Goal: Information Seeking & Learning: Learn about a topic

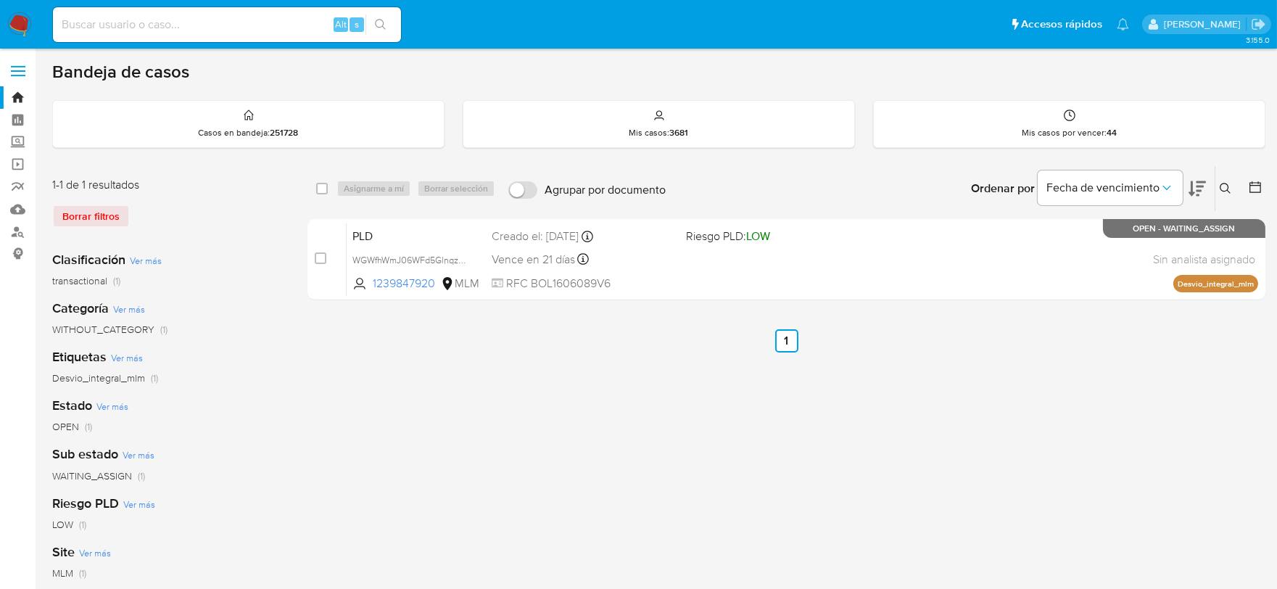
click at [1224, 185] on icon at bounding box center [1226, 189] width 12 height 12
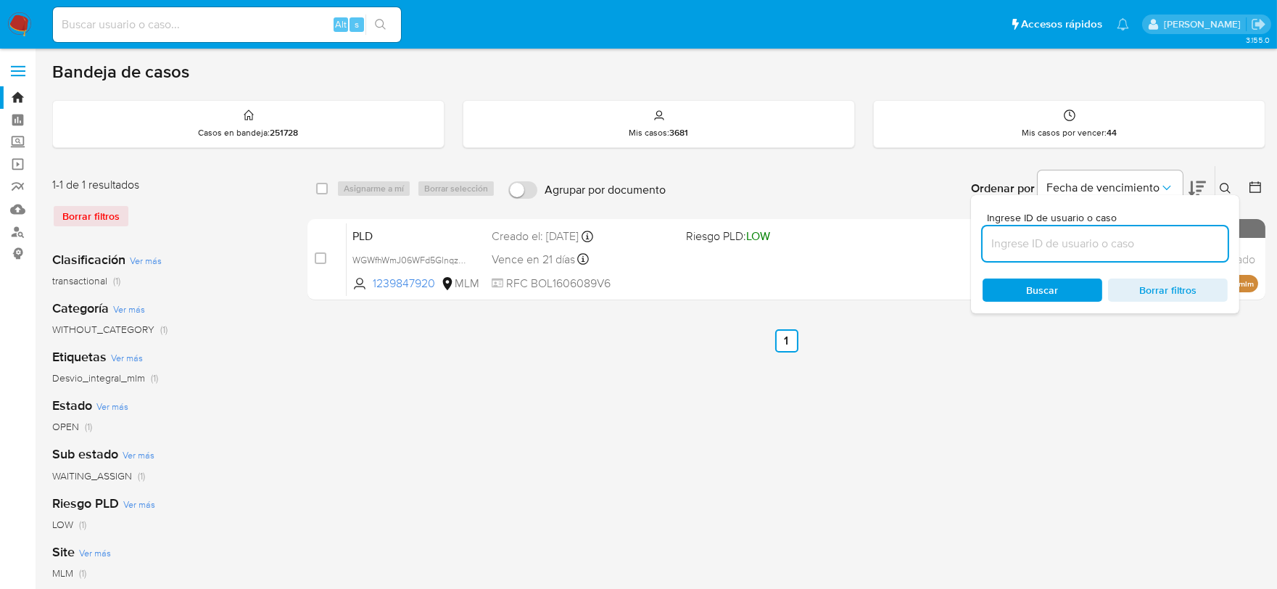
click at [1136, 242] on input at bounding box center [1105, 243] width 245 height 19
click at [1135, 244] on input "1925506659" at bounding box center [1105, 243] width 245 height 19
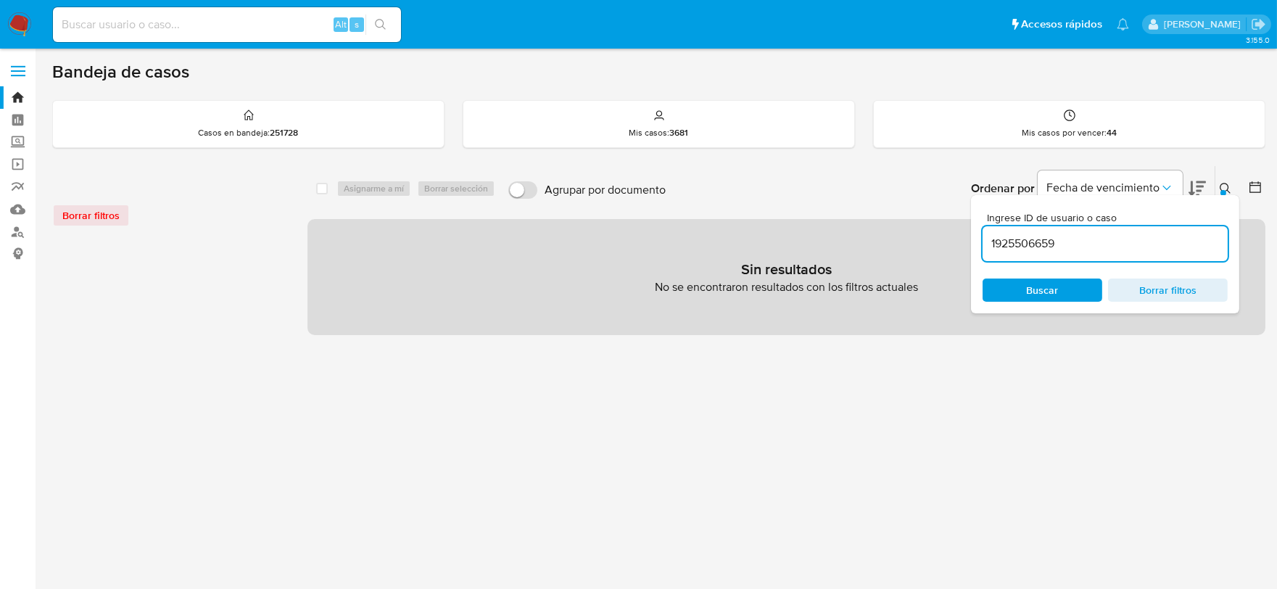
click at [1129, 244] on input "1925506659" at bounding box center [1105, 243] width 245 height 19
type input "1925506659"
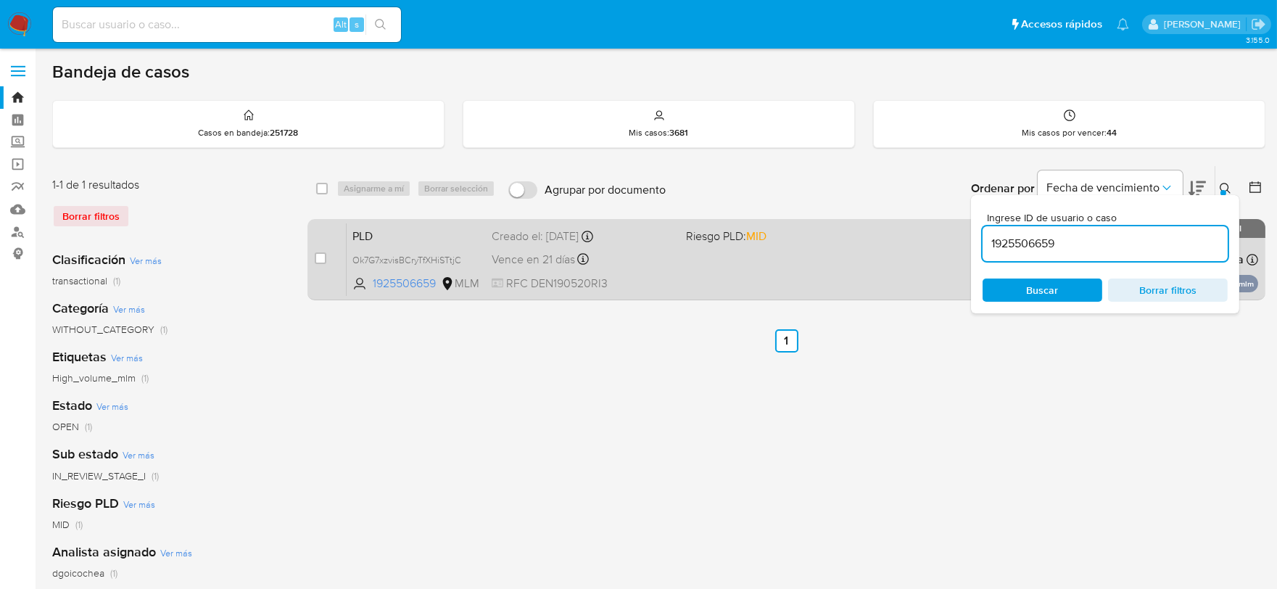
click at [357, 235] on span "PLD" at bounding box center [417, 235] width 128 height 19
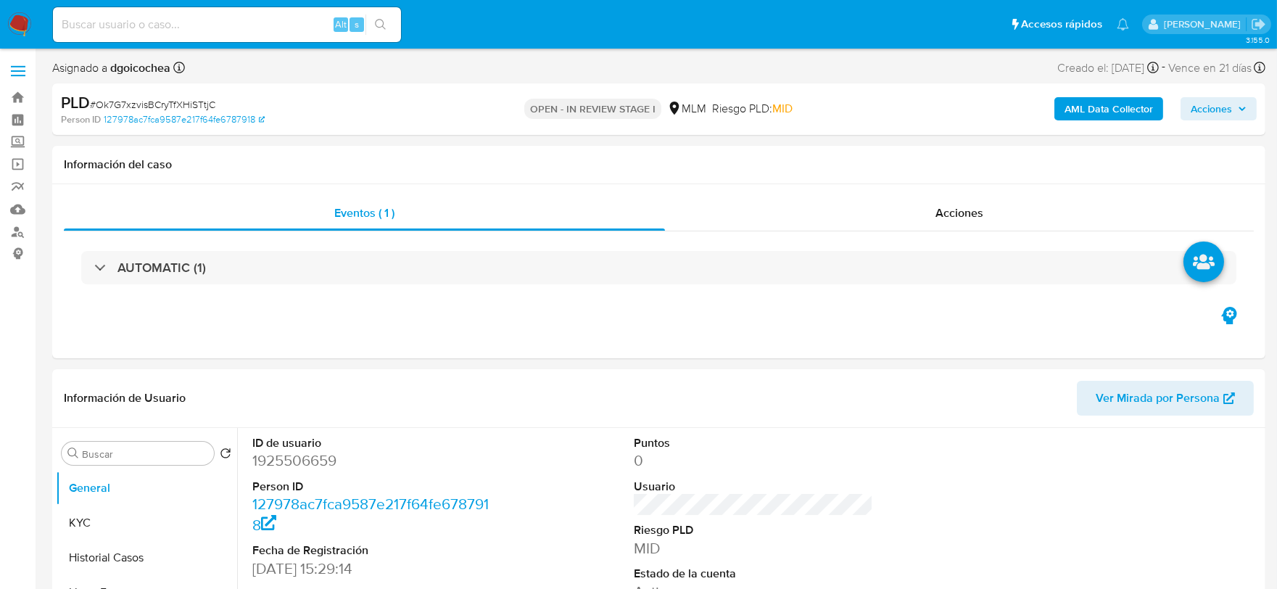
select select "10"
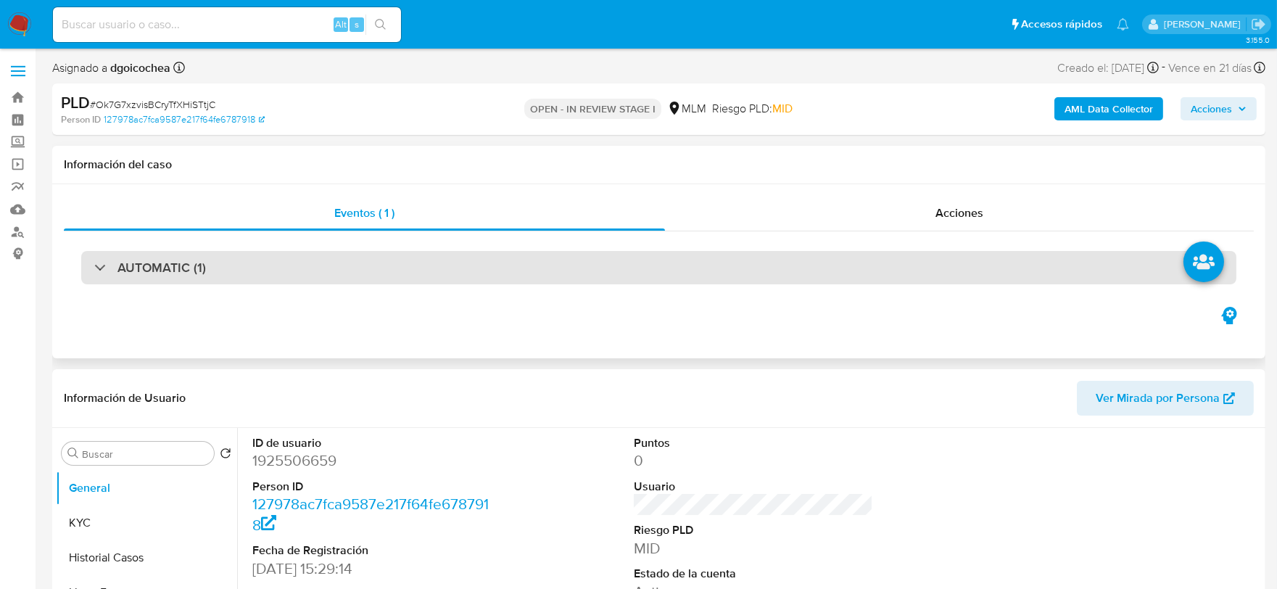
click at [171, 270] on h3 "AUTOMATIC (1)" at bounding box center [162, 268] width 88 height 16
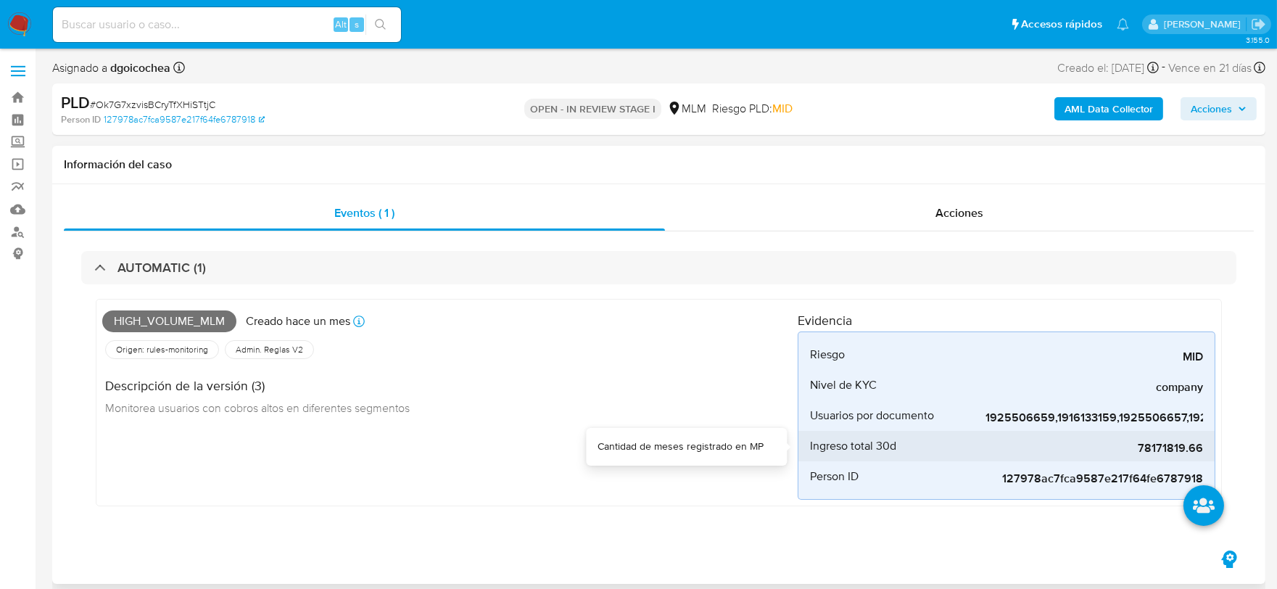
click at [1163, 450] on span "78171819.66" at bounding box center [1095, 448] width 218 height 15
copy span "78171819.66"
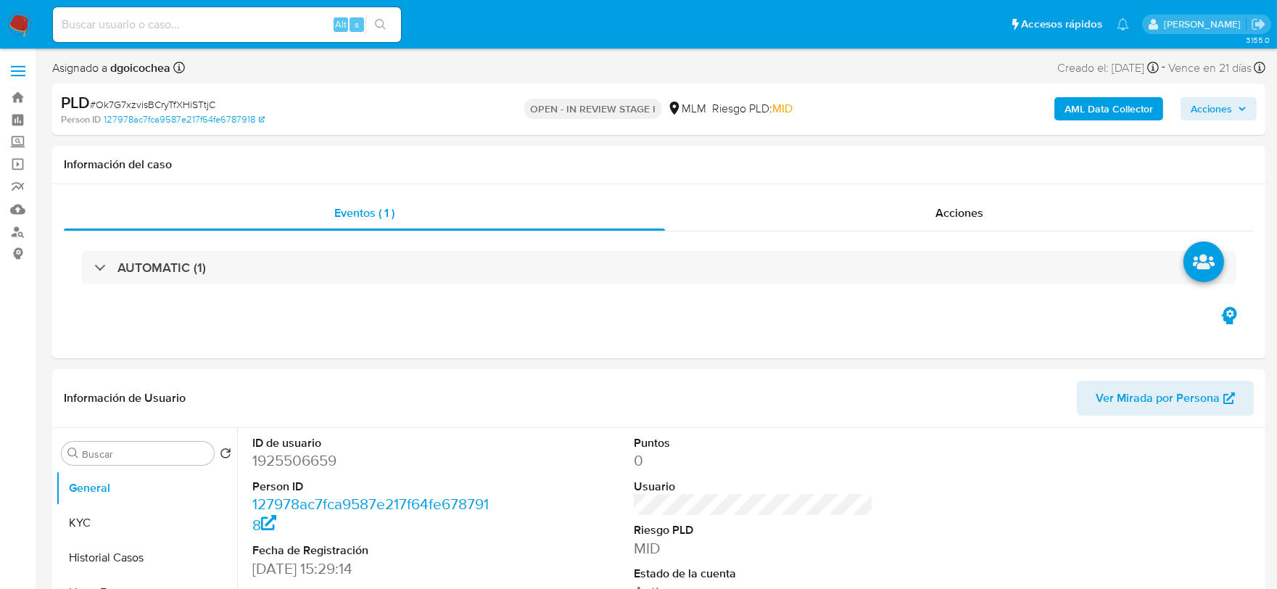
select select "10"
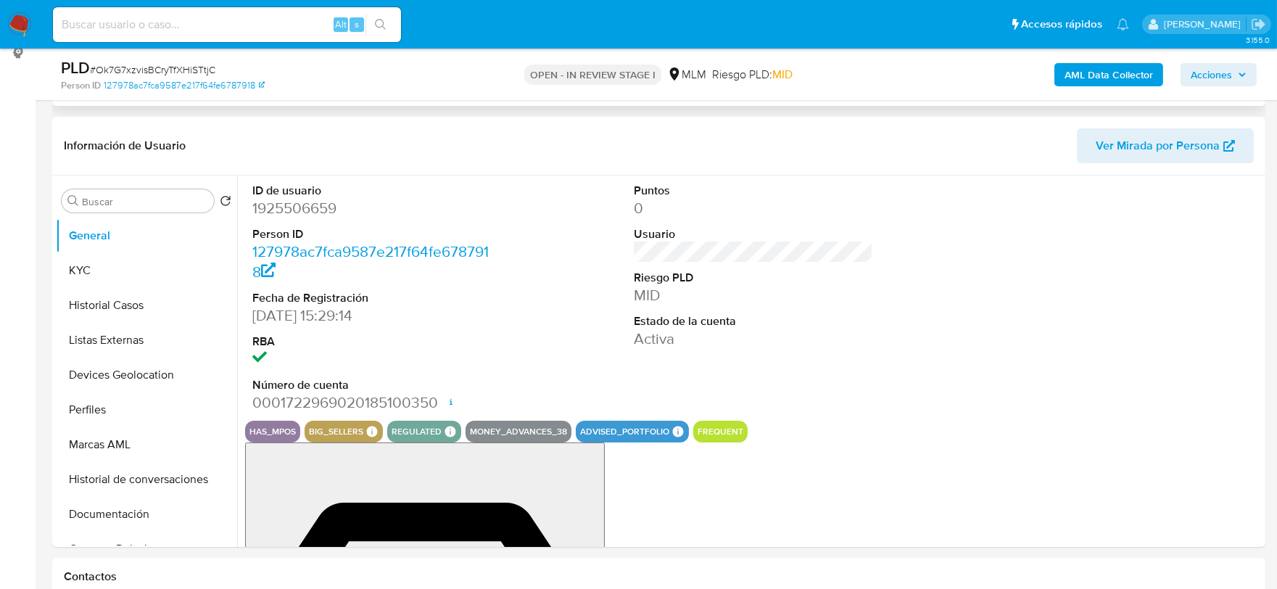
scroll to position [81, 0]
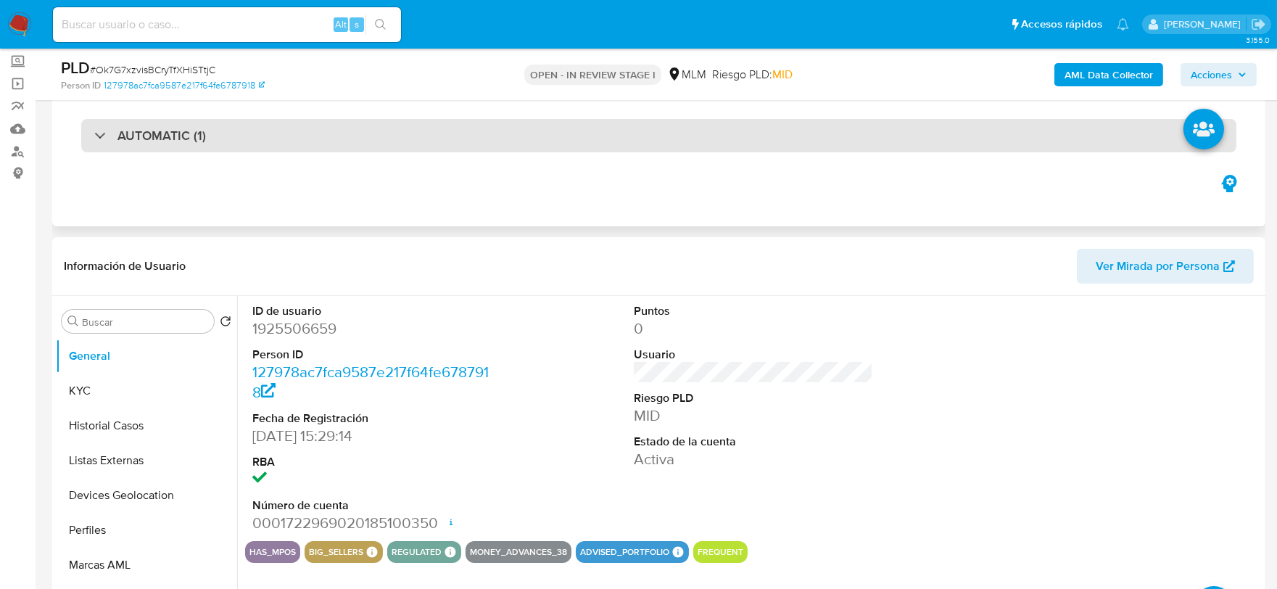
click at [211, 139] on div "AUTOMATIC (1)" at bounding box center [659, 135] width 1156 height 33
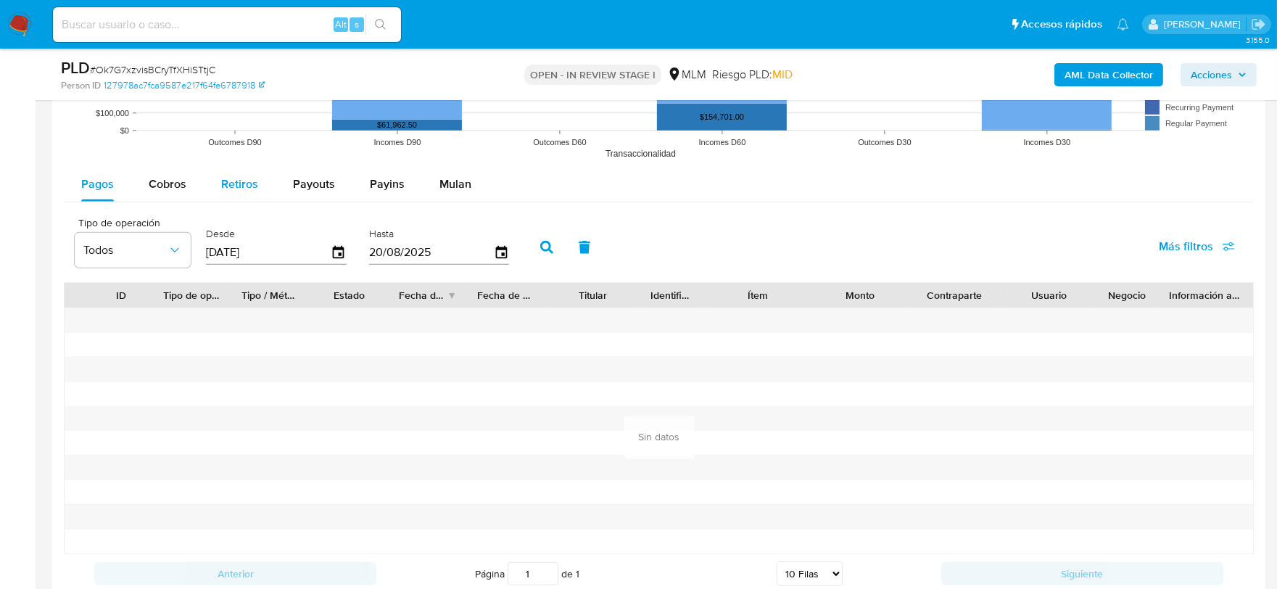
scroll to position [1773, 0]
click at [165, 192] on span "Cobros" at bounding box center [168, 185] width 38 height 17
select select "10"
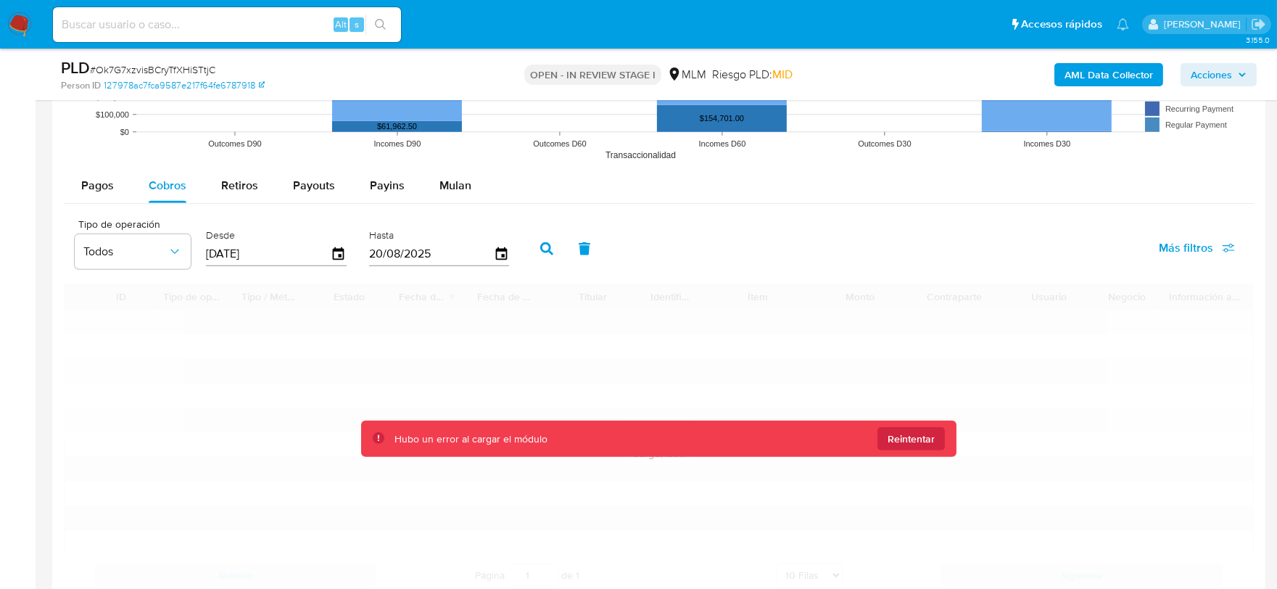
click at [237, 249] on input "[DATE]" at bounding box center [268, 253] width 125 height 23
type input "0_/__/____"
type input "10/62/025_"
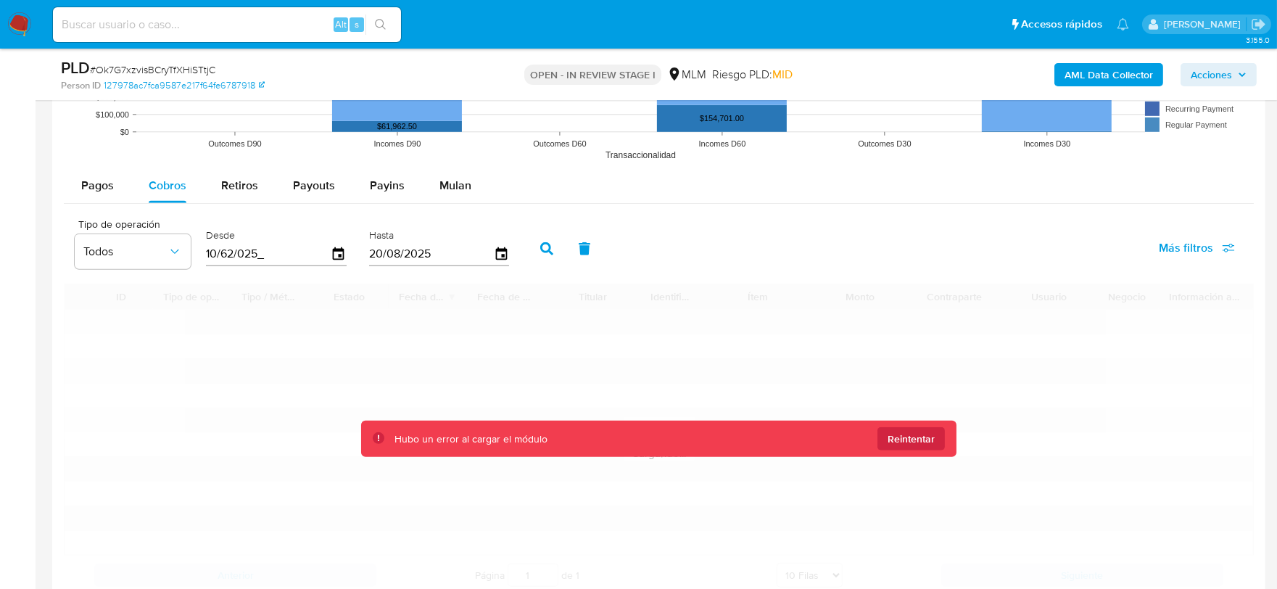
click at [931, 424] on div "Hubo un error al cargar el módulo Reintentar" at bounding box center [659, 439] width 596 height 36
click at [931, 431] on span "Reintentar" at bounding box center [911, 438] width 47 height 23
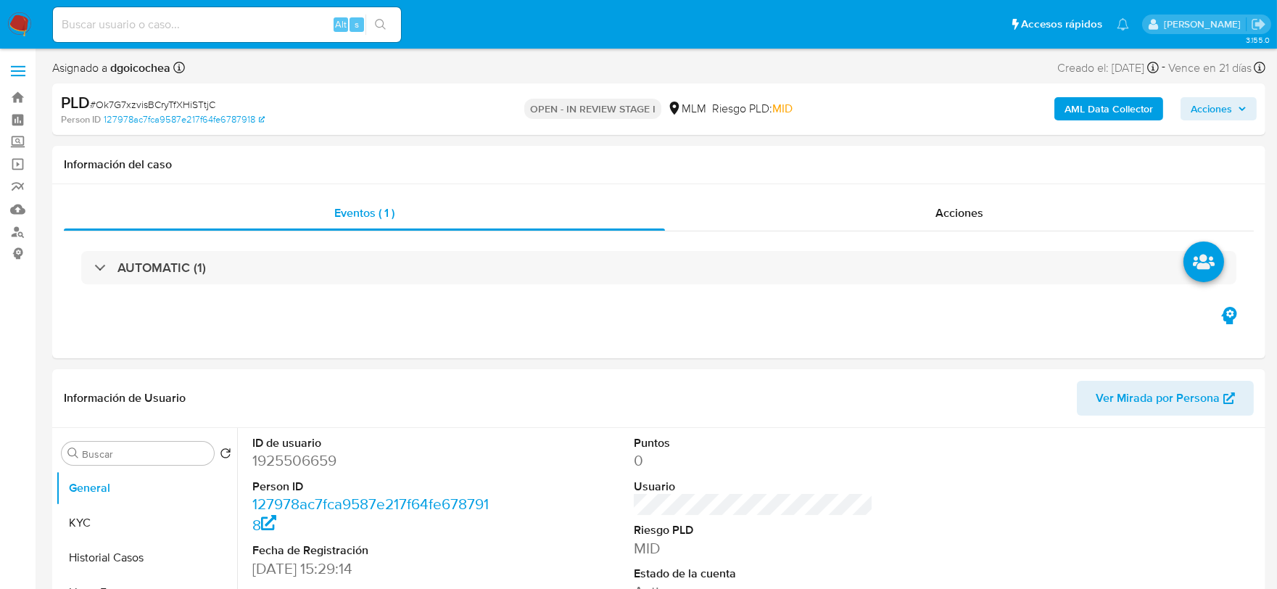
select select "10"
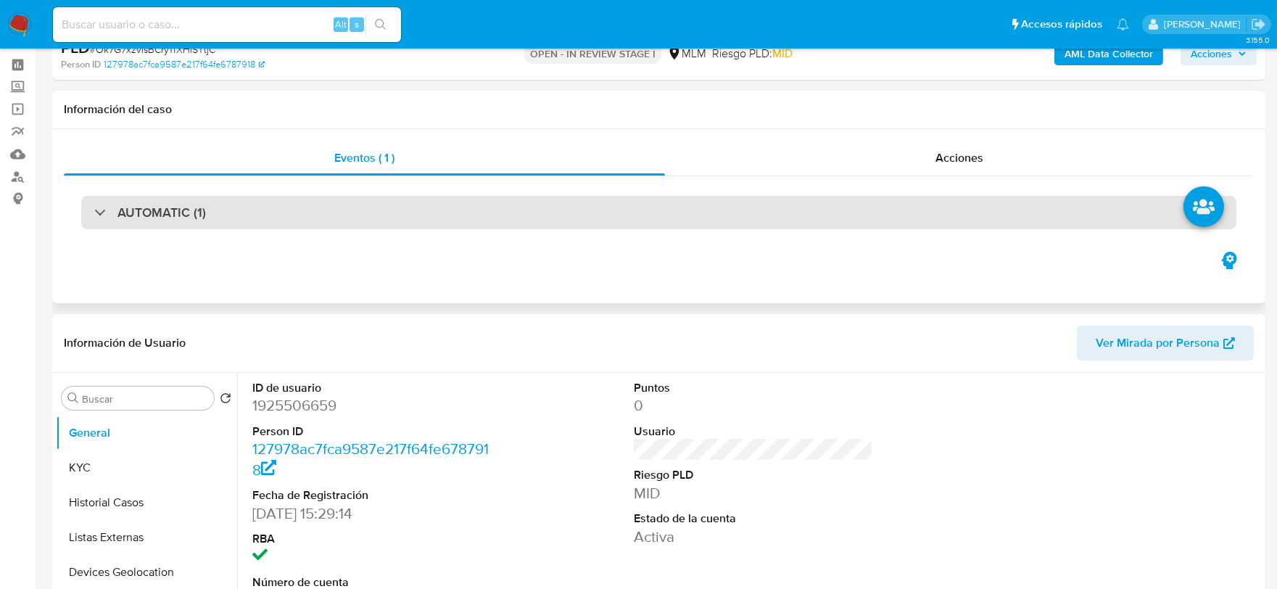
scroll to position [81, 0]
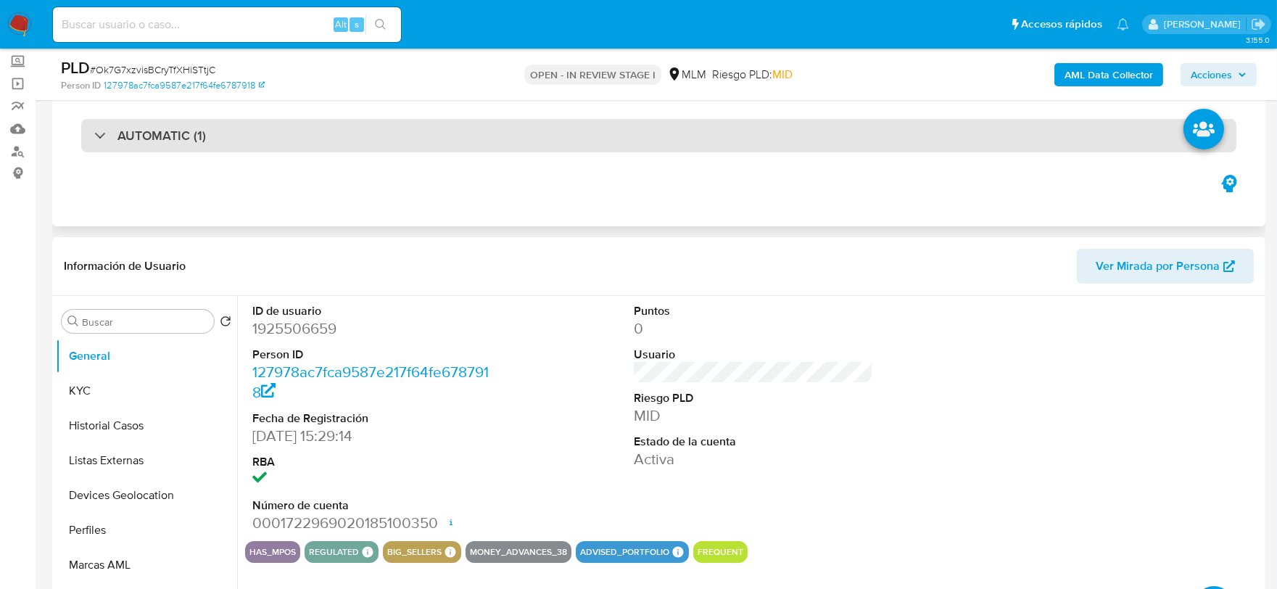
click at [139, 147] on div "AUTOMATIC (1)" at bounding box center [659, 135] width 1156 height 33
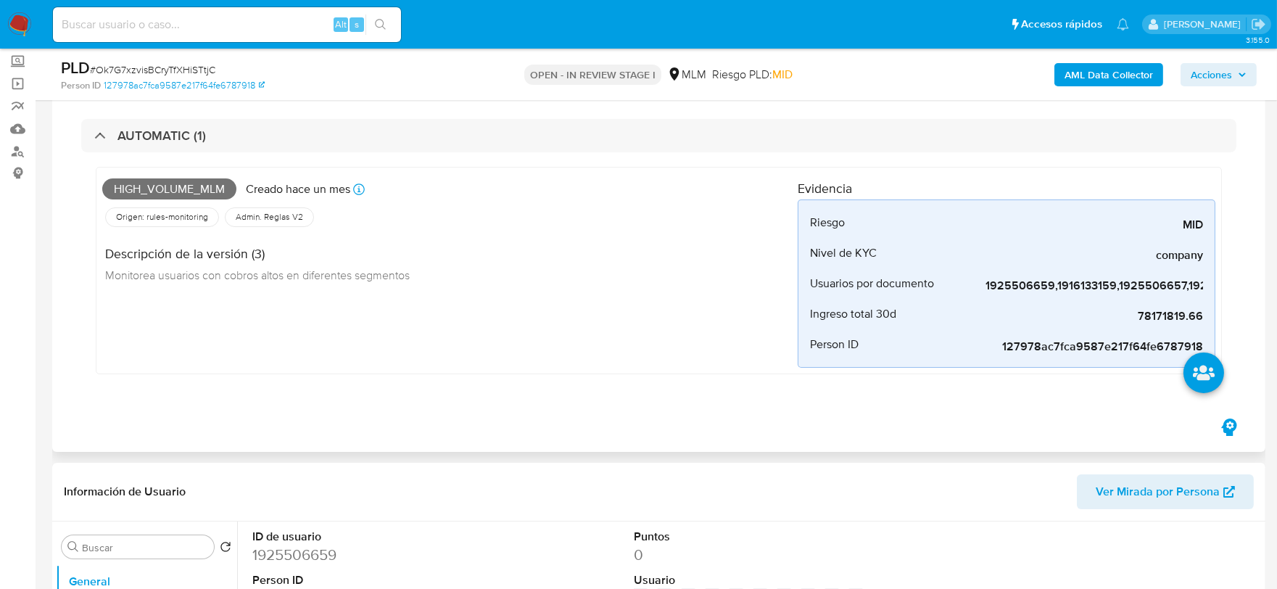
click at [580, 369] on div "High_volume_mlm Creado hace un mes Creado: 12/07/2025 03:04:23 Origen: rules-mo…" at bounding box center [659, 270] width 1127 height 207
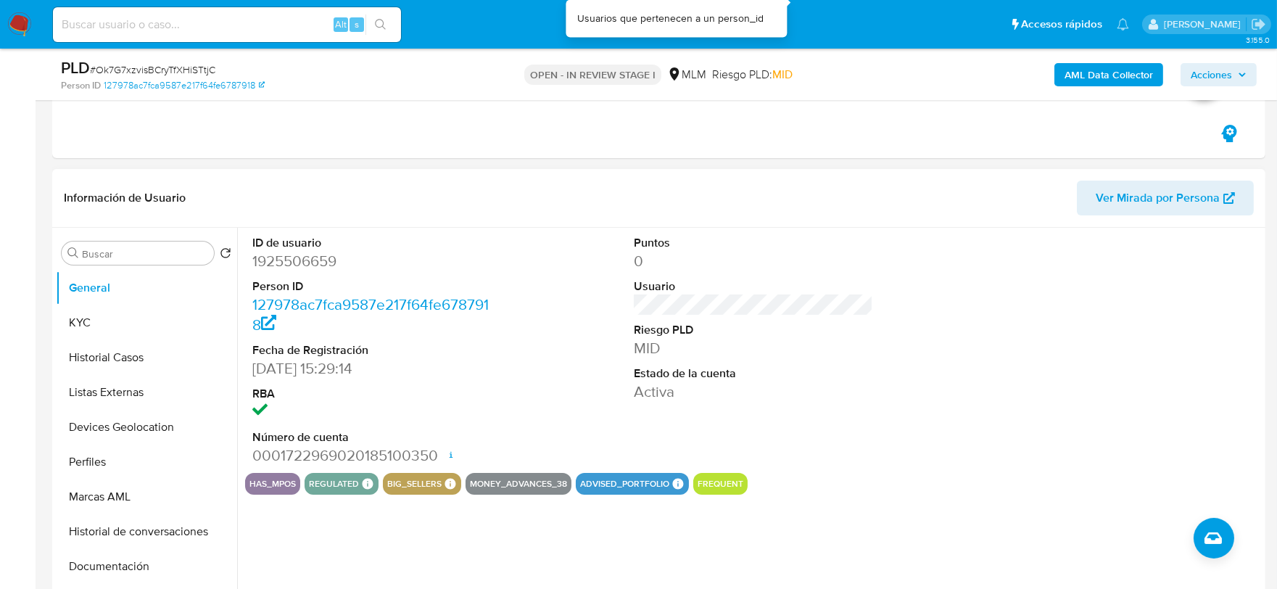
scroll to position [403, 0]
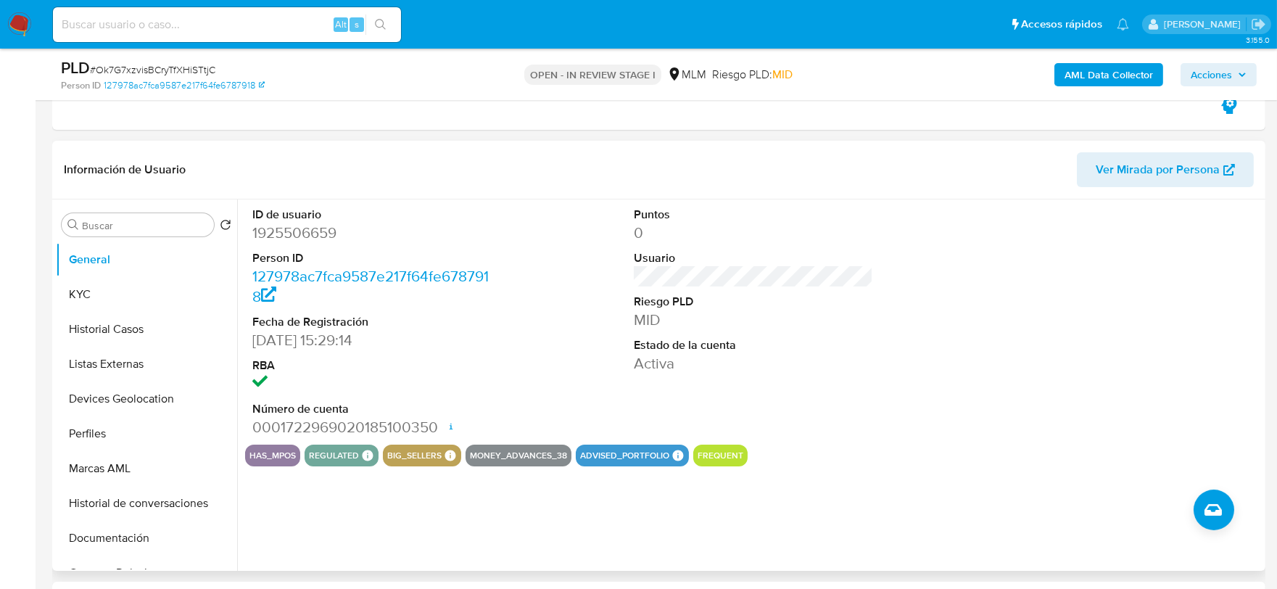
click at [847, 450] on div "has_mpos regulated Regulated MLM IFPE Evaluation Result COMPLIES User Regulated…" at bounding box center [753, 456] width 1017 height 22
click at [147, 281] on button "KYC" at bounding box center [141, 294] width 170 height 35
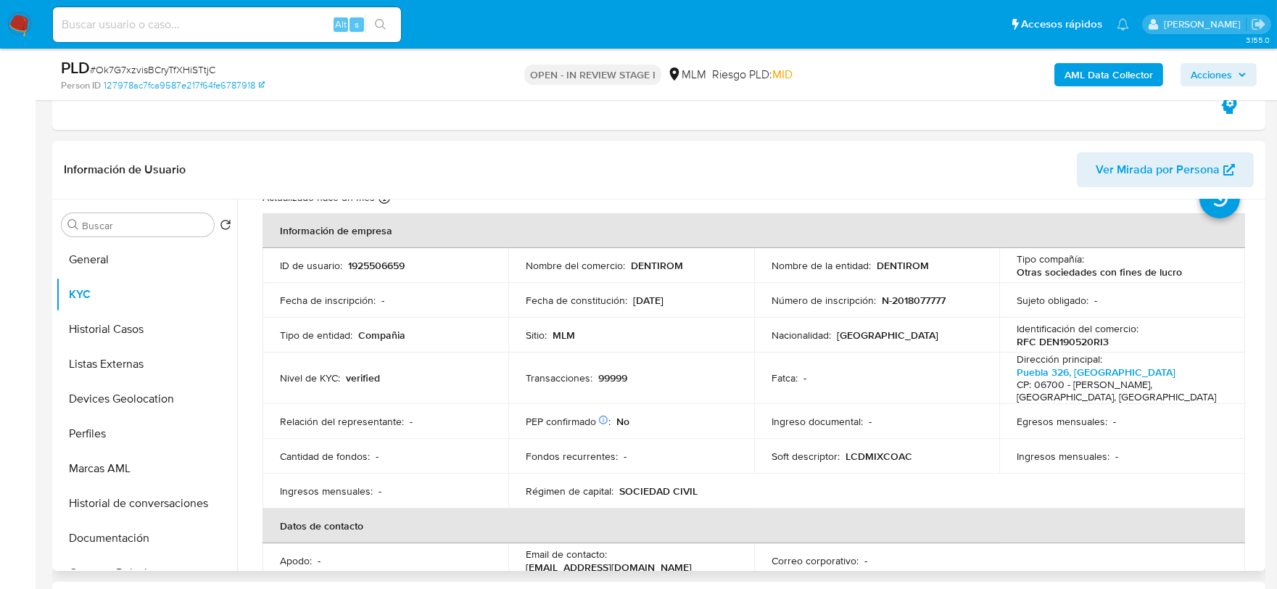
scroll to position [81, 0]
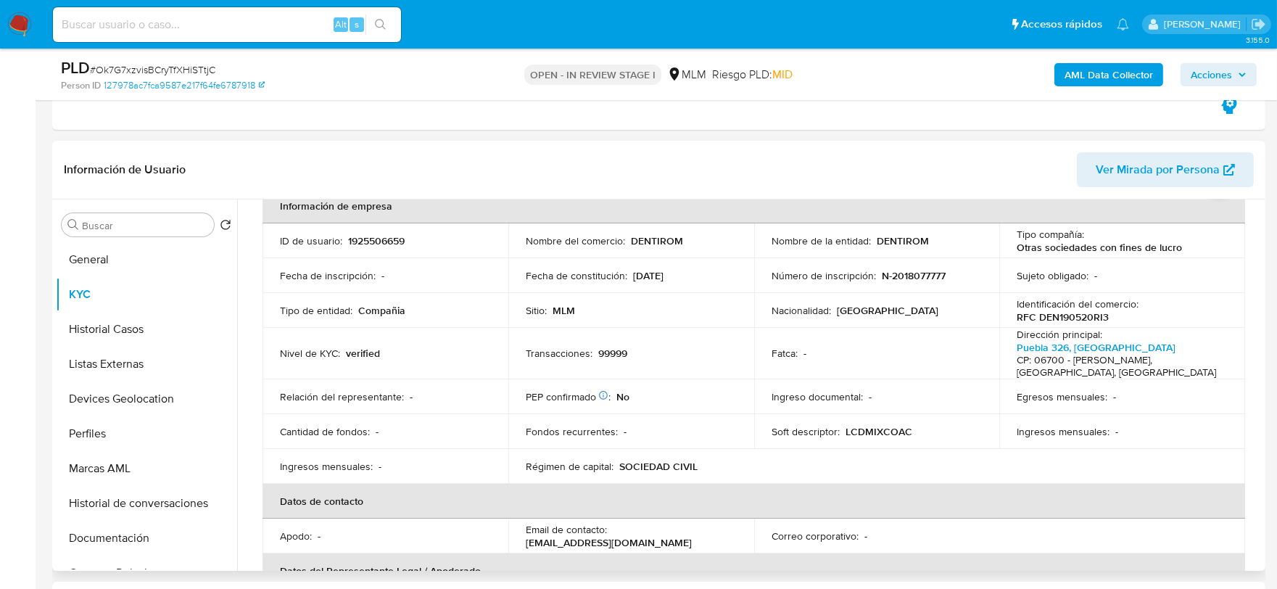
click at [561, 165] on header "Información de Usuario Ver Mirada por Persona" at bounding box center [659, 169] width 1190 height 35
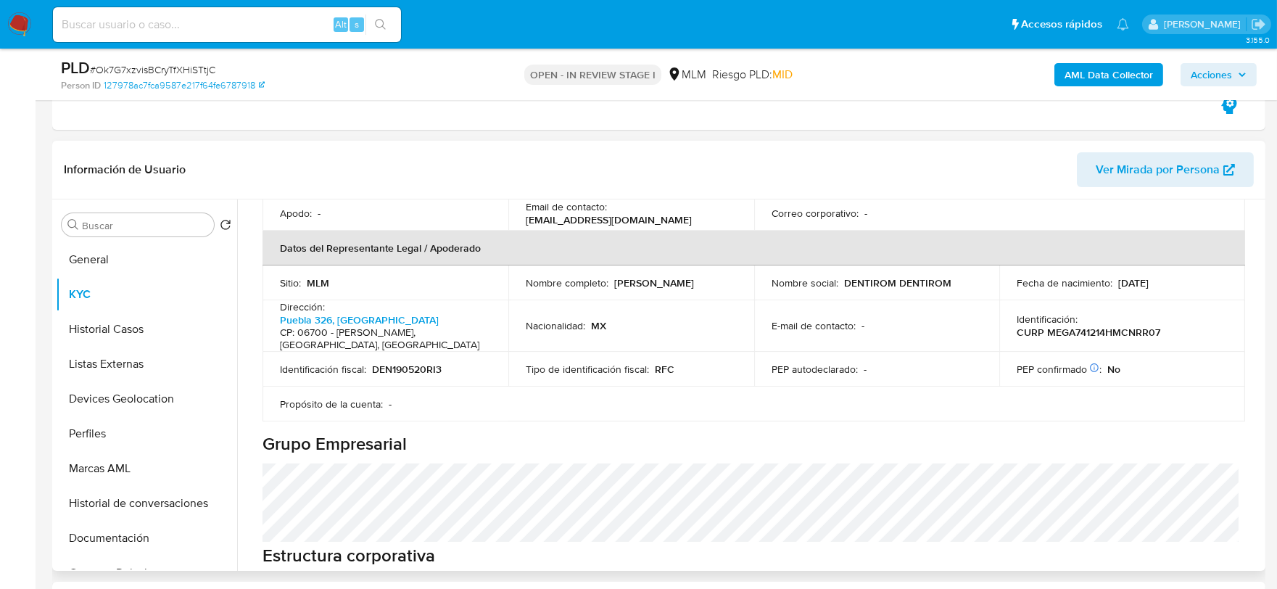
scroll to position [403, 0]
click at [250, 355] on div "Actualizado hace un mes Creado: 02/08/2024 08:26:17 Actualizado: 14/07/2025 20:…" at bounding box center [753, 530] width 1017 height 1396
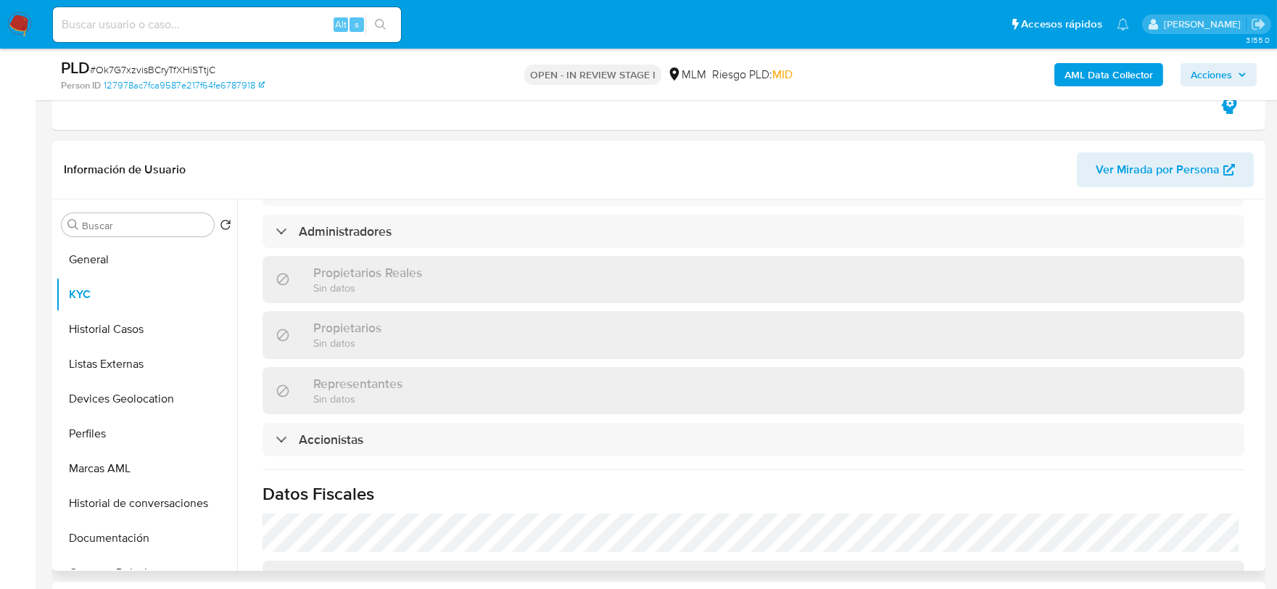
scroll to position [725, 0]
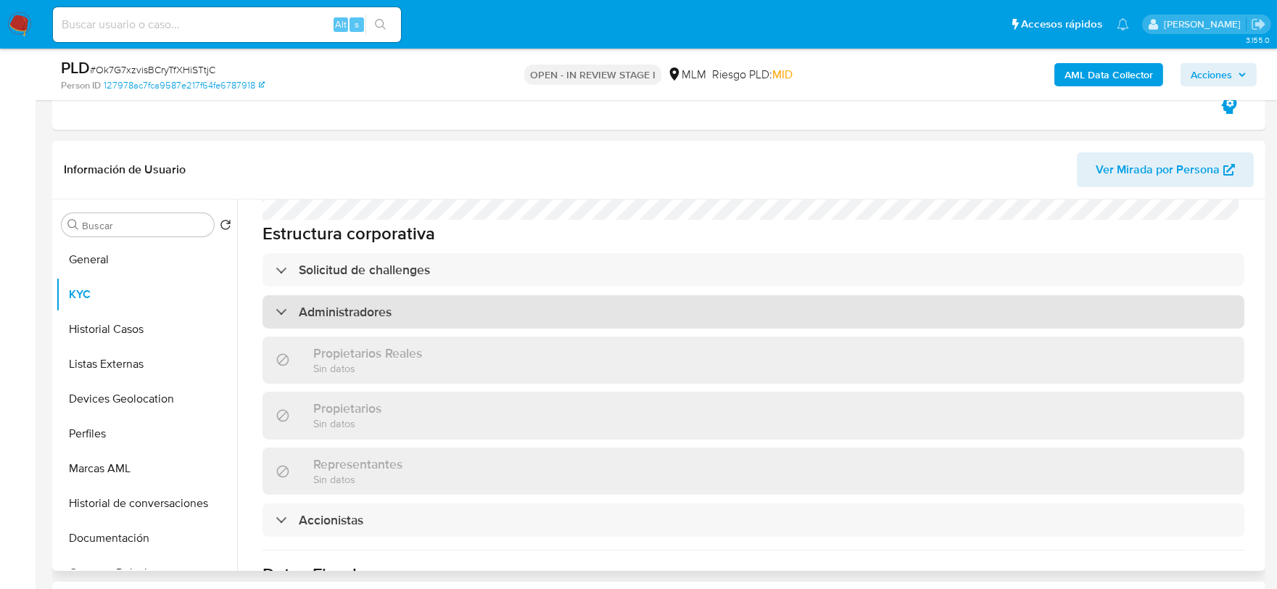
click at [358, 317] on h3 "Administradores" at bounding box center [345, 312] width 93 height 16
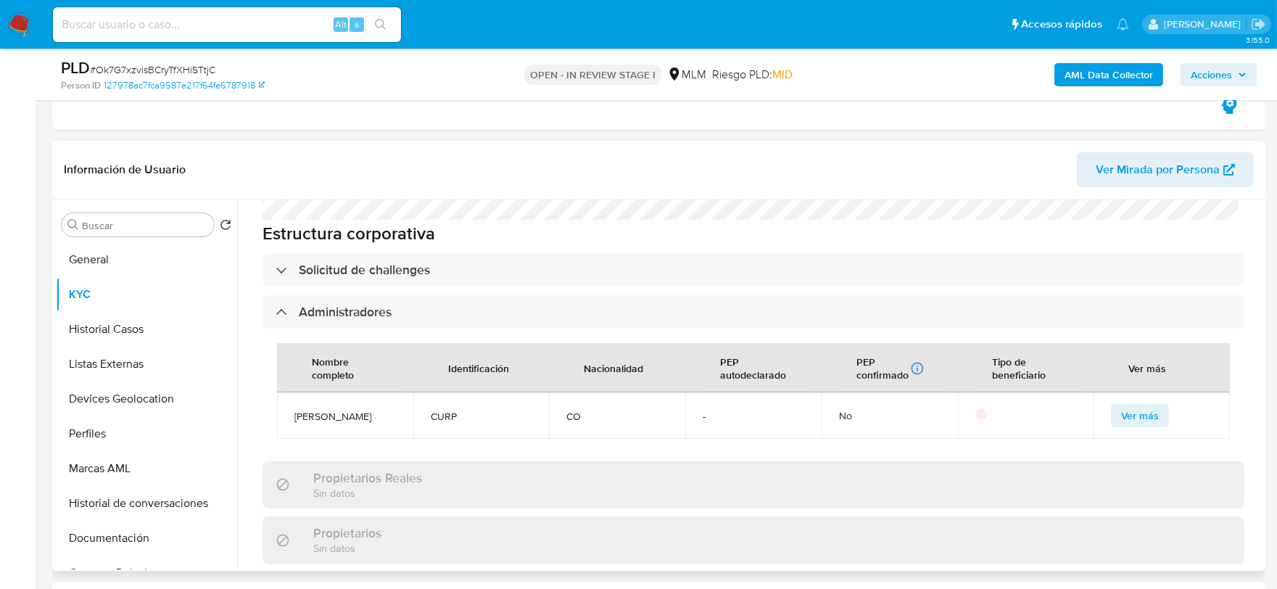
click at [237, 400] on div "Compañía KYC Status Actualizado hace un mes Creado: 02/08/2024 08:26:17 Actuali…" at bounding box center [749, 384] width 1025 height 371
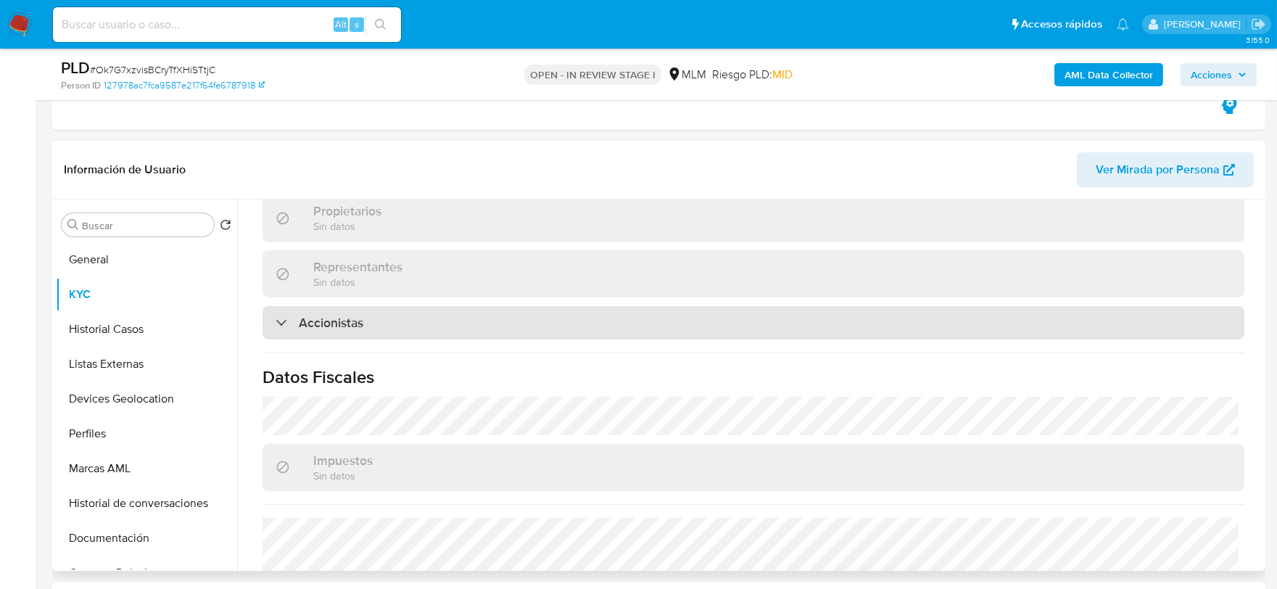
click at [382, 322] on div "Accionistas" at bounding box center [754, 322] width 982 height 33
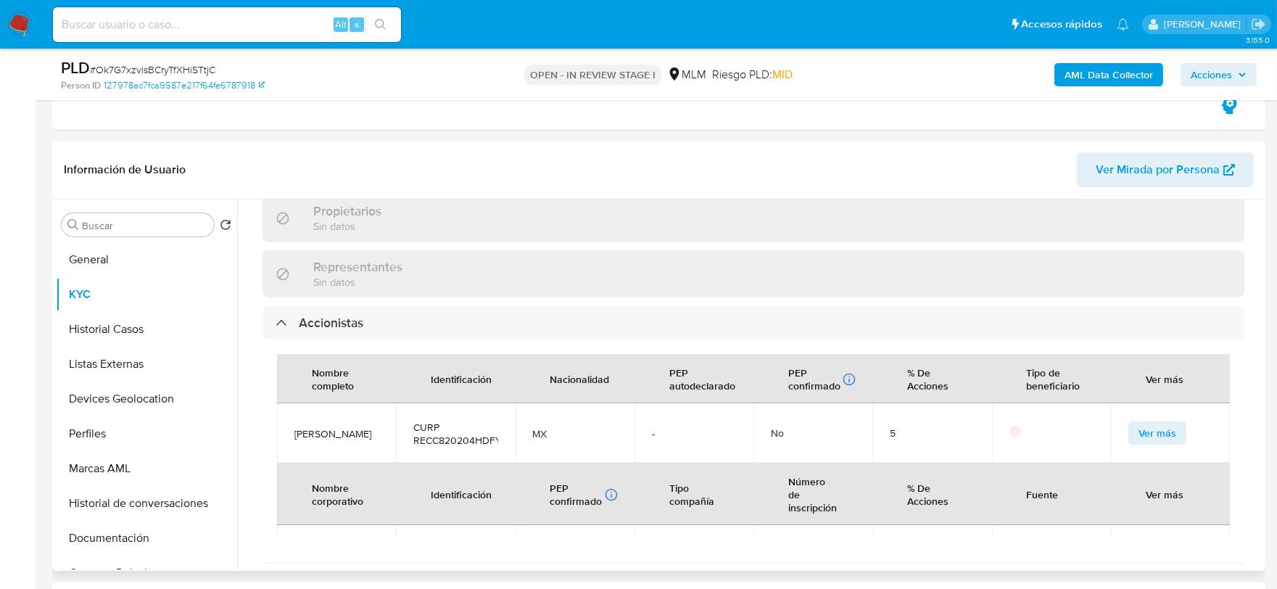
click at [251, 403] on div "Actualizado hace un mes Creado: 02/08/2024 08:26:17 Actualizado: 14/07/2025 20:…" at bounding box center [753, 53] width 1017 height 1731
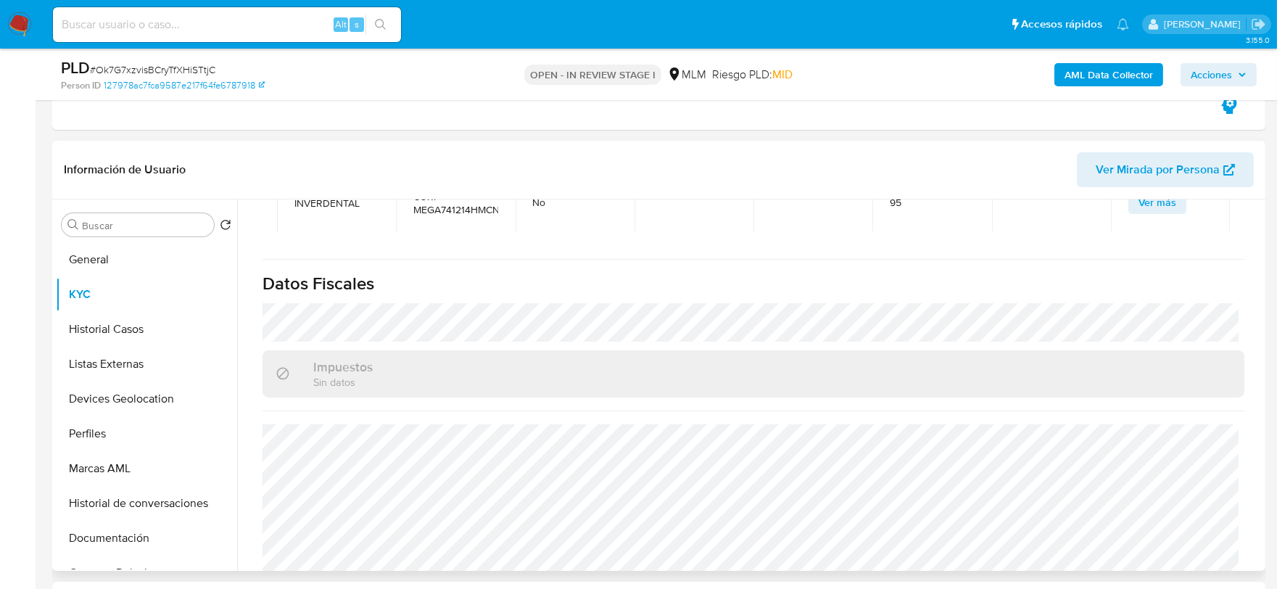
scroll to position [1407, 0]
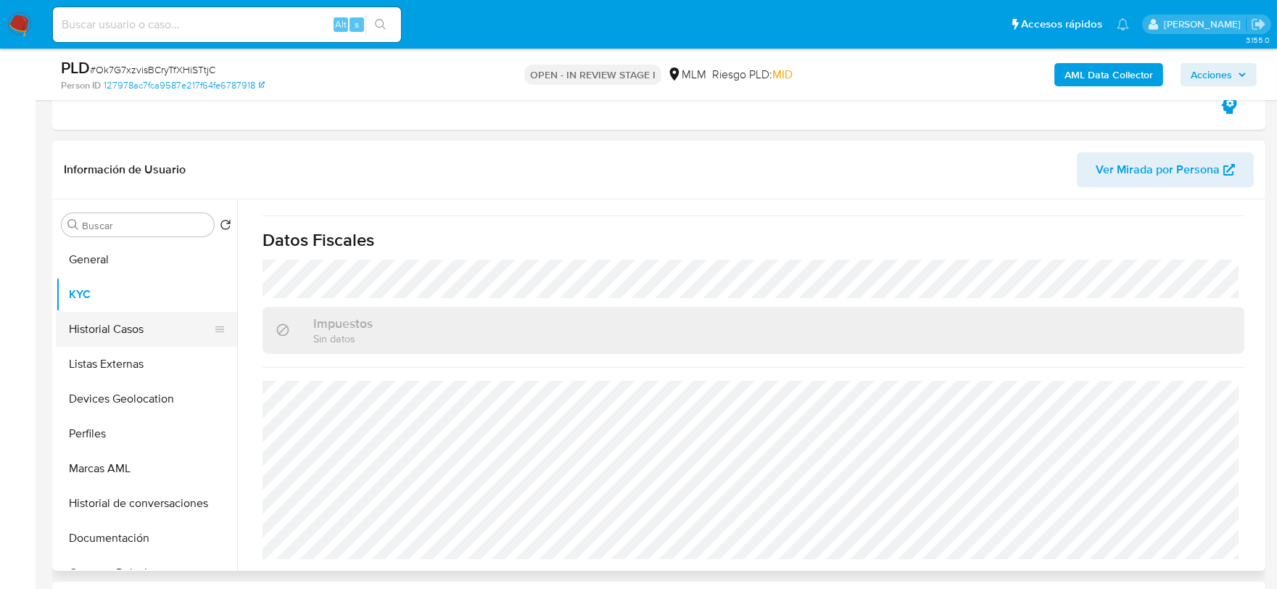
click at [139, 316] on button "Historial Casos" at bounding box center [141, 329] width 170 height 35
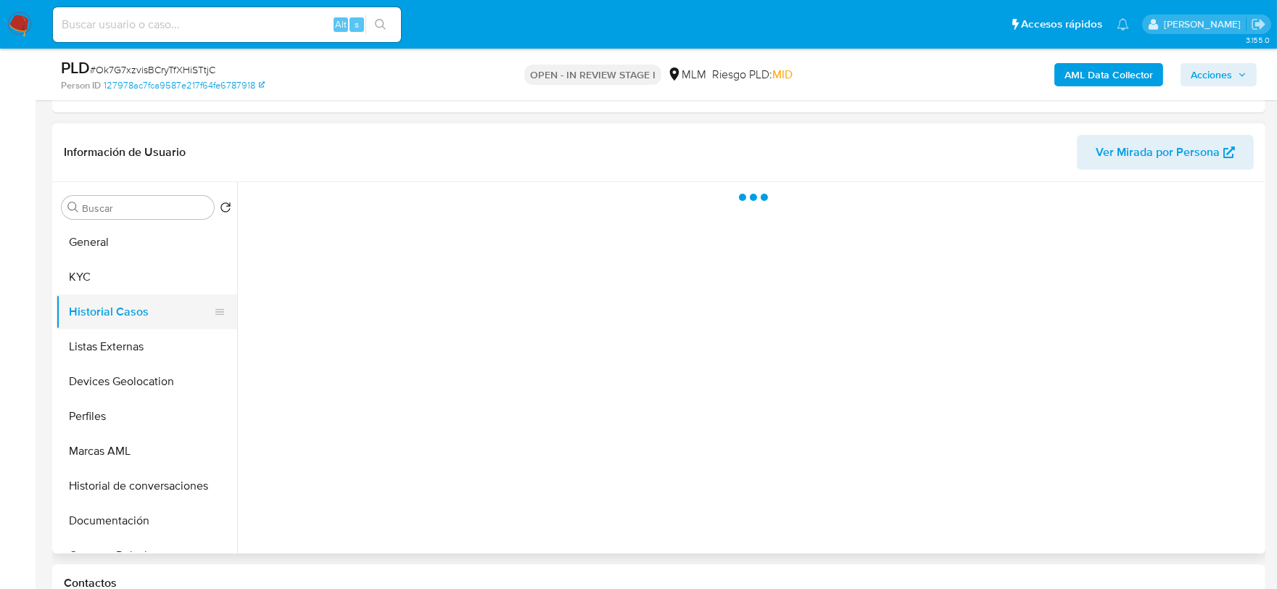
scroll to position [0, 0]
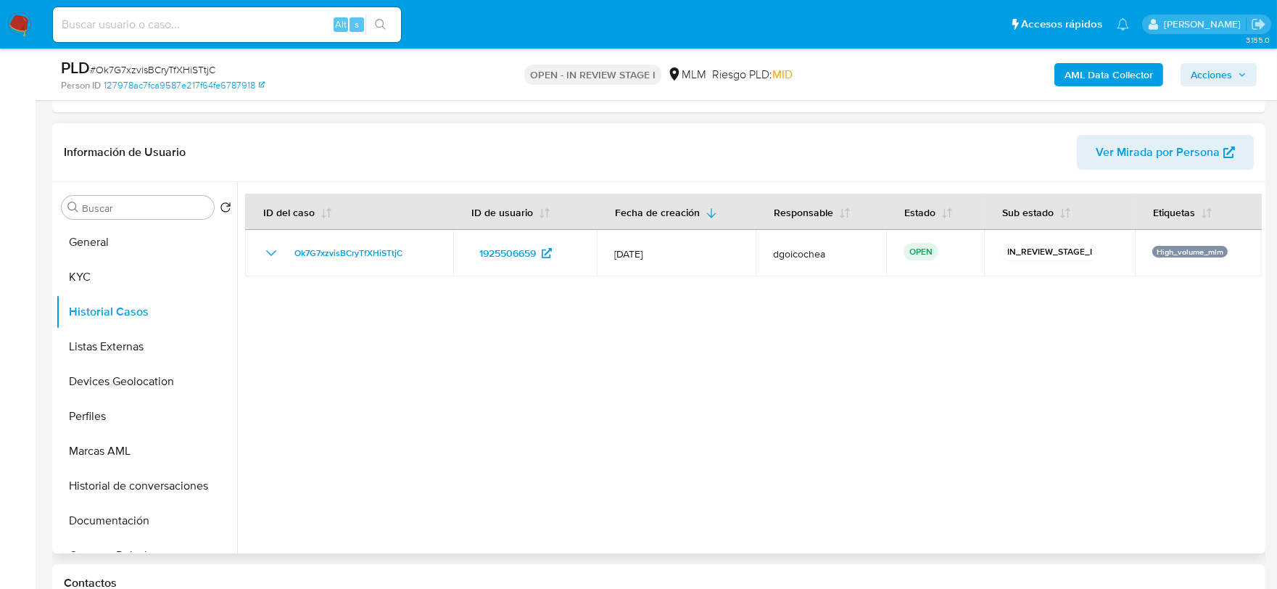
click at [512, 451] on div at bounding box center [749, 367] width 1025 height 371
click at [139, 352] on button "Listas Externas" at bounding box center [141, 346] width 170 height 35
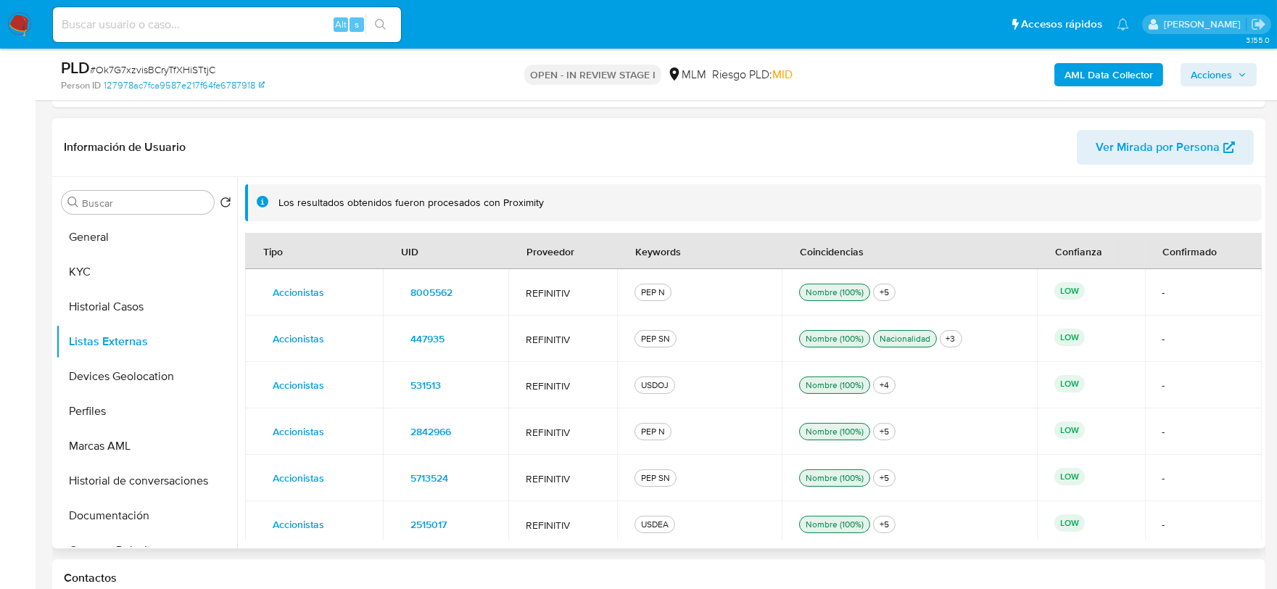
scroll to position [417, 0]
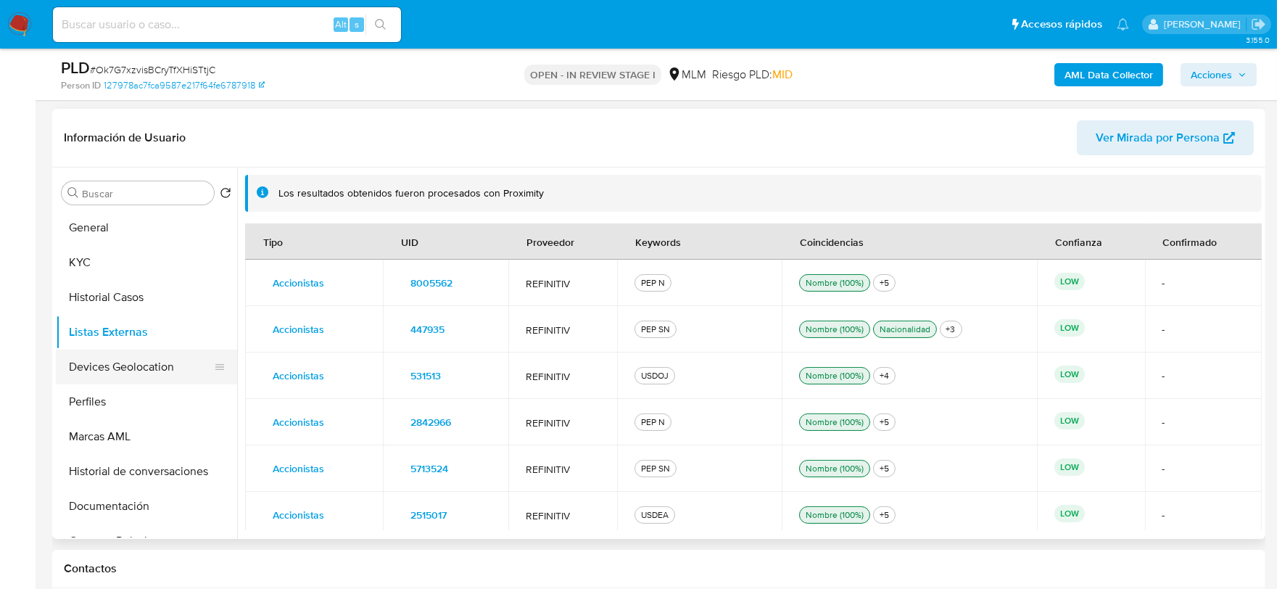
click at [122, 359] on button "Devices Geolocation" at bounding box center [141, 367] width 170 height 35
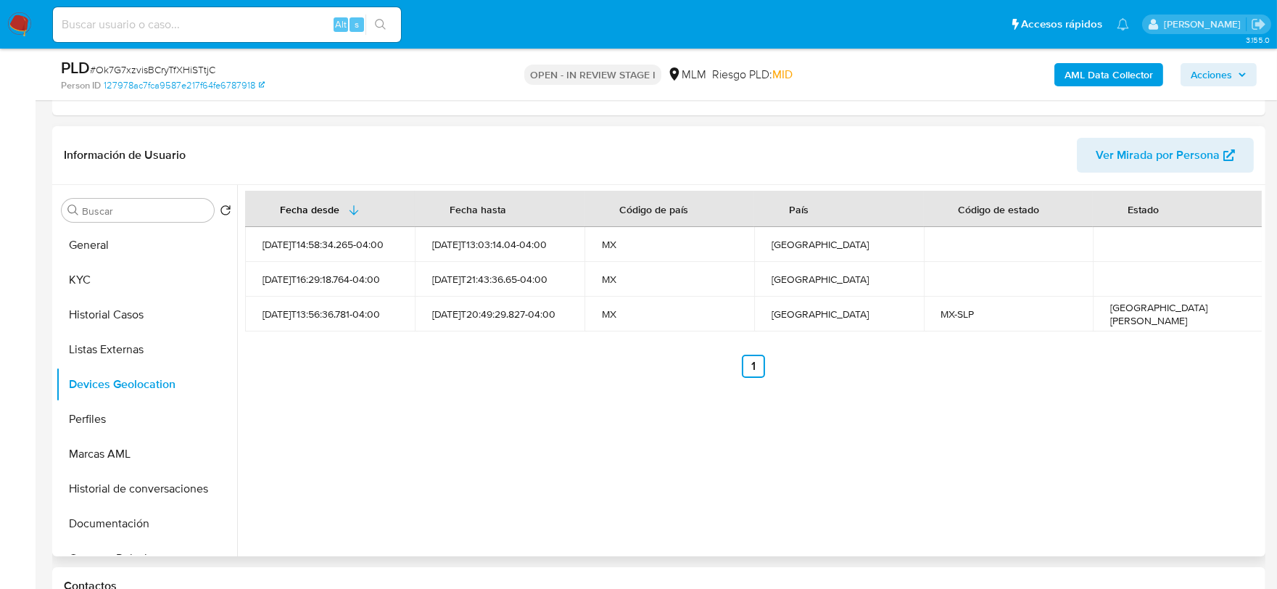
click at [498, 468] on div "Fecha desde Fecha hasta Código de país País Código de estado Estado 2024-08-02T…" at bounding box center [749, 370] width 1025 height 371
click at [100, 413] on button "Perfiles" at bounding box center [141, 419] width 170 height 35
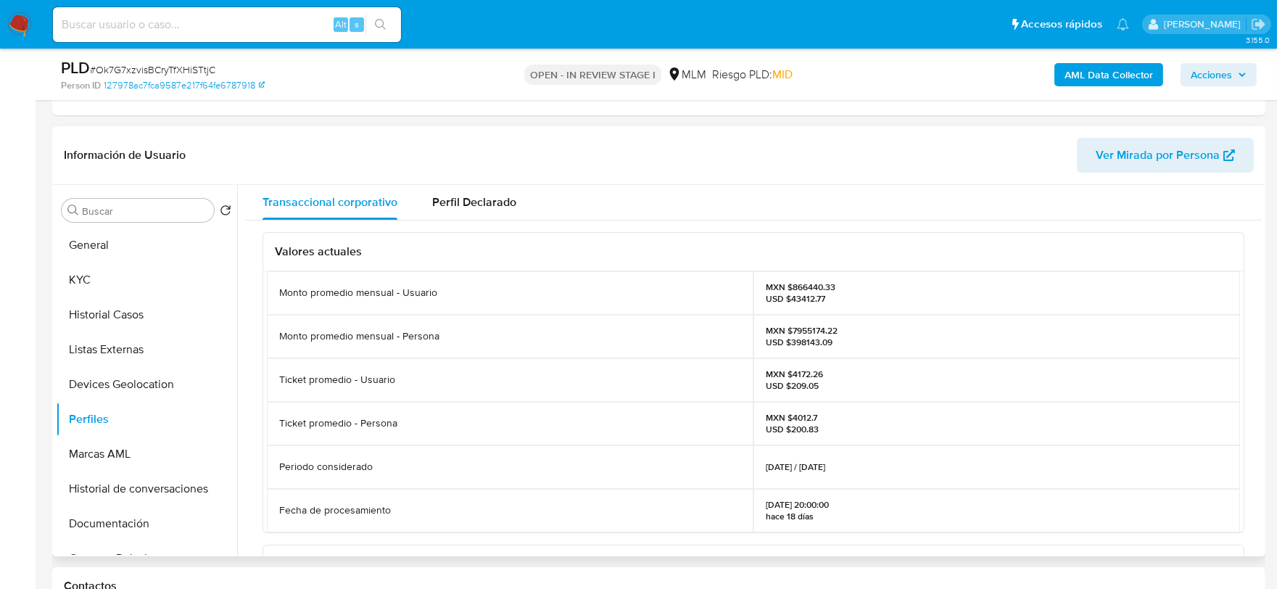
click at [147, 513] on button "Documentación" at bounding box center [141, 523] width 170 height 35
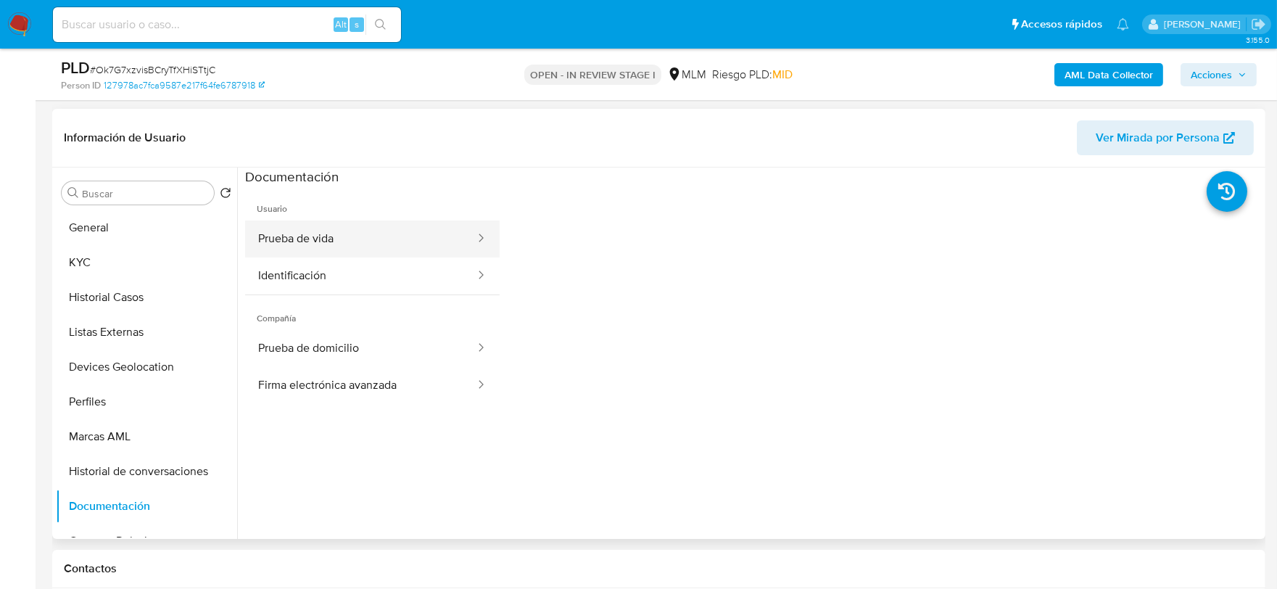
click at [392, 247] on button "Prueba de vida" at bounding box center [360, 239] width 231 height 37
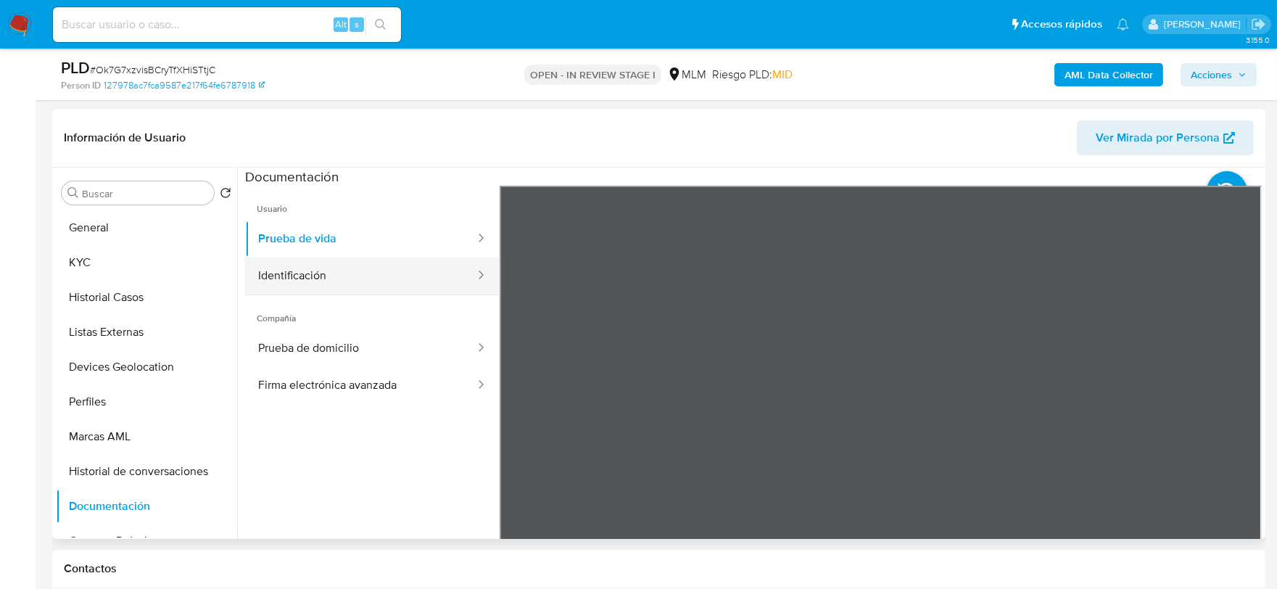
click at [367, 284] on button "Identificación" at bounding box center [360, 276] width 231 height 37
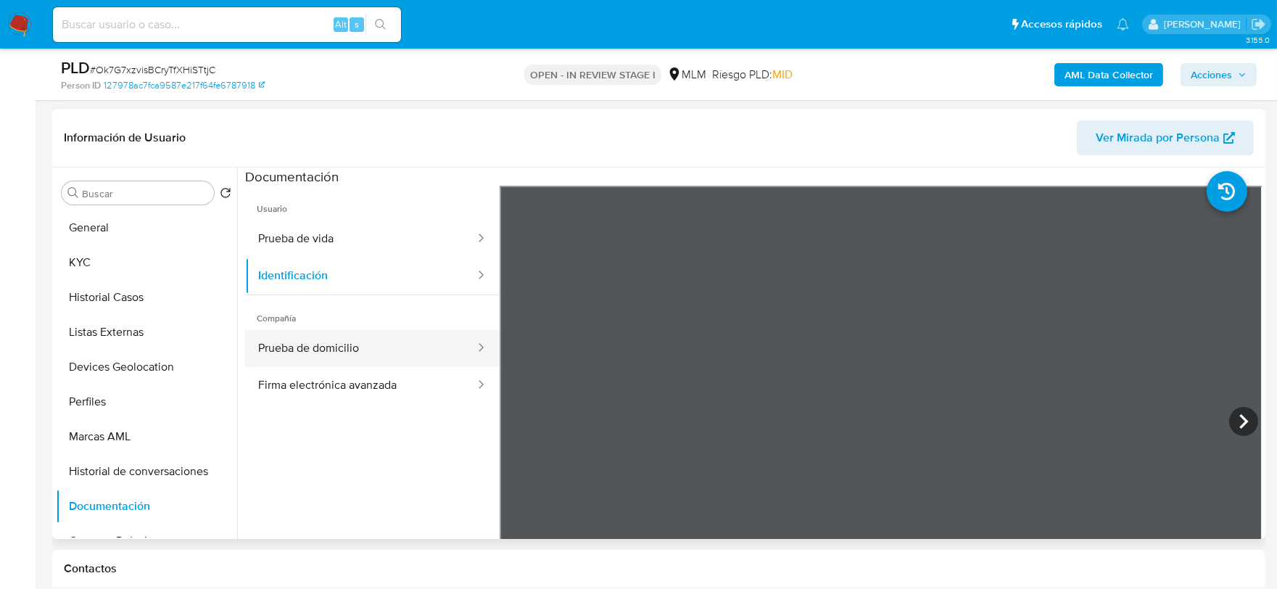
click at [344, 344] on button "Prueba de domicilio" at bounding box center [360, 348] width 231 height 37
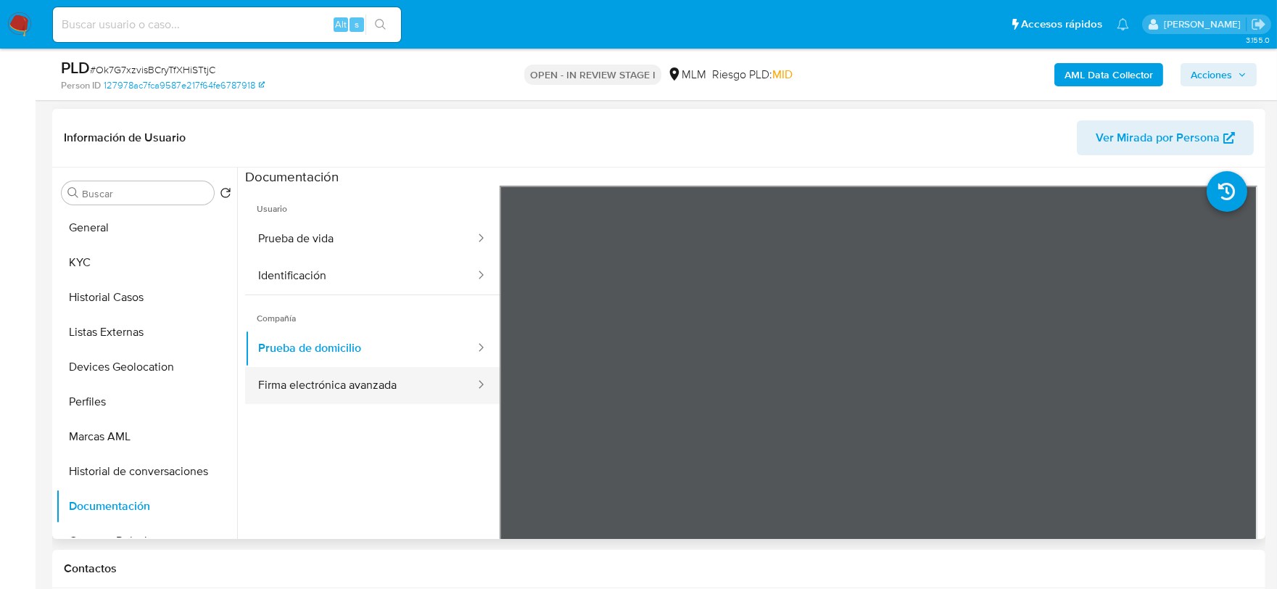
click at [314, 382] on button "Firma electrónica avanzada" at bounding box center [360, 385] width 231 height 37
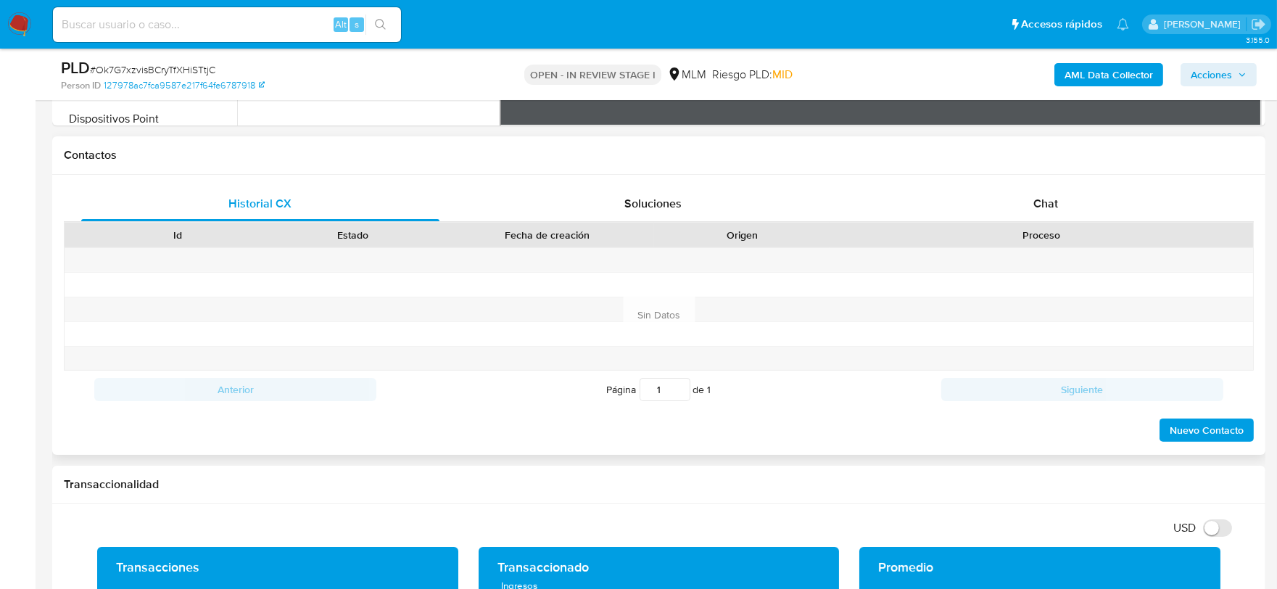
scroll to position [1062, 0]
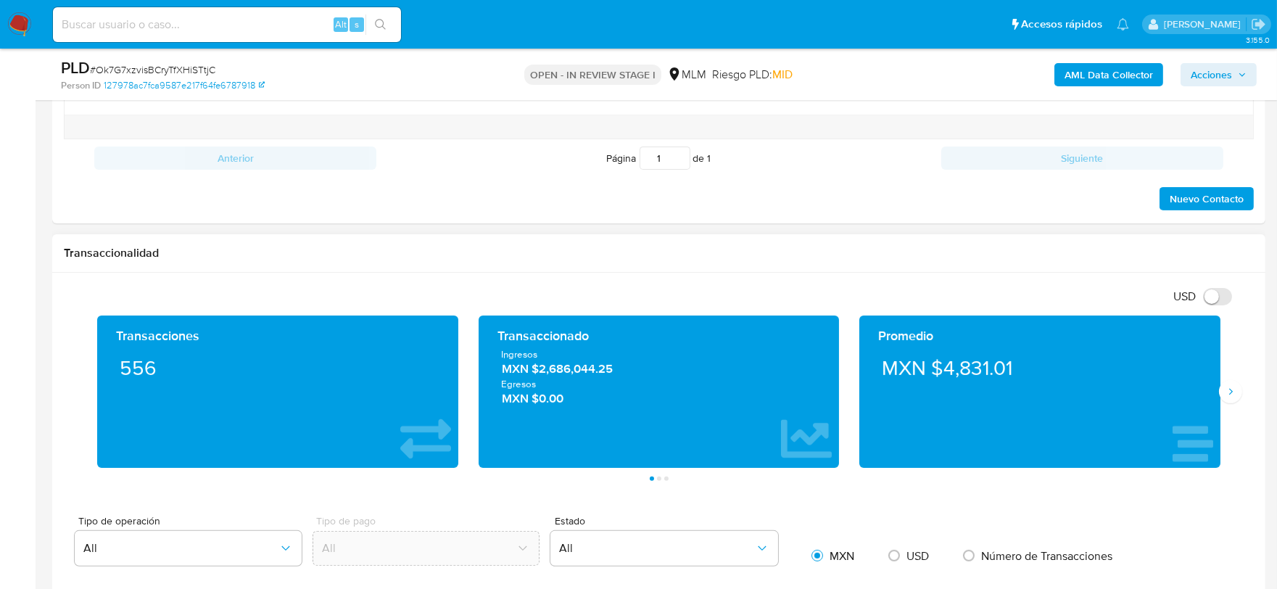
click at [1241, 401] on div "Transacciones 556 Transaccionado Ingresos MXN $2,686,044.25 Egresos MXN $0.00 P…" at bounding box center [659, 398] width 1190 height 165
click at [1229, 400] on button "Siguiente" at bounding box center [1230, 391] width 23 height 23
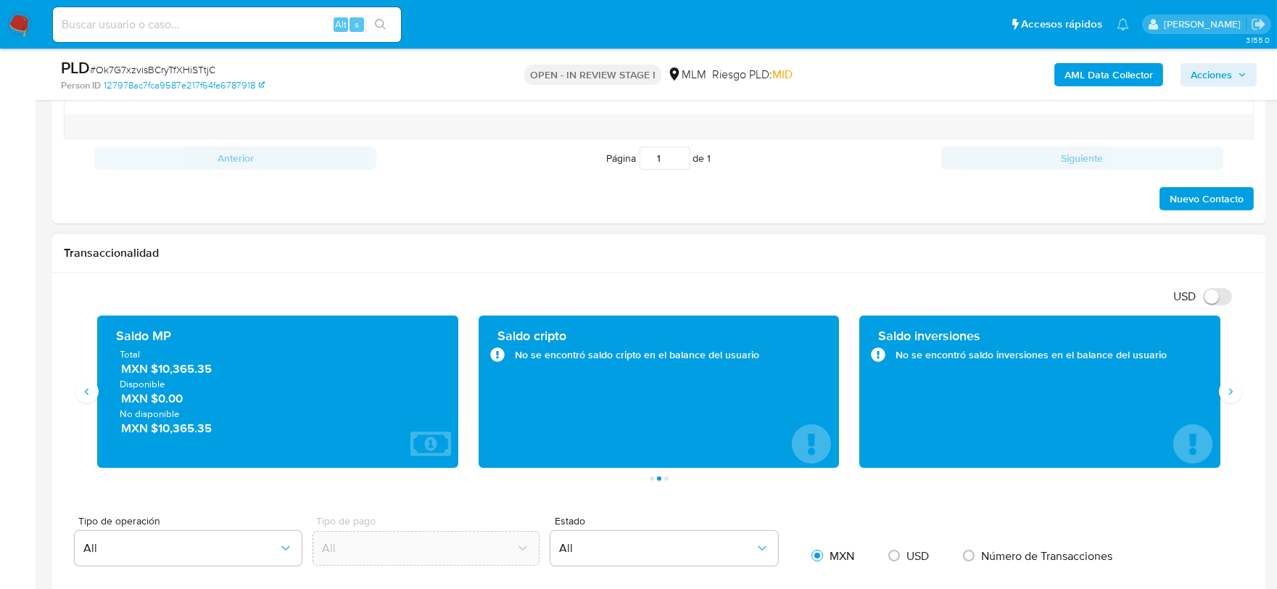
click at [785, 242] on div "Transaccionalidad" at bounding box center [659, 253] width 1214 height 38
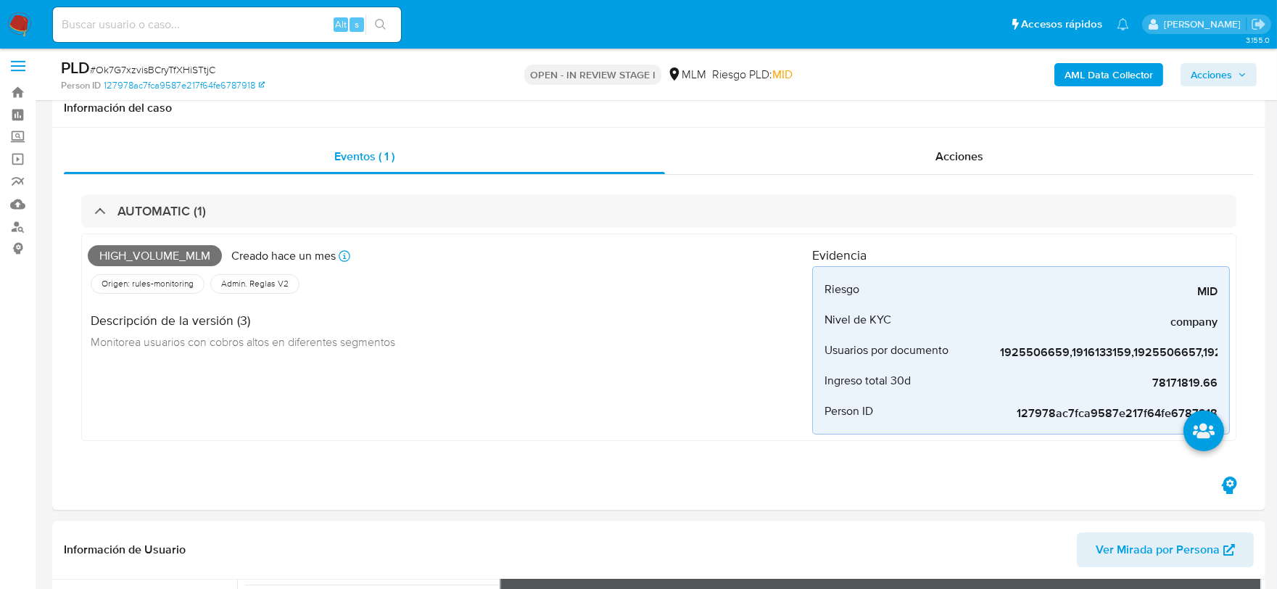
scroll to position [0, 0]
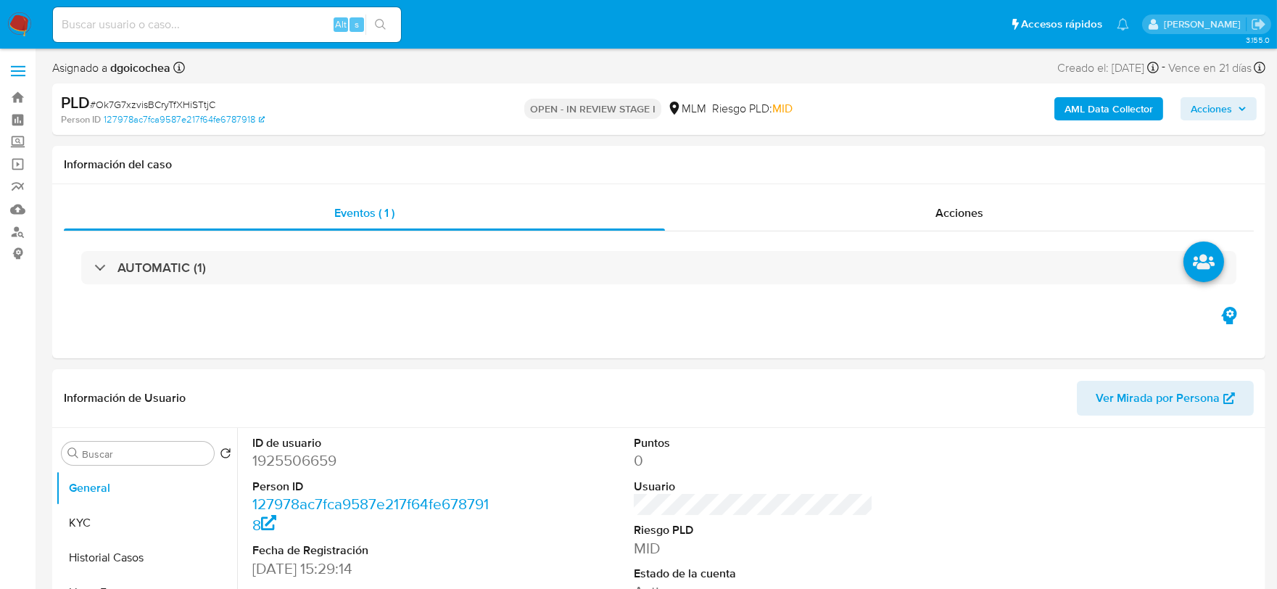
select select "10"
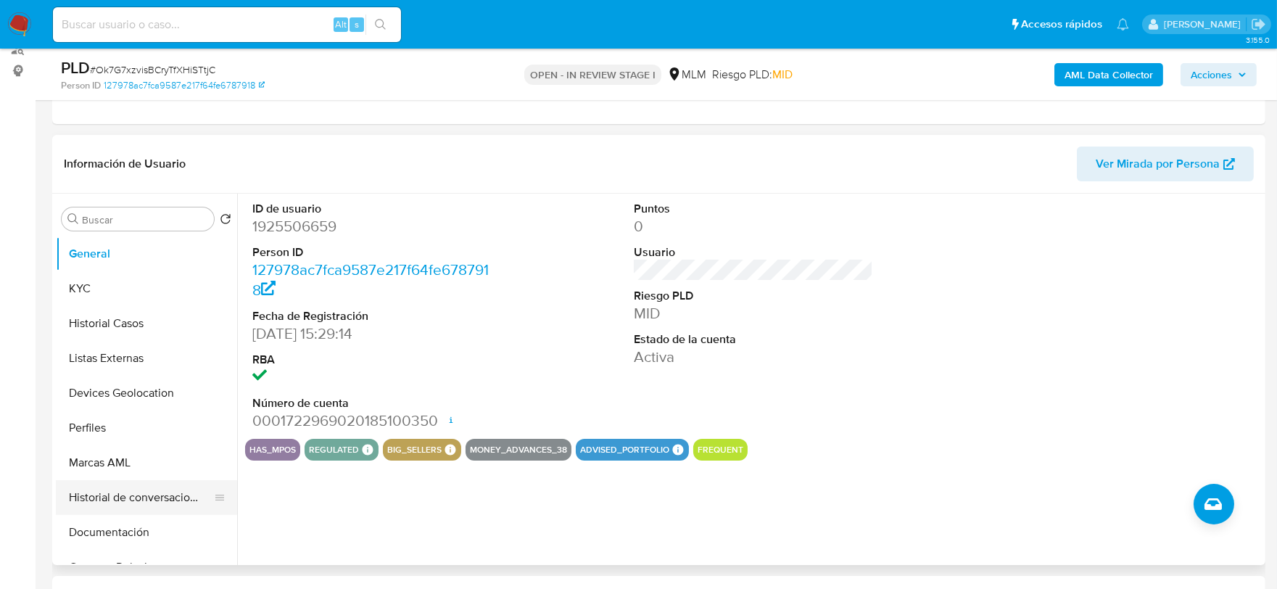
scroll to position [242, 0]
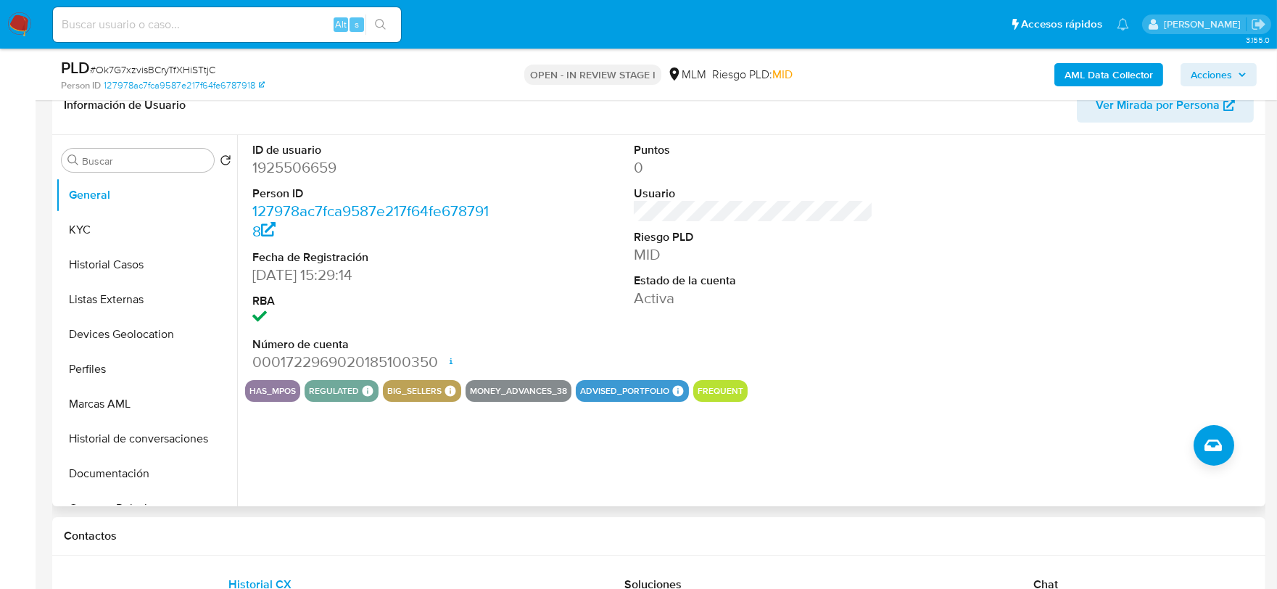
click at [610, 490] on div "ID de usuario 1925506659 Person ID 127978ac7fca9587e217f64fe6787918 Fecha de Re…" at bounding box center [749, 320] width 1025 height 371
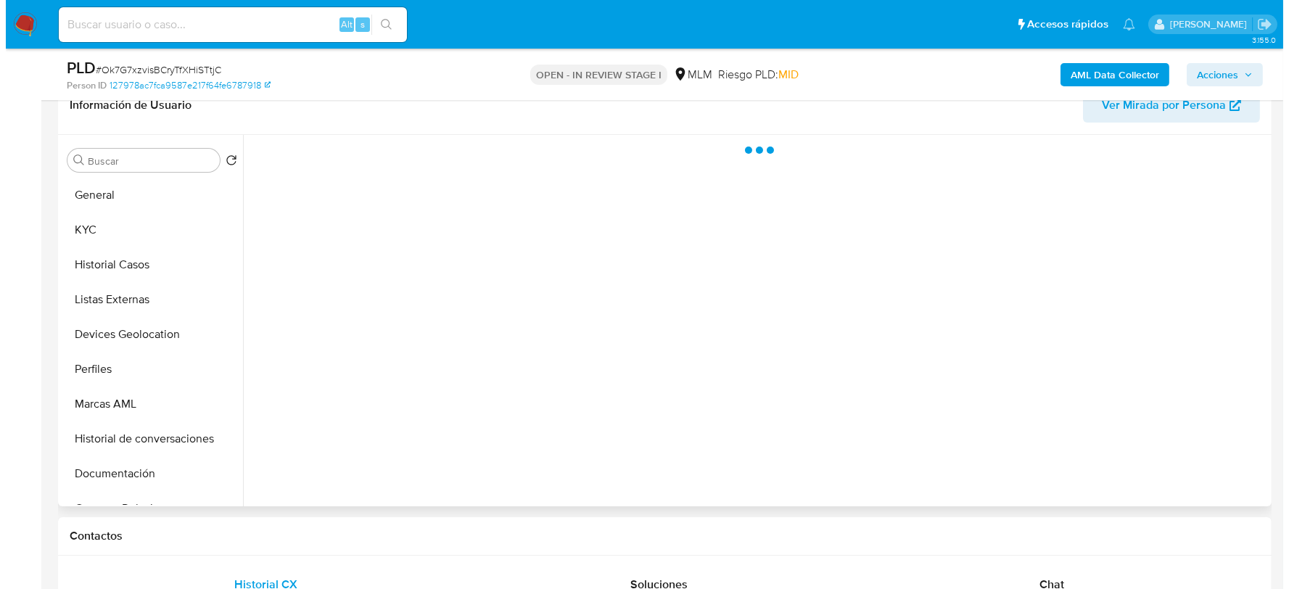
scroll to position [237, 0]
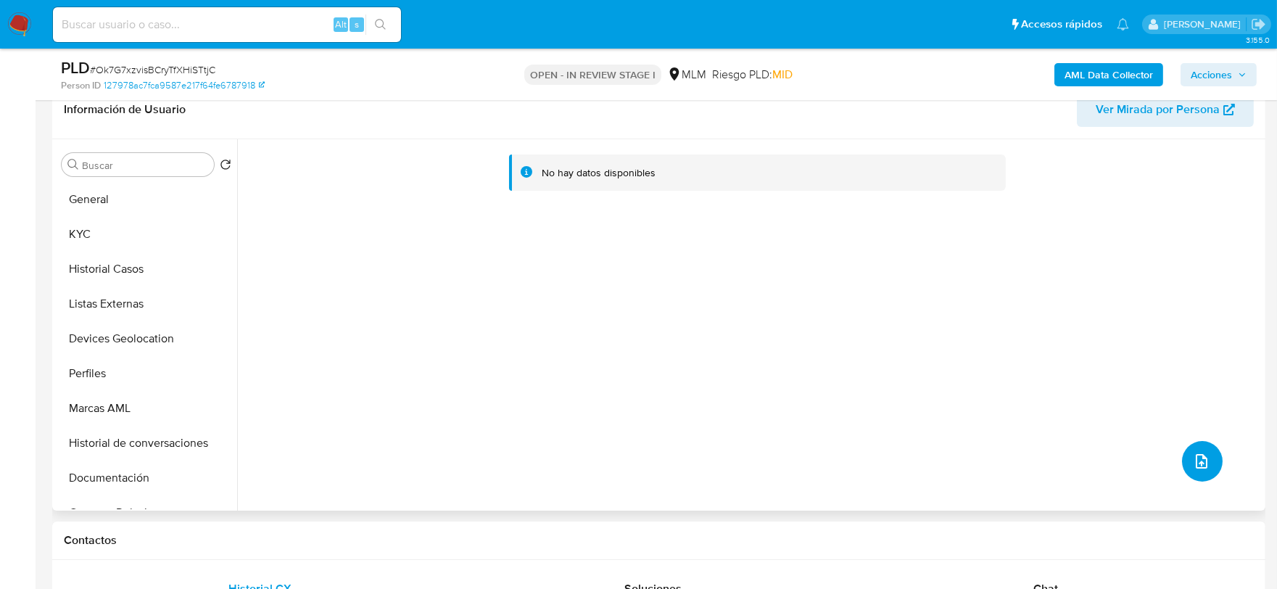
click at [1195, 460] on icon "upload-file" at bounding box center [1201, 461] width 17 height 17
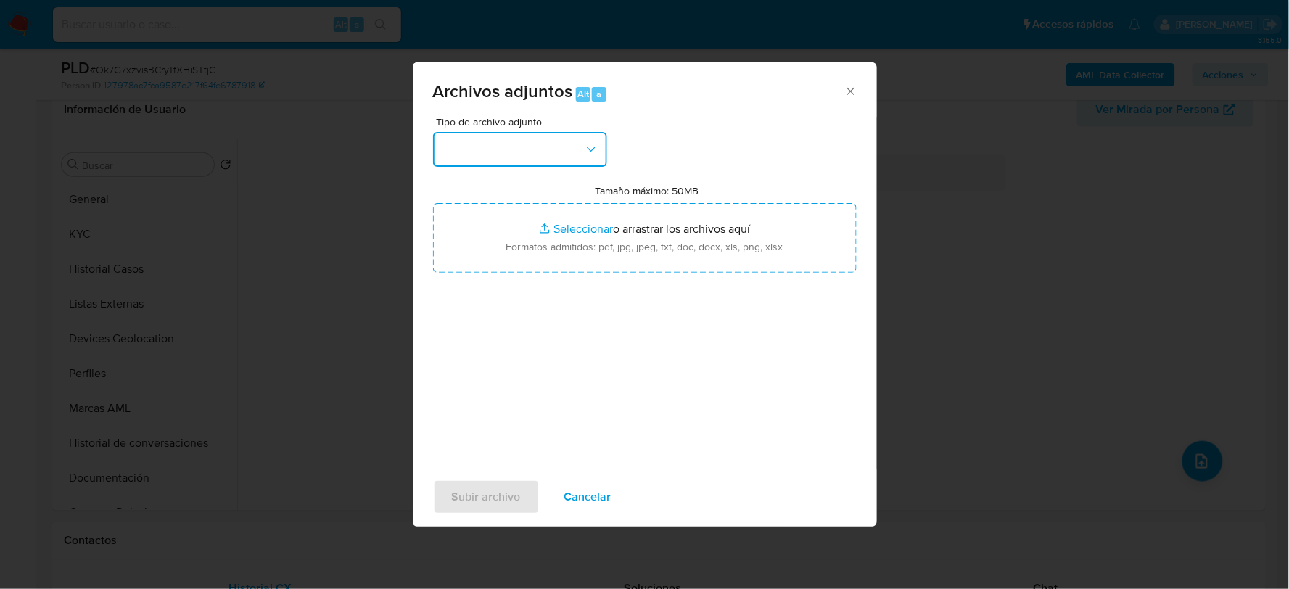
click at [553, 132] on button "button" at bounding box center [520, 149] width 174 height 35
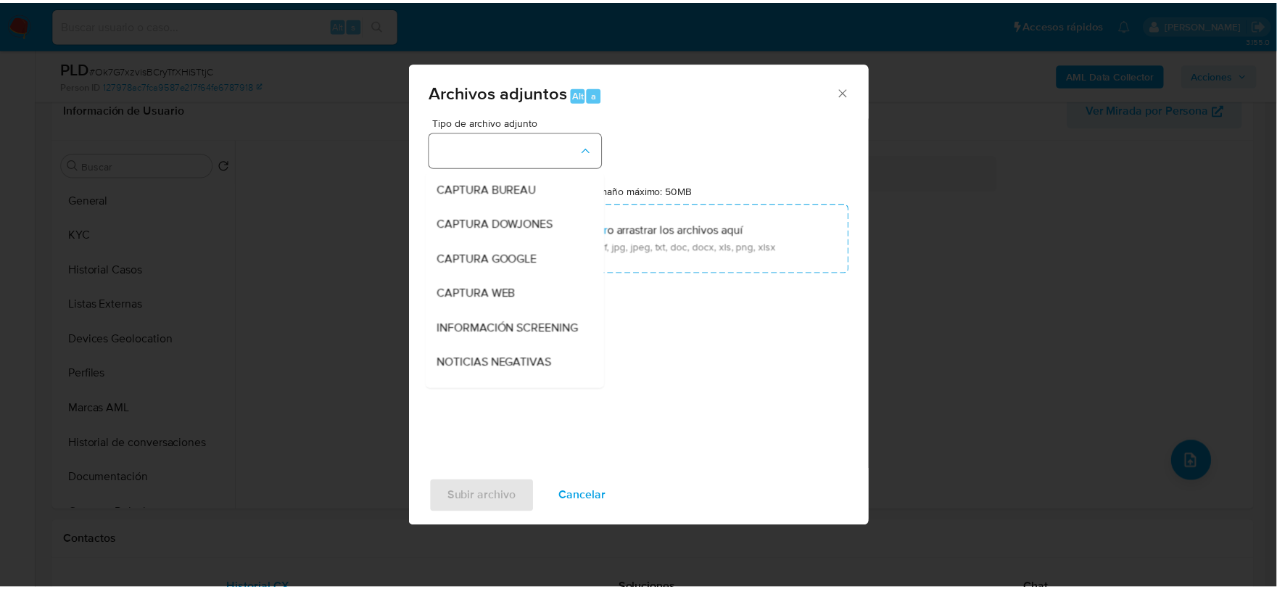
scroll to position [110, 0]
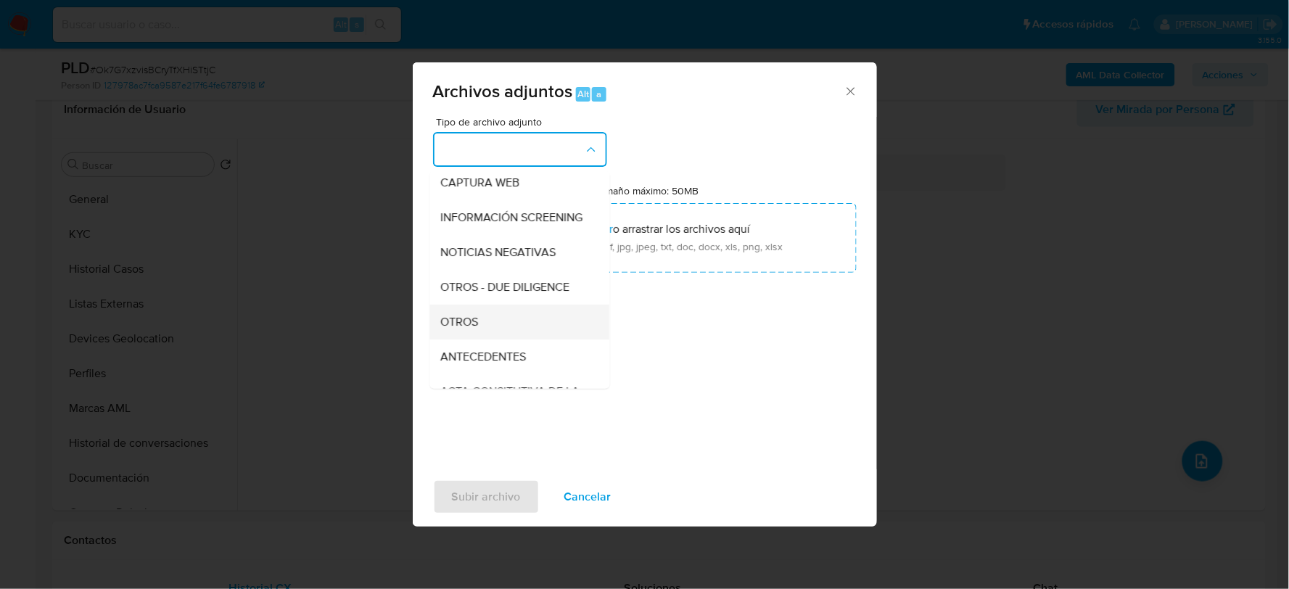
click at [451, 339] on div "OTROS" at bounding box center [515, 321] width 148 height 35
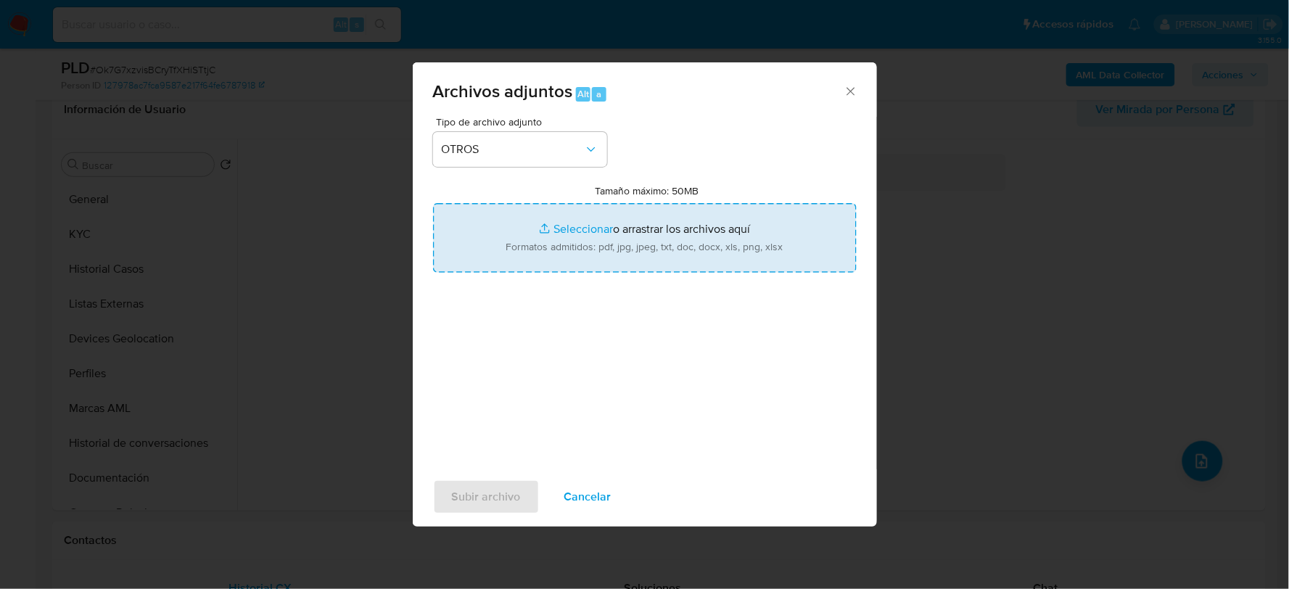
type input "C:\fakepath\1925506659_DENTIROM_JUL2025.pdf"
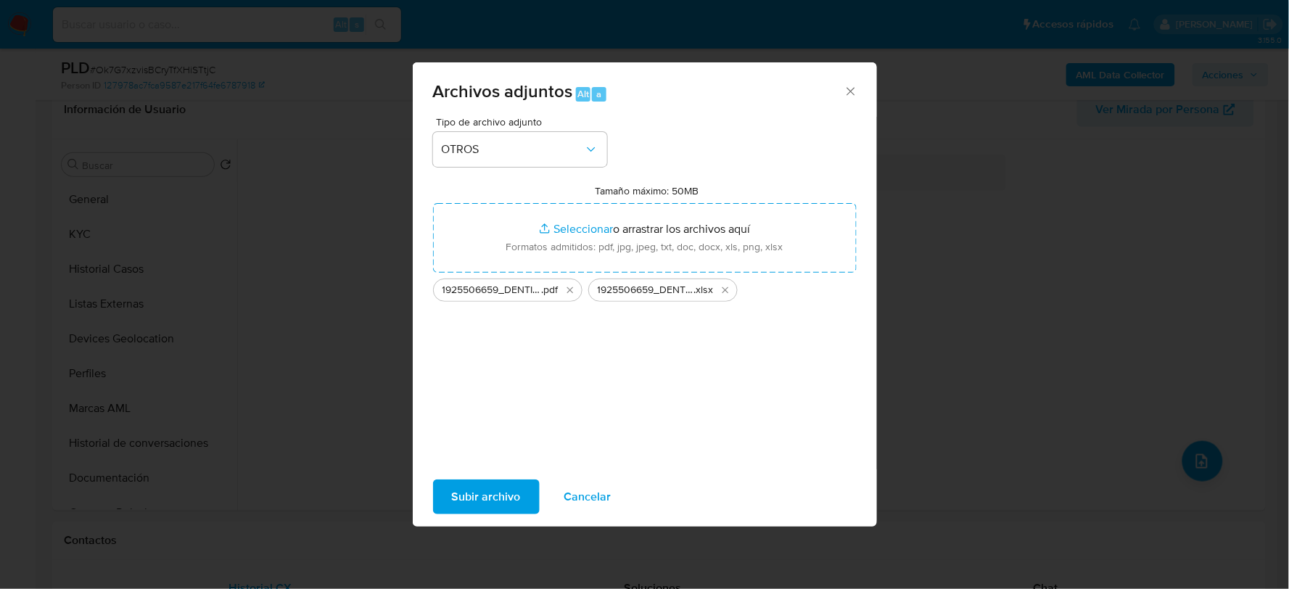
click at [492, 506] on span "Subir archivo" at bounding box center [486, 497] width 69 height 32
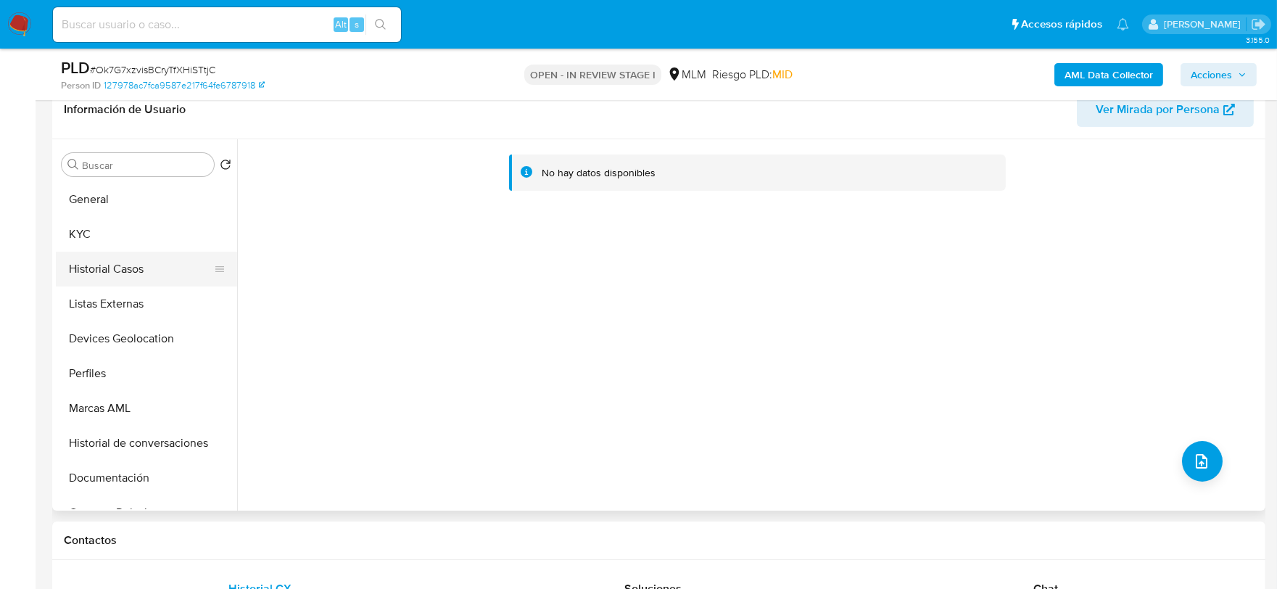
click at [131, 270] on button "Historial Casos" at bounding box center [141, 269] width 170 height 35
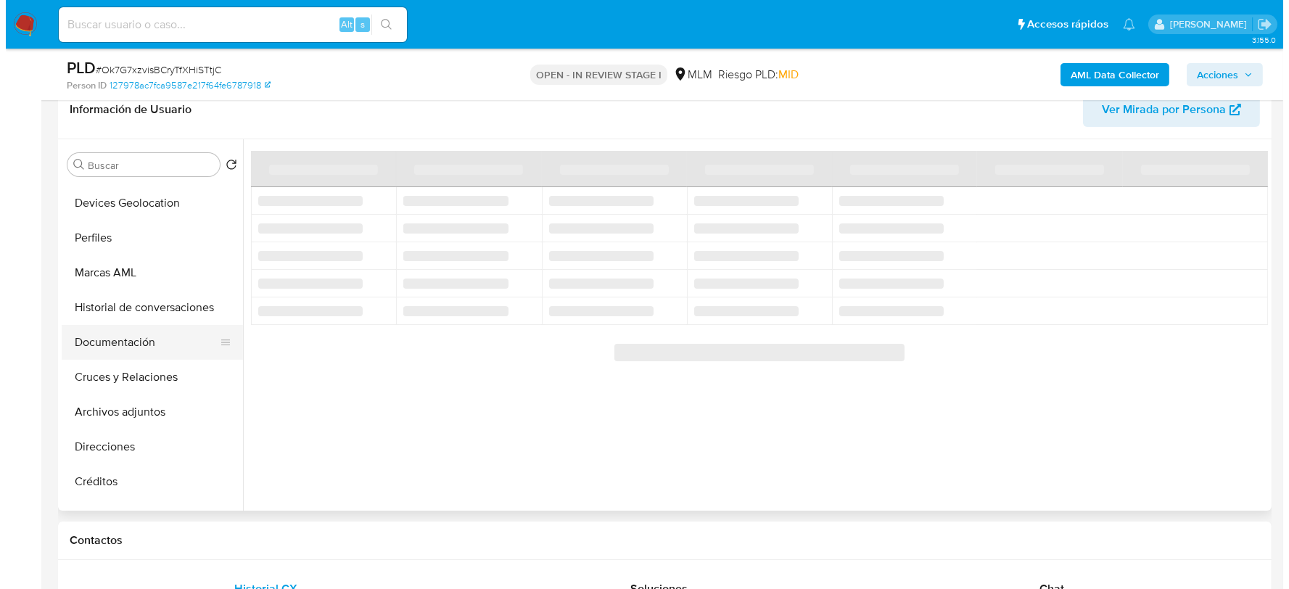
scroll to position [242, 0]
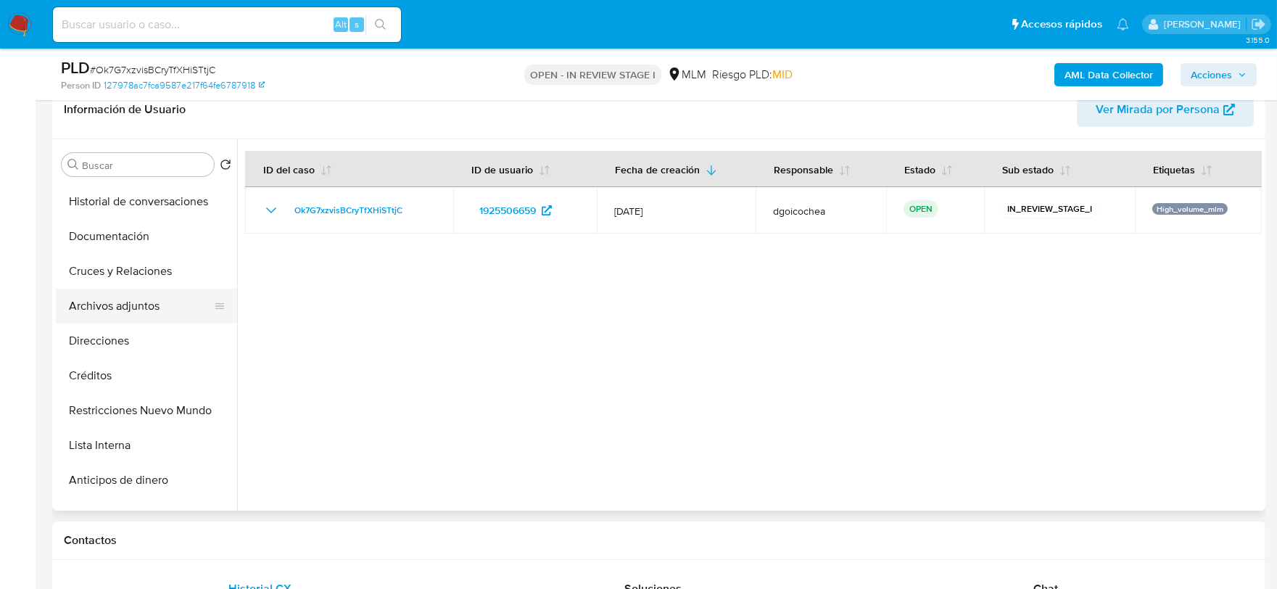
click at [131, 316] on button "Archivos adjuntos" at bounding box center [141, 306] width 170 height 35
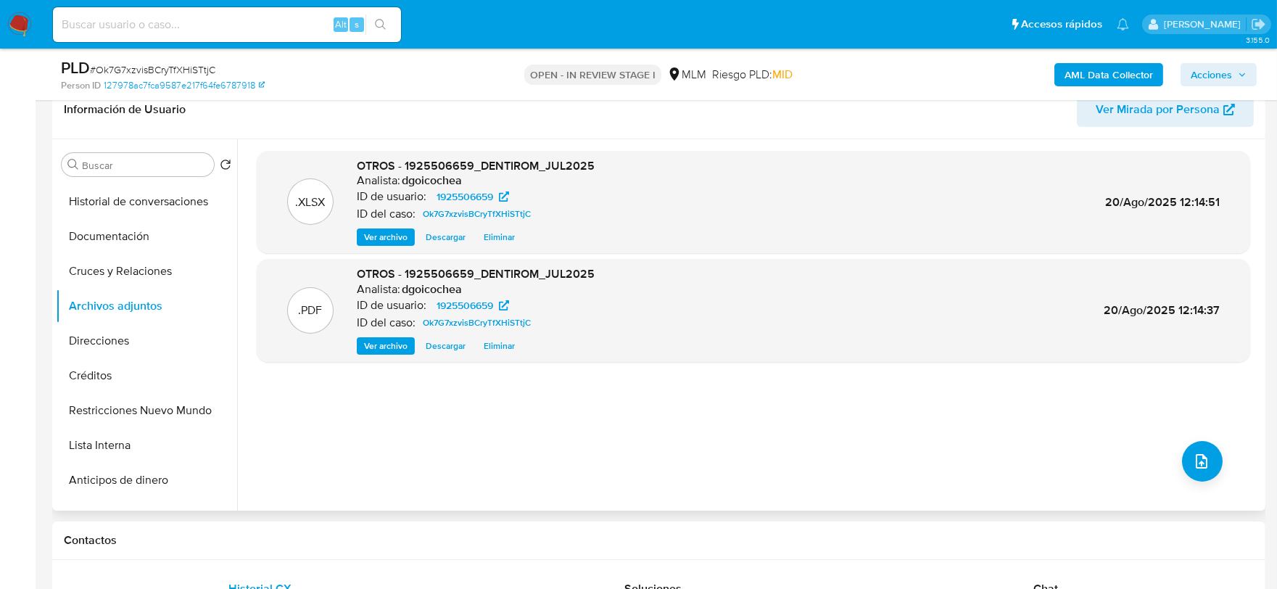
click at [487, 444] on div ".XLSX OTROS - 1925506659_DENTIROM_JUL2025 Analista: dgoicochea ID de usuario: 1…" at bounding box center [754, 325] width 994 height 348
click at [403, 349] on span "Ver archivo" at bounding box center [386, 346] width 44 height 15
click at [447, 337] on div "Ver archivo Ver archivo Descargar Eliminar" at bounding box center [476, 345] width 238 height 17
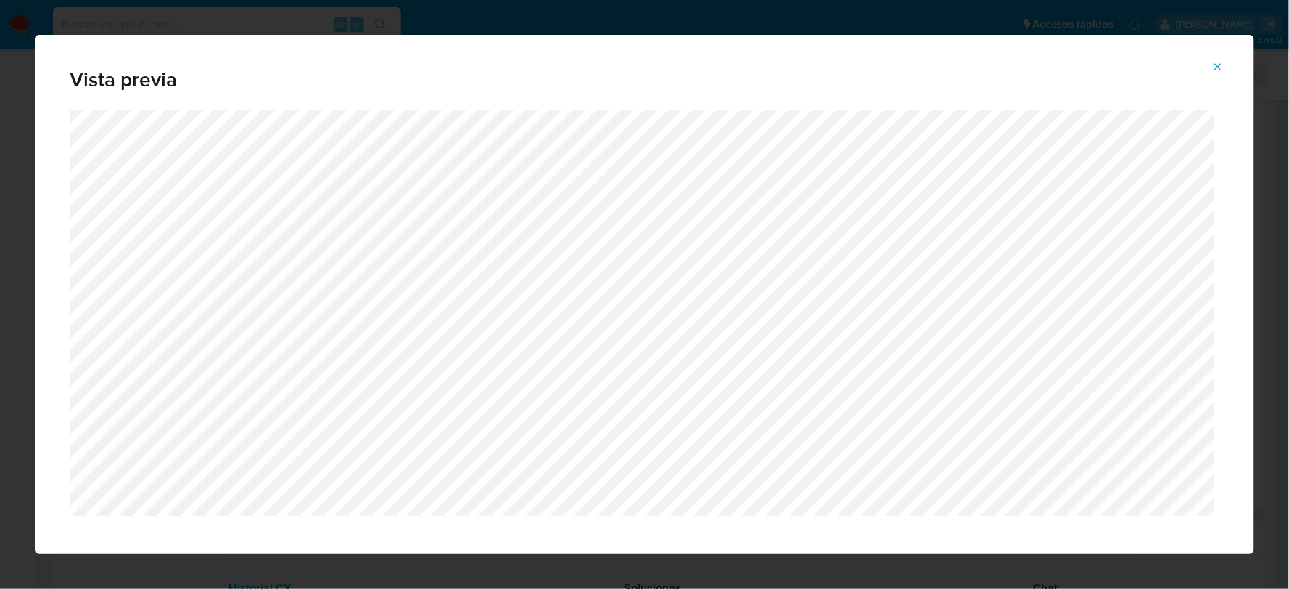
click at [1214, 67] on icon "Attachment preview" at bounding box center [1218, 67] width 12 height 12
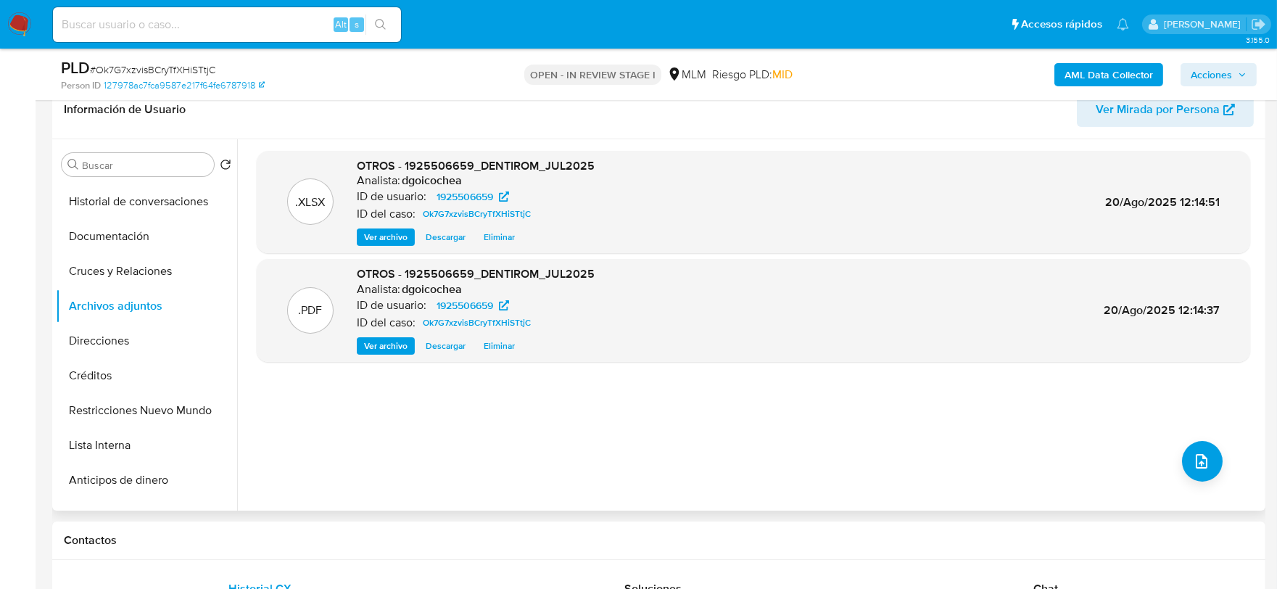
click at [501, 350] on span "Eliminar" at bounding box center [499, 346] width 31 height 15
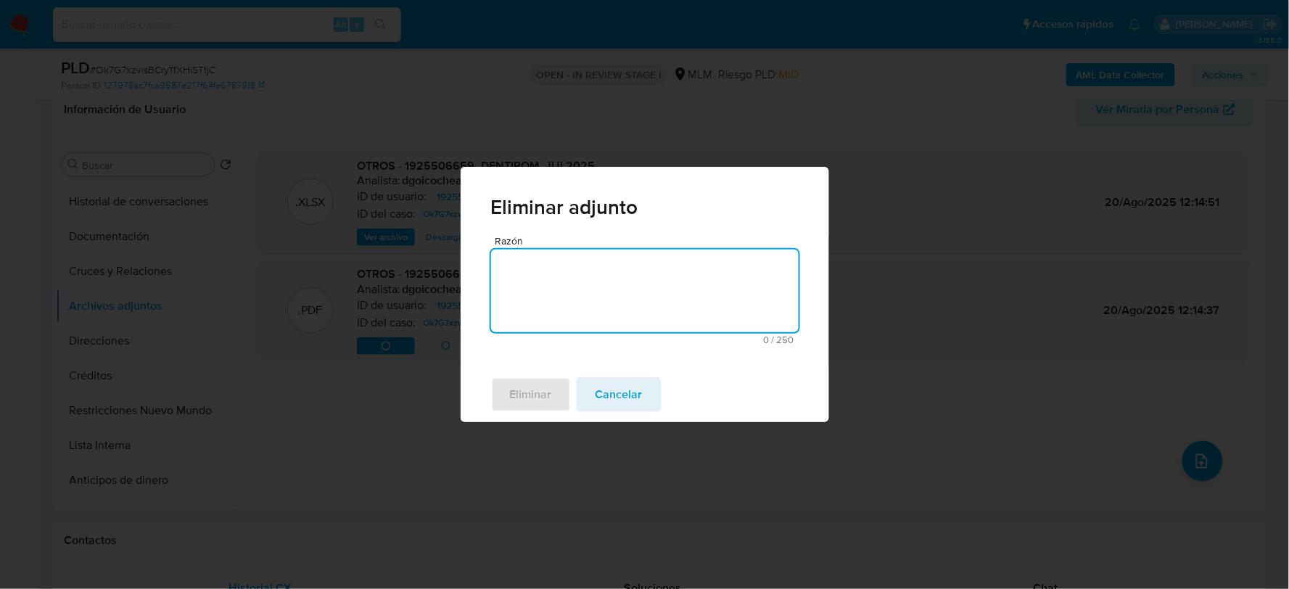
click at [579, 305] on textarea "Razón" at bounding box center [645, 291] width 308 height 83
type textarea "SE ADEJUNTA DOCUMENTO CORRECTO"
click at [532, 403] on span "Eliminar" at bounding box center [531, 395] width 42 height 32
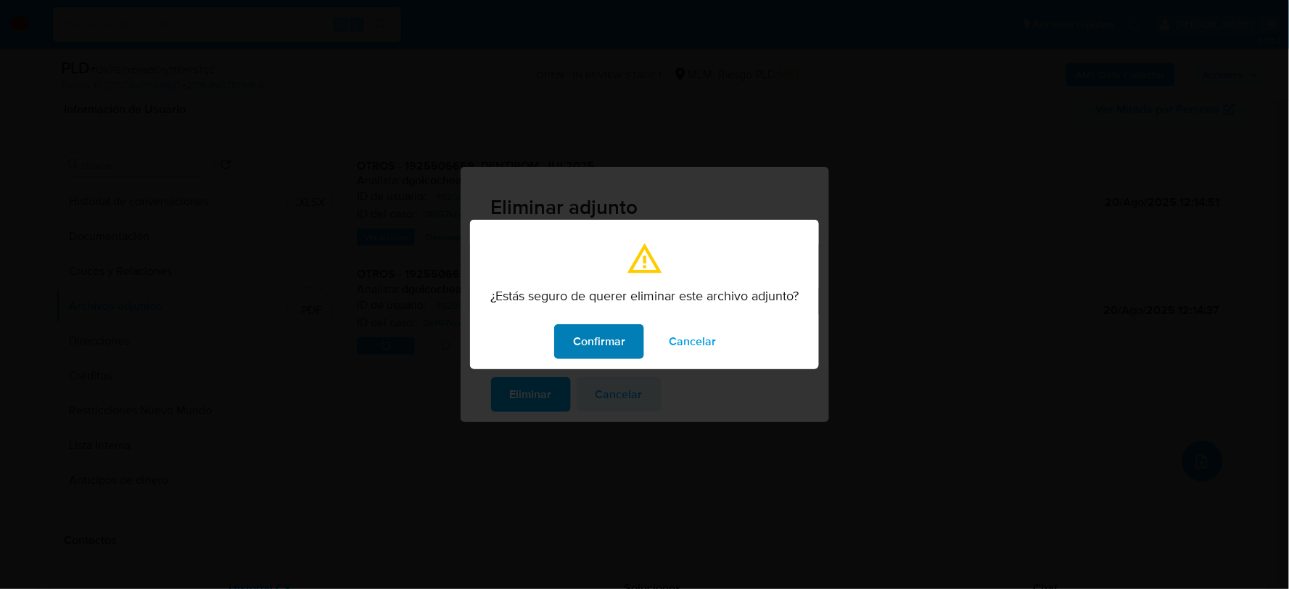
click at [607, 338] on span "Confirmar" at bounding box center [599, 342] width 52 height 32
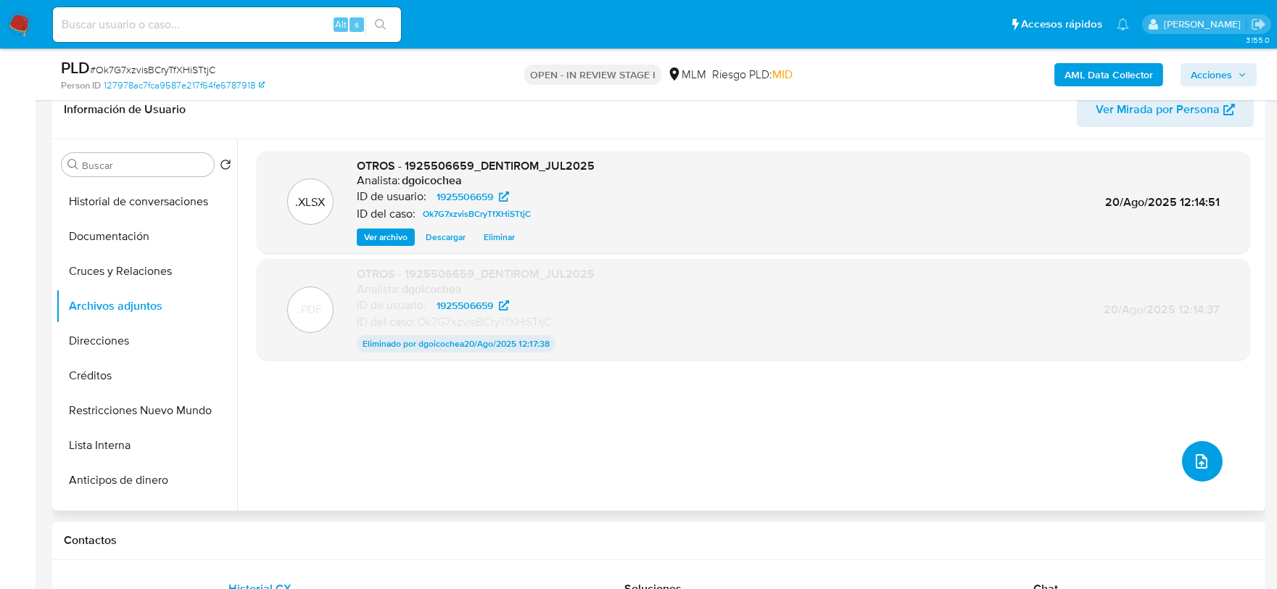
click at [1215, 455] on button "upload-file" at bounding box center [1202, 461] width 41 height 41
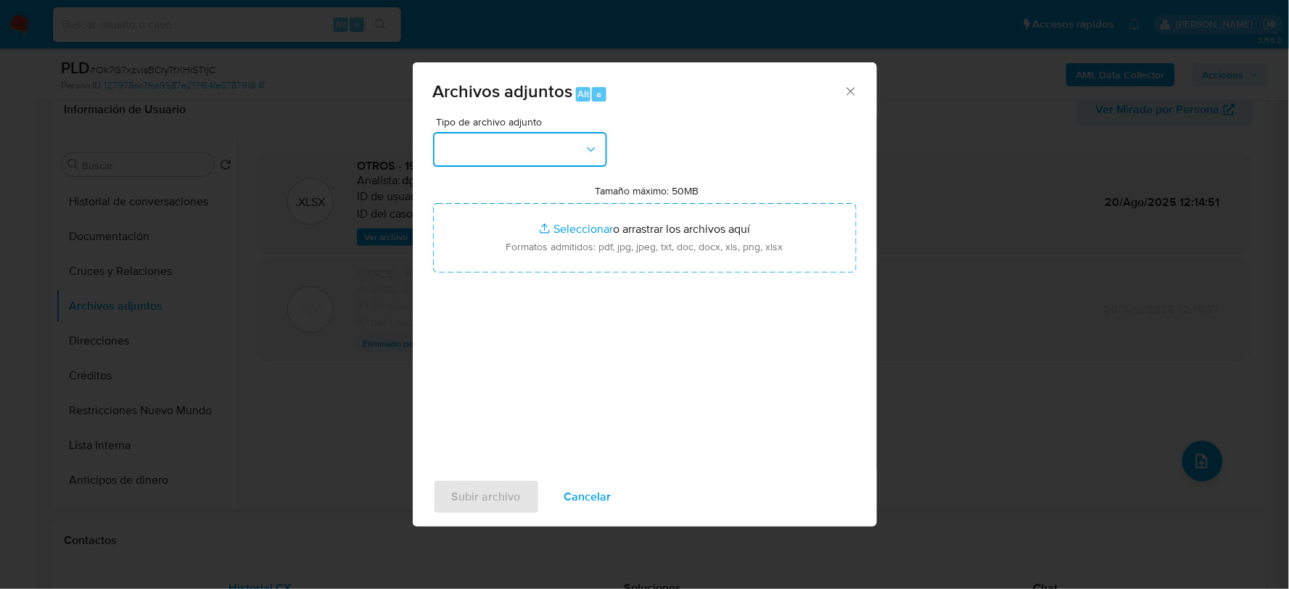
click at [569, 143] on button "button" at bounding box center [520, 149] width 174 height 35
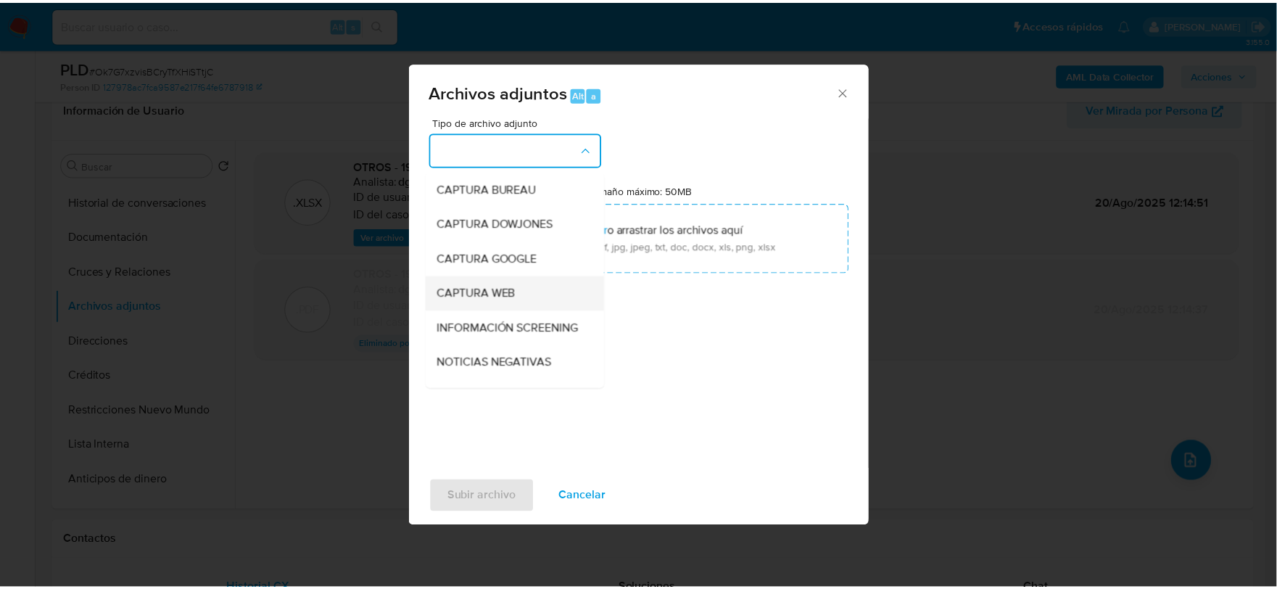
scroll to position [110, 0]
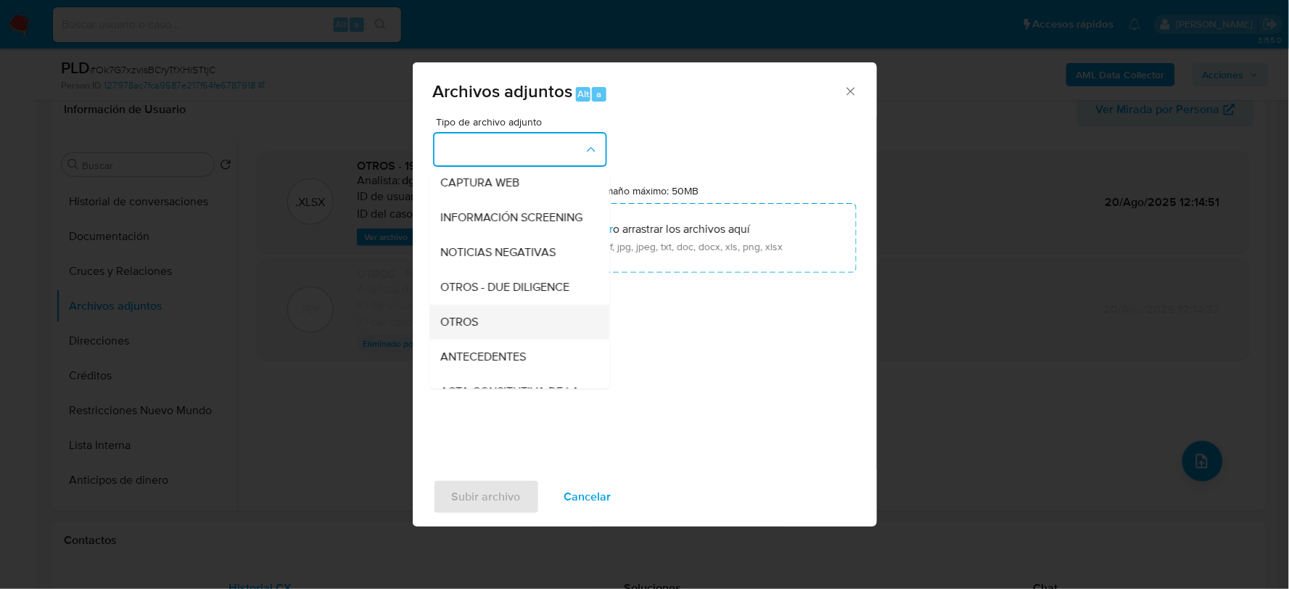
click at [462, 329] on span "OTROS" at bounding box center [460, 321] width 38 height 15
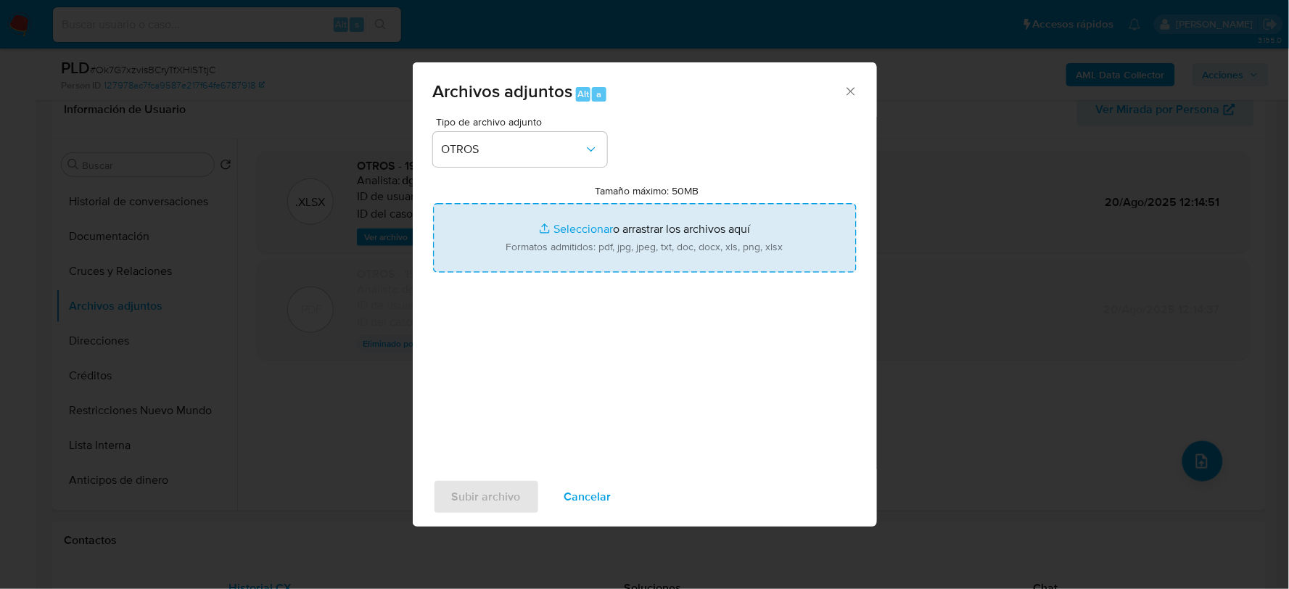
type input "C:\fakepath\1925506659_DENTIROM_JUL2025..pdf"
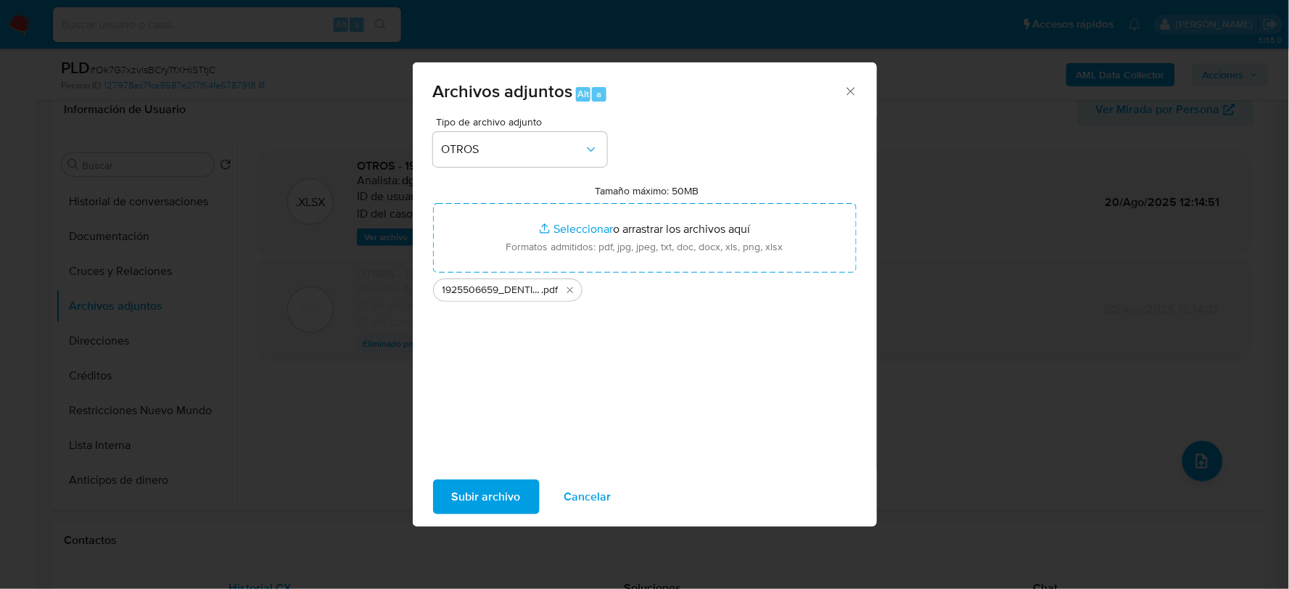
click at [492, 495] on span "Subir archivo" at bounding box center [486, 497] width 69 height 32
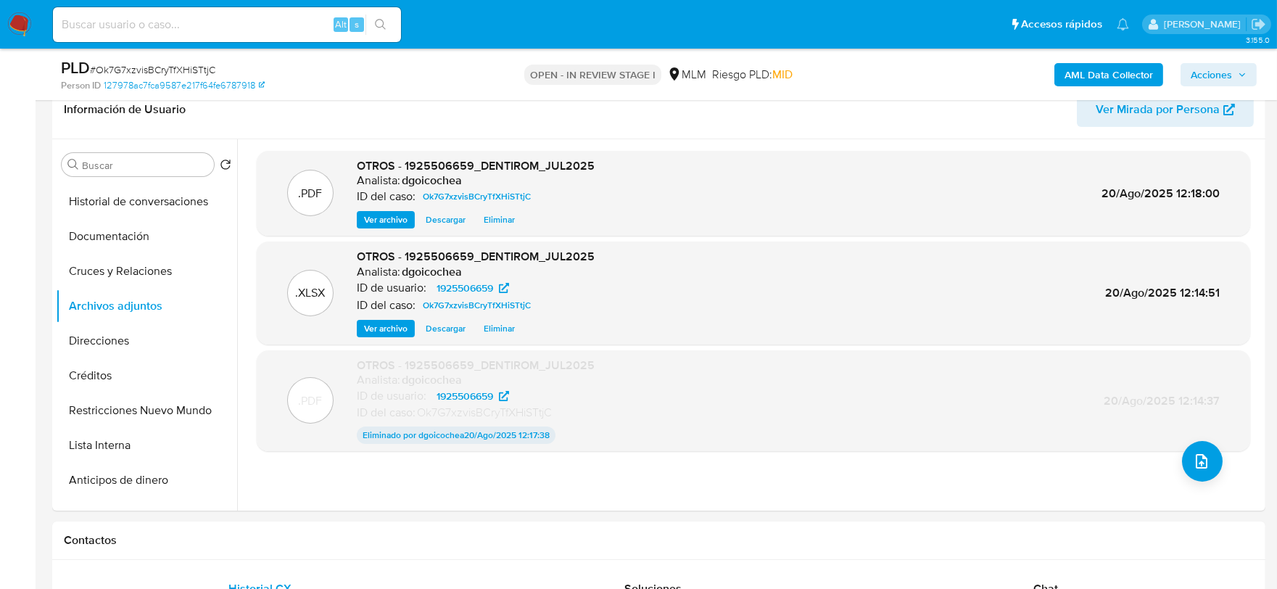
click at [1220, 82] on span "Acciones" at bounding box center [1211, 74] width 41 height 23
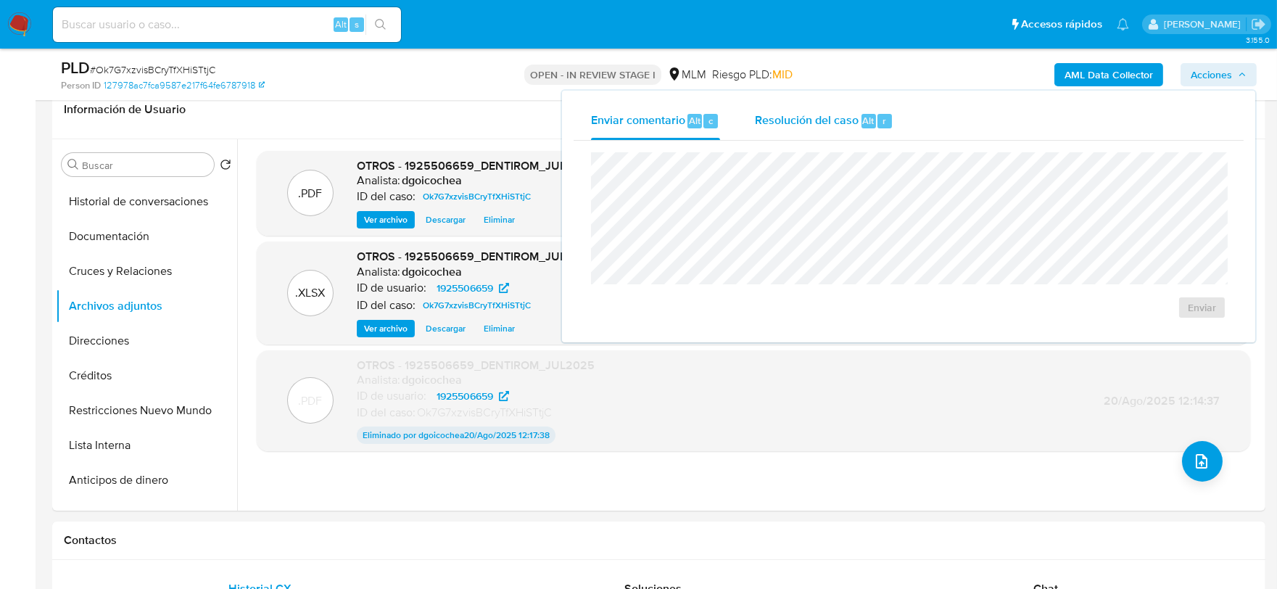
click at [816, 133] on div "Resolución del caso Alt r" at bounding box center [824, 121] width 139 height 38
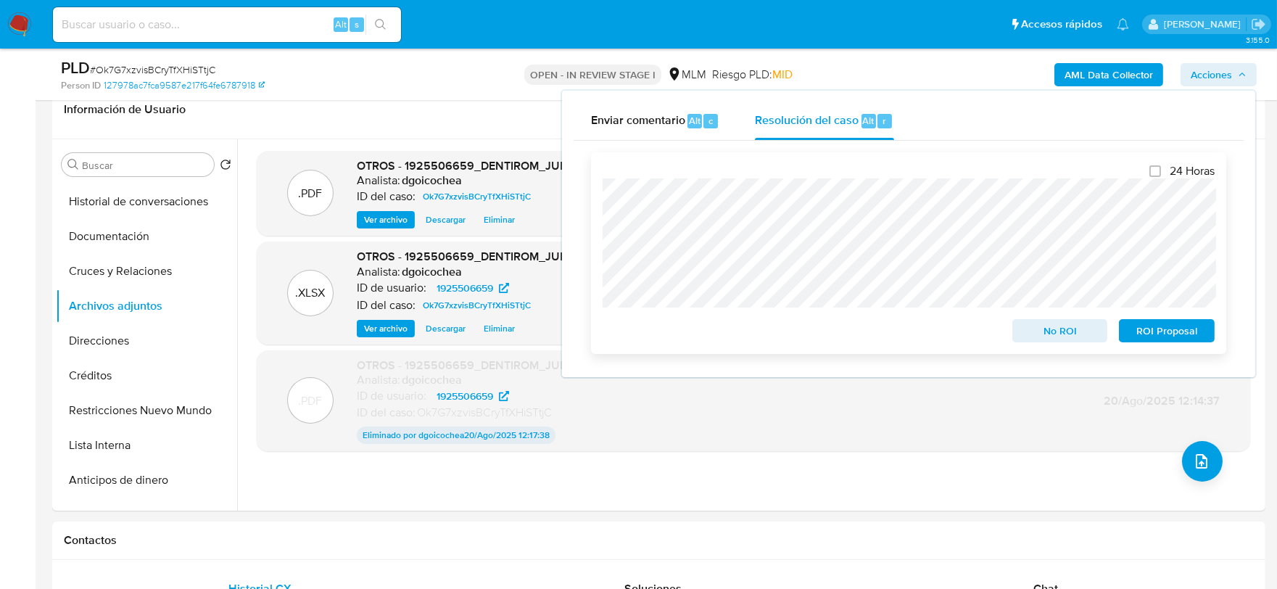
click at [1045, 327] on span "No ROI" at bounding box center [1060, 331] width 75 height 20
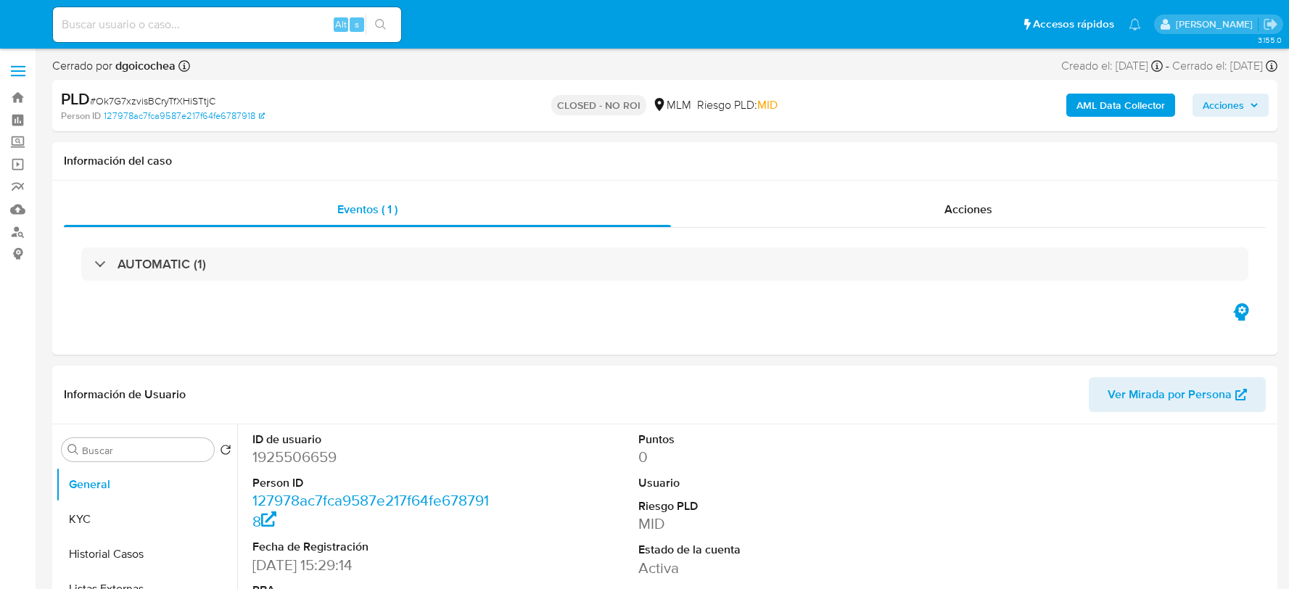
select select "10"
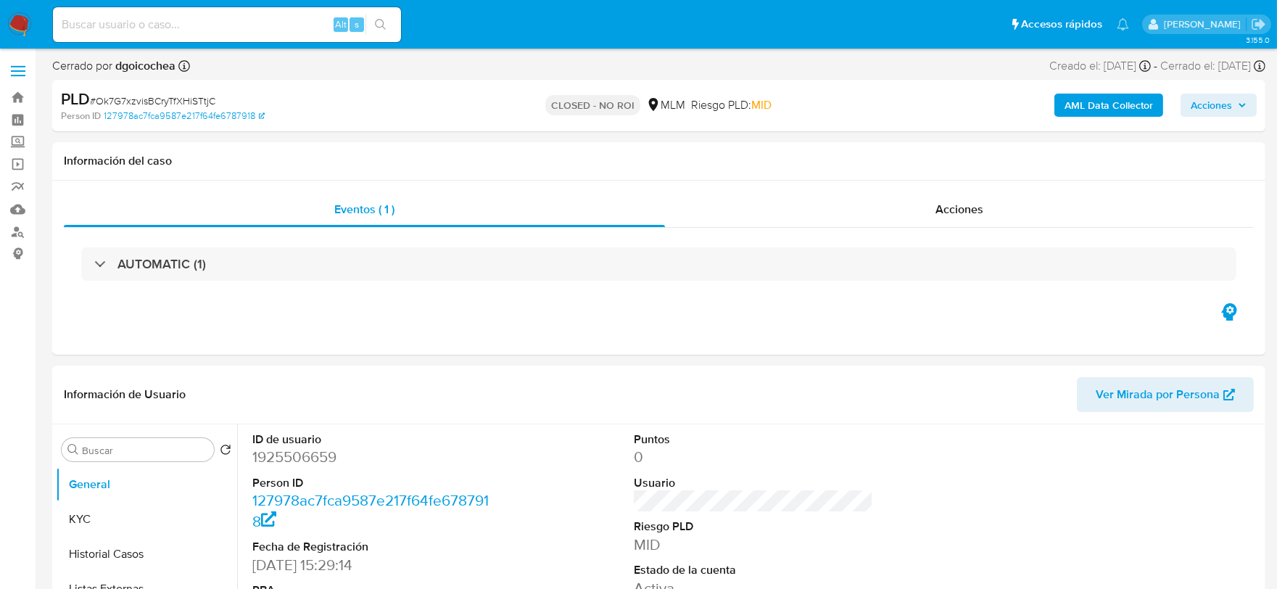
click at [22, 30] on img at bounding box center [19, 24] width 25 height 25
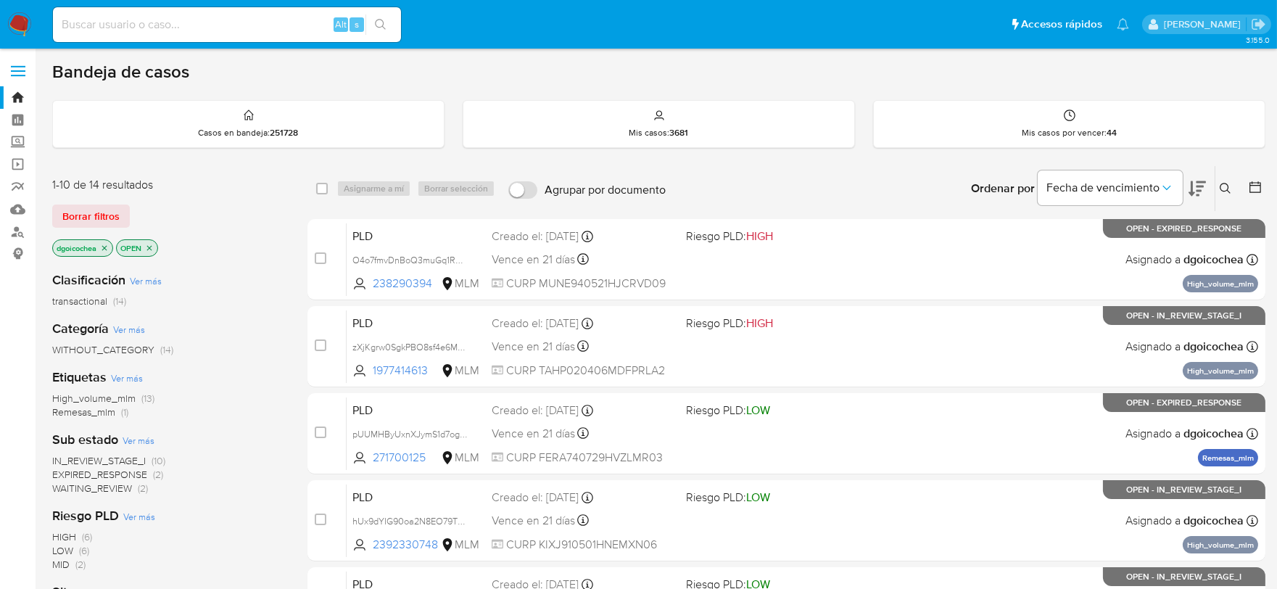
click at [1221, 184] on icon at bounding box center [1226, 189] width 12 height 12
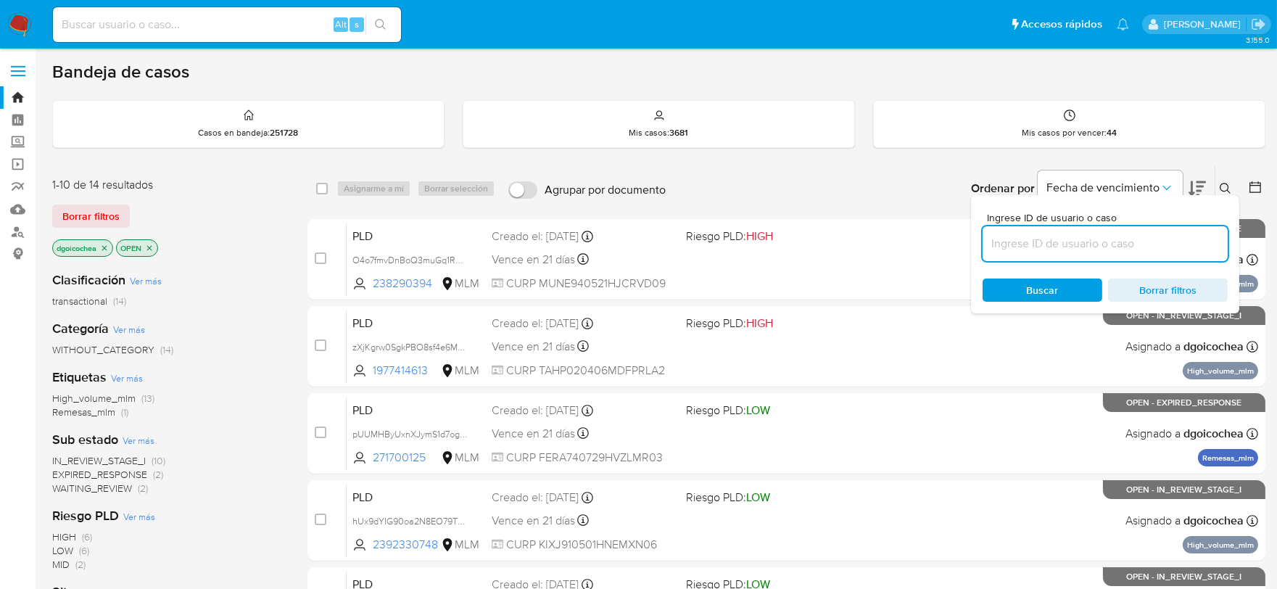
click at [1126, 243] on input at bounding box center [1105, 243] width 245 height 19
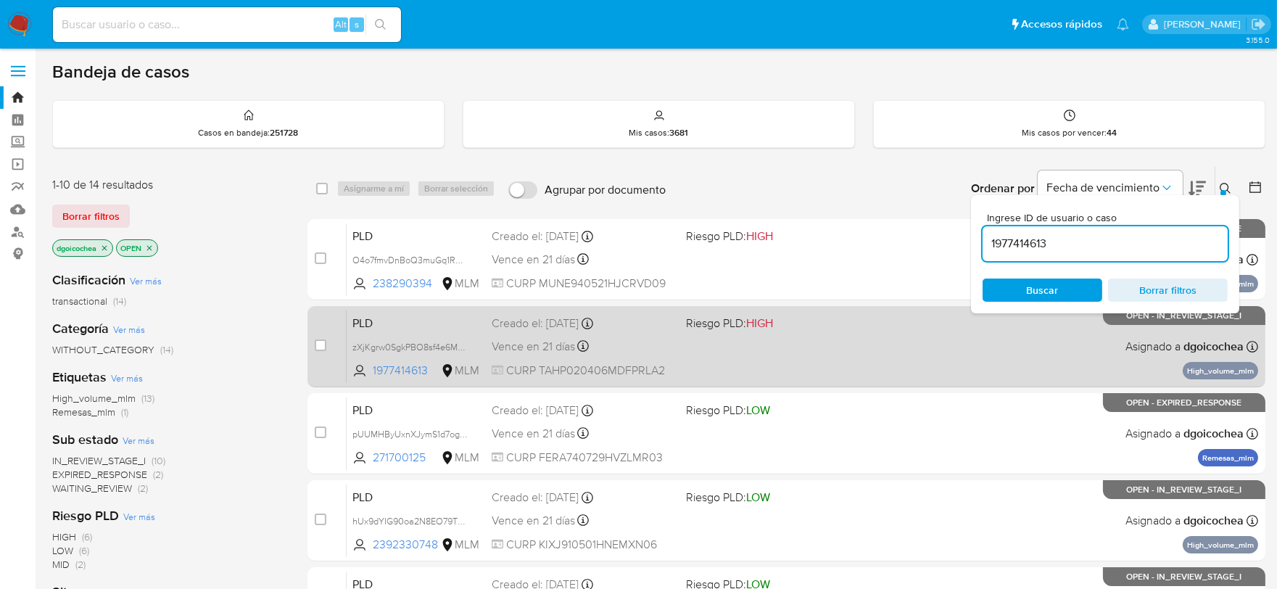
type input "1977414613"
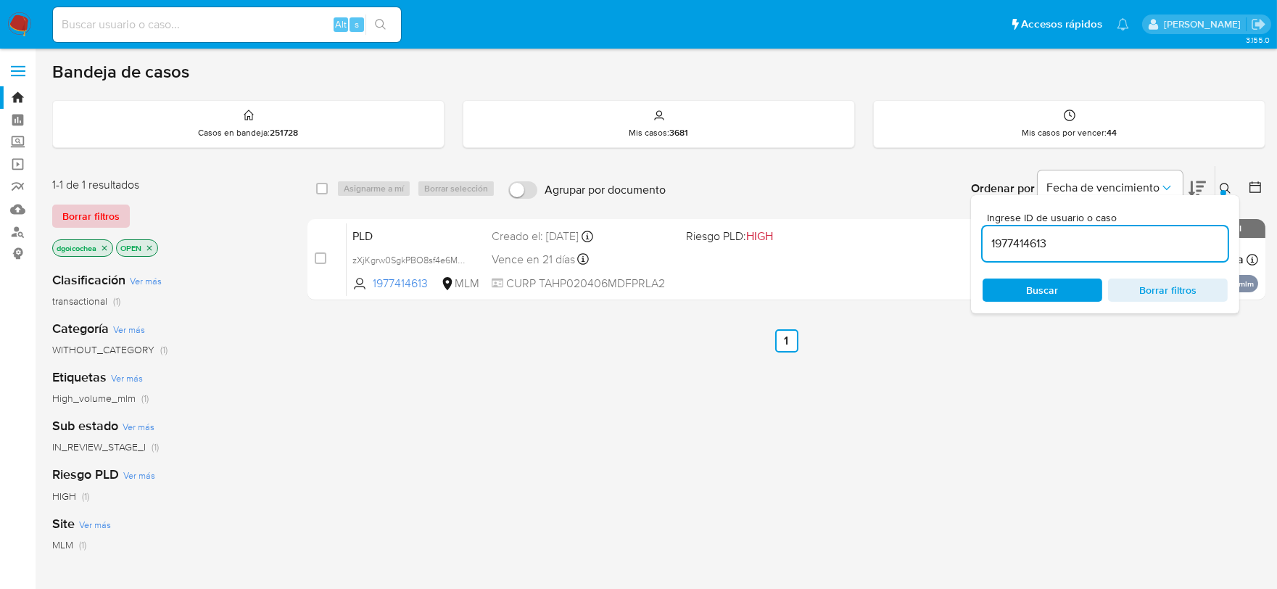
click at [97, 209] on span "Borrar filtros" at bounding box center [90, 216] width 57 height 20
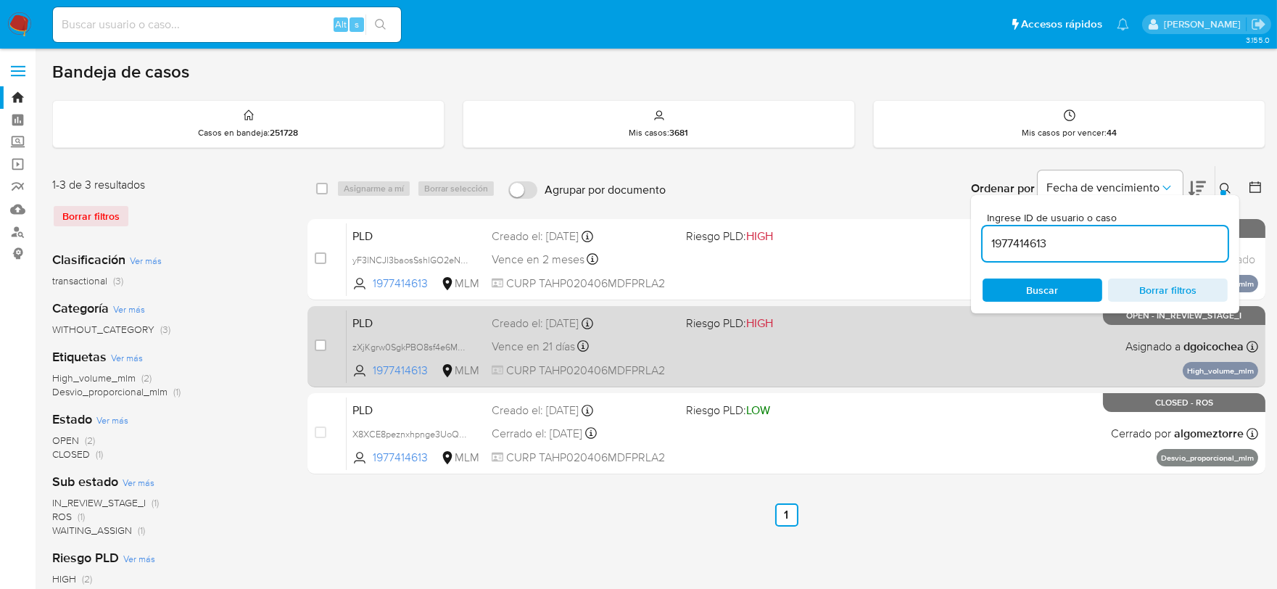
click at [366, 324] on span "PLD" at bounding box center [417, 322] width 128 height 19
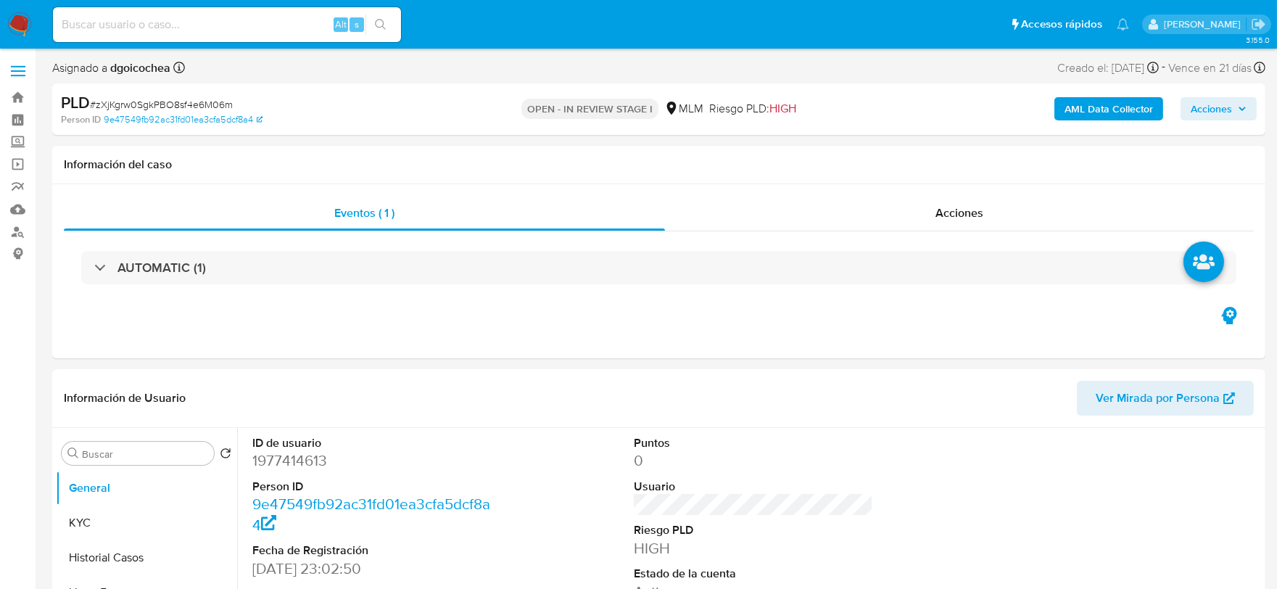
select select "10"
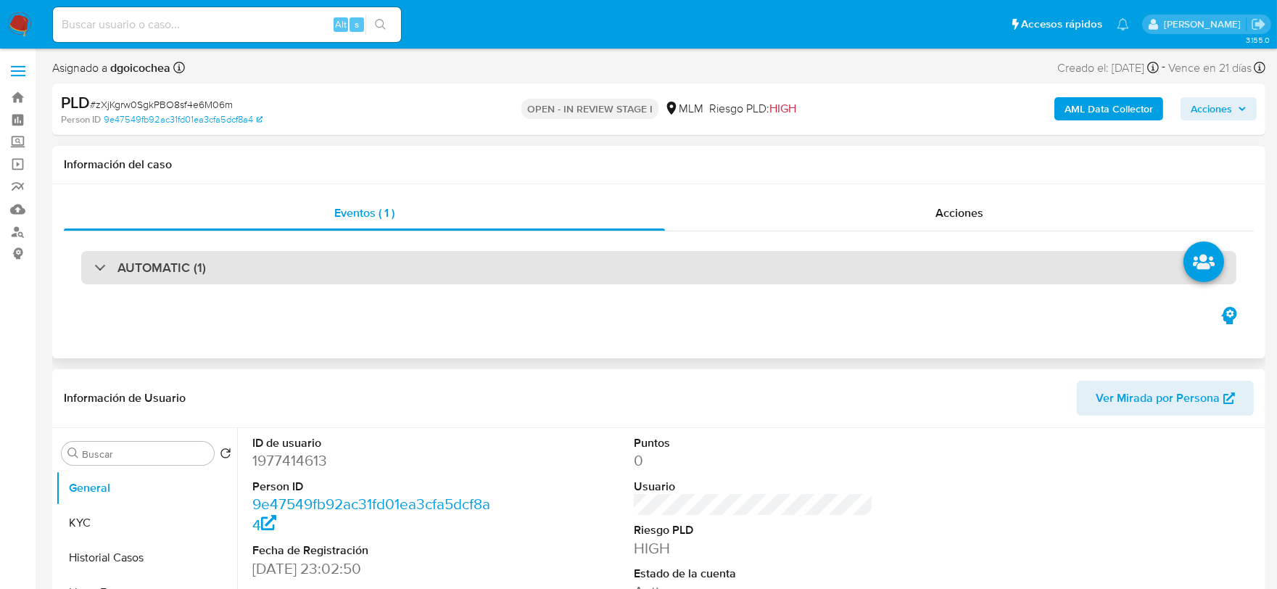
click at [184, 265] on h3 "AUTOMATIC (1)" at bounding box center [162, 268] width 88 height 16
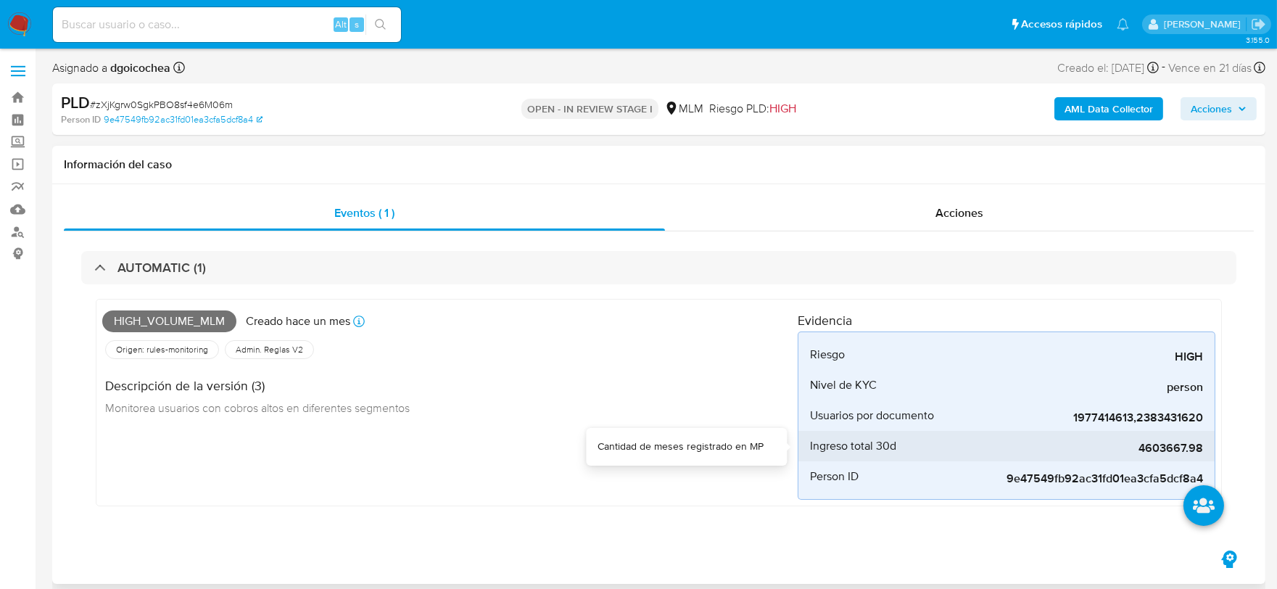
click at [1158, 448] on span "4603667.98" at bounding box center [1095, 448] width 218 height 15
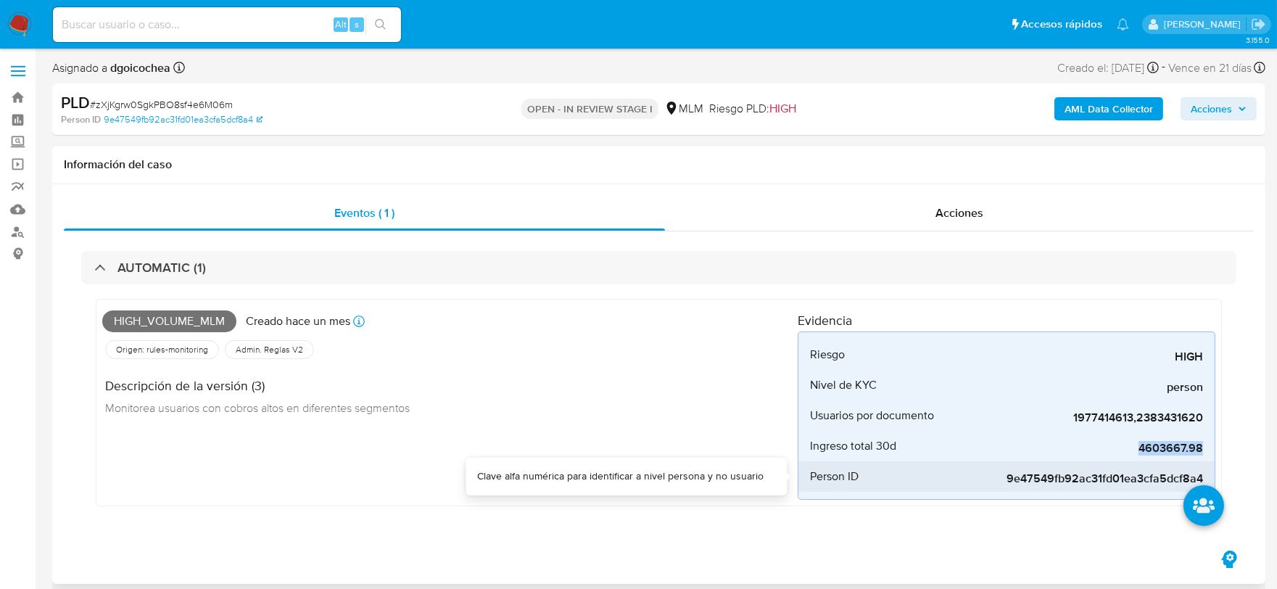
copy span "4603667.98"
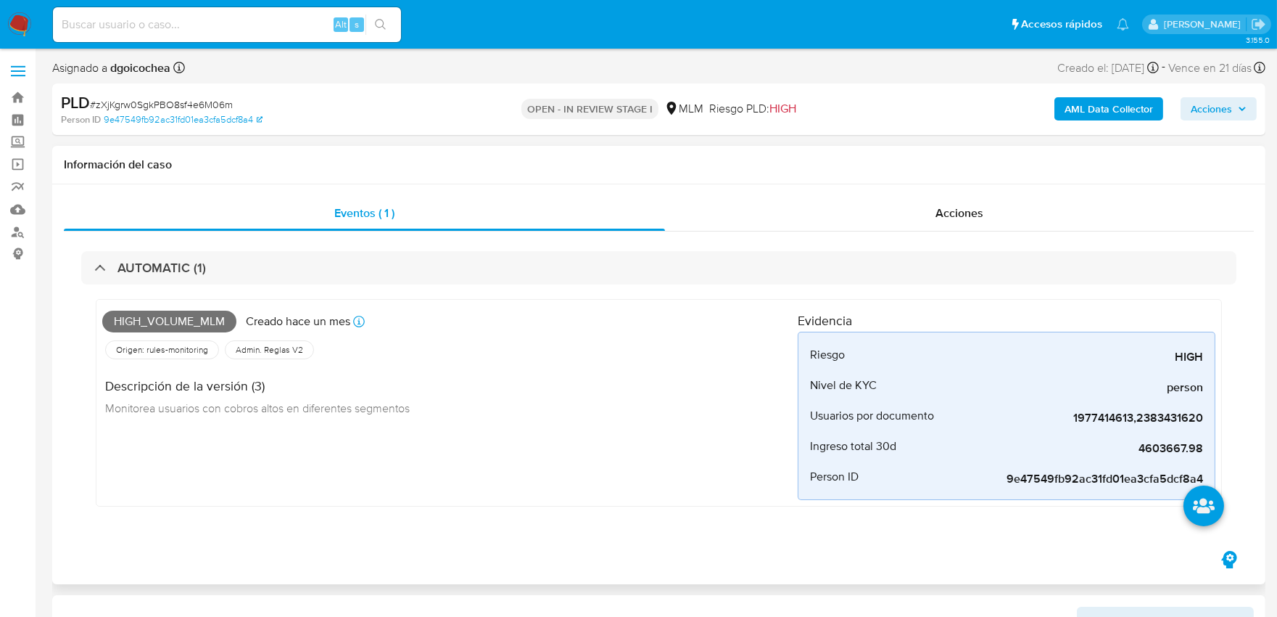
click at [615, 465] on div "High_volume_mlm Creado hace un mes Creado: 12/07/2025 03:08:41 Origen: rules-mo…" at bounding box center [450, 402] width 696 height 194
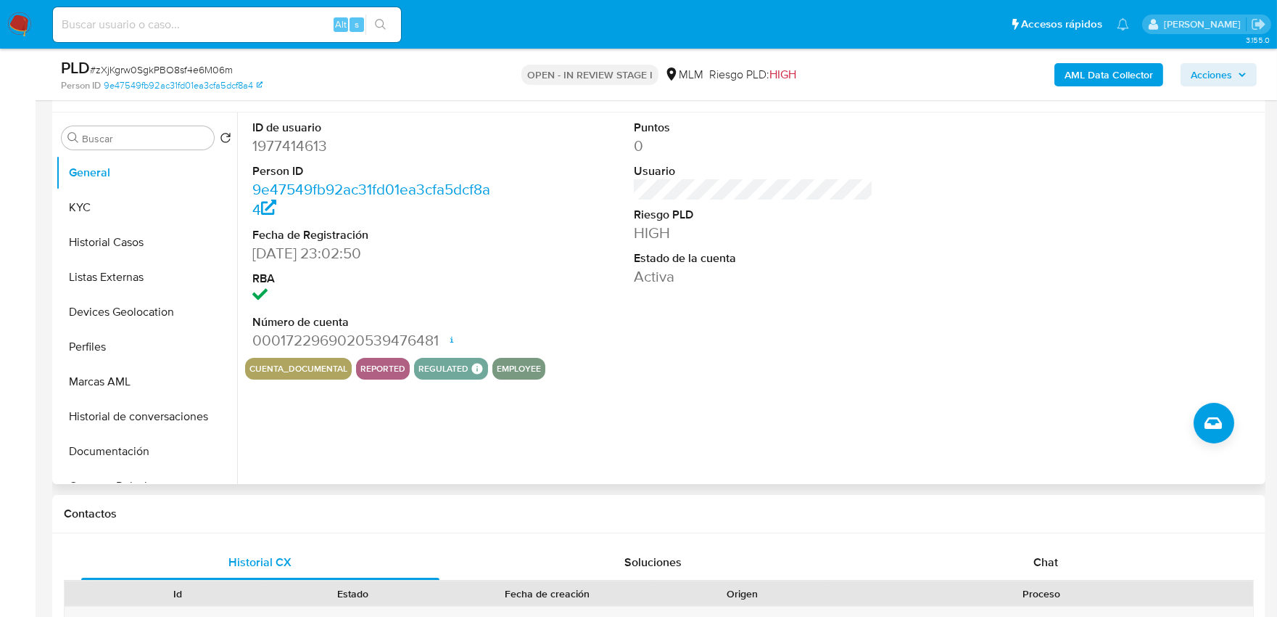
scroll to position [403, 0]
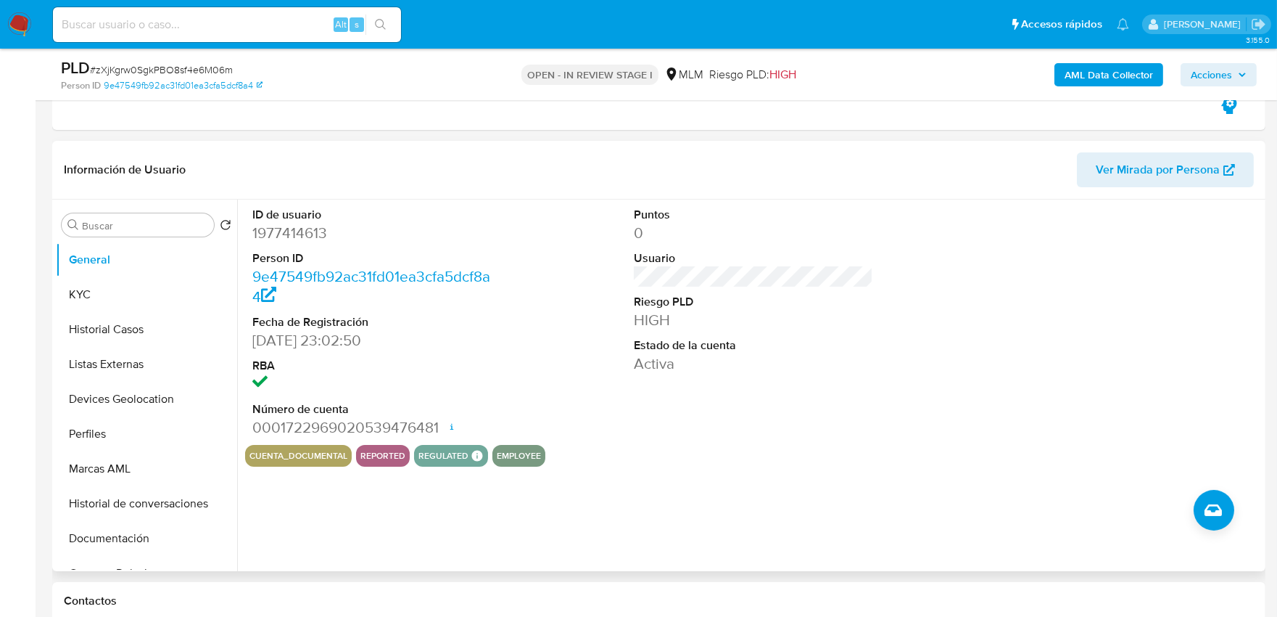
click at [842, 416] on div "Puntos 0 Usuario Riesgo PLD HIGH Estado de la cuenta Activa" at bounding box center [754, 321] width 255 height 245
click at [70, 295] on button "KYC" at bounding box center [141, 294] width 170 height 35
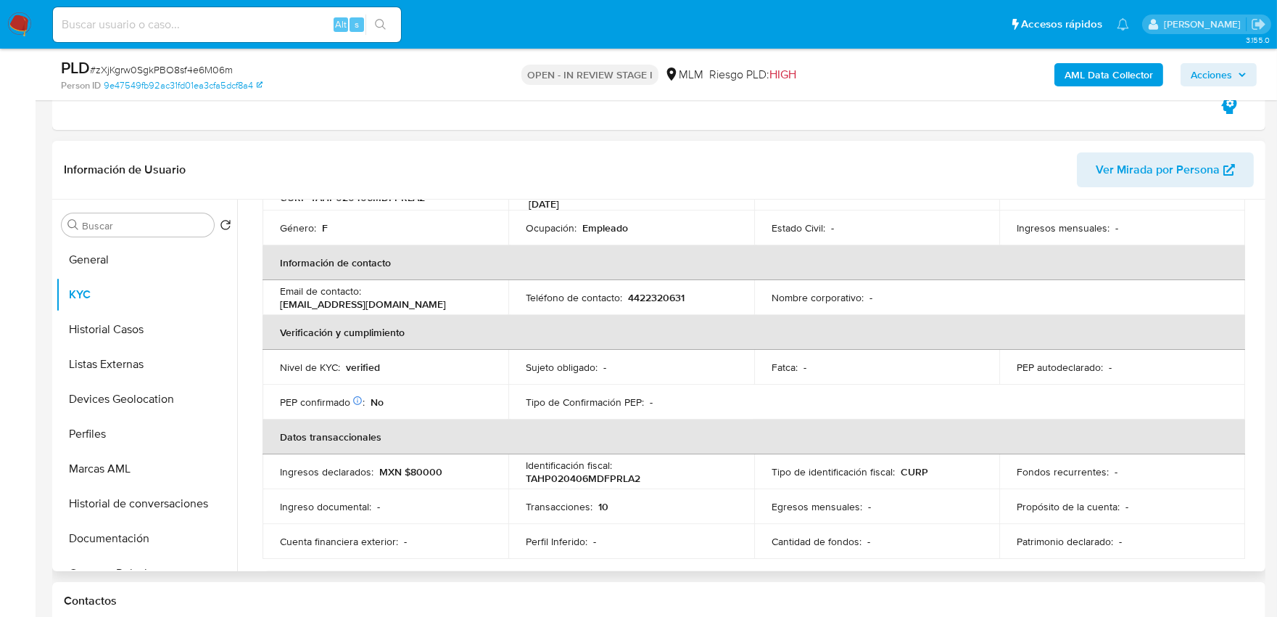
scroll to position [322, 0]
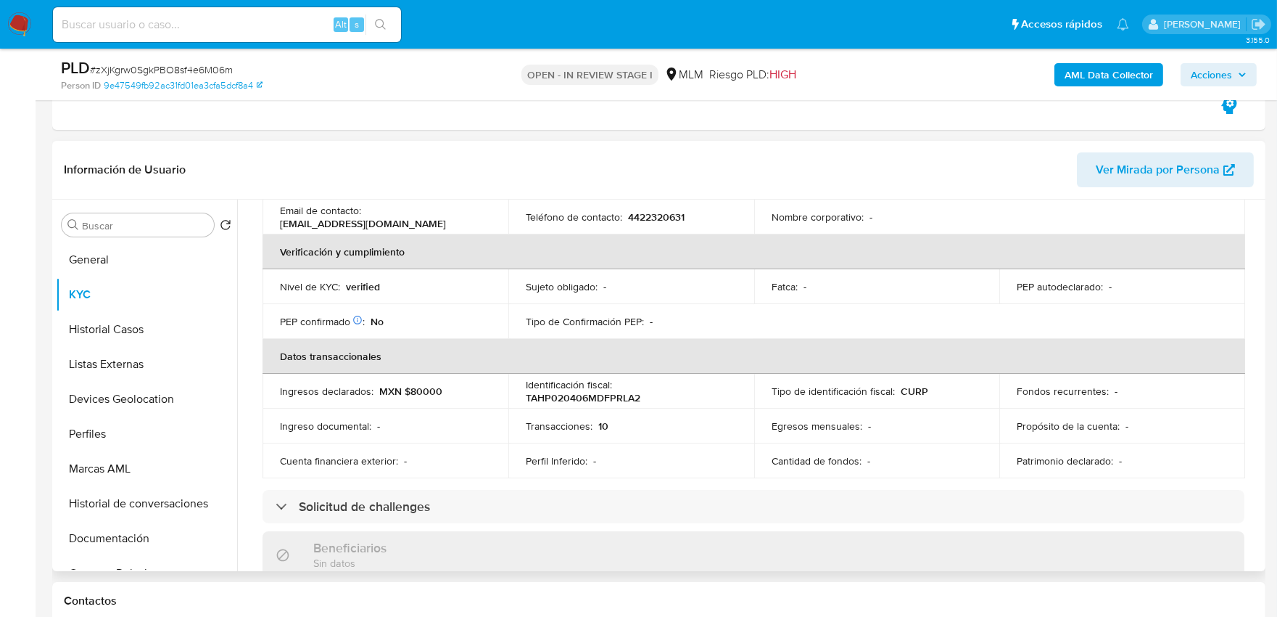
click at [240, 416] on div "Usuario KYC Status Actualizado hace 2 meses Creado: 05/09/2024 22:02:56 Actuali…" at bounding box center [749, 384] width 1025 height 371
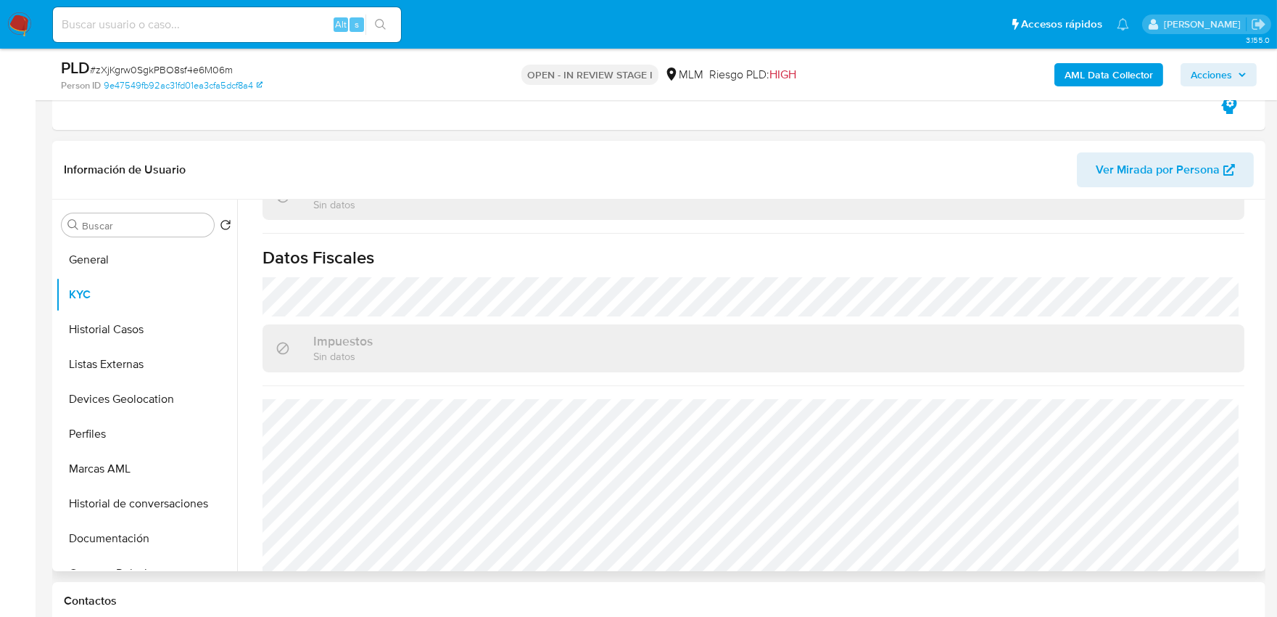
scroll to position [897, 0]
click at [102, 329] on button "Historial Casos" at bounding box center [141, 329] width 170 height 35
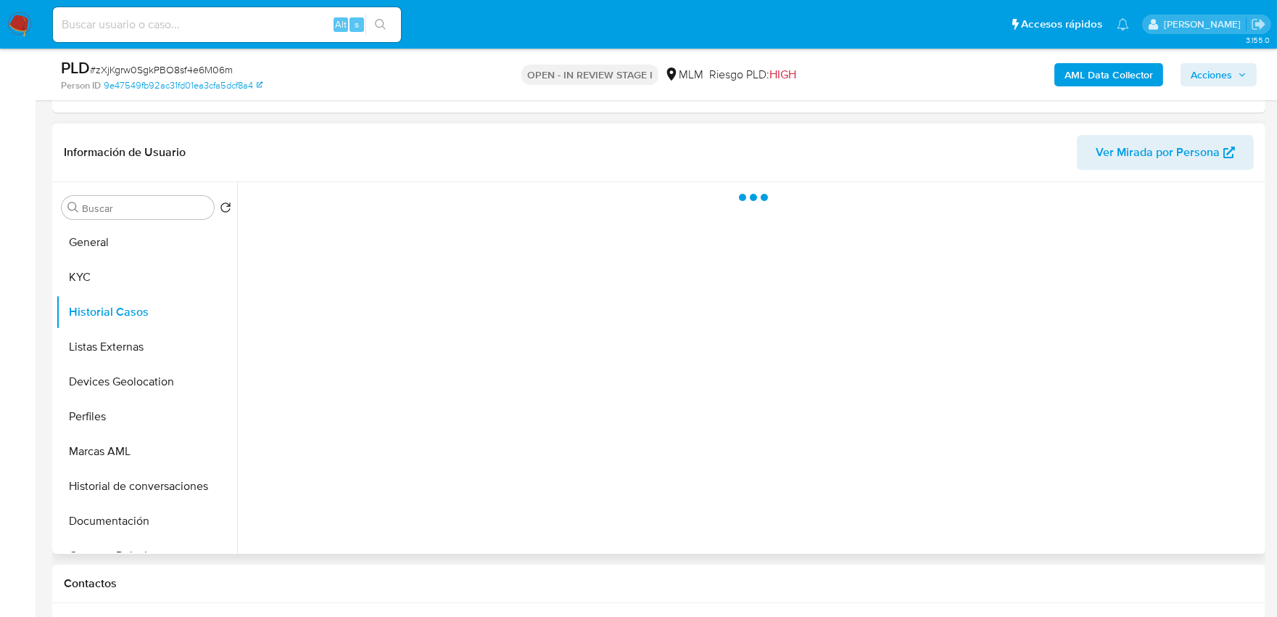
scroll to position [0, 0]
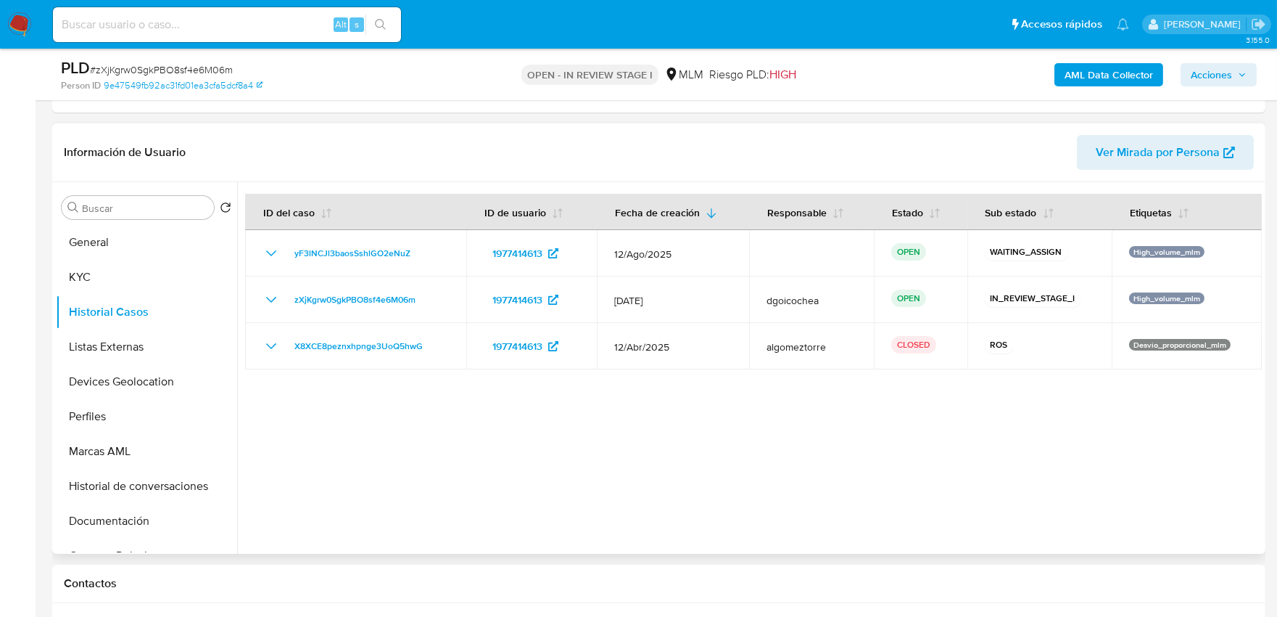
click at [388, 422] on div at bounding box center [749, 367] width 1025 height 371
click at [133, 344] on button "Listas Externas" at bounding box center [141, 346] width 170 height 35
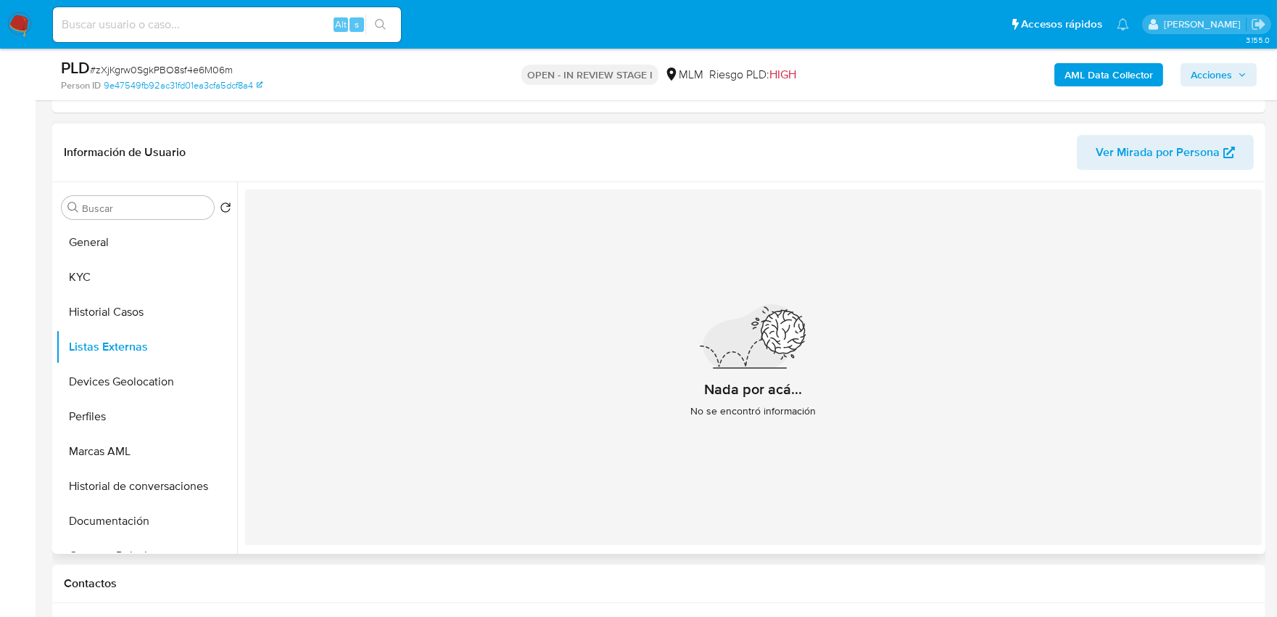
click at [651, 442] on div "Nada por acá... No se encontró información" at bounding box center [753, 366] width 1017 height 355
click at [110, 366] on button "Devices Geolocation" at bounding box center [141, 381] width 170 height 35
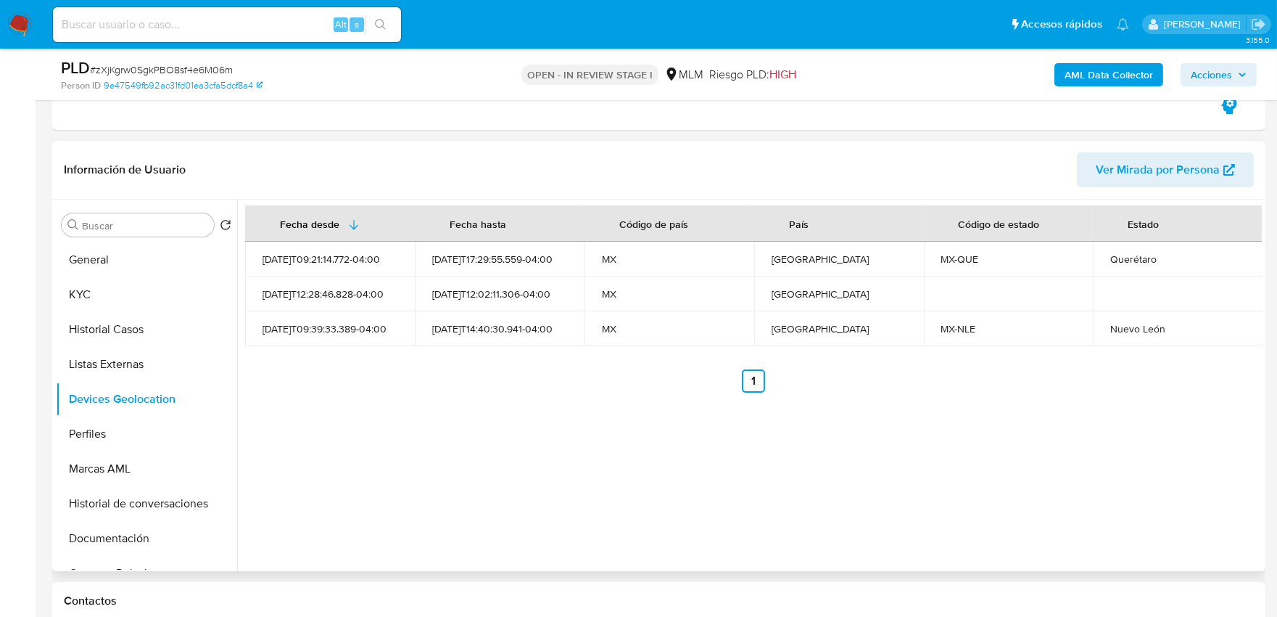
click at [380, 453] on div "Fecha desde Fecha hasta Código de país País Código de estado Estado 2024-09-08T…" at bounding box center [749, 384] width 1025 height 371
click at [144, 439] on button "Perfiles" at bounding box center [141, 433] width 170 height 35
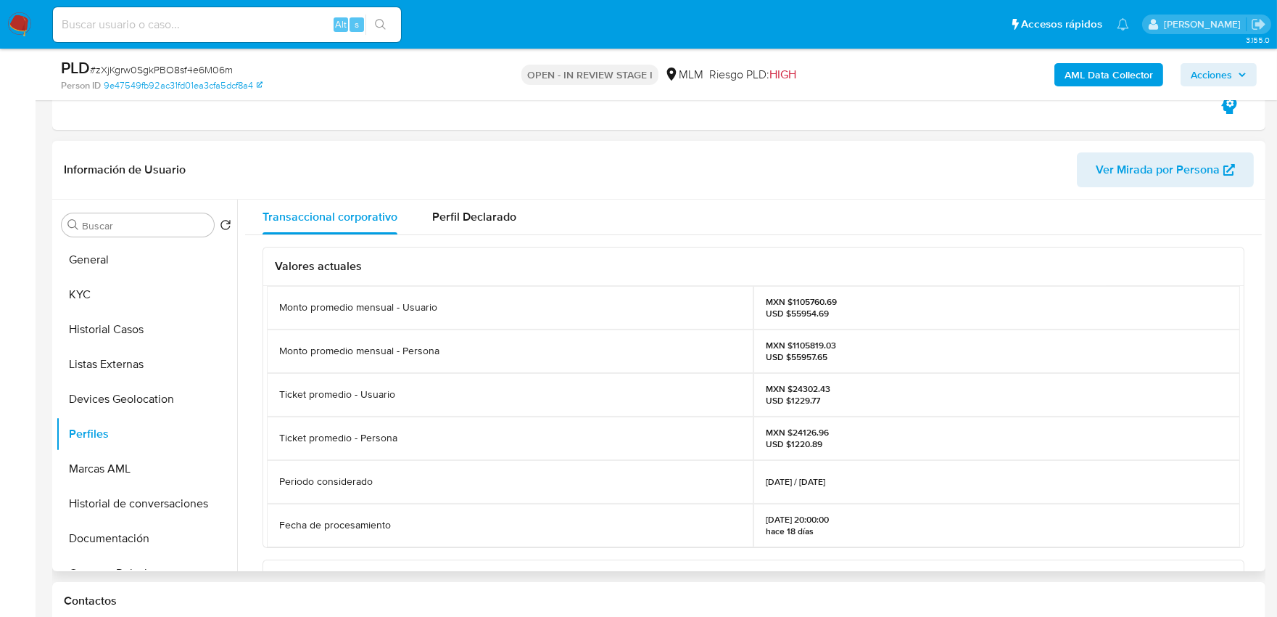
click at [738, 421] on div "Ticket promedio - Persona" at bounding box center [510, 438] width 487 height 44
click at [107, 533] on button "Documentación" at bounding box center [141, 538] width 170 height 35
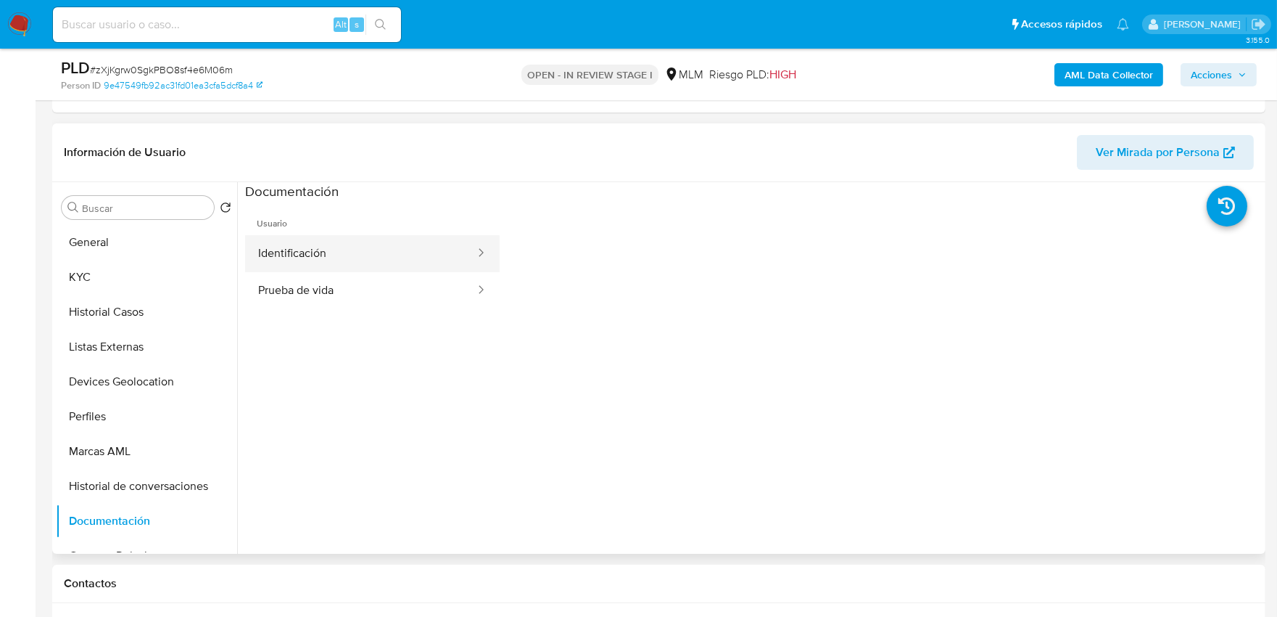
click at [367, 263] on button "Identificación" at bounding box center [360, 253] width 231 height 37
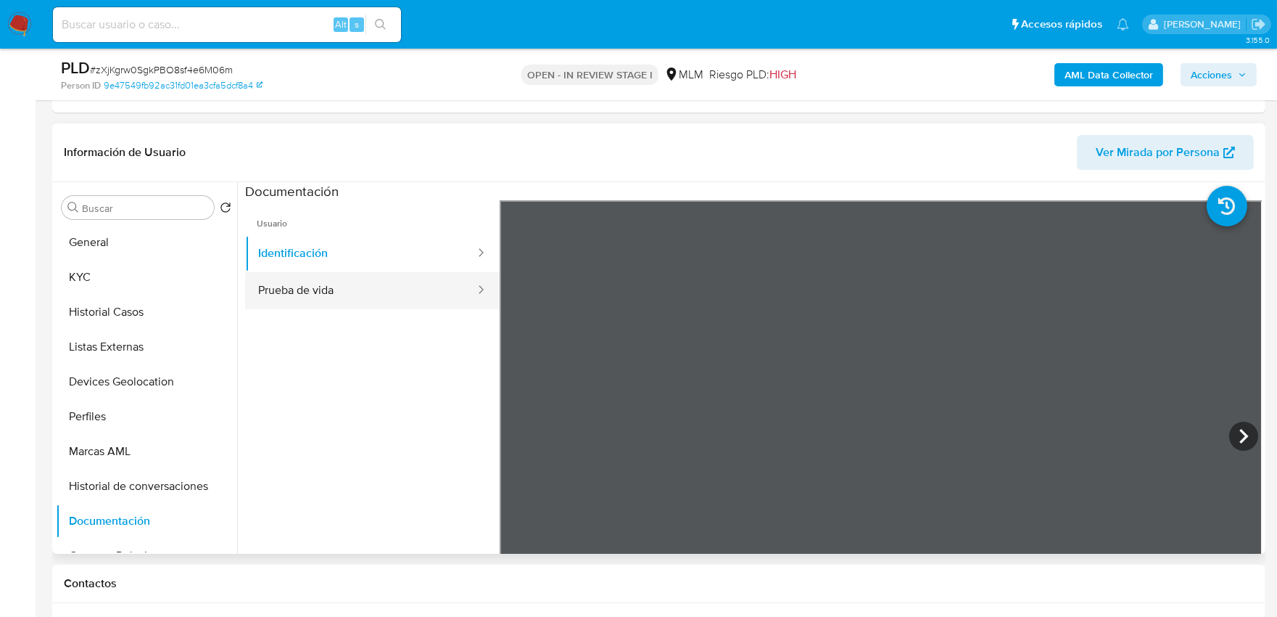
click at [416, 292] on button "Prueba de vida" at bounding box center [360, 290] width 231 height 37
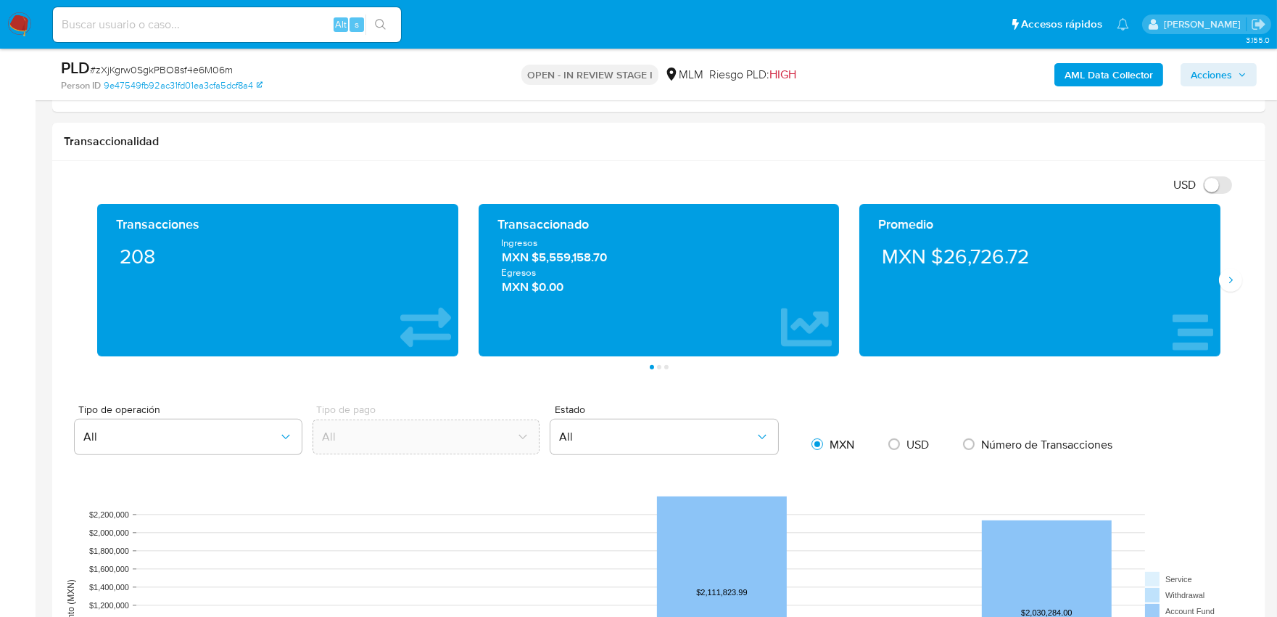
scroll to position [1135, 0]
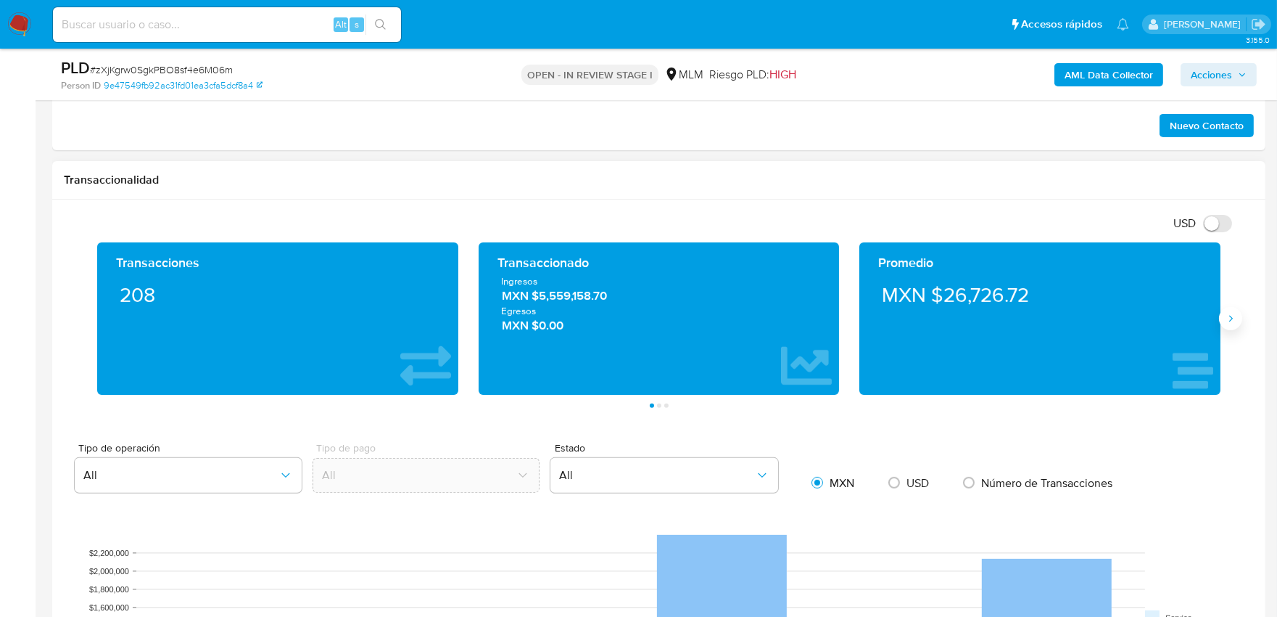
click at [1230, 319] on icon "Siguiente" at bounding box center [1231, 319] width 12 height 12
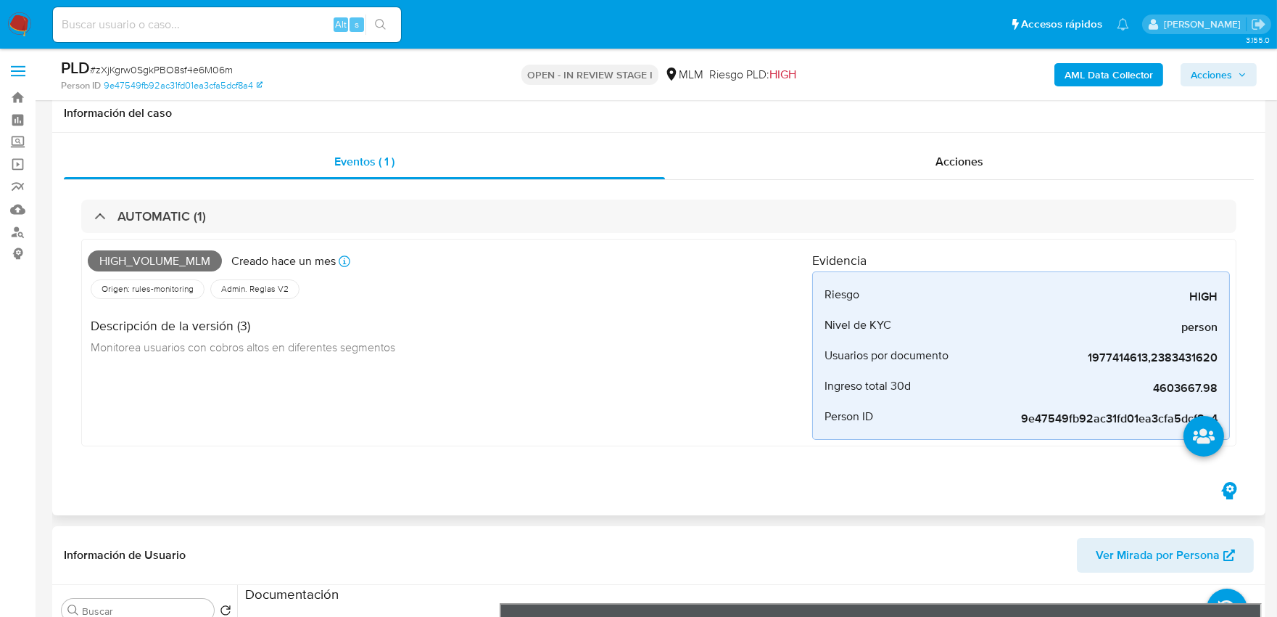
scroll to position [322, 0]
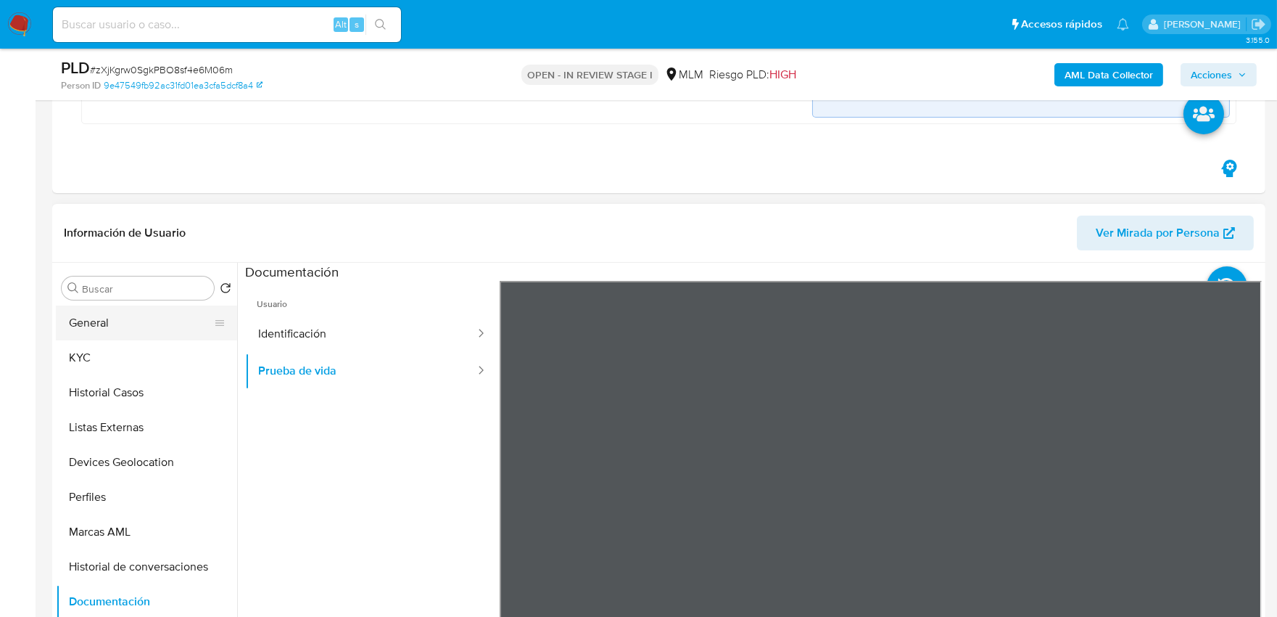
click at [117, 321] on button "General" at bounding box center [141, 322] width 170 height 35
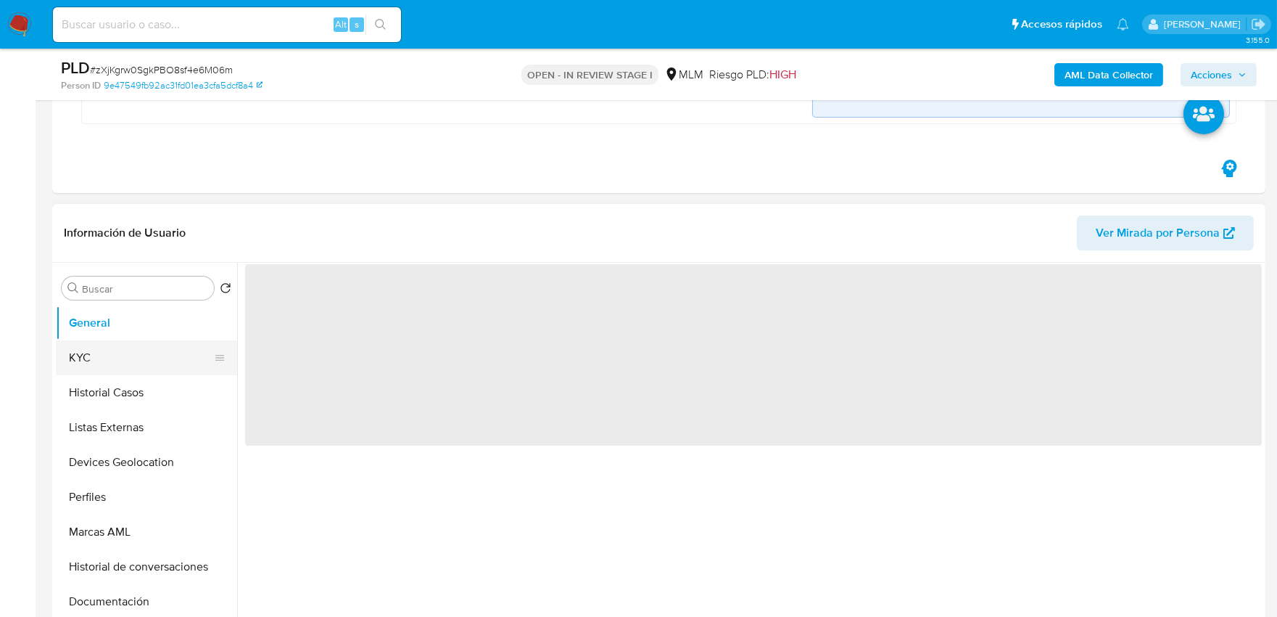
click at [133, 363] on button "KYC" at bounding box center [141, 357] width 170 height 35
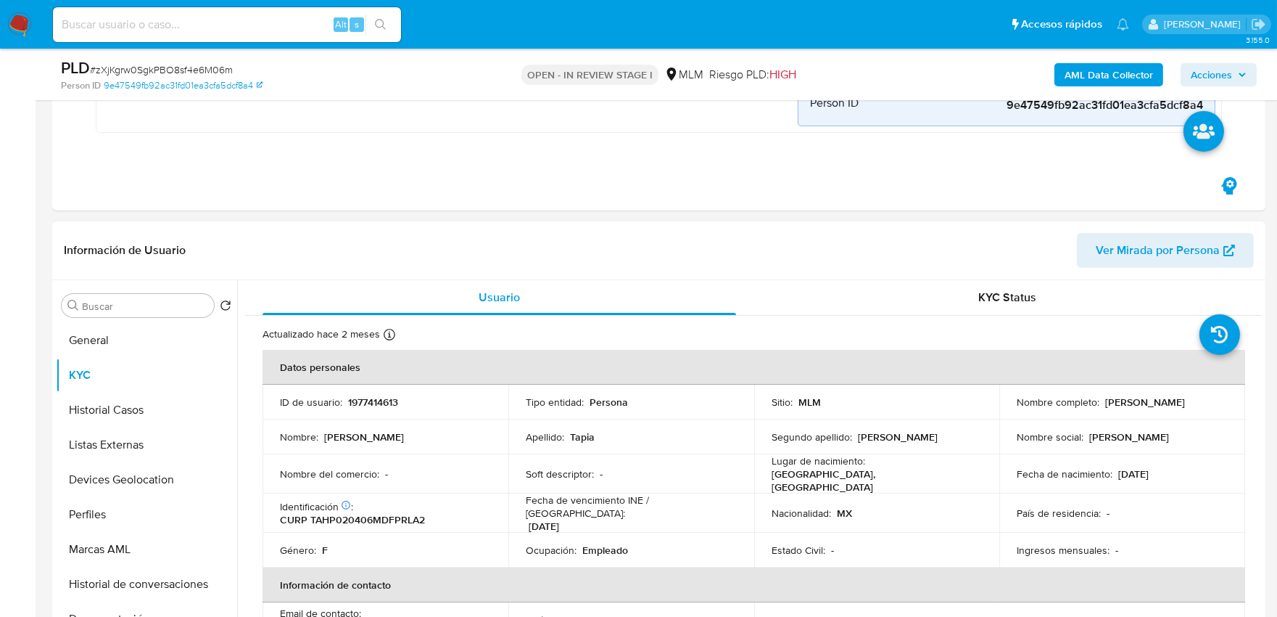
drag, startPoint x: 1025, startPoint y: 412, endPoint x: 1142, endPoint y: 413, distance: 116.8
click at [1142, 413] on td "Nombre completo : Paola Janeth Tapia Herrera" at bounding box center [1123, 401] width 246 height 35
copy p "[PERSON_NAME] [PERSON_NAME]"
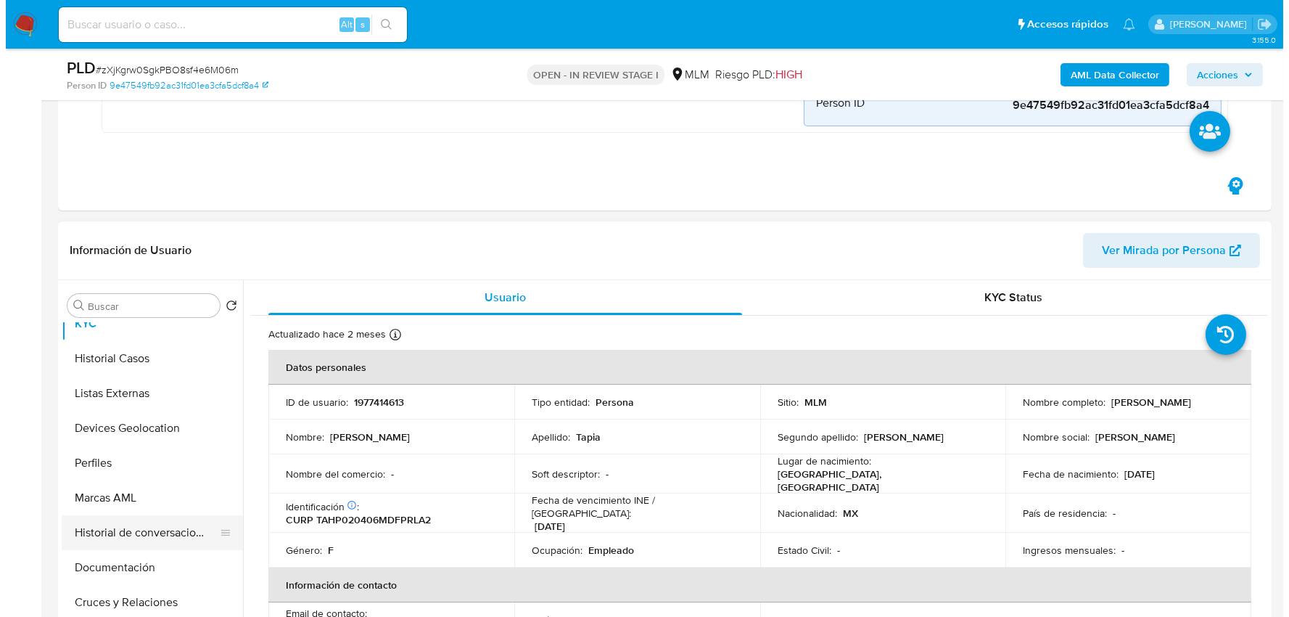
scroll to position [81, 0]
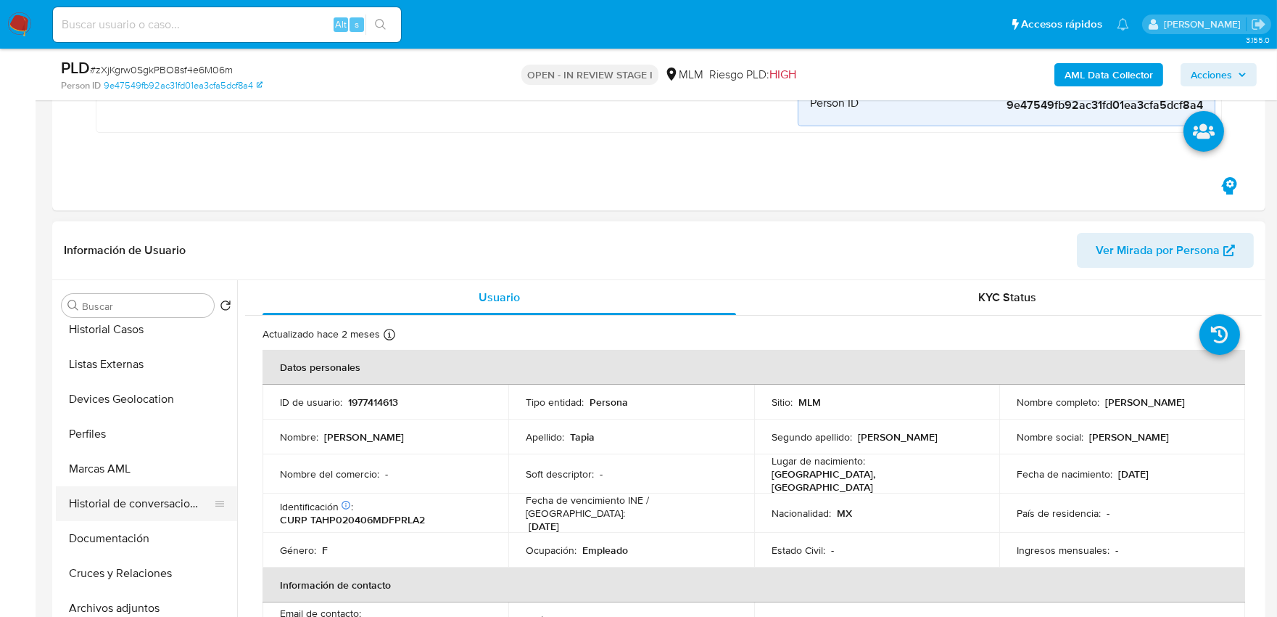
click at [162, 492] on button "Historial de conversaciones" at bounding box center [141, 503] width 170 height 35
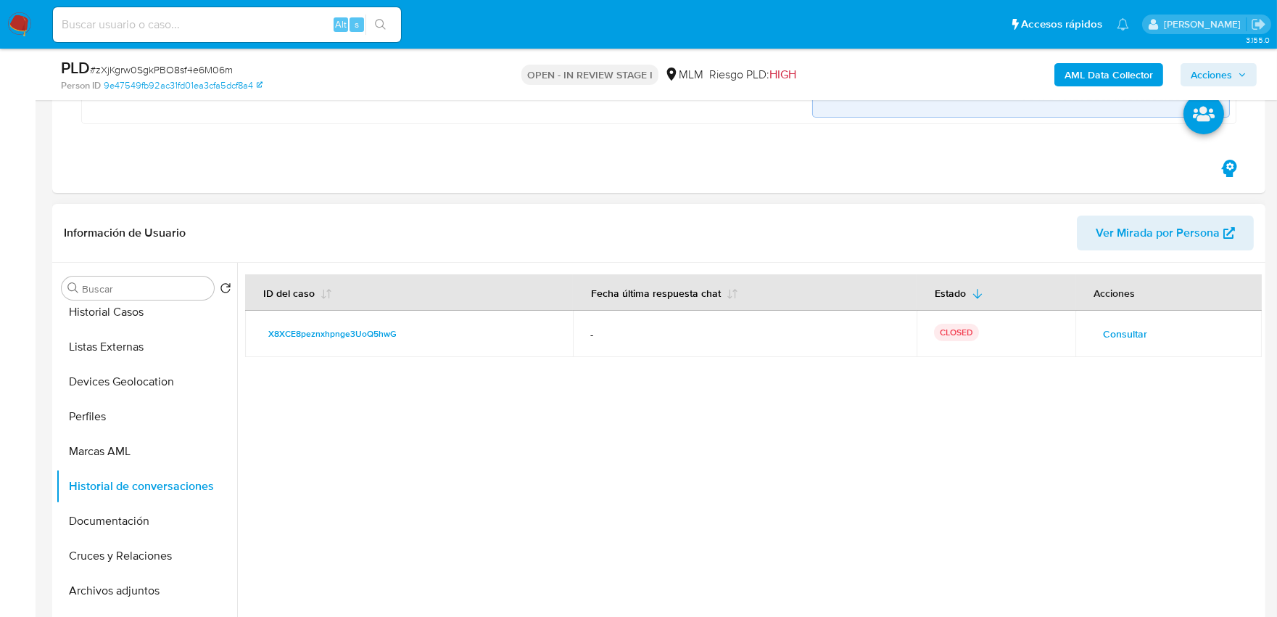
click at [1118, 324] on span "Consultar" at bounding box center [1125, 334] width 44 height 20
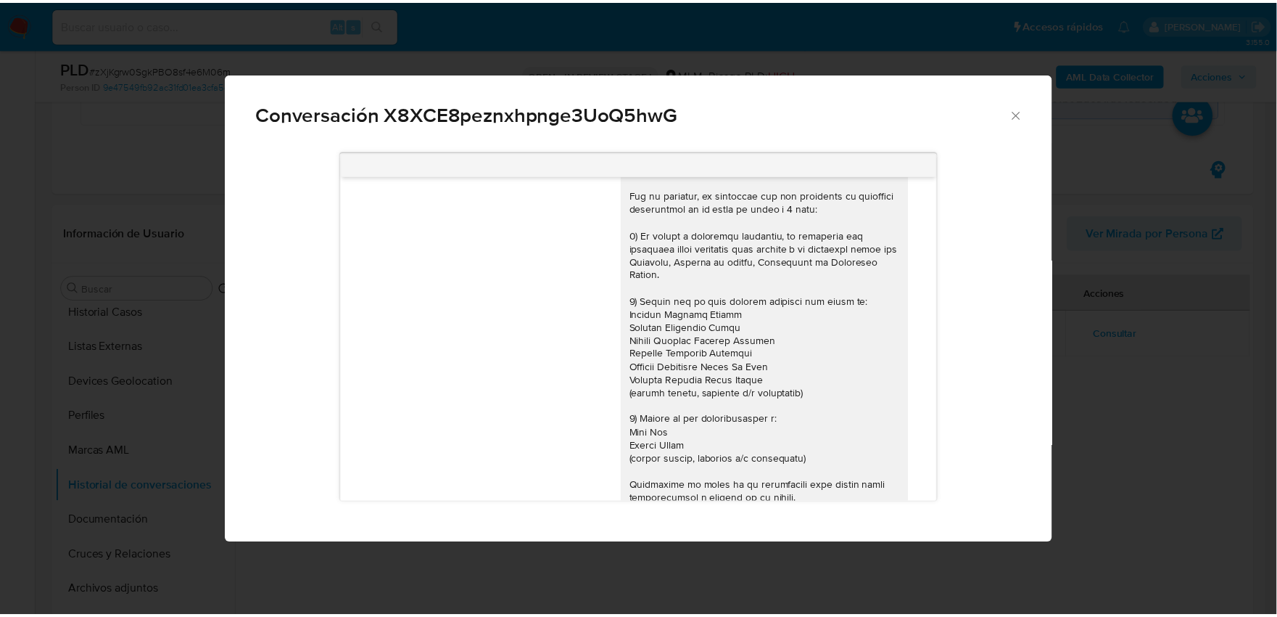
scroll to position [192, 0]
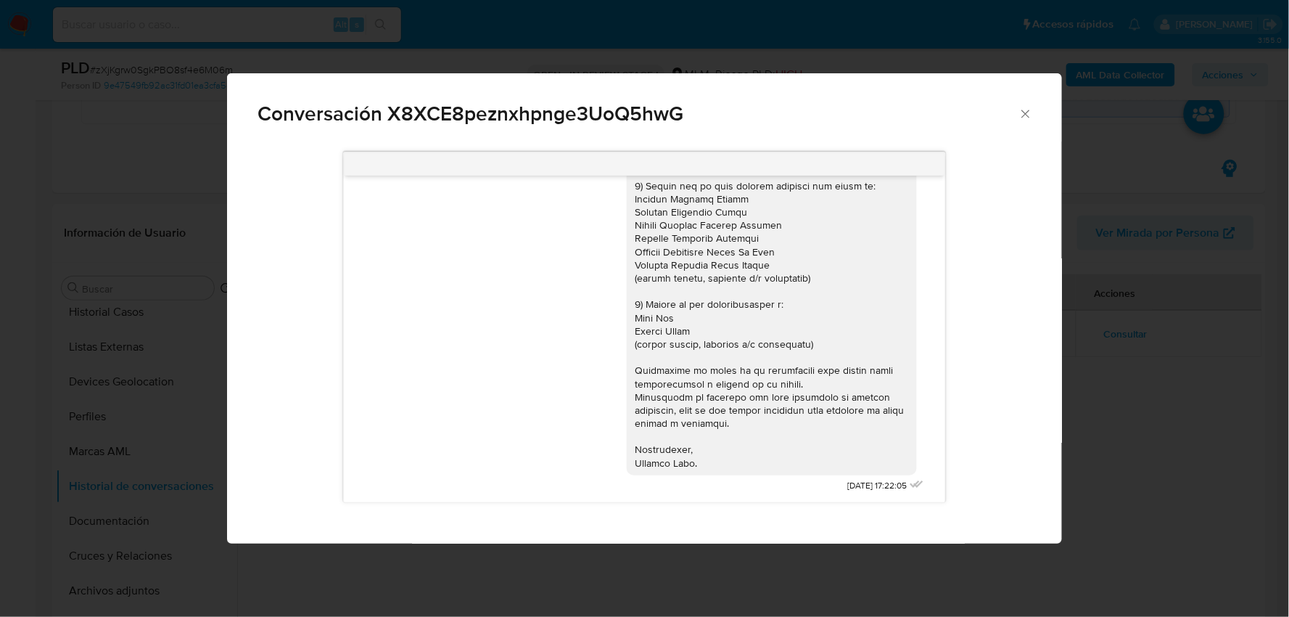
click at [1033, 376] on div "14/04/2025 17:22:05" at bounding box center [644, 342] width 834 height 402
click at [1028, 112] on icon "Cerrar" at bounding box center [1025, 114] width 15 height 15
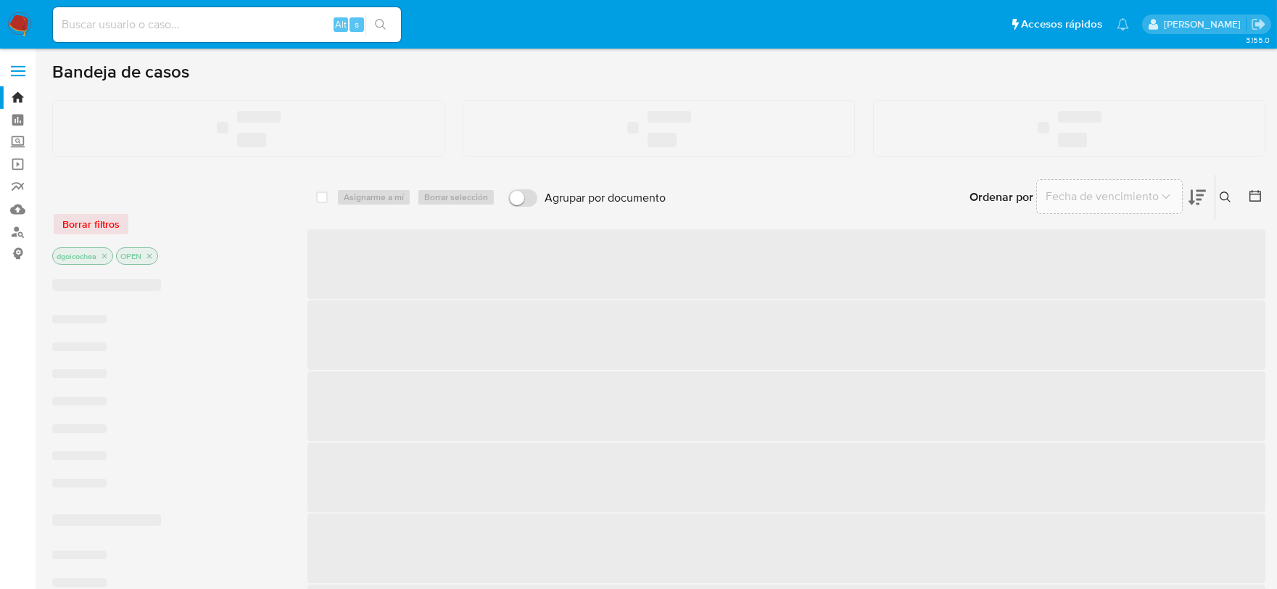
click at [17, 142] on label "Screening" at bounding box center [86, 142] width 173 height 22
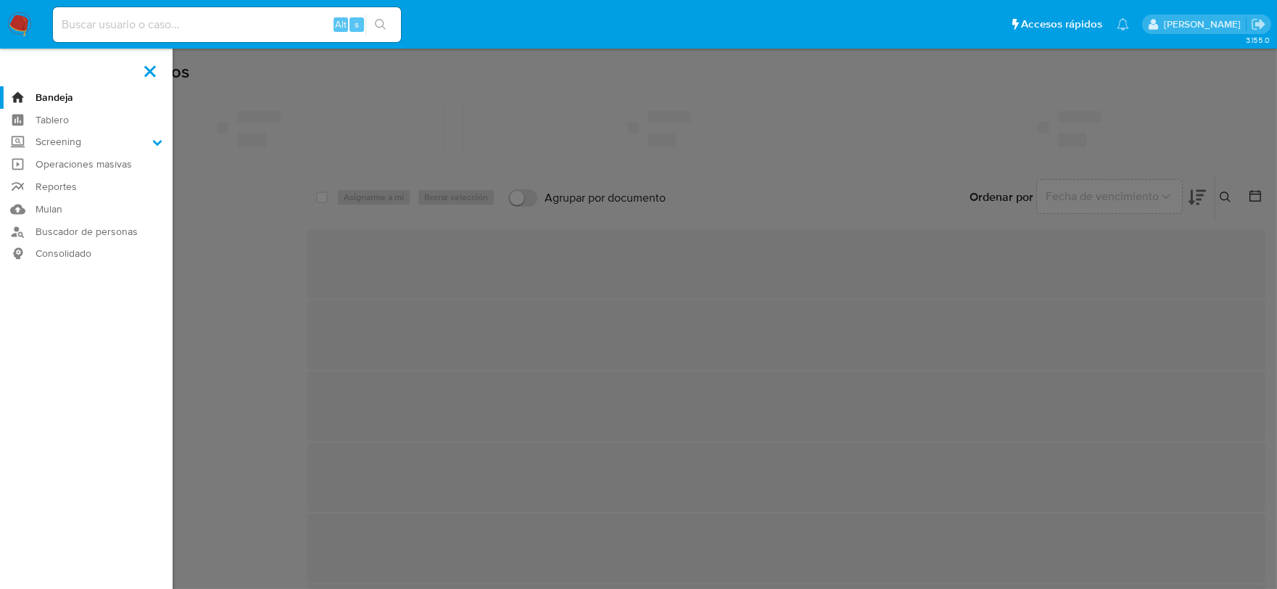
click at [0, 0] on input "Screening" at bounding box center [0, 0] width 0 height 0
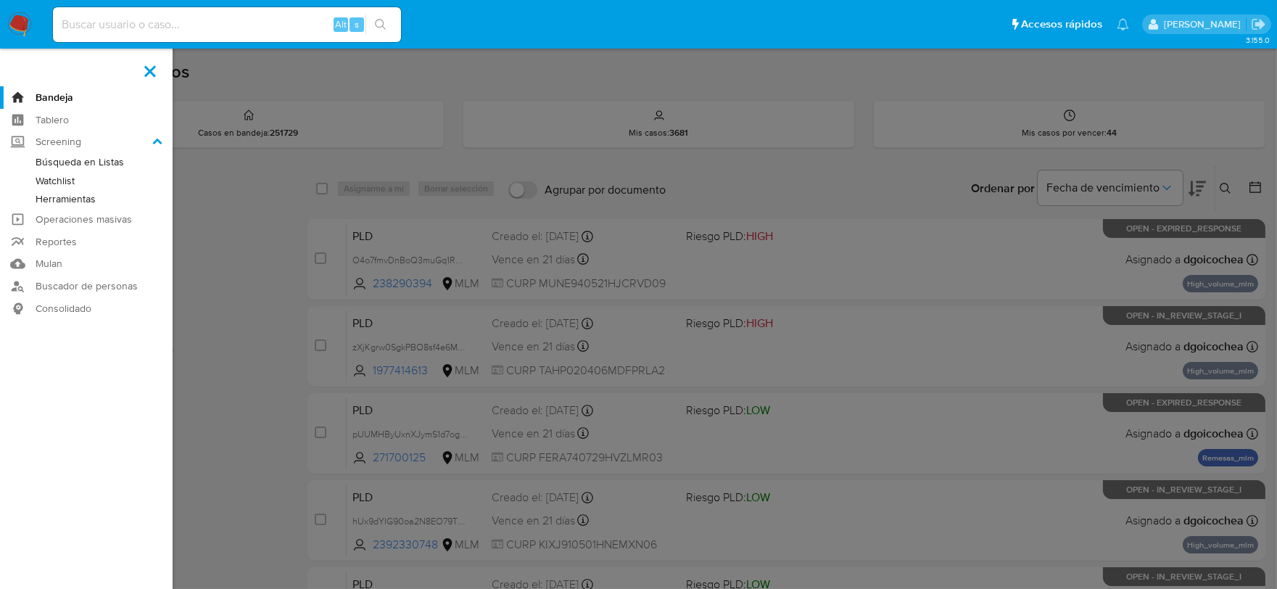
click at [61, 197] on link "Herramientas" at bounding box center [86, 199] width 173 height 18
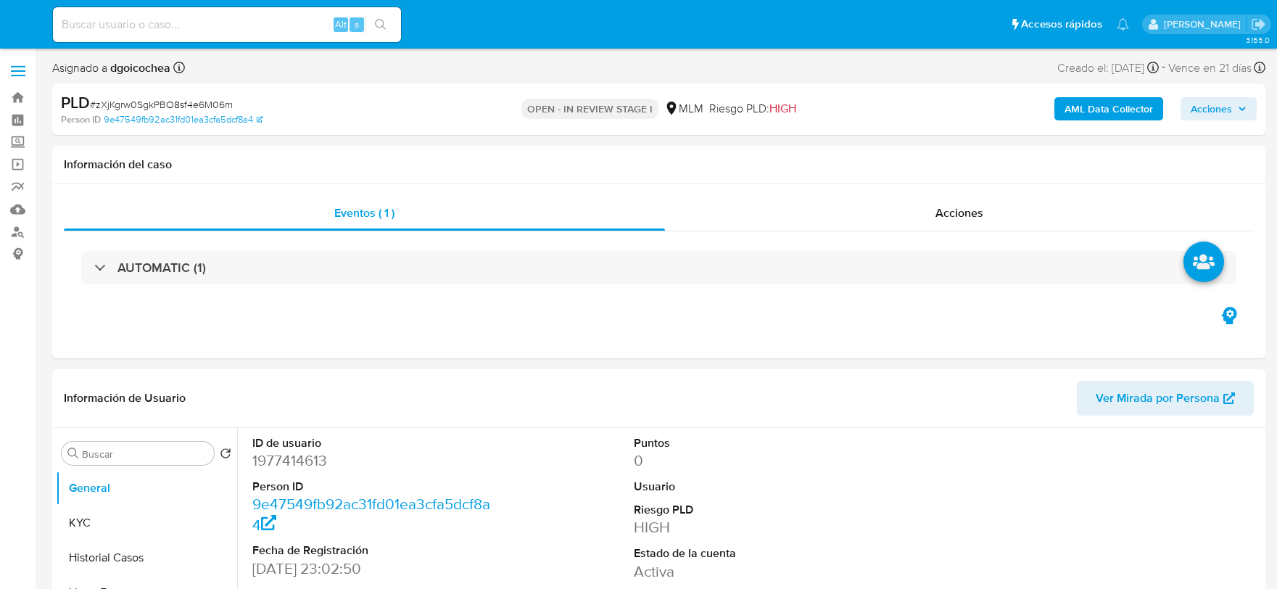
select select "10"
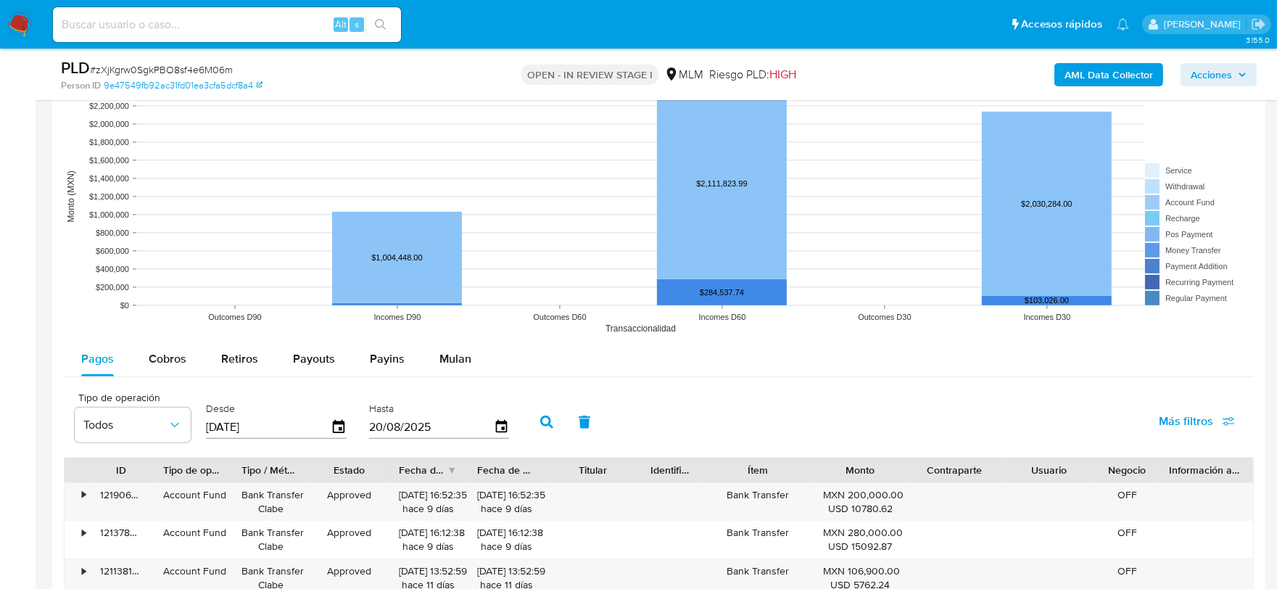
scroll to position [1612, 0]
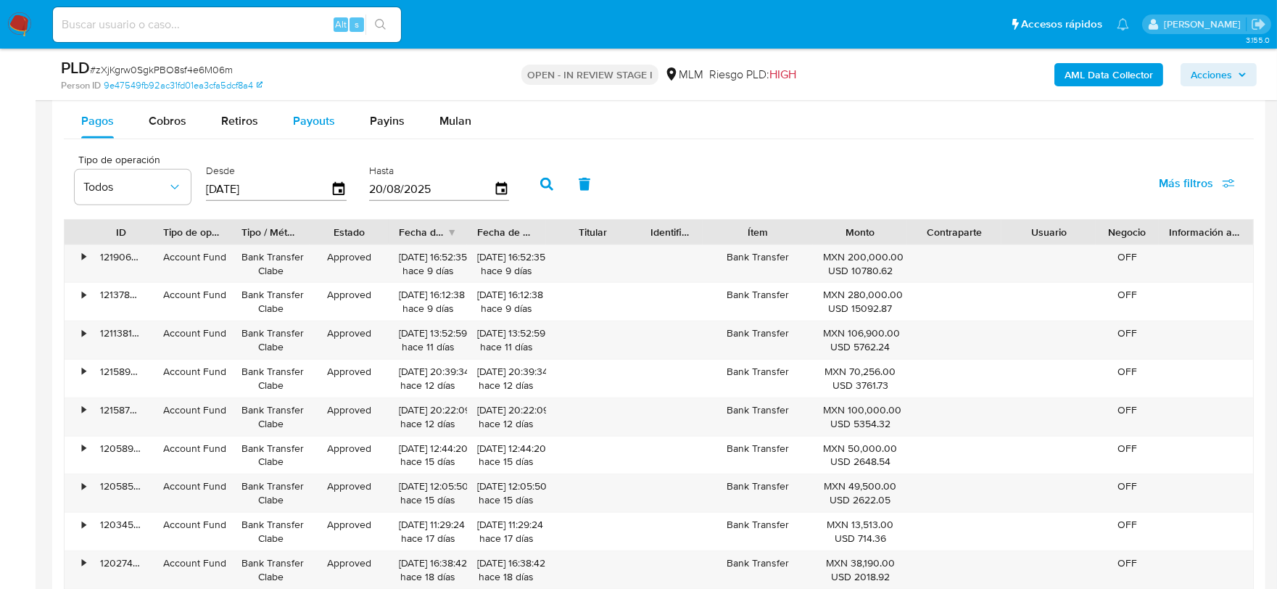
click at [319, 121] on span "Payouts" at bounding box center [314, 120] width 42 height 17
select select "10"
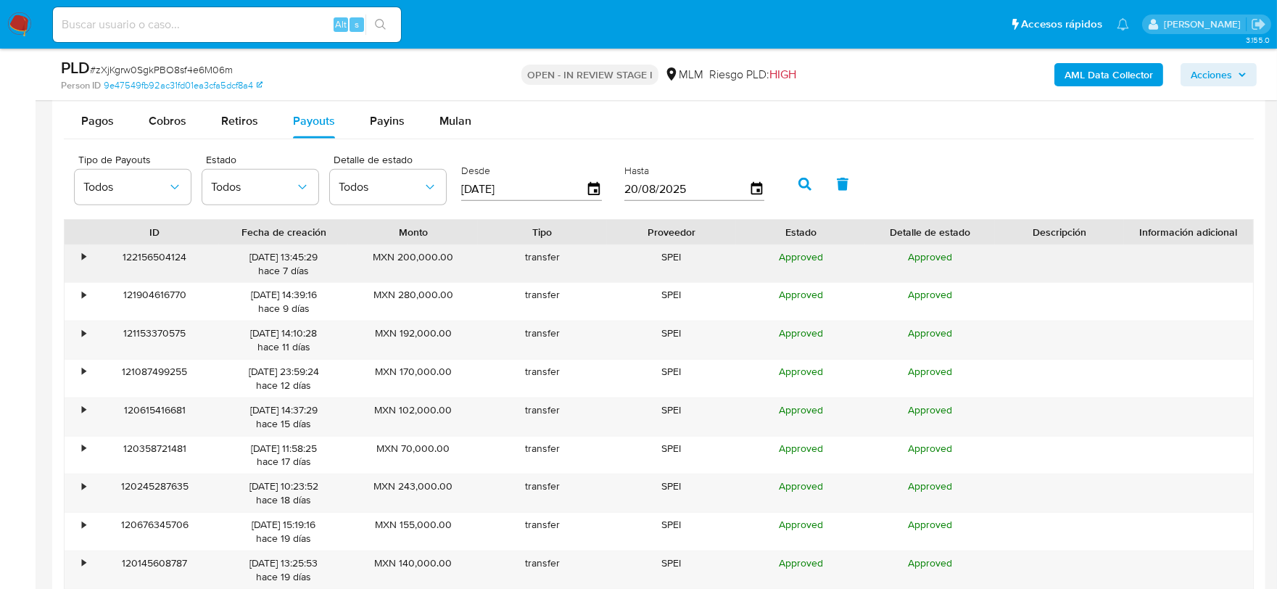
click at [91, 258] on div "122156504124" at bounding box center [154, 264] width 129 height 38
click at [81, 256] on div "•" at bounding box center [77, 264] width 25 height 38
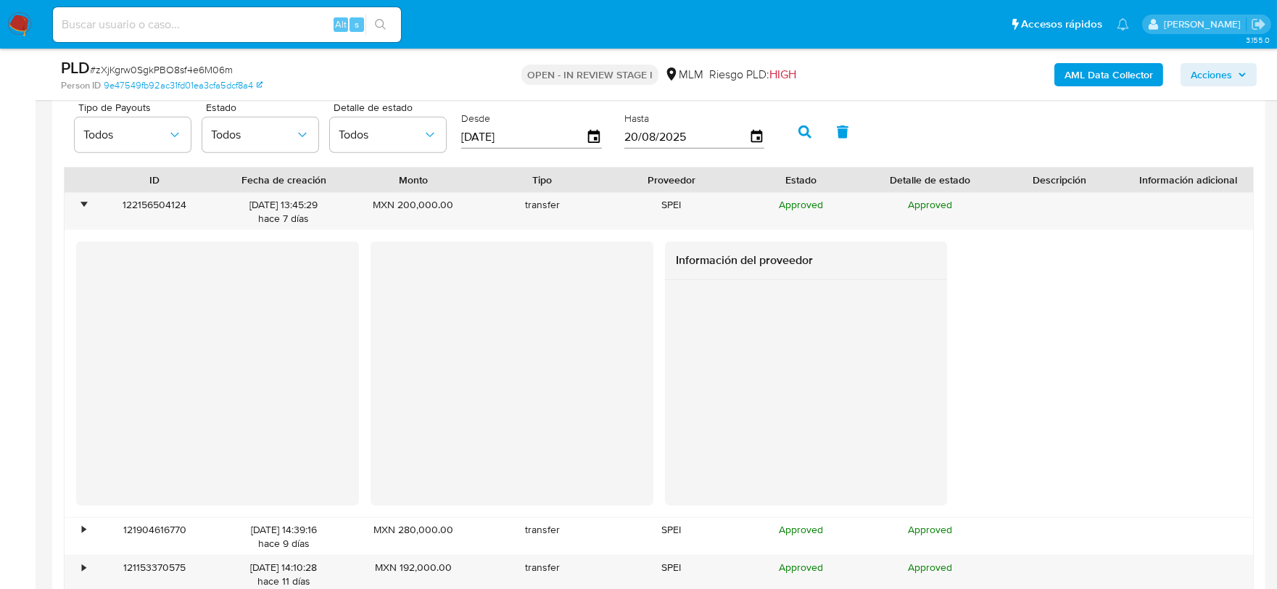
scroll to position [1692, 0]
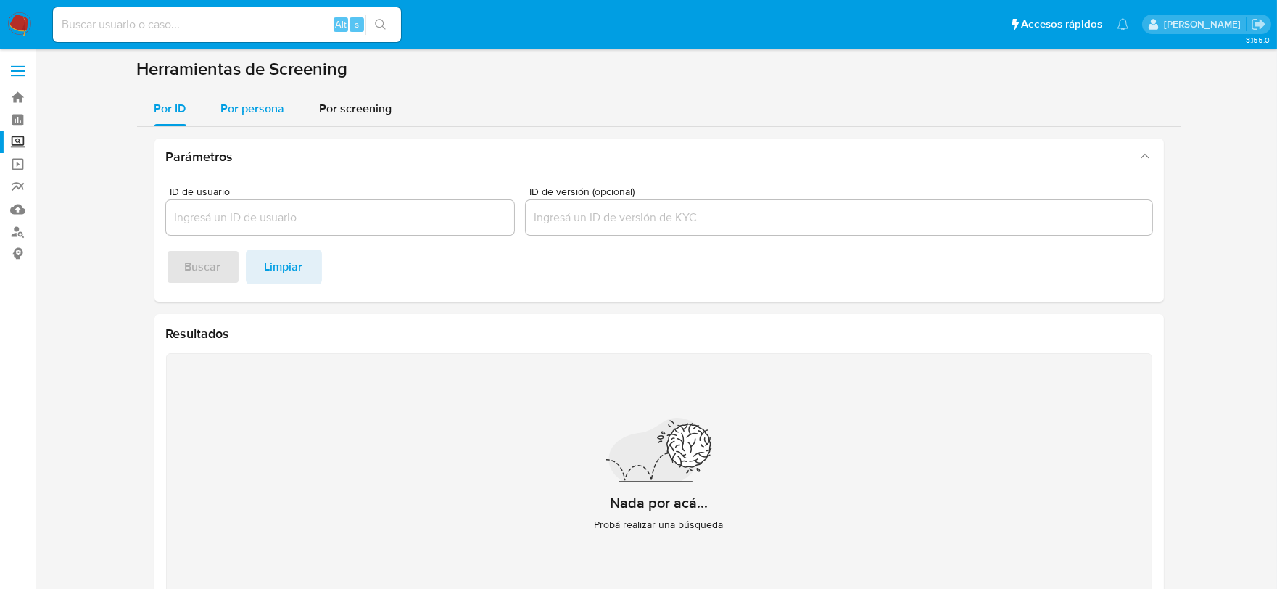
click at [271, 109] on span "Por persona" at bounding box center [253, 108] width 64 height 17
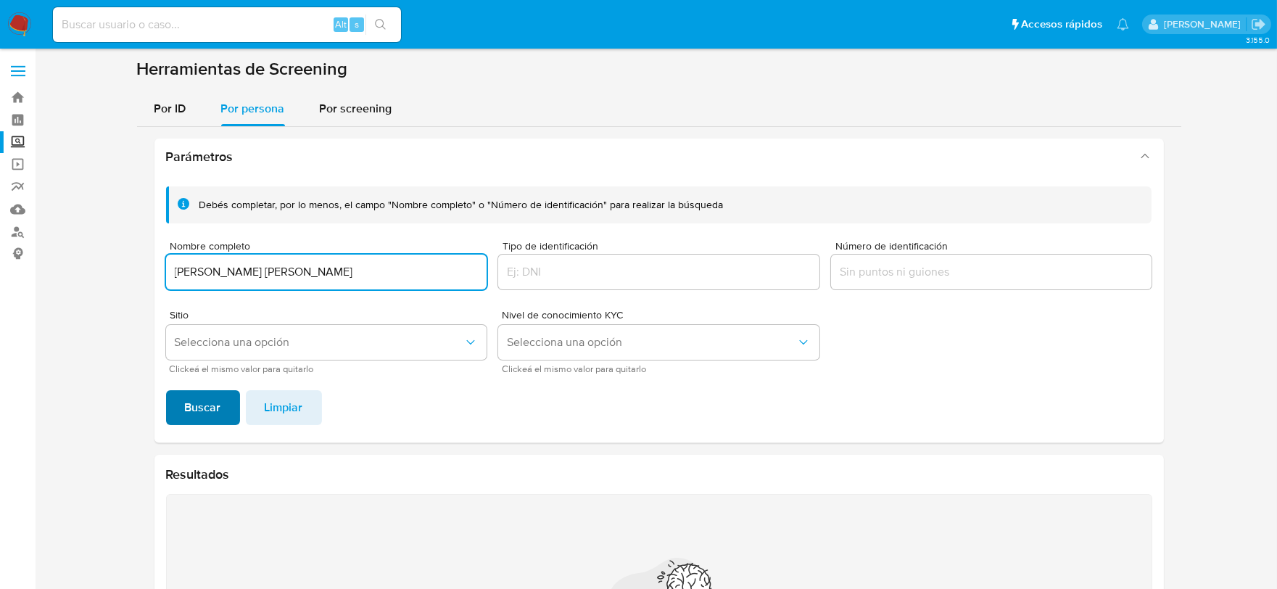
type input "[PERSON_NAME] [PERSON_NAME]"
click at [215, 413] on span "Buscar" at bounding box center [203, 408] width 36 height 32
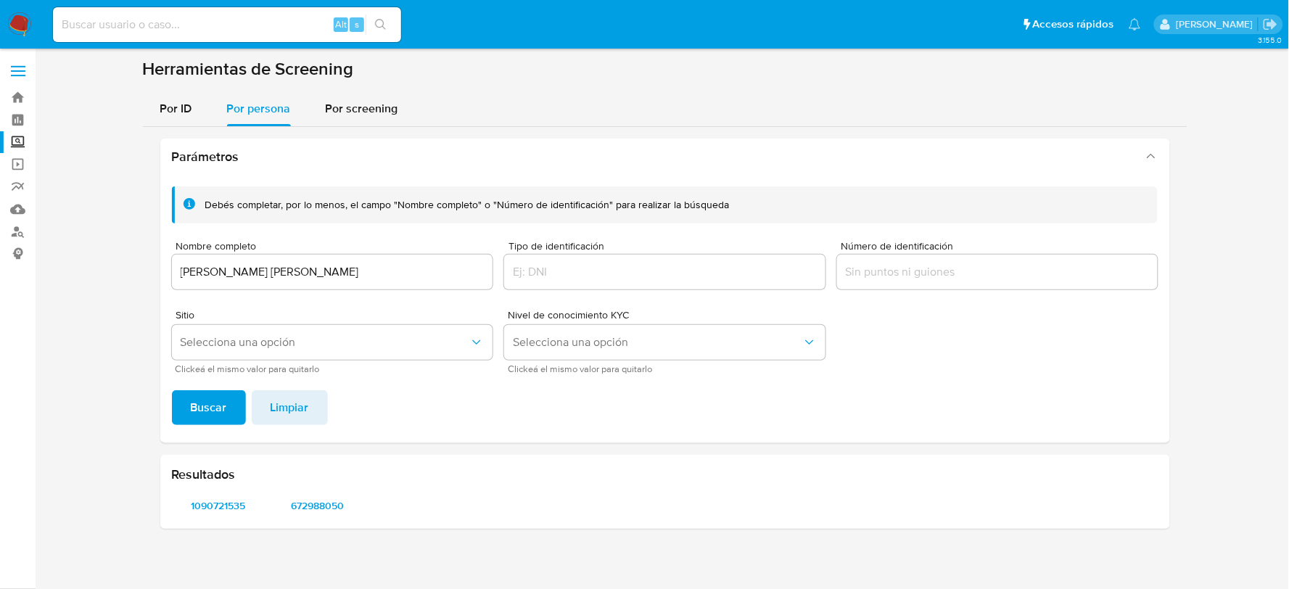
click at [902, 265] on input "Número de identificación" at bounding box center [997, 272] width 321 height 19
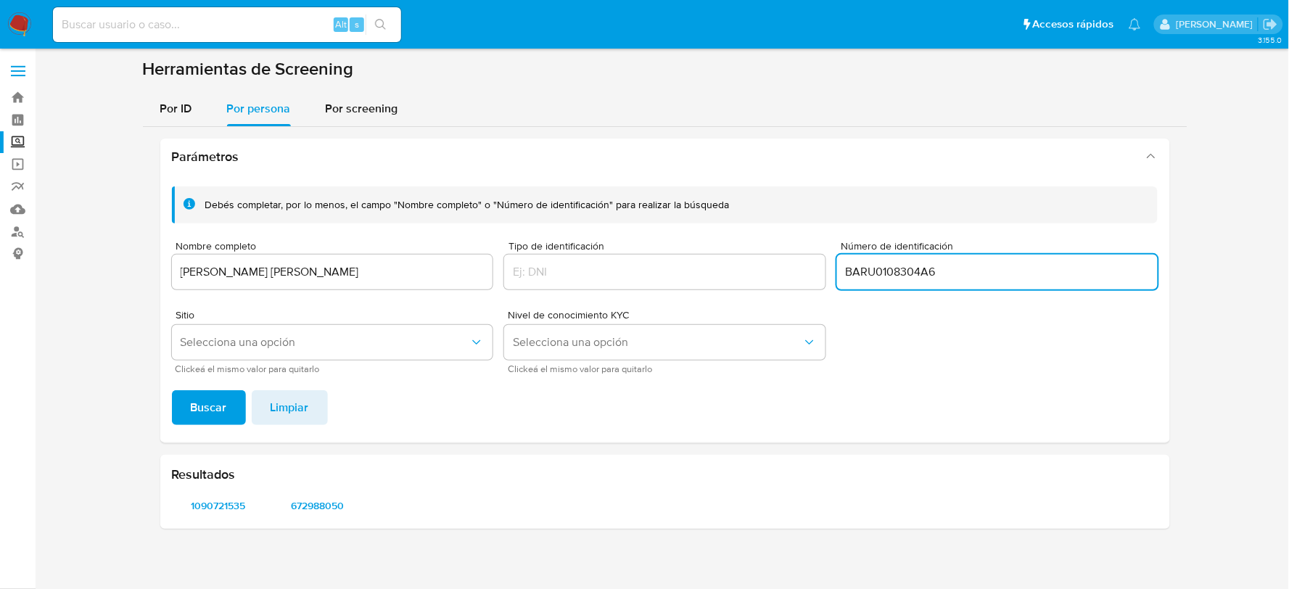
type input "BARU0108304A6"
click at [201, 416] on span "Buscar" at bounding box center [209, 408] width 36 height 32
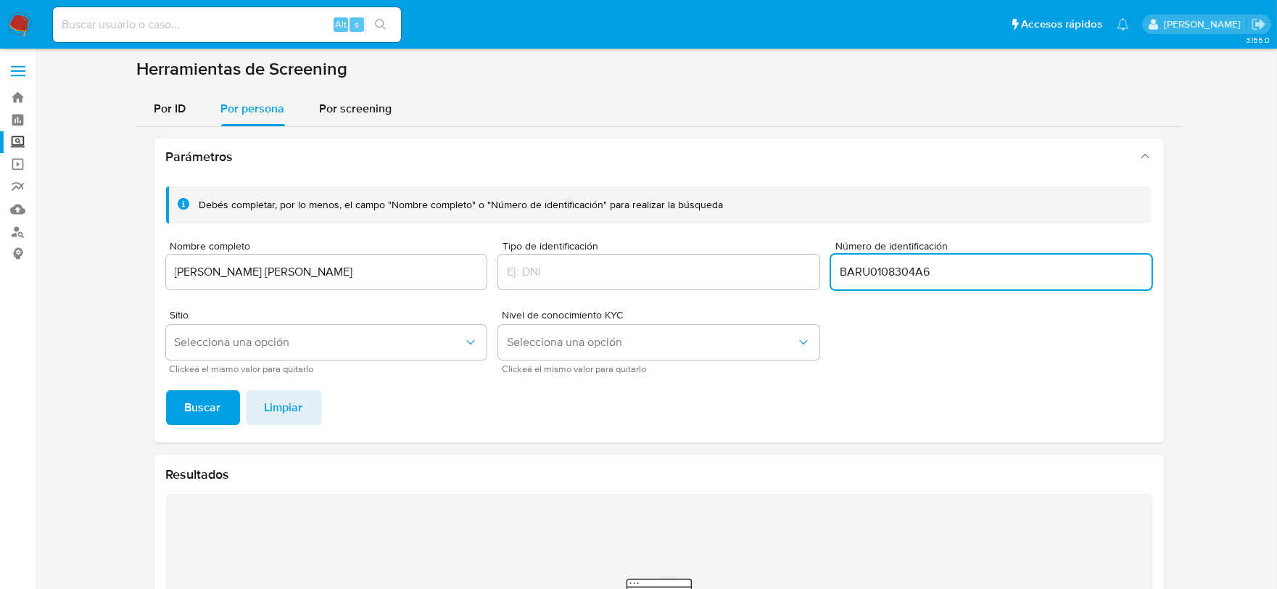
click at [893, 267] on input "BARU0108304A6" at bounding box center [991, 272] width 321 height 19
click at [183, 403] on button "Buscar" at bounding box center [203, 407] width 74 height 35
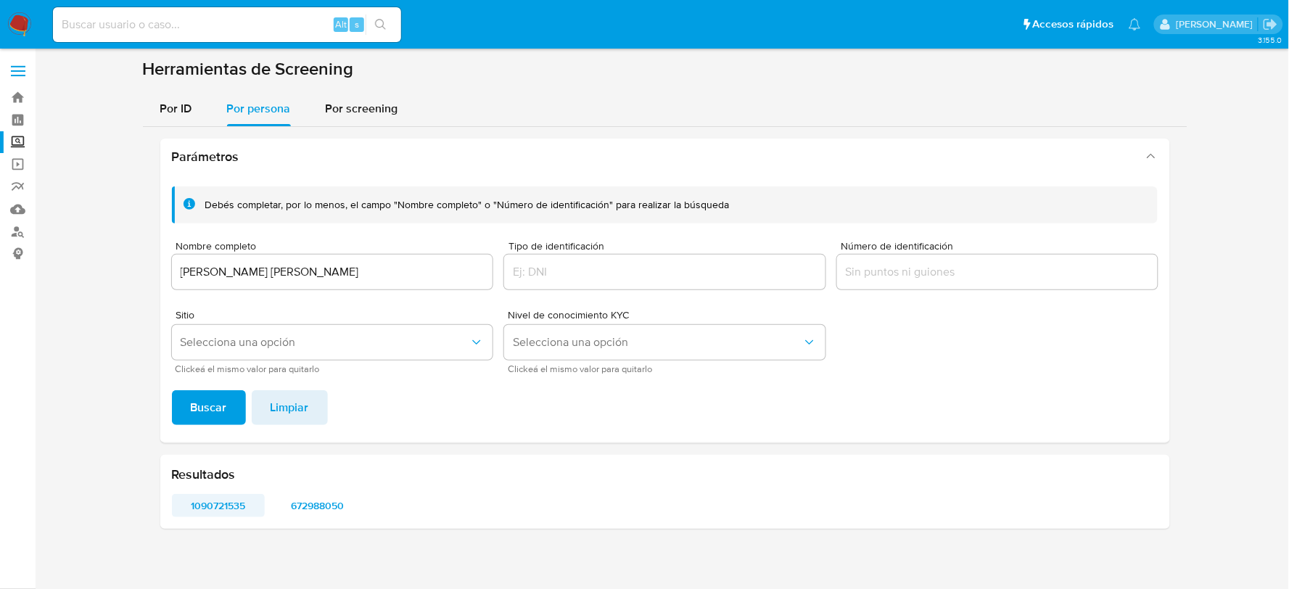
click at [226, 501] on span "1090721535" at bounding box center [218, 505] width 73 height 20
click at [326, 506] on span "672988050" at bounding box center [317, 505] width 73 height 20
click at [262, 274] on input "ULISES ABRAHAM BASURTO RAMIREZ" at bounding box center [332, 272] width 321 height 19
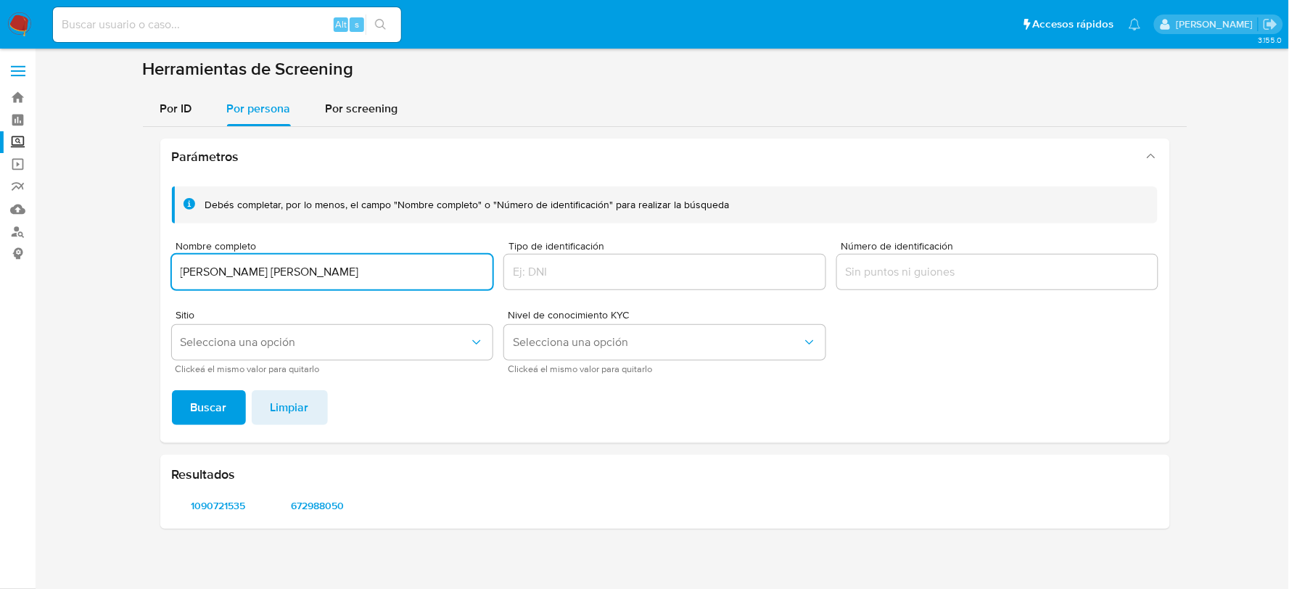
click at [262, 274] on input "ULISES ABRAHAM BASURTO RAMIREZ" at bounding box center [332, 272] width 321 height 19
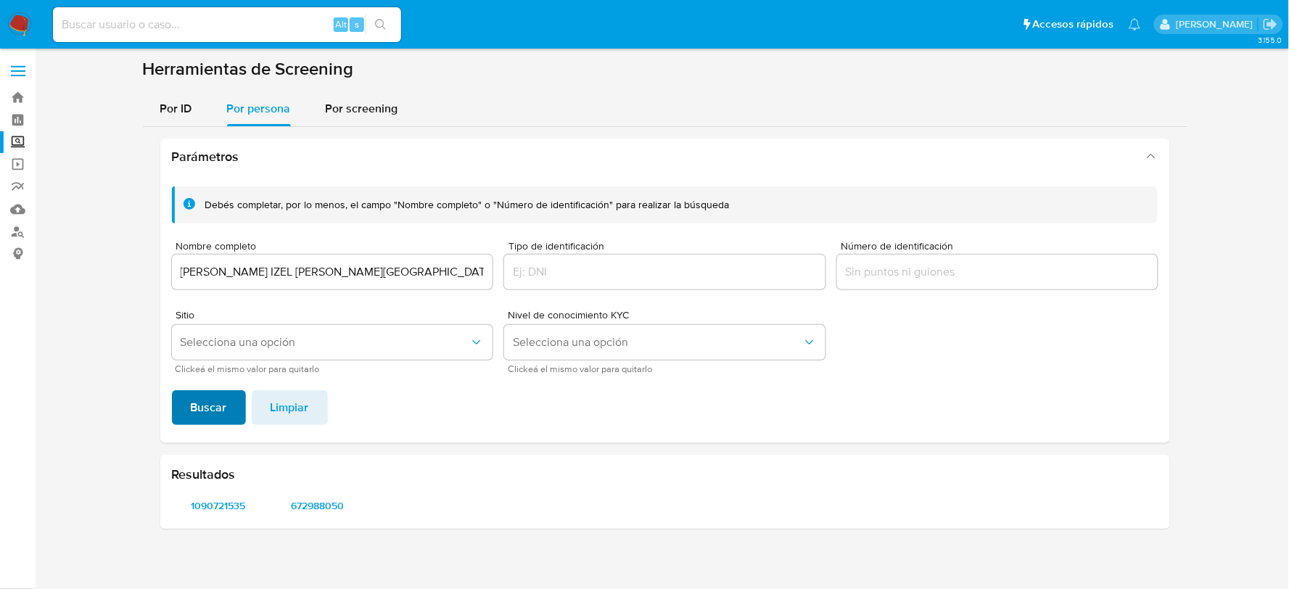
click at [229, 397] on button "Buscar" at bounding box center [209, 407] width 74 height 35
click at [230, 503] on span "442161332" at bounding box center [218, 505] width 73 height 20
click at [234, 271] on input "VICTOR IZEL BASILIO MADRID" at bounding box center [332, 272] width 321 height 19
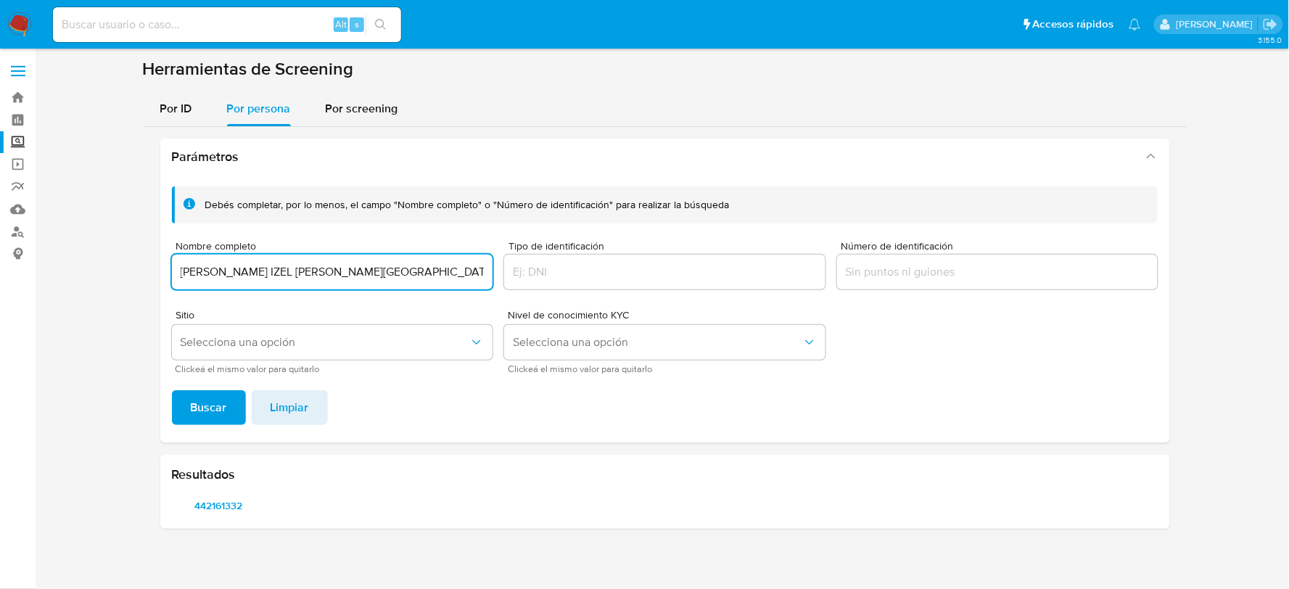
click at [234, 271] on input "VICTOR IZEL BASILIO MADRID" at bounding box center [332, 272] width 321 height 19
click at [205, 407] on span "Buscar" at bounding box center [209, 408] width 36 height 32
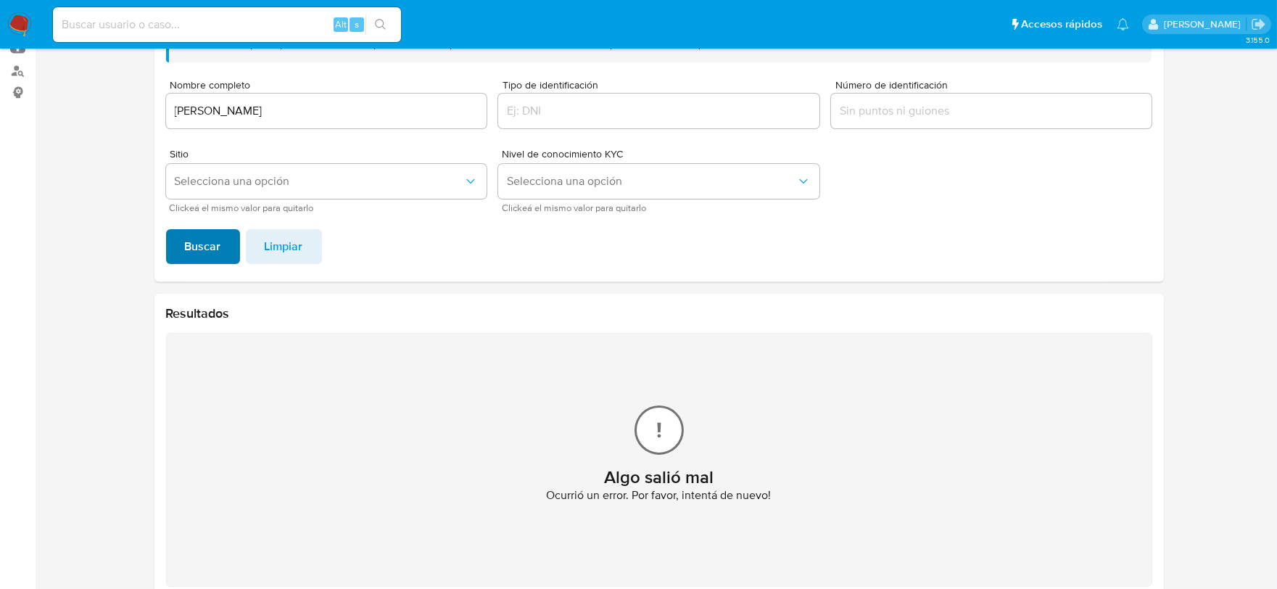
scroll to position [81, 0]
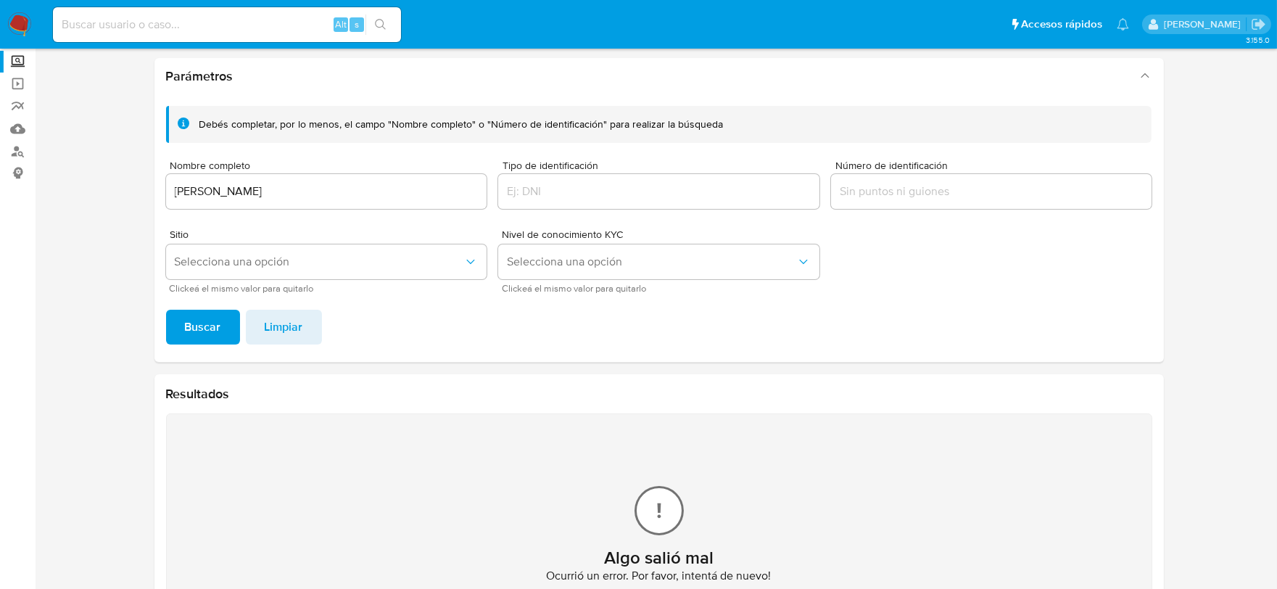
click at [243, 190] on input "ERAANDY AGUILAR SAYNES" at bounding box center [326, 191] width 321 height 19
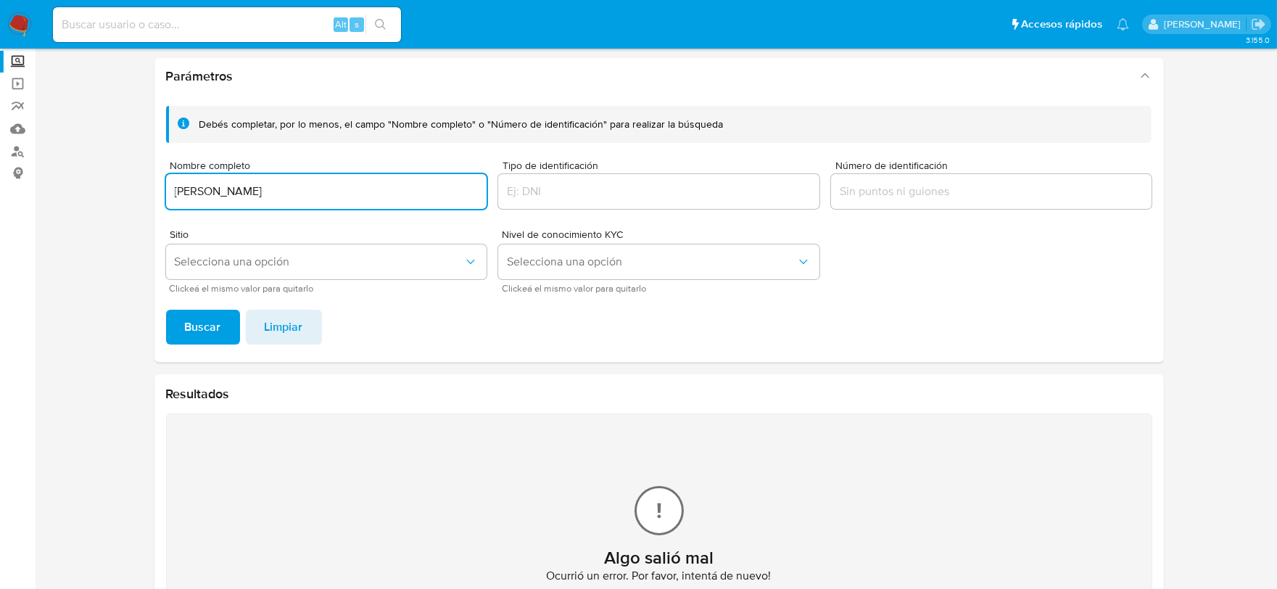
click at [243, 190] on input "ERAANDY AGUILAR SAYNES" at bounding box center [326, 191] width 321 height 19
type input "GLORIA EVELYN SANCHEZ FLORES"
click at [208, 329] on span "Buscar" at bounding box center [203, 327] width 36 height 32
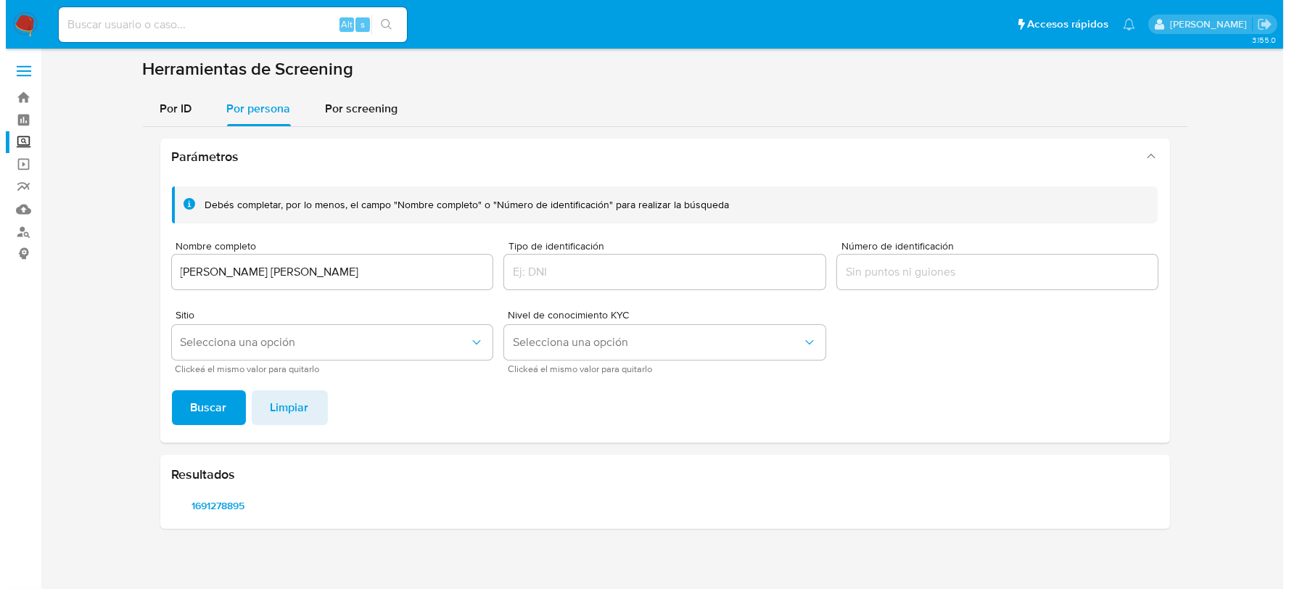
scroll to position [0, 0]
click at [205, 505] on span "1691278895" at bounding box center [218, 505] width 73 height 20
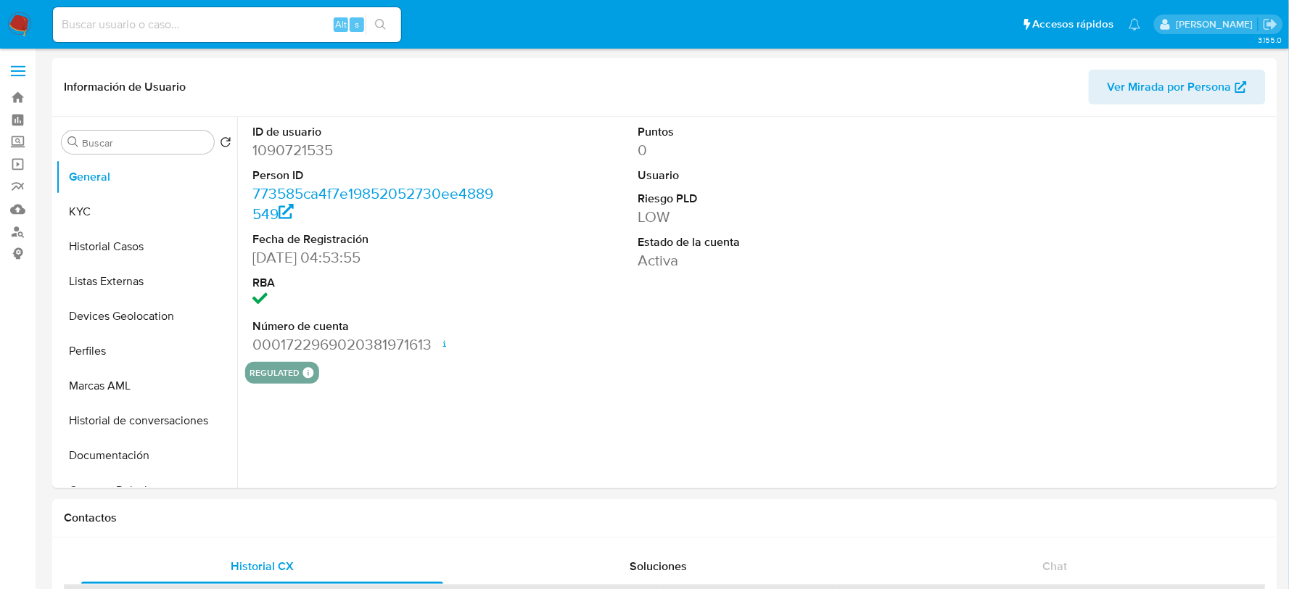
select select "10"
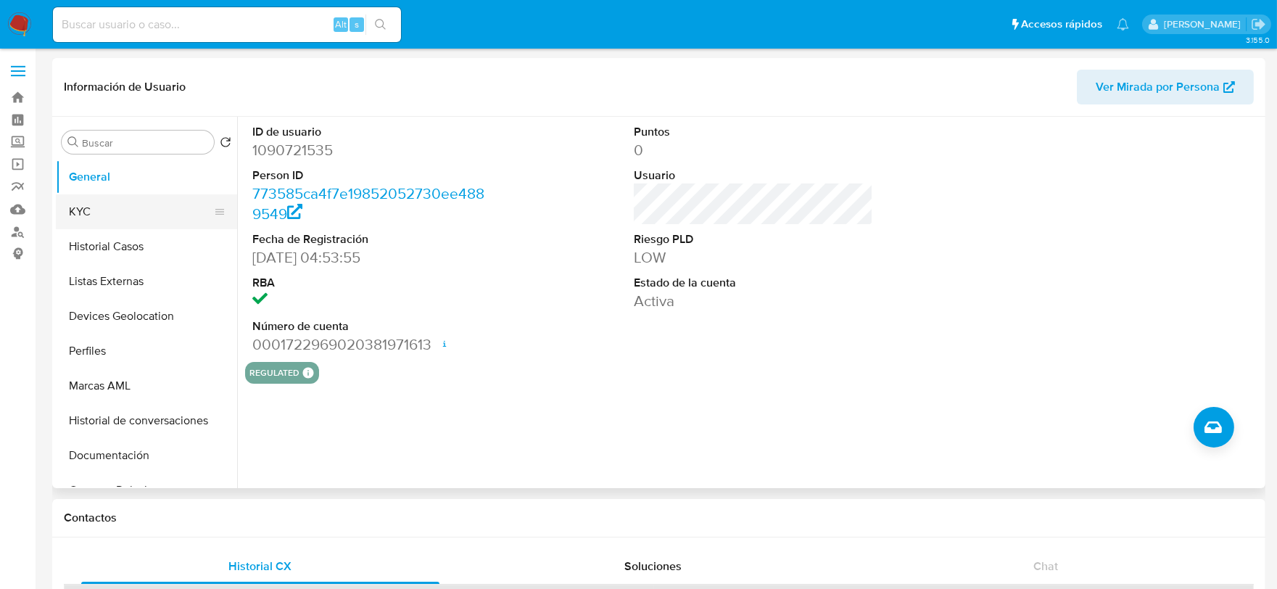
click at [92, 210] on button "KYC" at bounding box center [141, 211] width 170 height 35
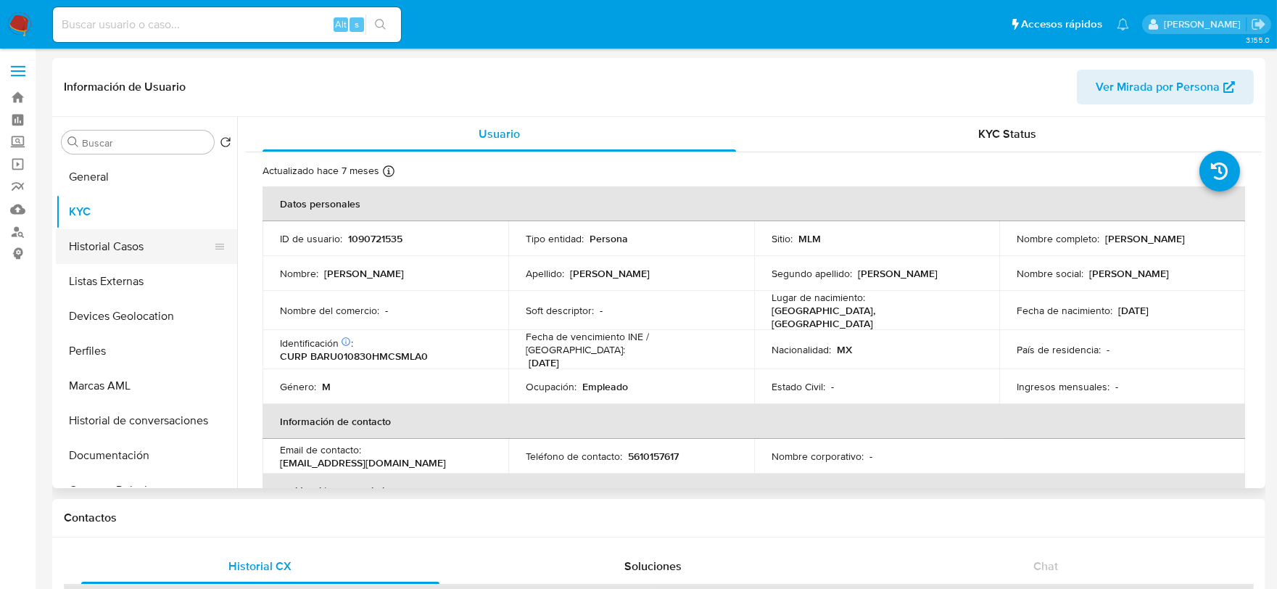
click at [121, 242] on button "Historial Casos" at bounding box center [141, 246] width 170 height 35
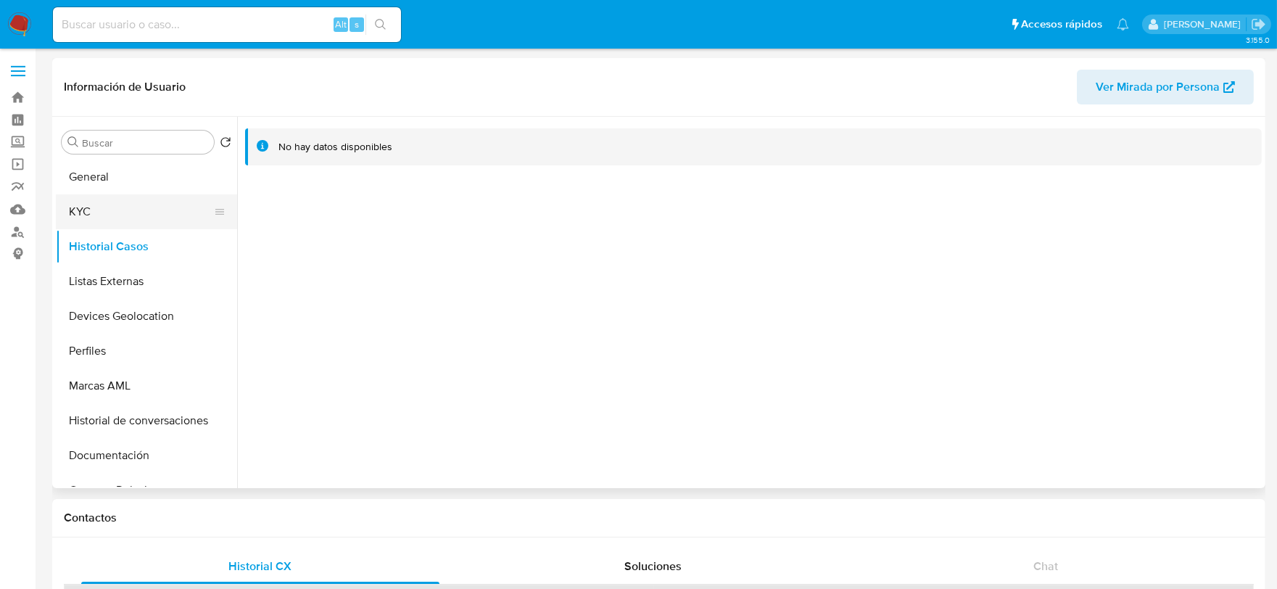
click at [105, 211] on button "KYC" at bounding box center [141, 211] width 170 height 35
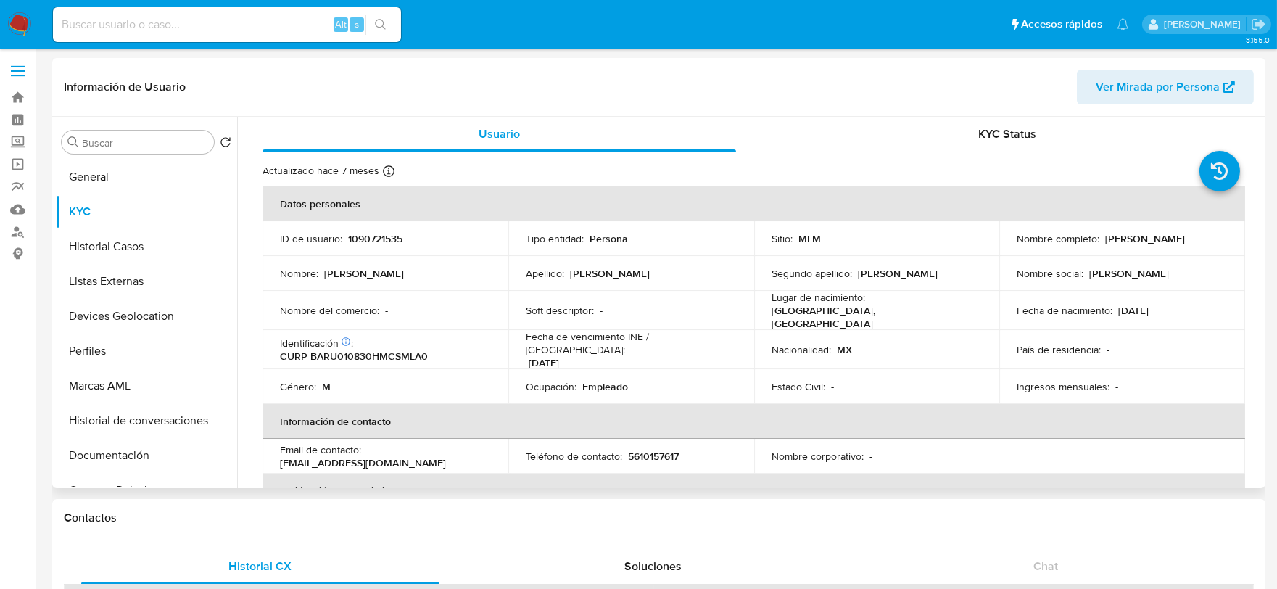
click at [373, 238] on p "1090721535" at bounding box center [375, 238] width 54 height 13
copy p "1090721535"
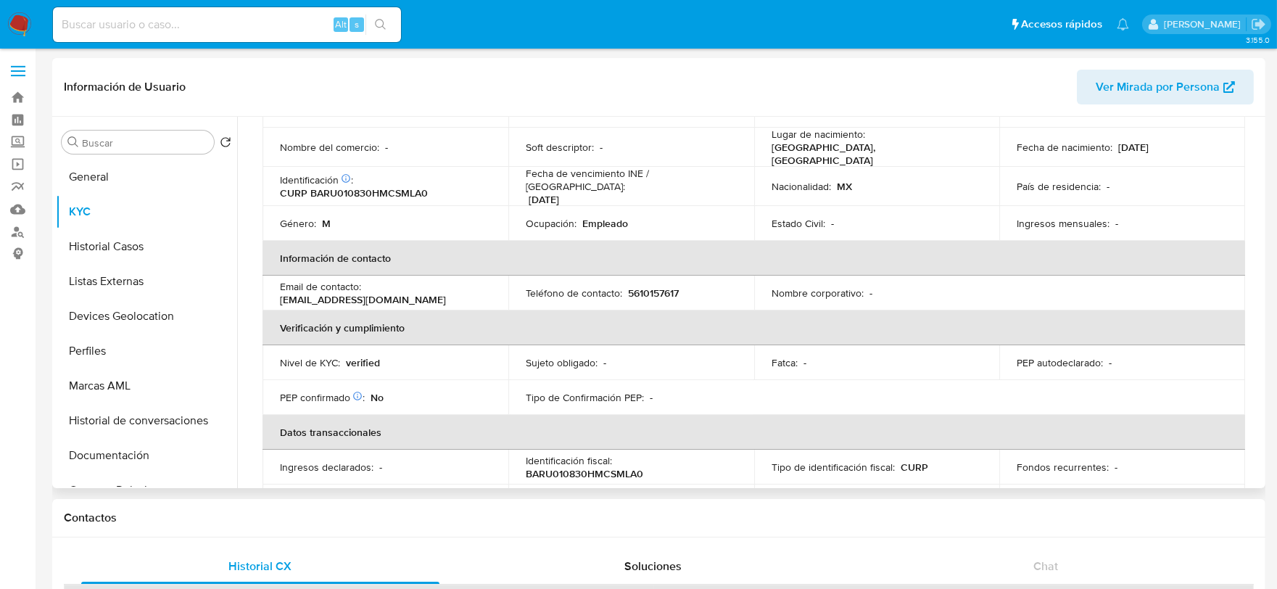
scroll to position [25, 0]
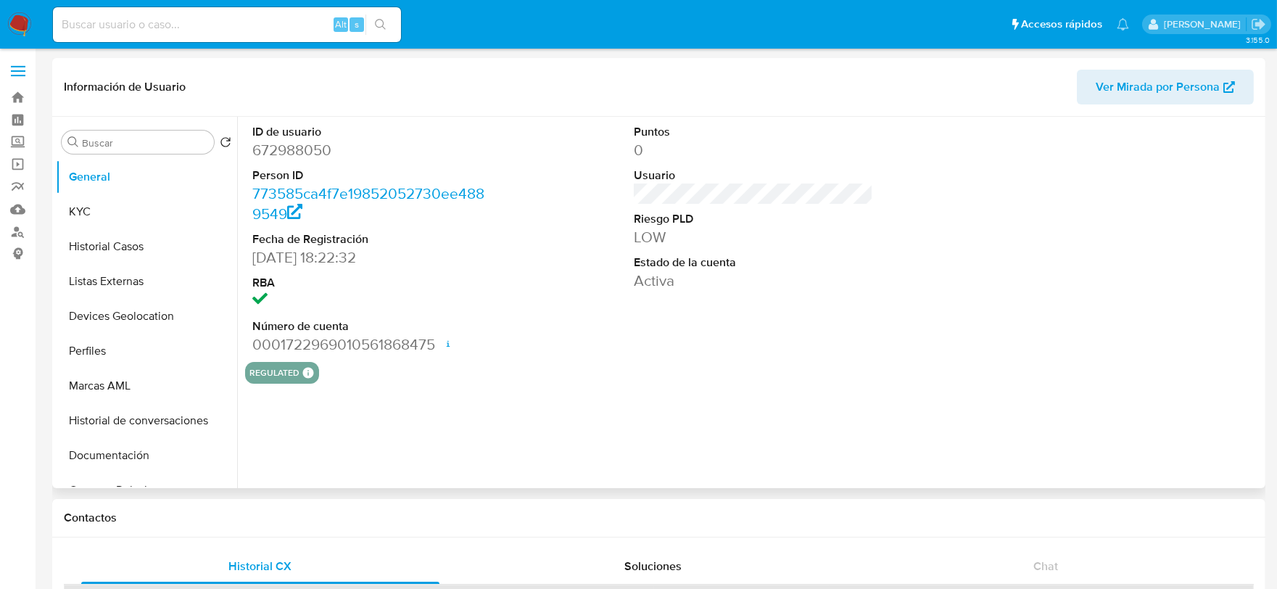
select select "10"
click at [118, 202] on button "KYC" at bounding box center [141, 211] width 170 height 35
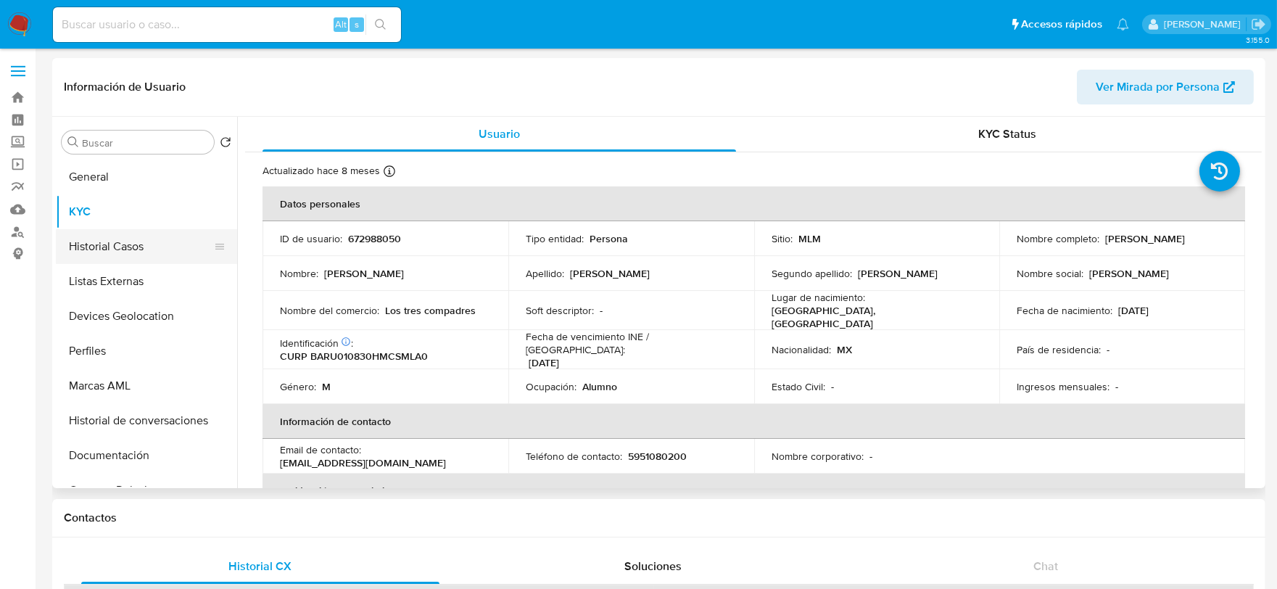
click at [76, 247] on button "Historial Casos" at bounding box center [141, 246] width 170 height 35
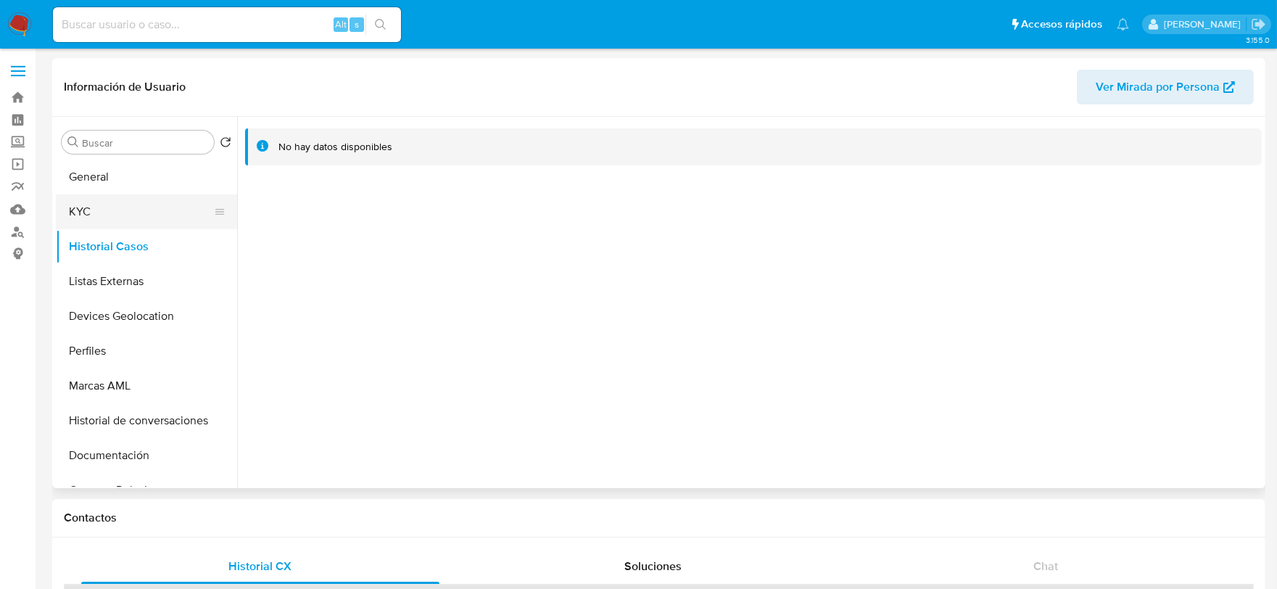
click at [92, 198] on button "KYC" at bounding box center [141, 211] width 170 height 35
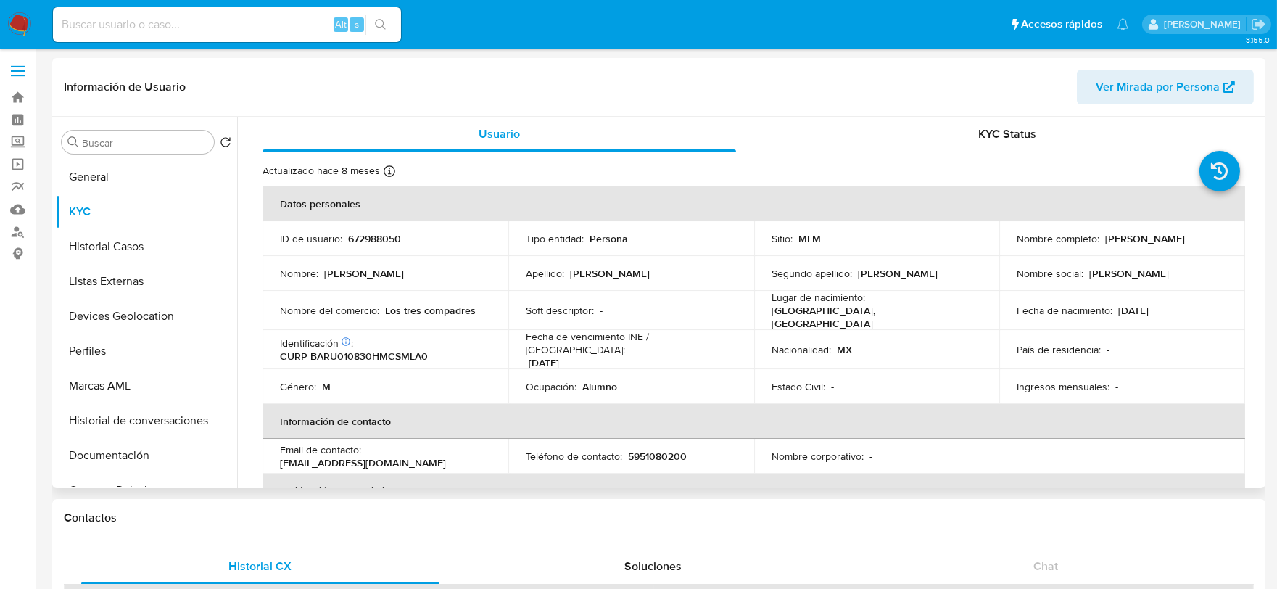
click at [351, 235] on p "672988050" at bounding box center [374, 238] width 53 height 13
click at [366, 236] on p "672988050" at bounding box center [374, 238] width 53 height 13
click at [562, 341] on p "Fecha de vencimiento INE / [GEOGRAPHIC_DATA] :" at bounding box center [631, 343] width 211 height 26
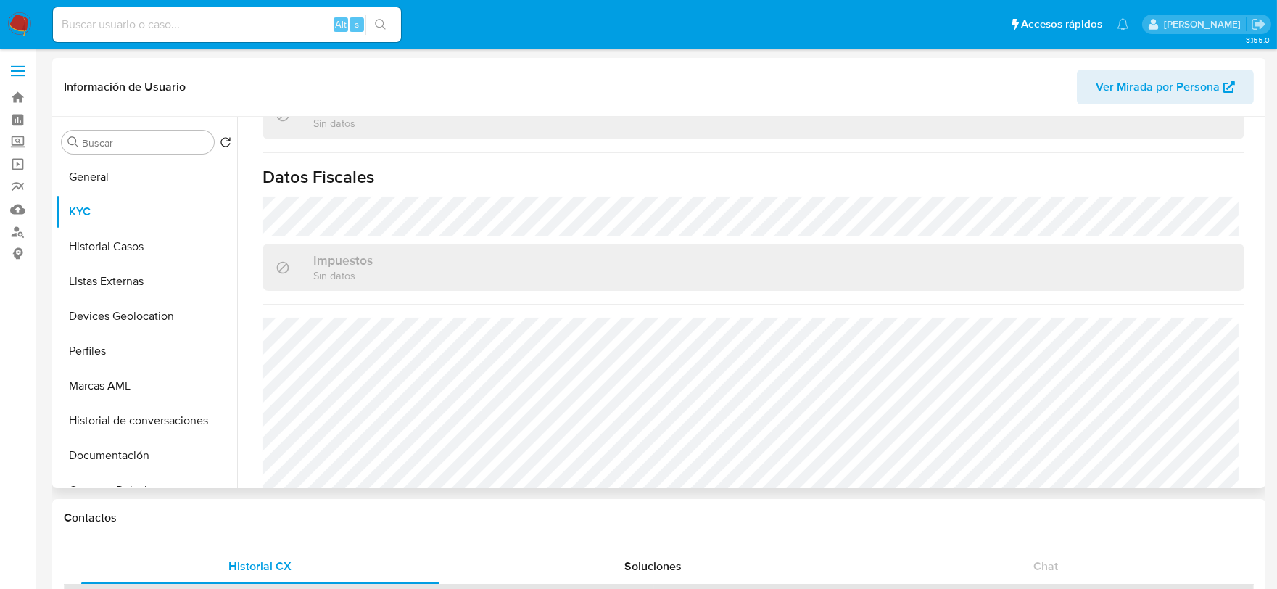
scroll to position [911, 0]
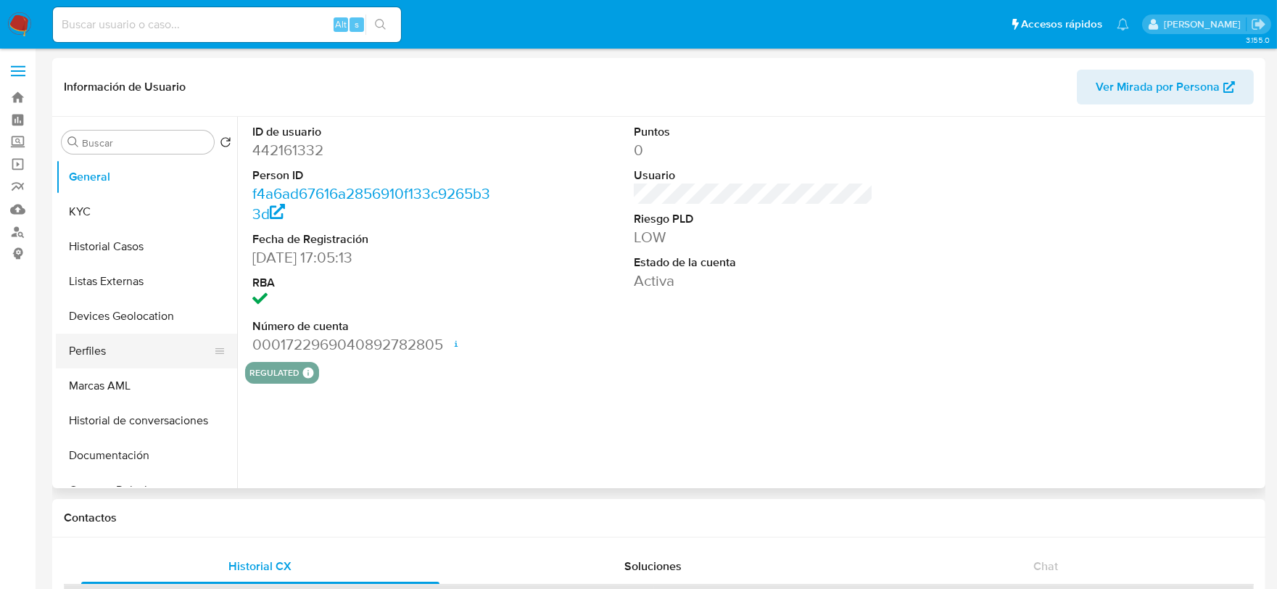
select select "10"
click at [103, 211] on button "KYC" at bounding box center [141, 211] width 170 height 35
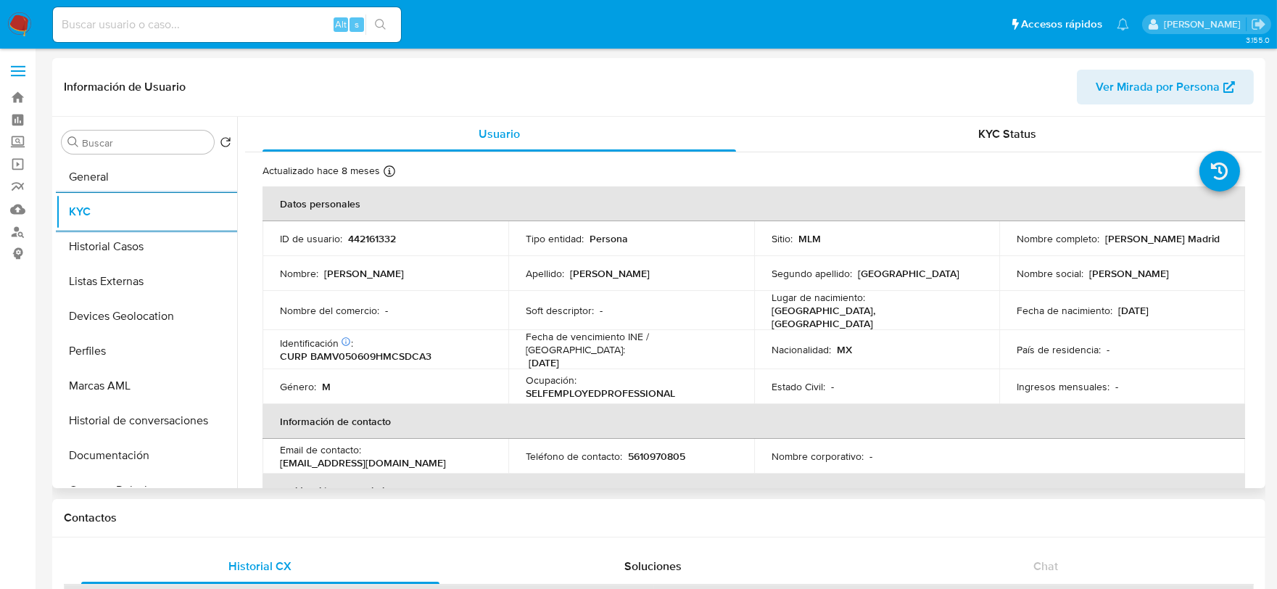
click at [382, 232] on p "442161332" at bounding box center [372, 238] width 48 height 13
copy p "442161332"
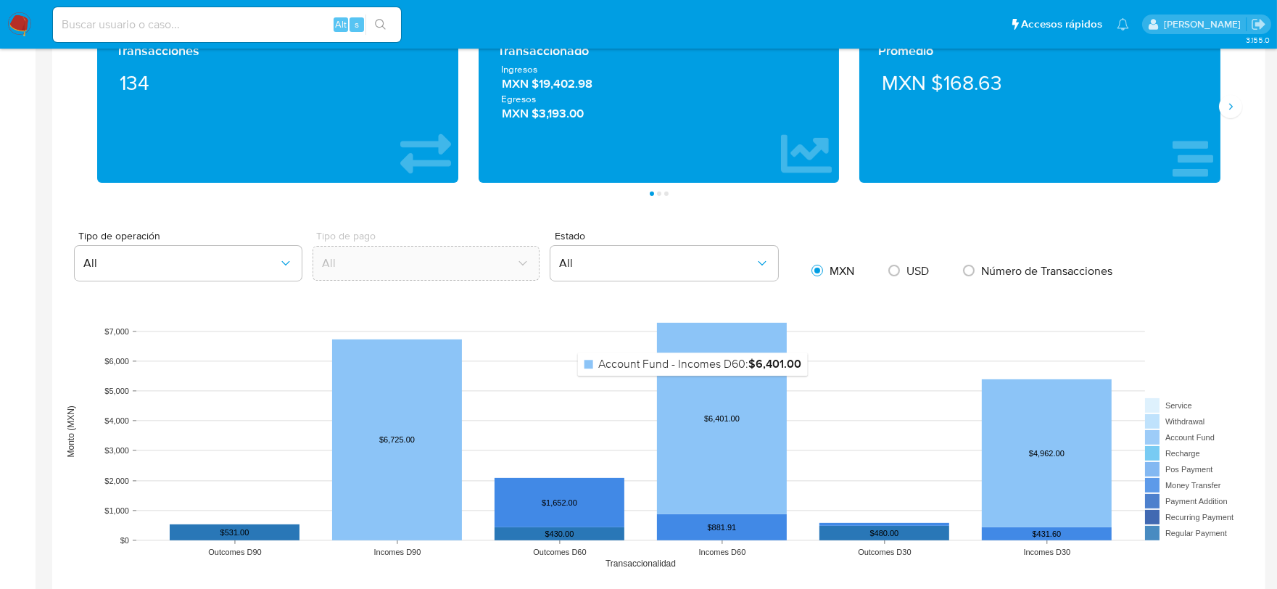
scroll to position [967, 0]
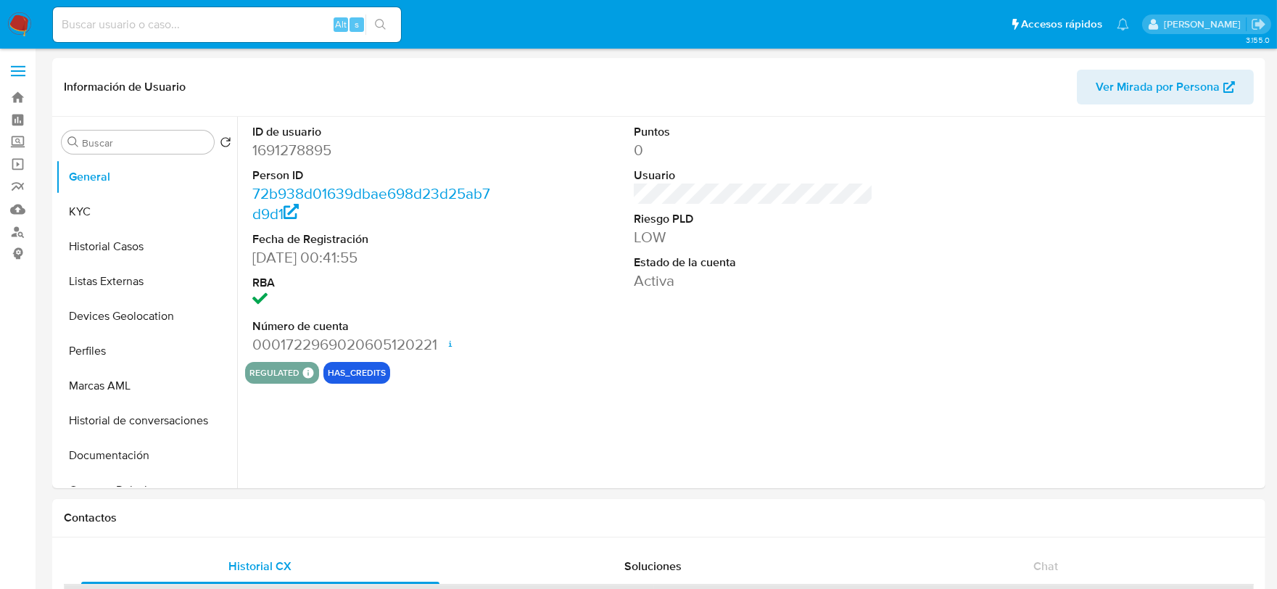
select select "10"
click at [112, 206] on button "KYC" at bounding box center [141, 211] width 170 height 35
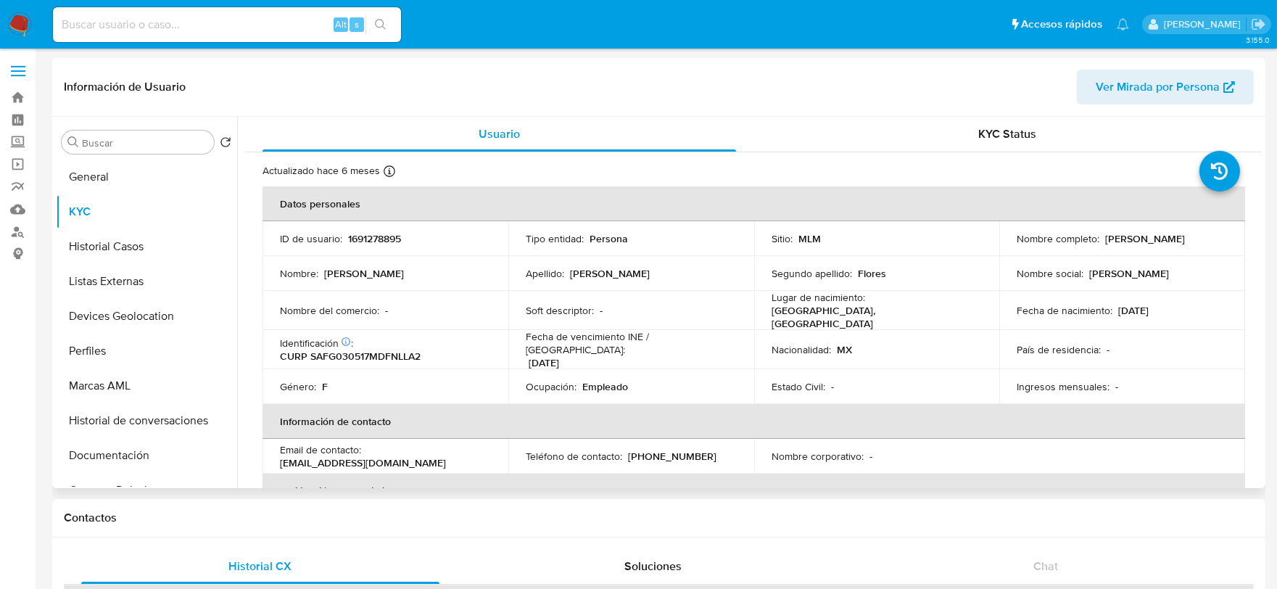
click at [374, 234] on p "1691278895" at bounding box center [374, 238] width 53 height 13
copy p "1691278895"
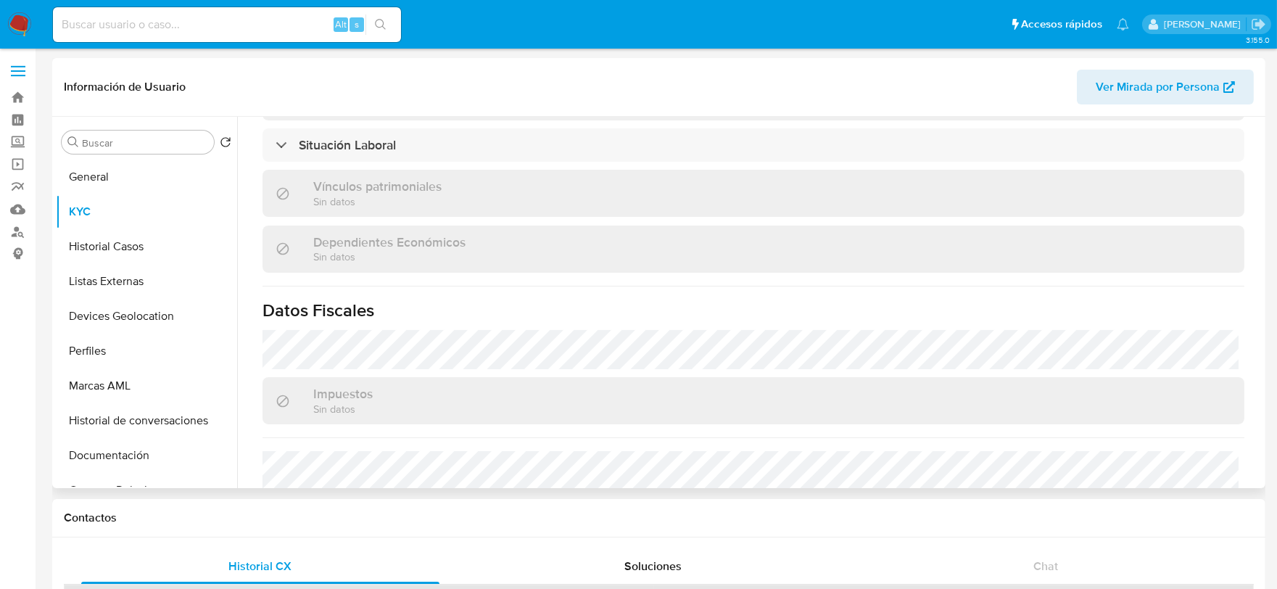
scroll to position [911, 0]
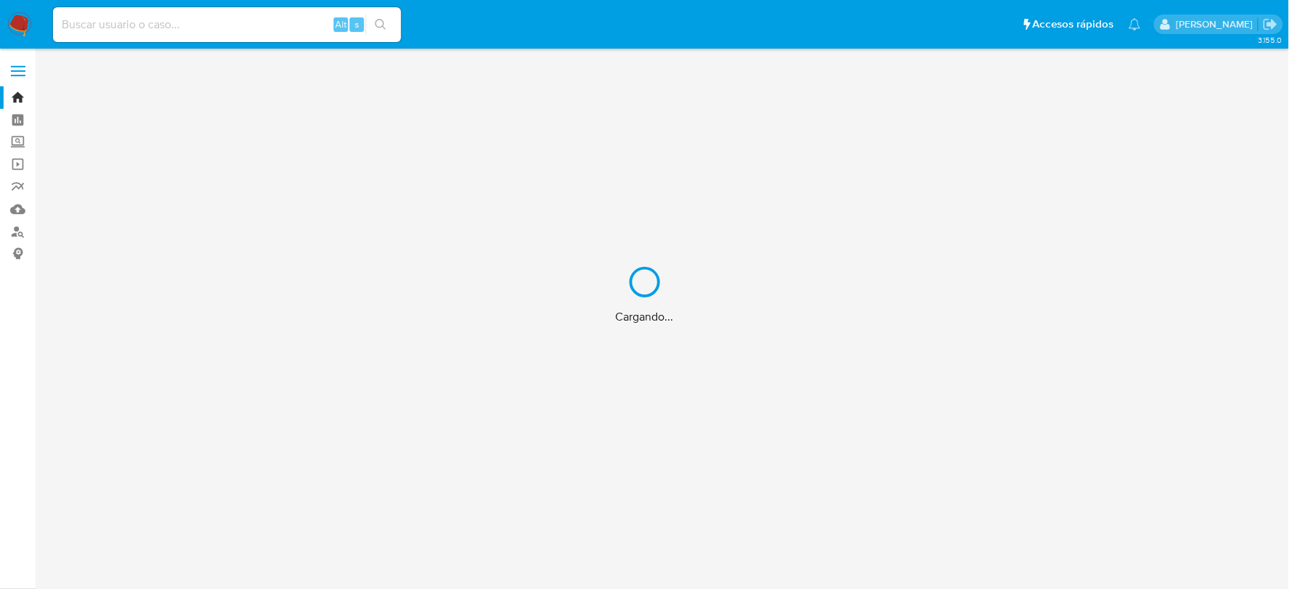
click at [189, 24] on div "Cargando..." at bounding box center [644, 294] width 1289 height 589
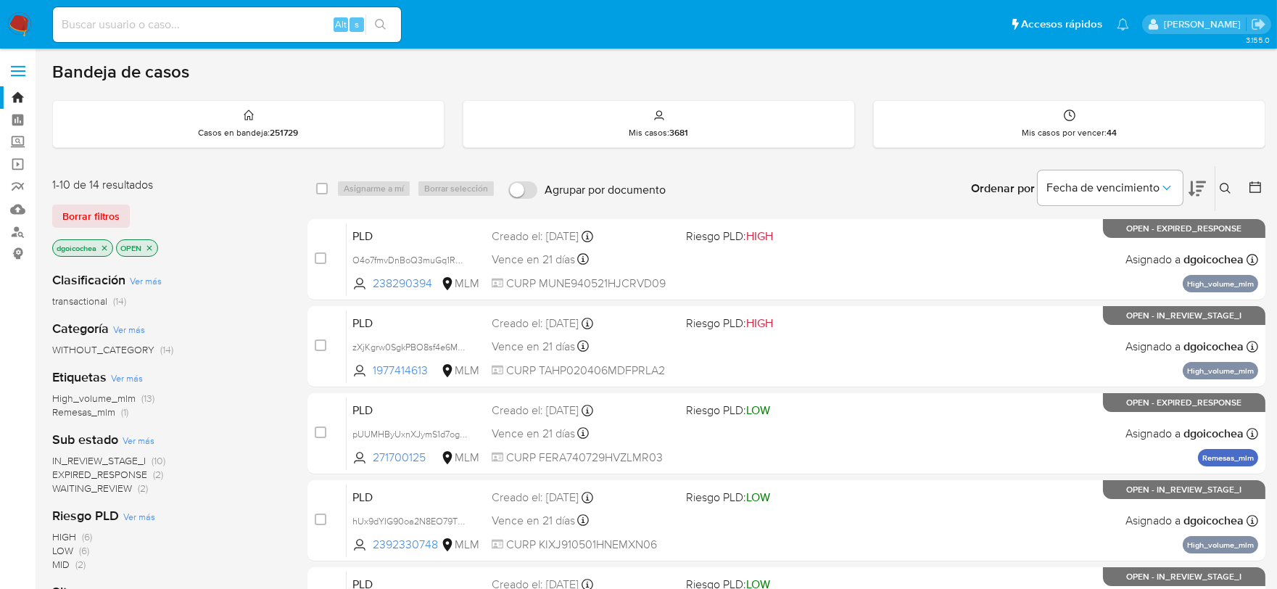
click at [165, 18] on input at bounding box center [227, 24] width 348 height 19
paste input "1677549677"
type input "1677549677"
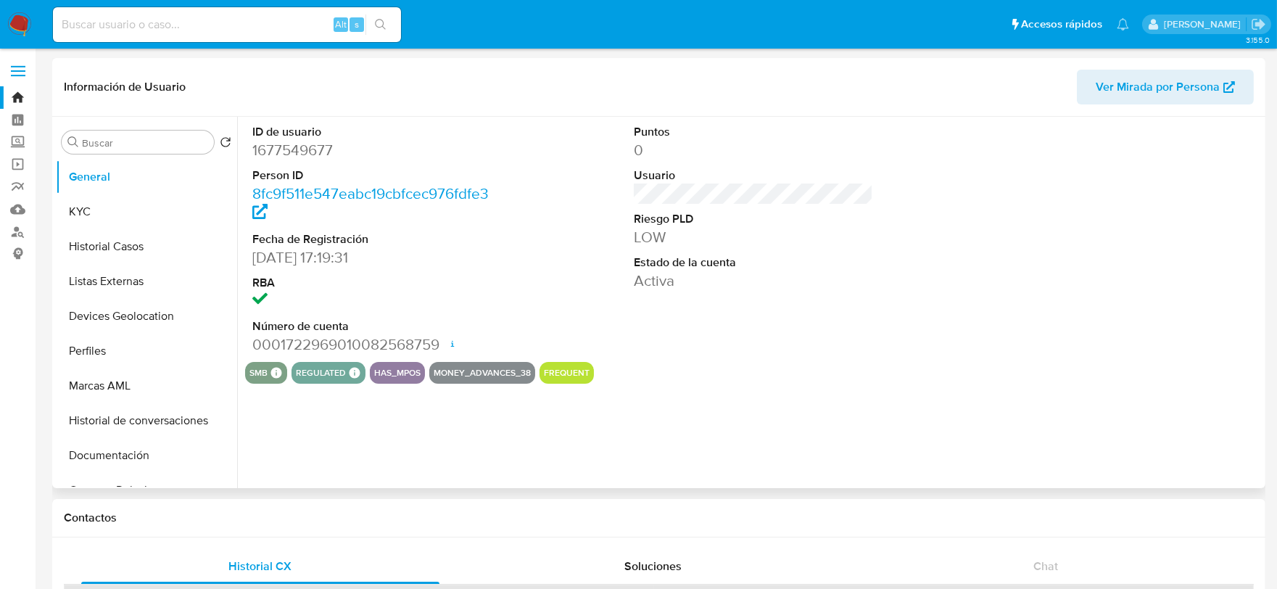
select select "10"
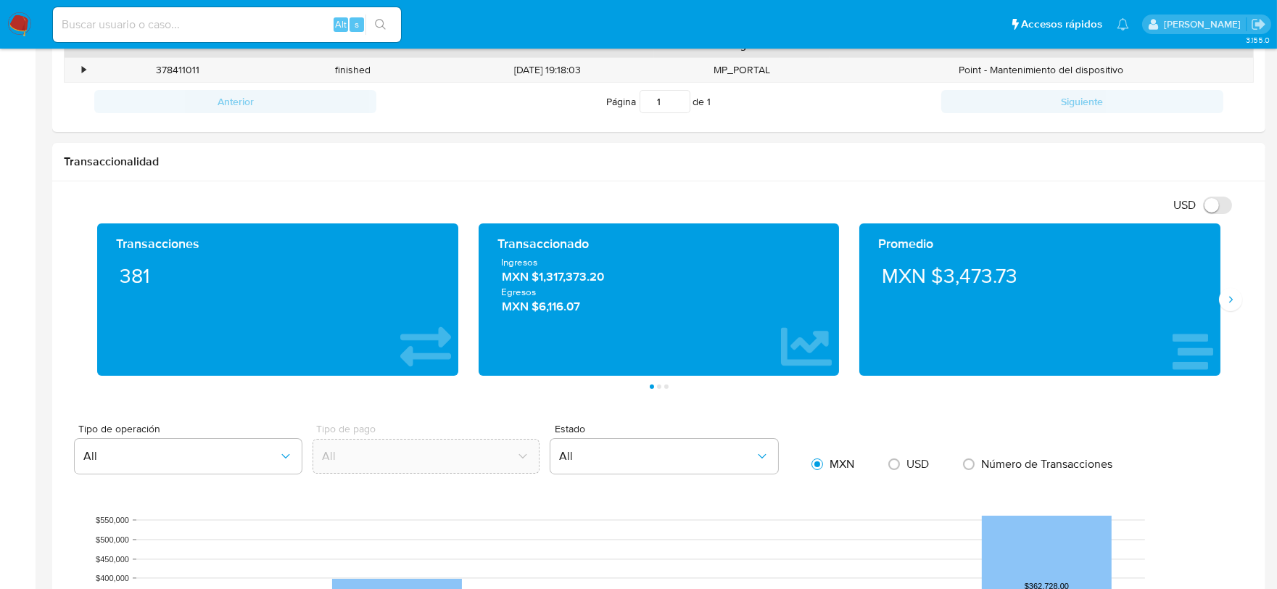
scroll to position [564, 0]
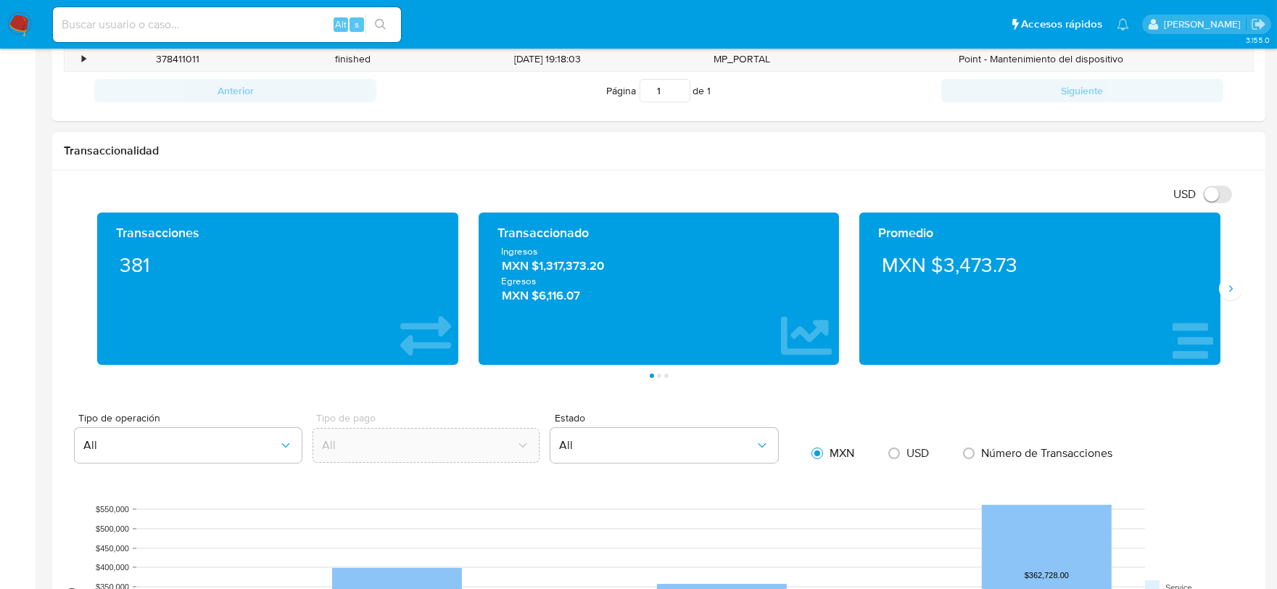
drag, startPoint x: 606, startPoint y: 267, endPoint x: 535, endPoint y: 271, distance: 71.2
click at [535, 271] on span "MXN $1,317,373.20" at bounding box center [659, 266] width 315 height 17
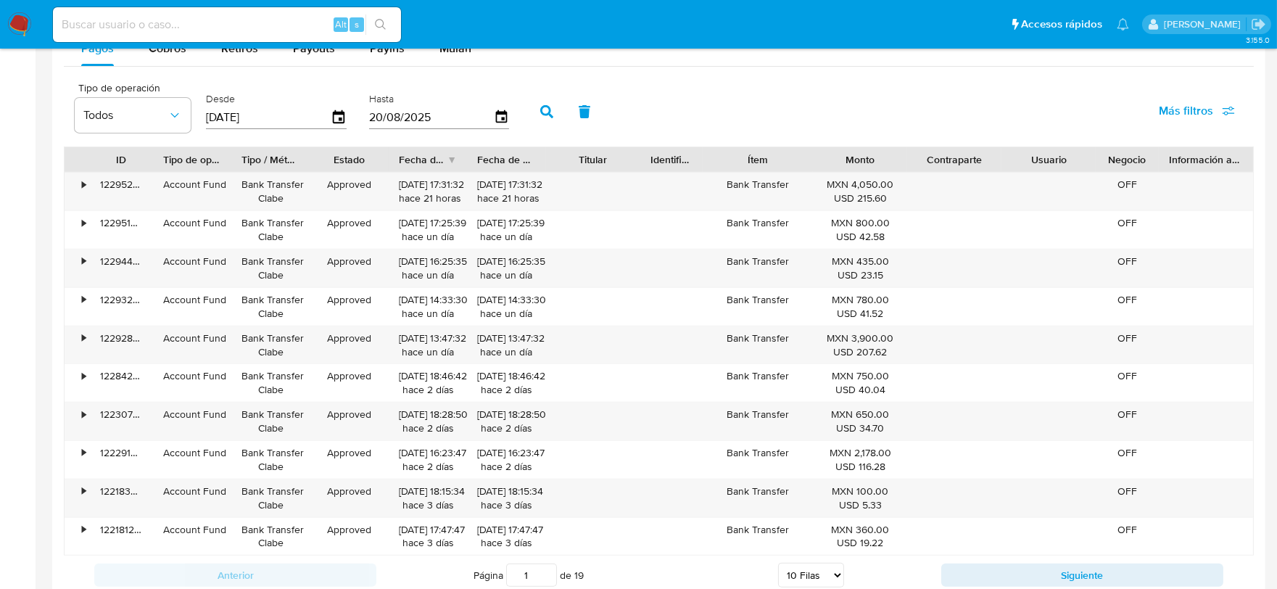
scroll to position [1289, 0]
click at [328, 54] on span "Payouts" at bounding box center [314, 50] width 42 height 17
select select "10"
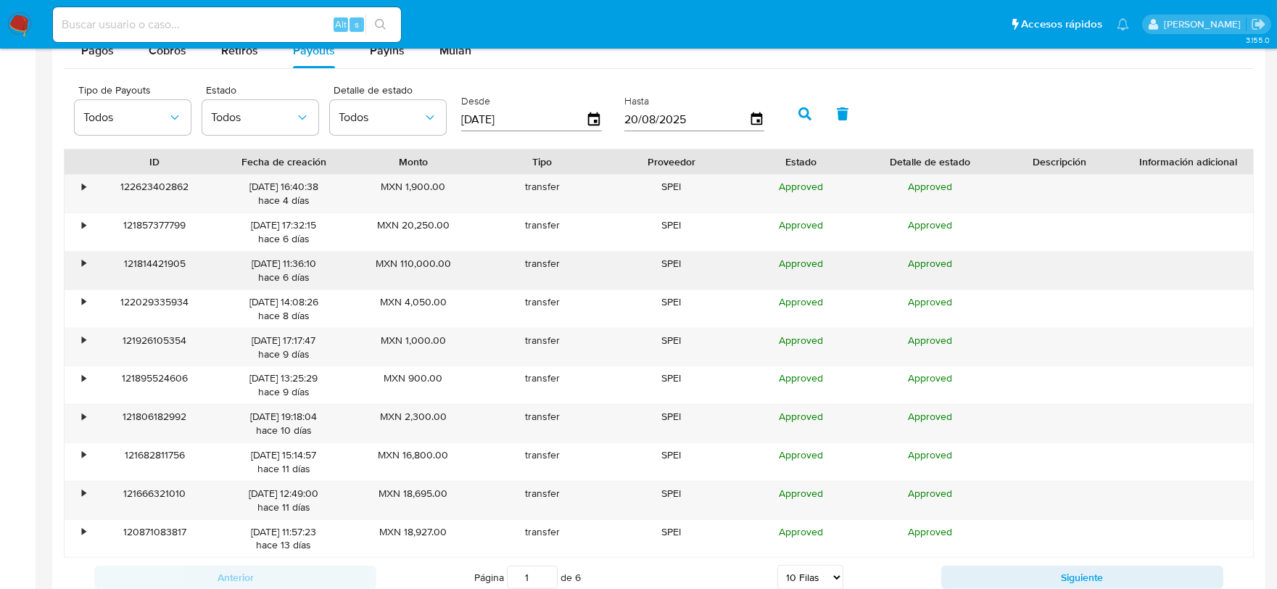
click at [83, 266] on div "•" at bounding box center [84, 264] width 4 height 14
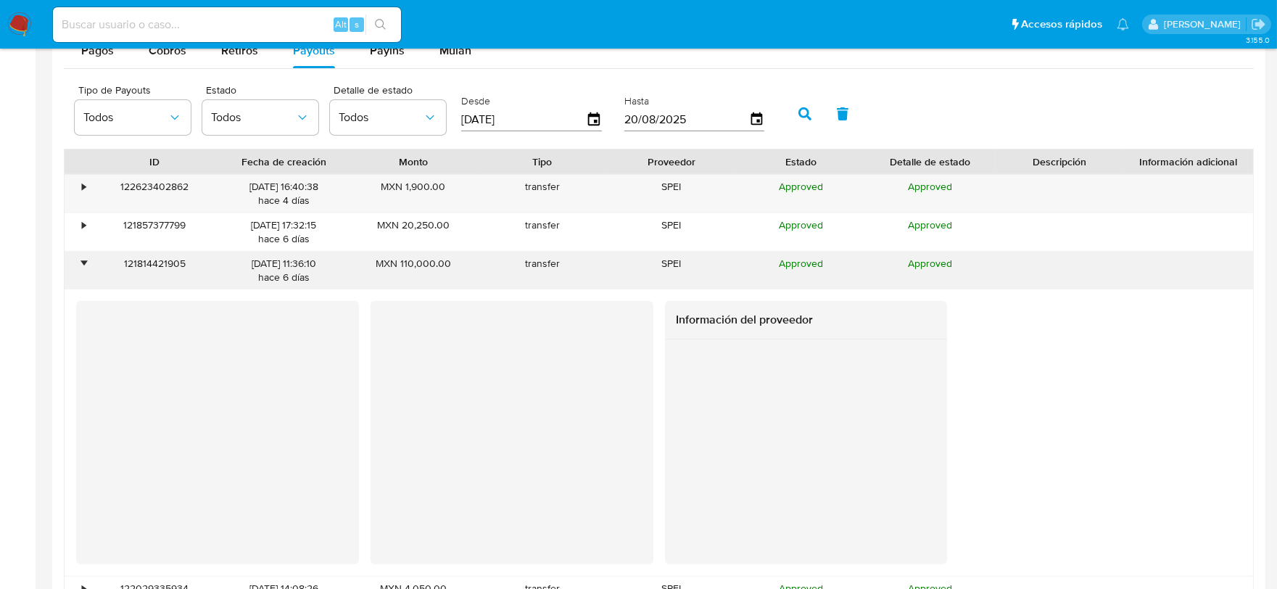
click at [83, 266] on div "•" at bounding box center [84, 264] width 4 height 14
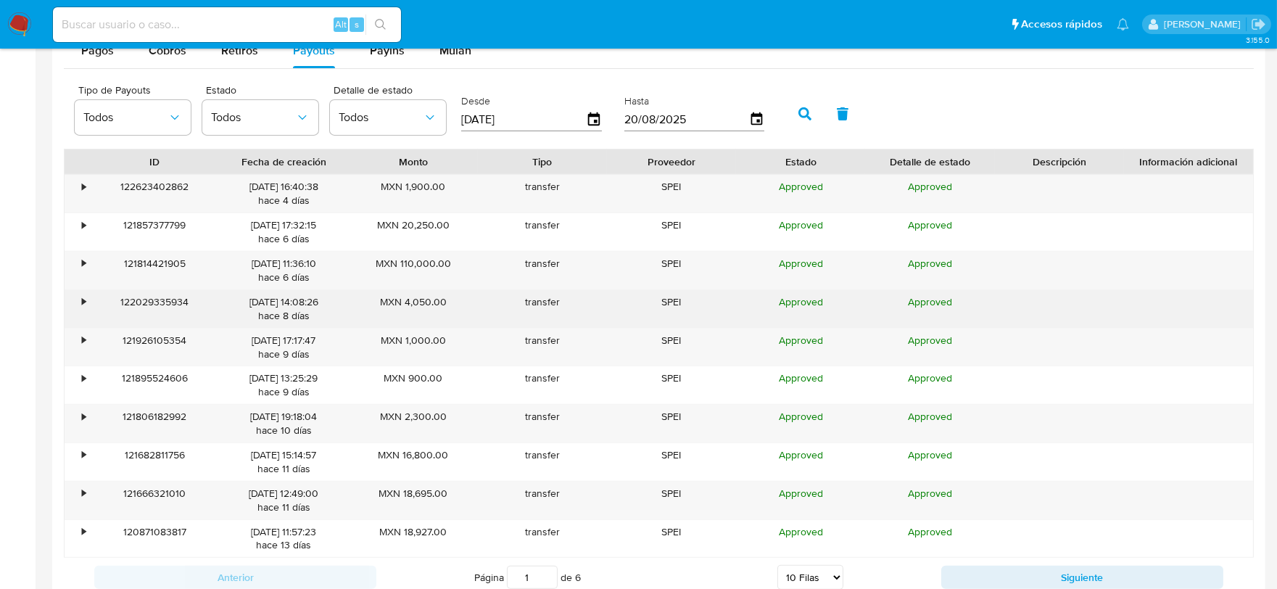
click at [83, 300] on div "•" at bounding box center [84, 302] width 4 height 14
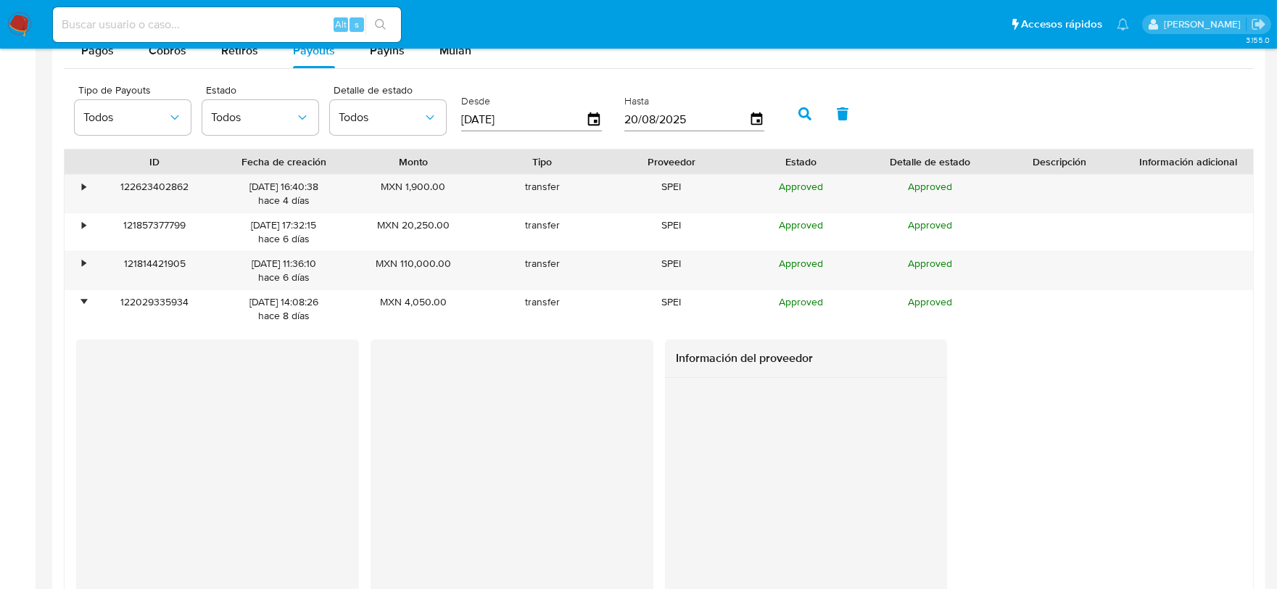
click at [675, 524] on div at bounding box center [806, 482] width 283 height 209
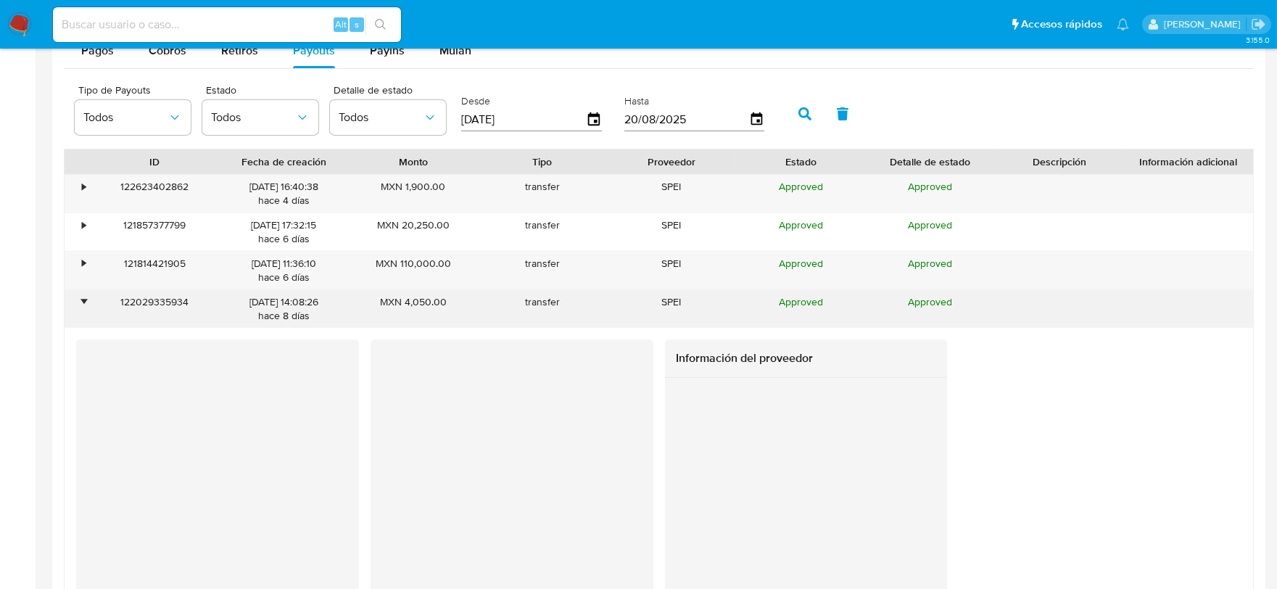
click at [82, 302] on div "•" at bounding box center [84, 302] width 4 height 14
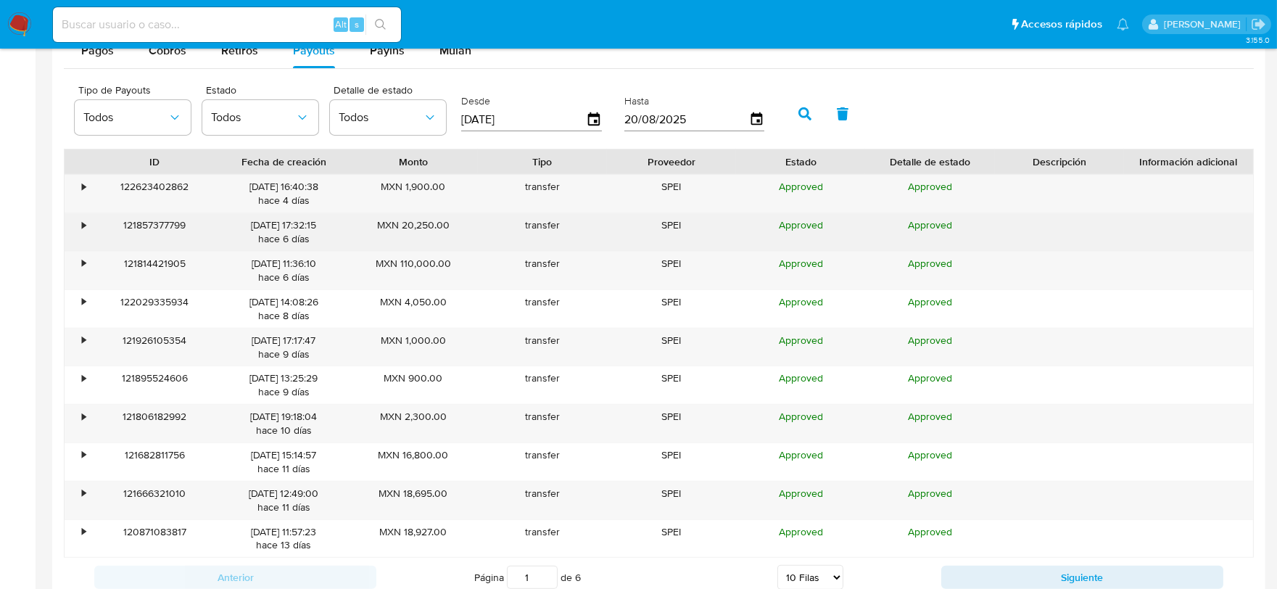
click at [83, 225] on div "•" at bounding box center [84, 225] width 4 height 14
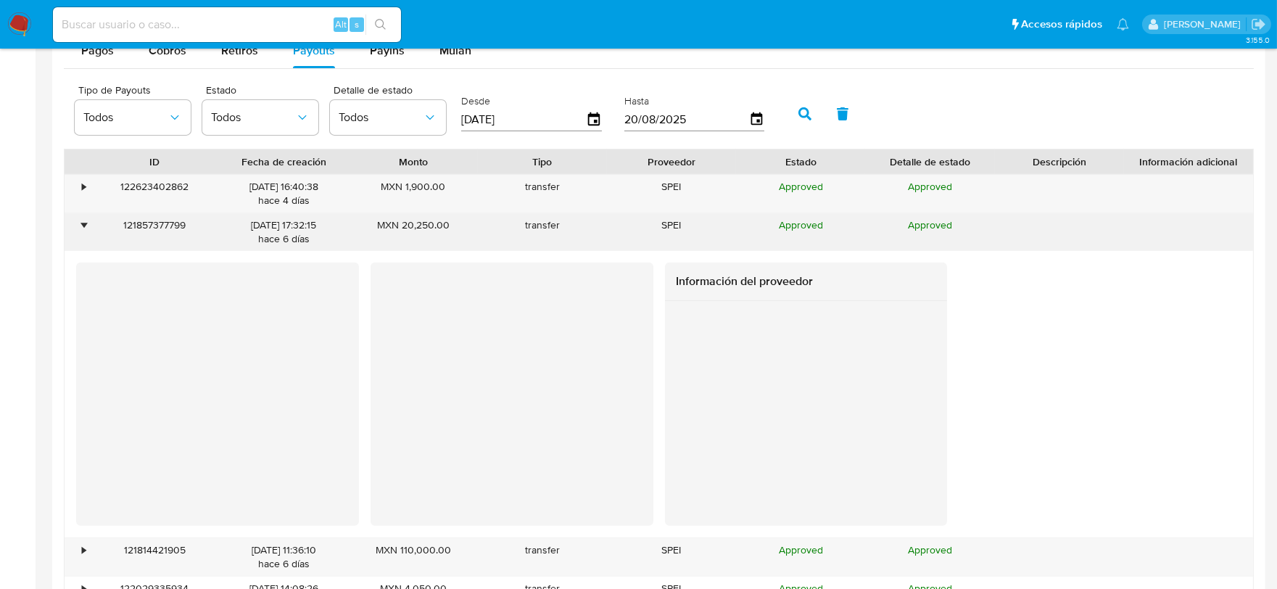
click at [82, 225] on div "•" at bounding box center [84, 225] width 4 height 14
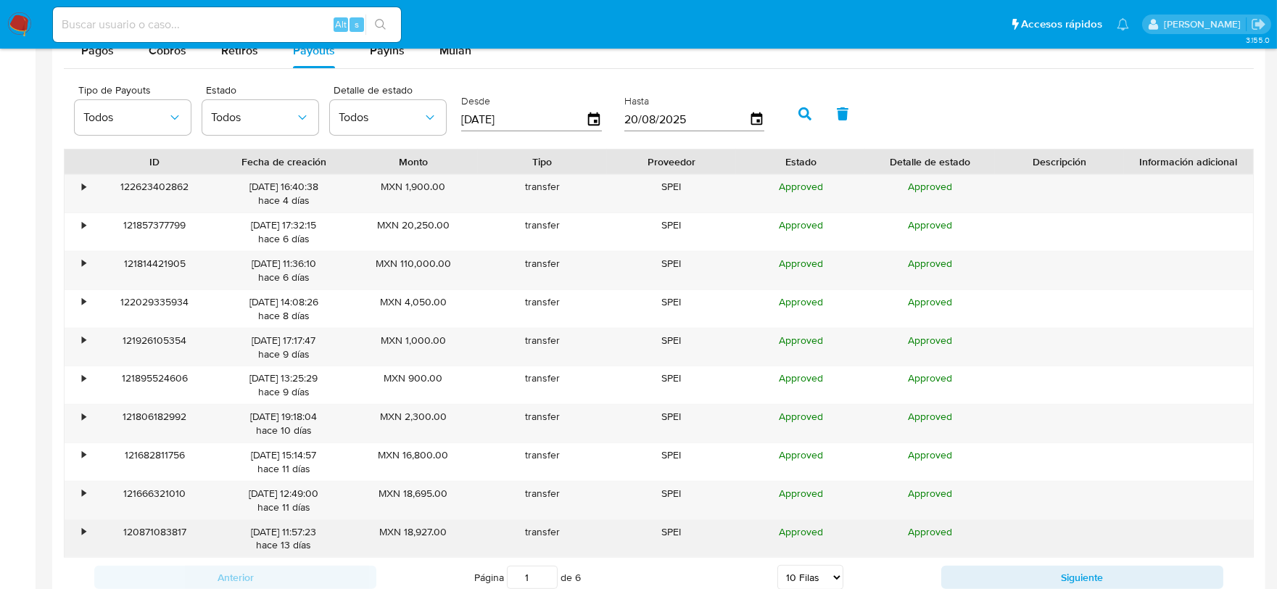
click at [83, 535] on div "•" at bounding box center [84, 532] width 4 height 14
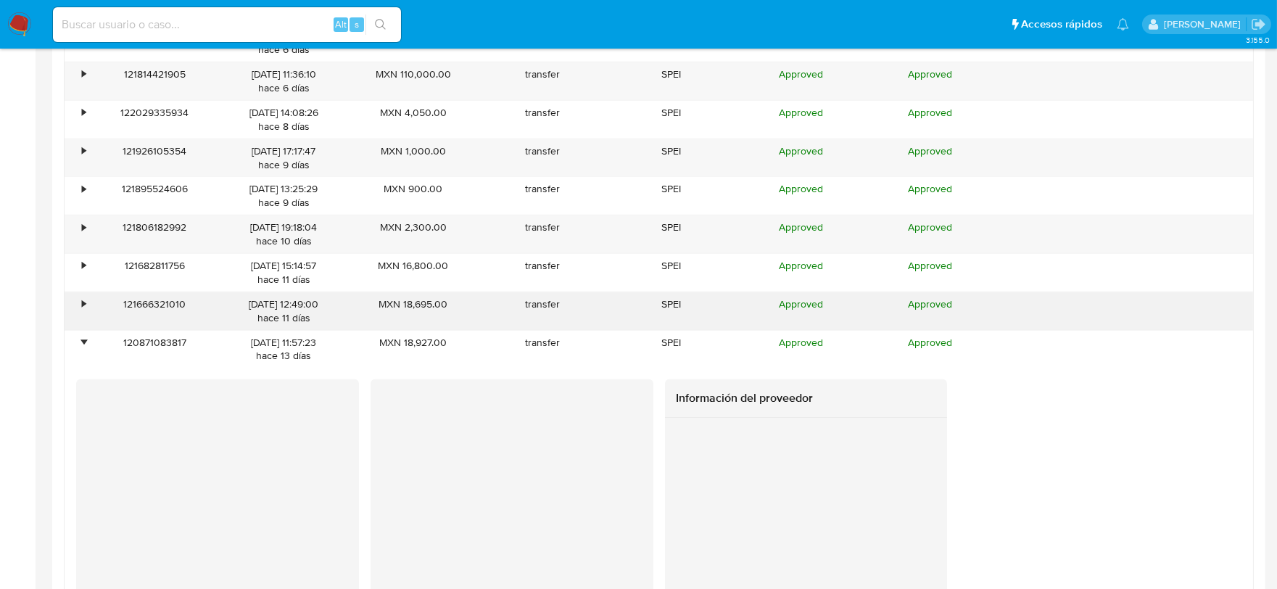
scroll to position [1531, 0]
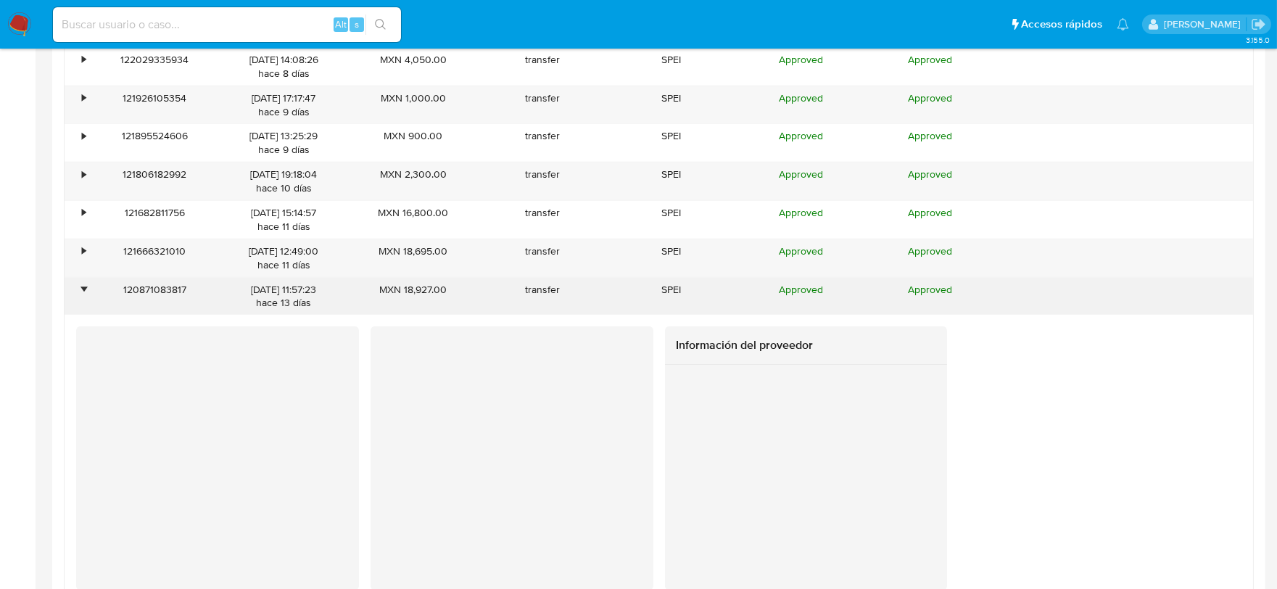
click at [78, 287] on div "•" at bounding box center [77, 297] width 25 height 38
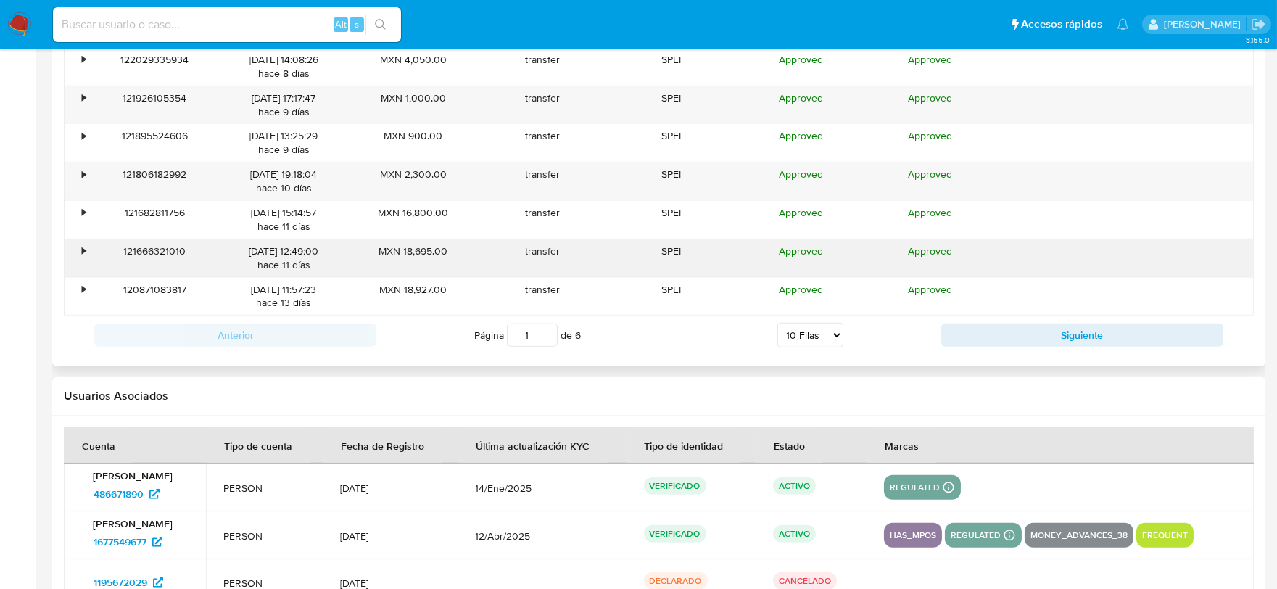
click at [87, 252] on div "•" at bounding box center [77, 258] width 25 height 38
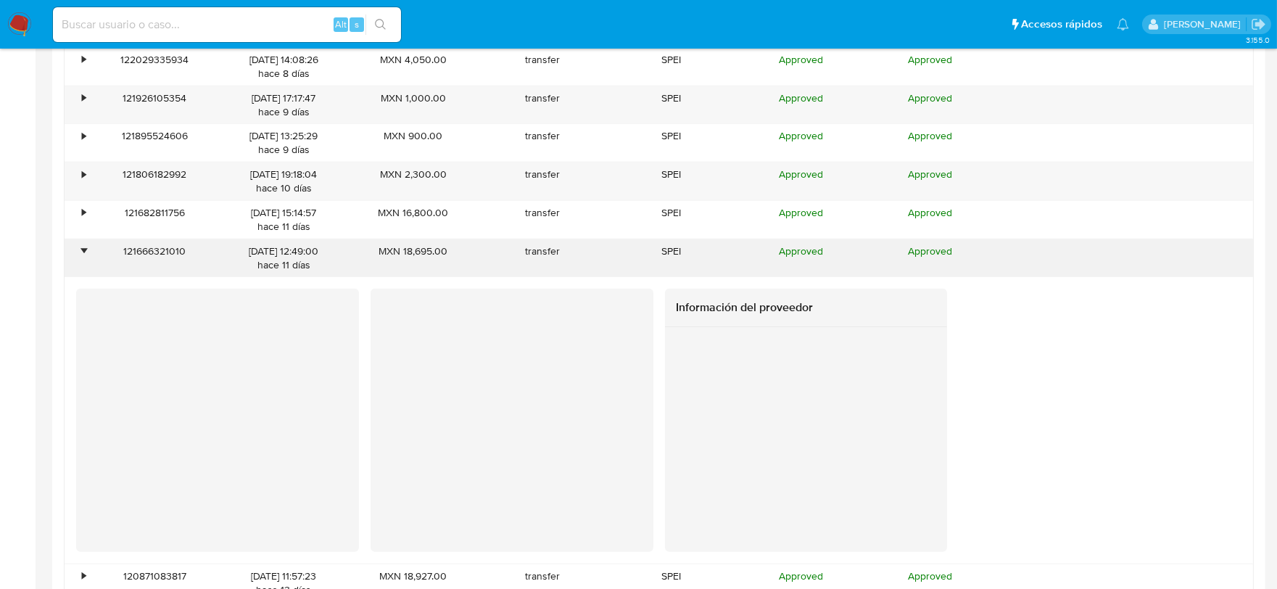
click at [86, 252] on div "•" at bounding box center [84, 251] width 4 height 14
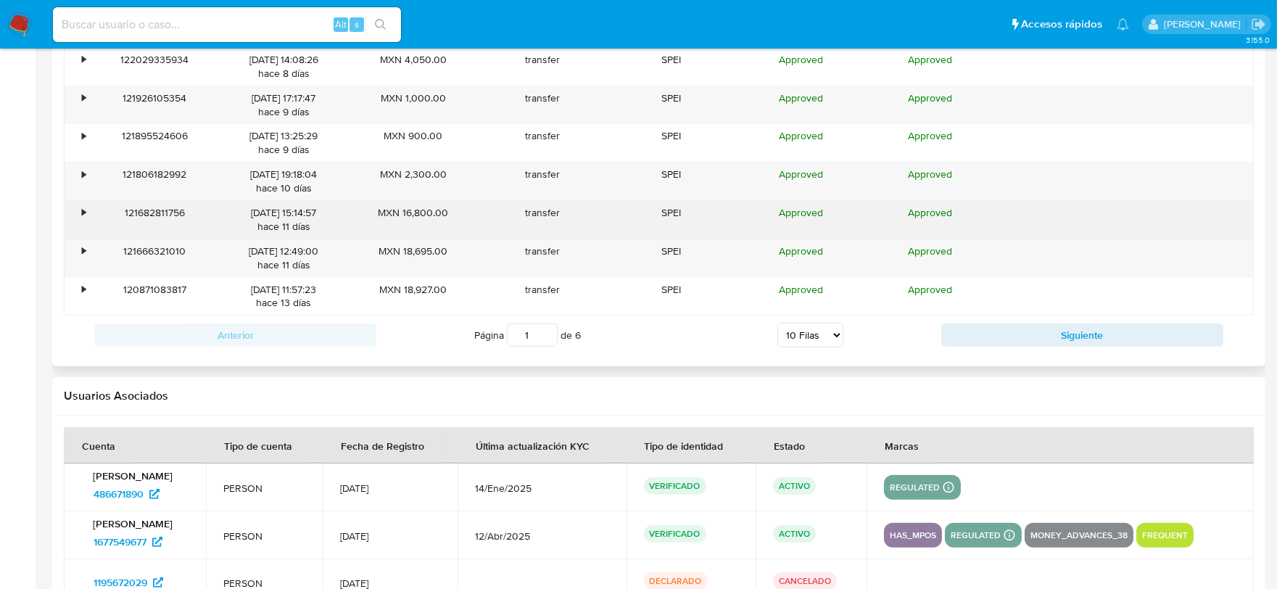
click at [77, 209] on div "•" at bounding box center [77, 220] width 25 height 38
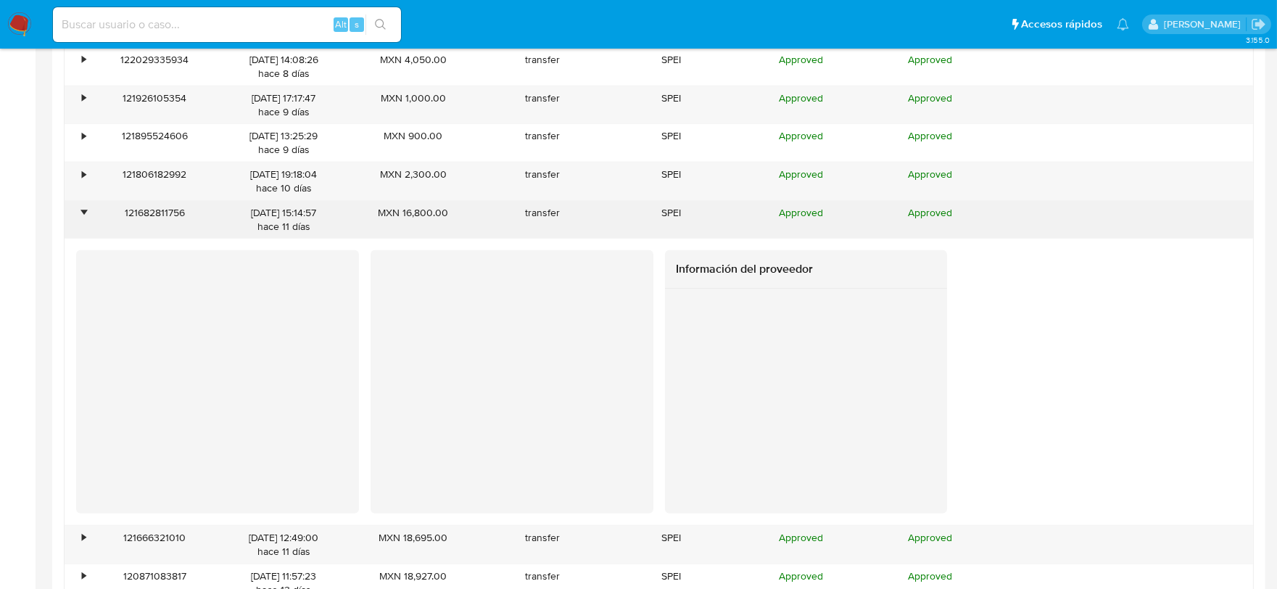
click at [85, 219] on div "•" at bounding box center [84, 213] width 4 height 14
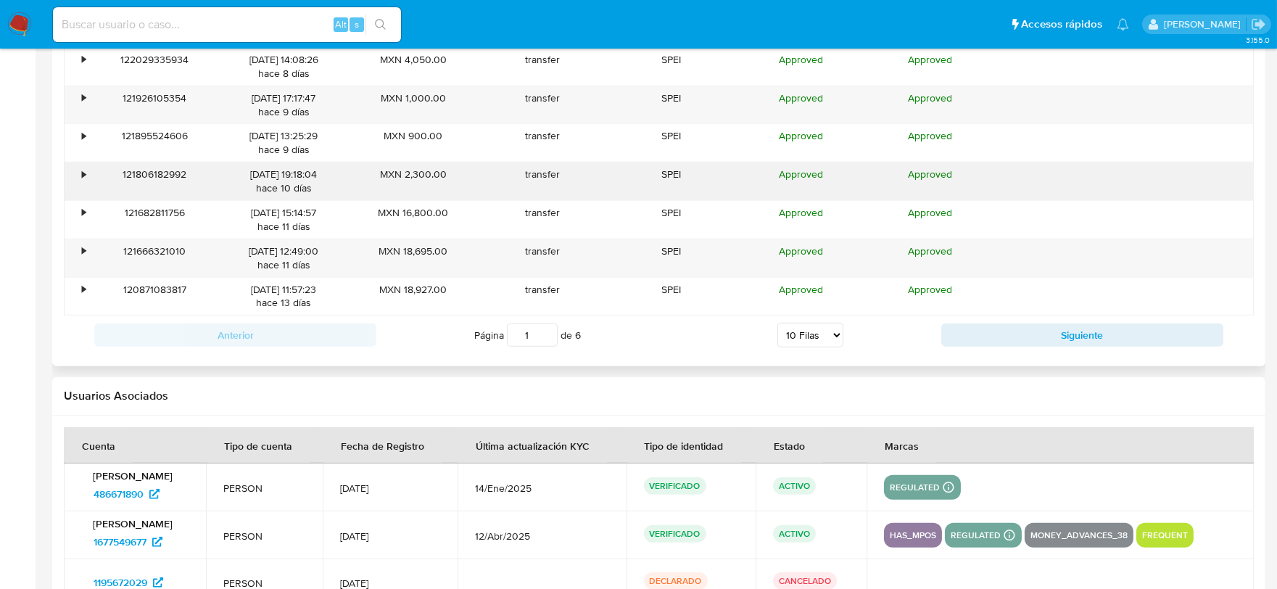
click at [78, 184] on div "•" at bounding box center [77, 181] width 25 height 38
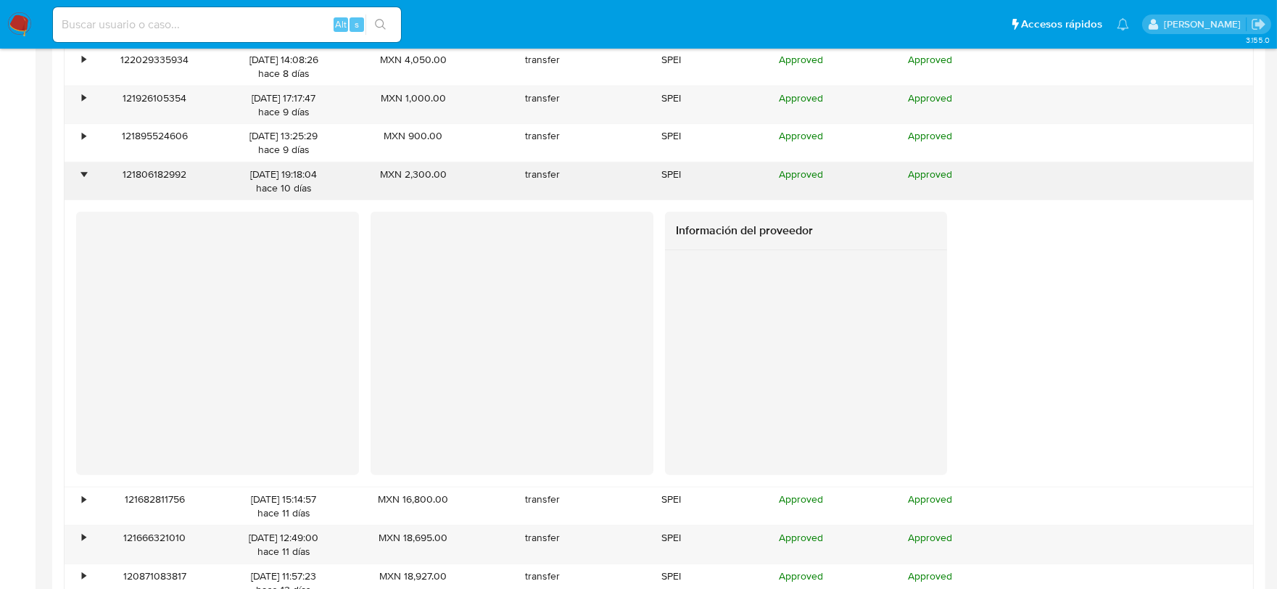
click at [77, 183] on div "•" at bounding box center [77, 181] width 25 height 38
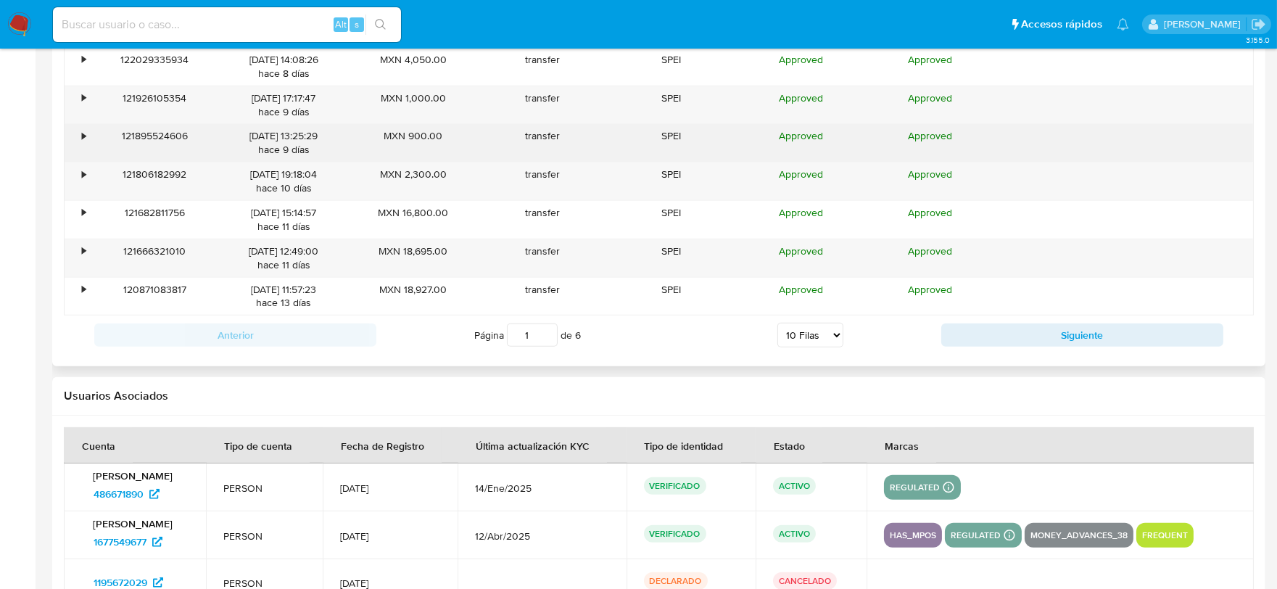
click at [86, 132] on div "•" at bounding box center [77, 143] width 25 height 38
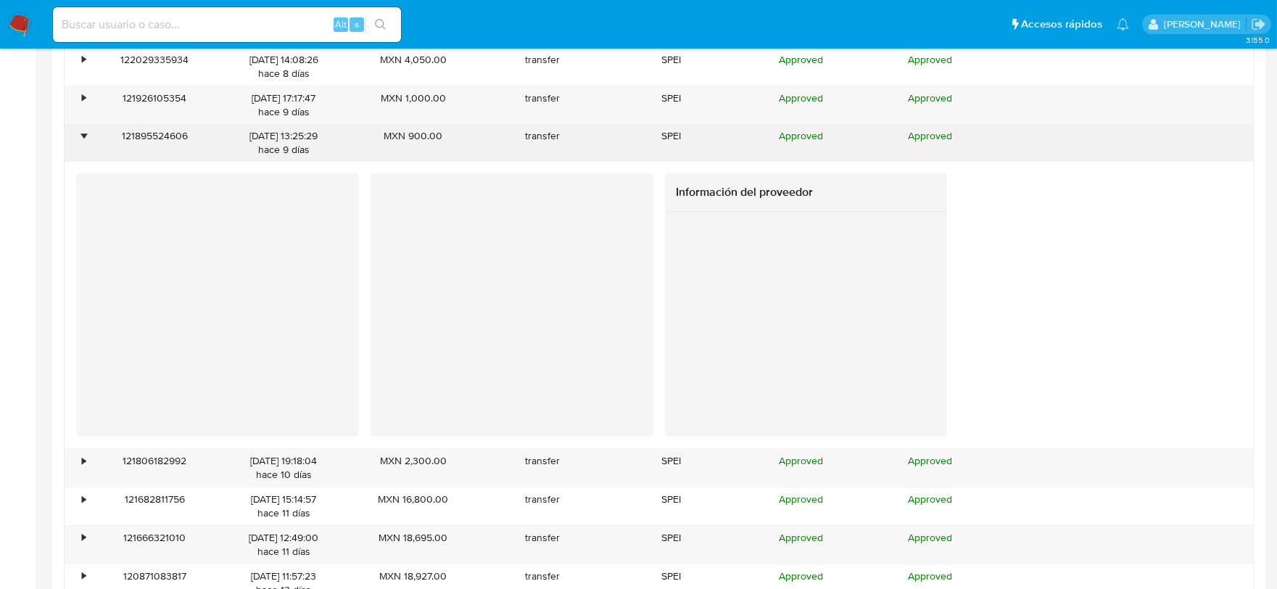
click at [88, 131] on div "•" at bounding box center [77, 143] width 25 height 38
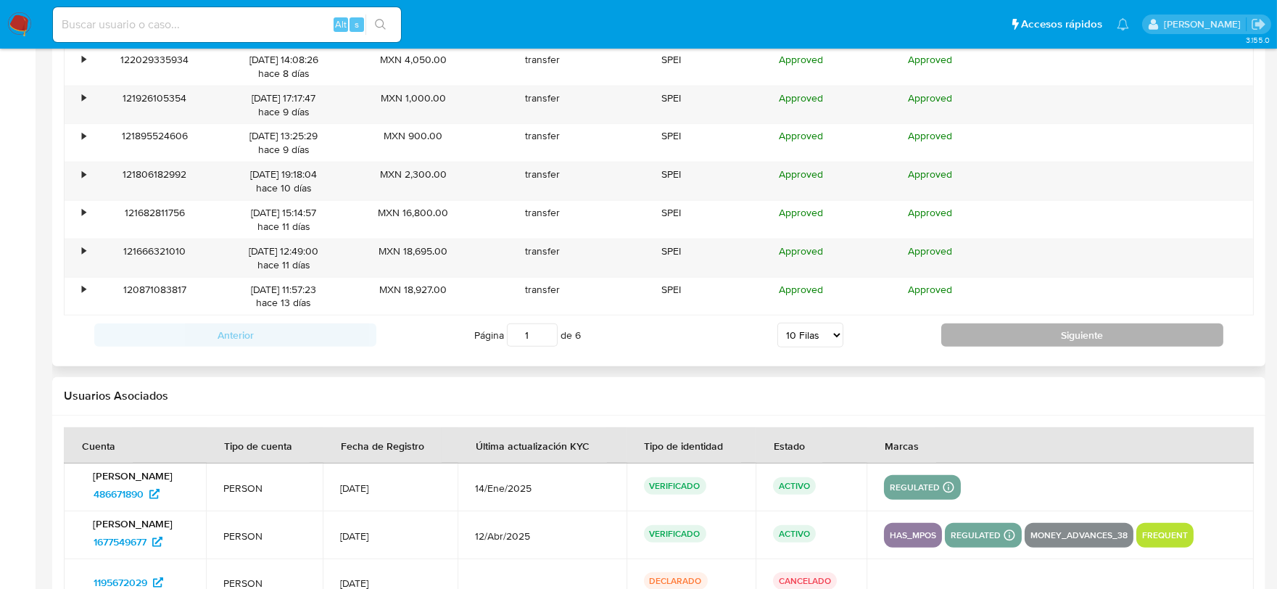
click at [1018, 325] on button "Siguiente" at bounding box center [1083, 335] width 282 height 23
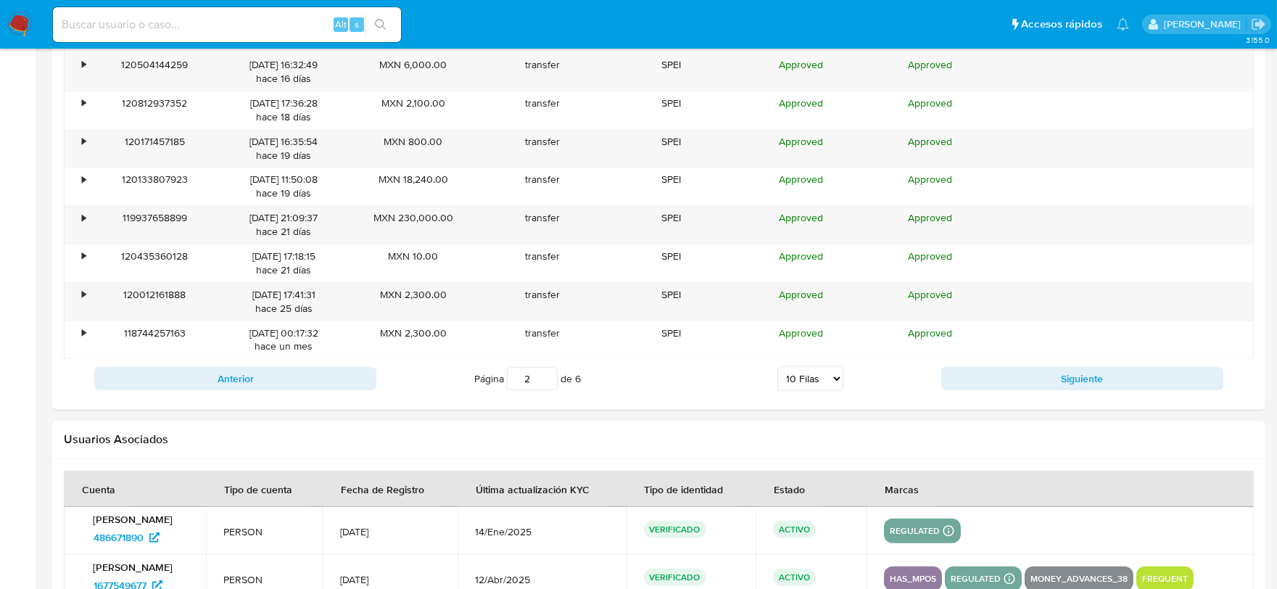
scroll to position [1451, 0]
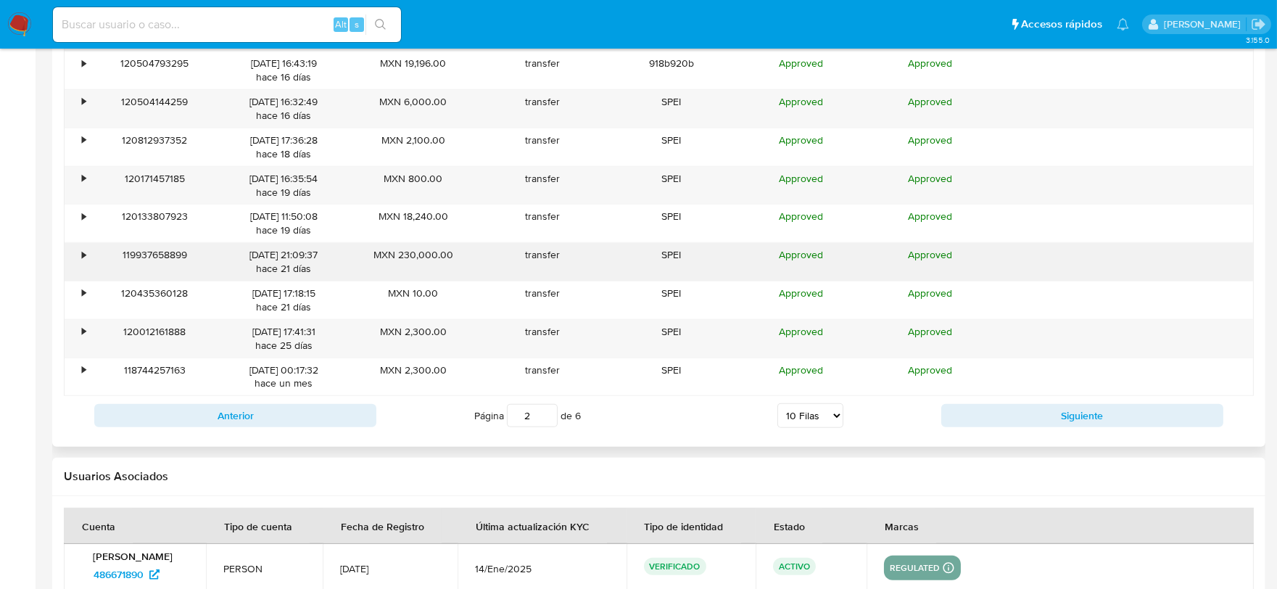
click at [82, 257] on div "•" at bounding box center [84, 255] width 4 height 14
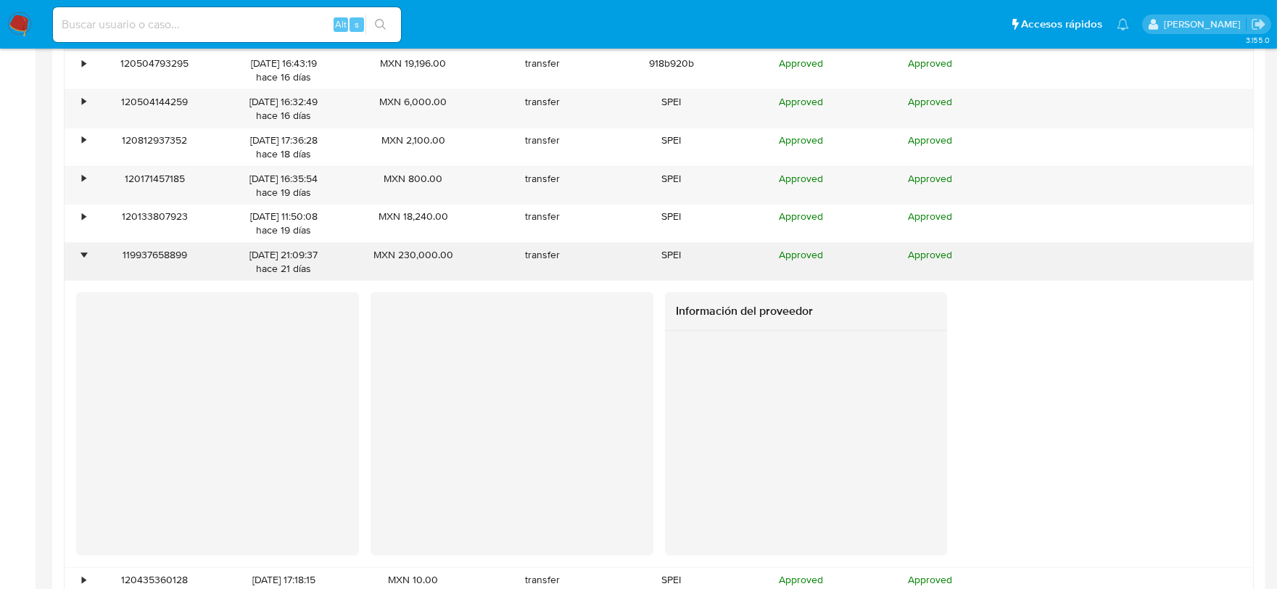
click at [82, 257] on div "•" at bounding box center [84, 255] width 4 height 14
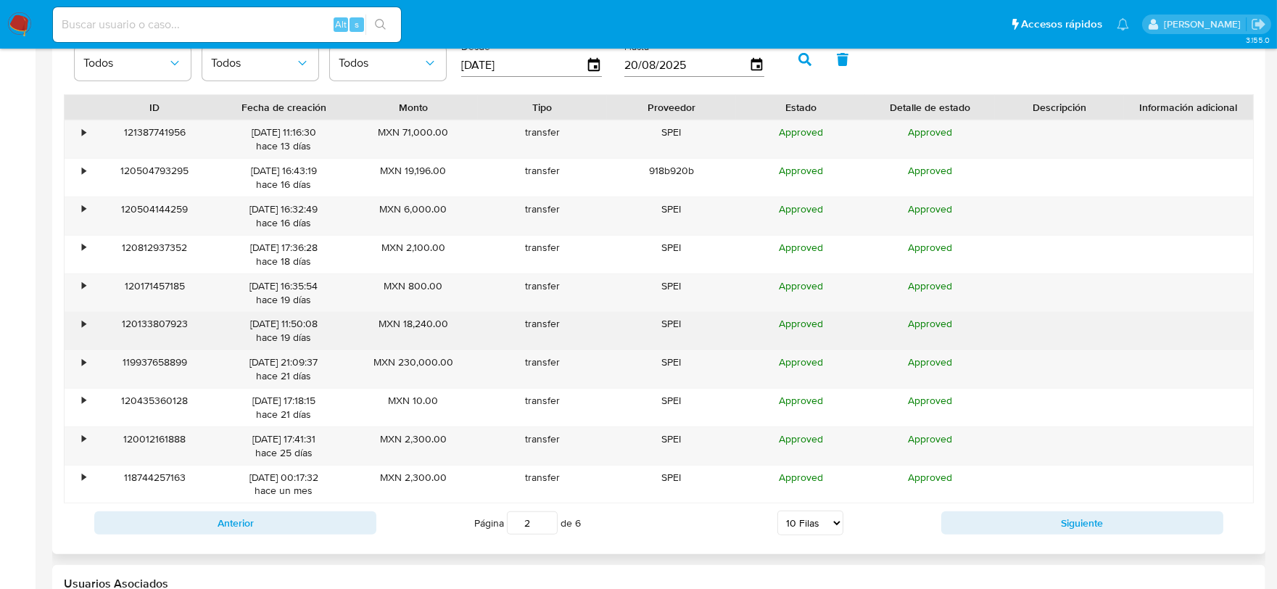
scroll to position [1370, 0]
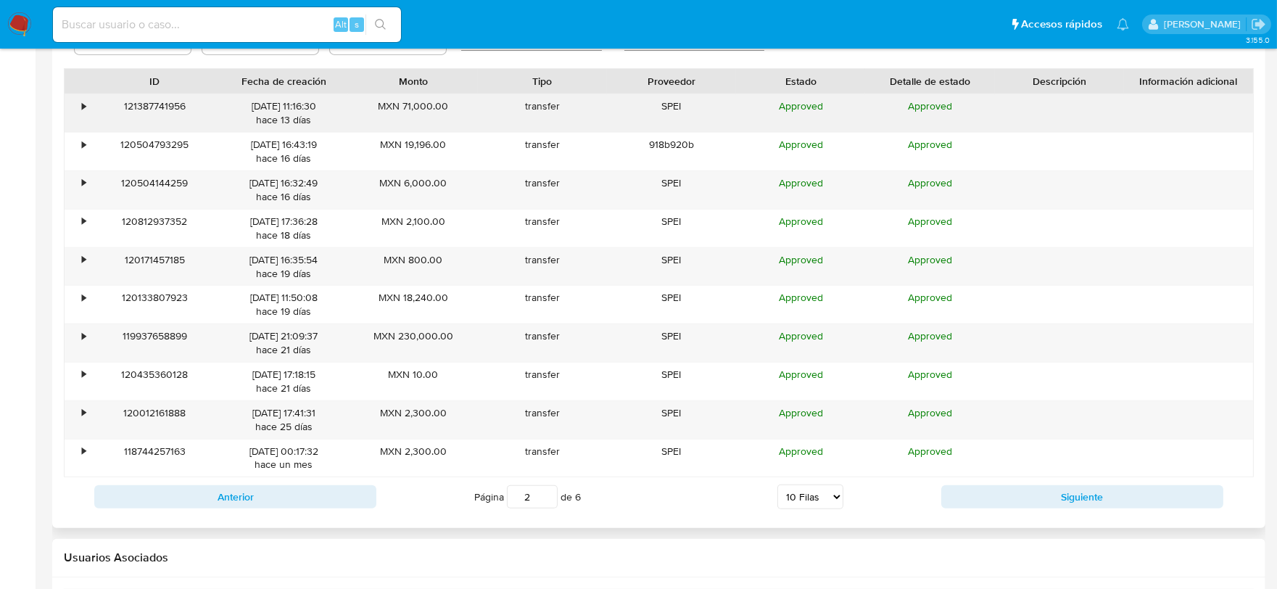
click at [86, 104] on div "•" at bounding box center [77, 113] width 25 height 38
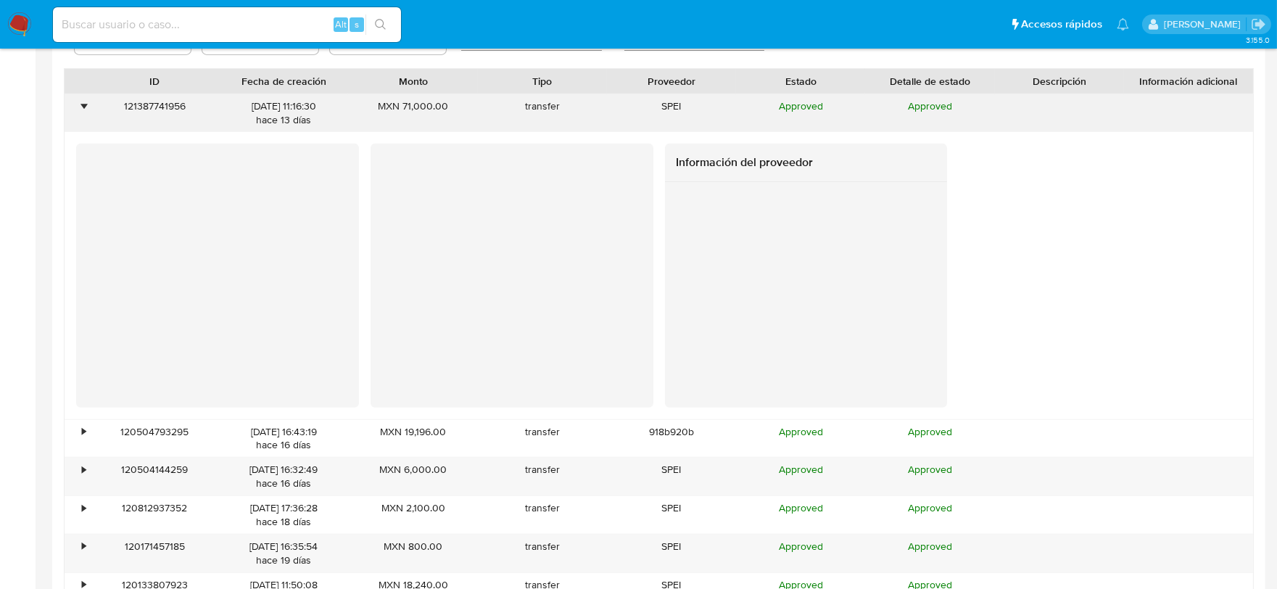
click at [86, 104] on div "•" at bounding box center [77, 113] width 25 height 38
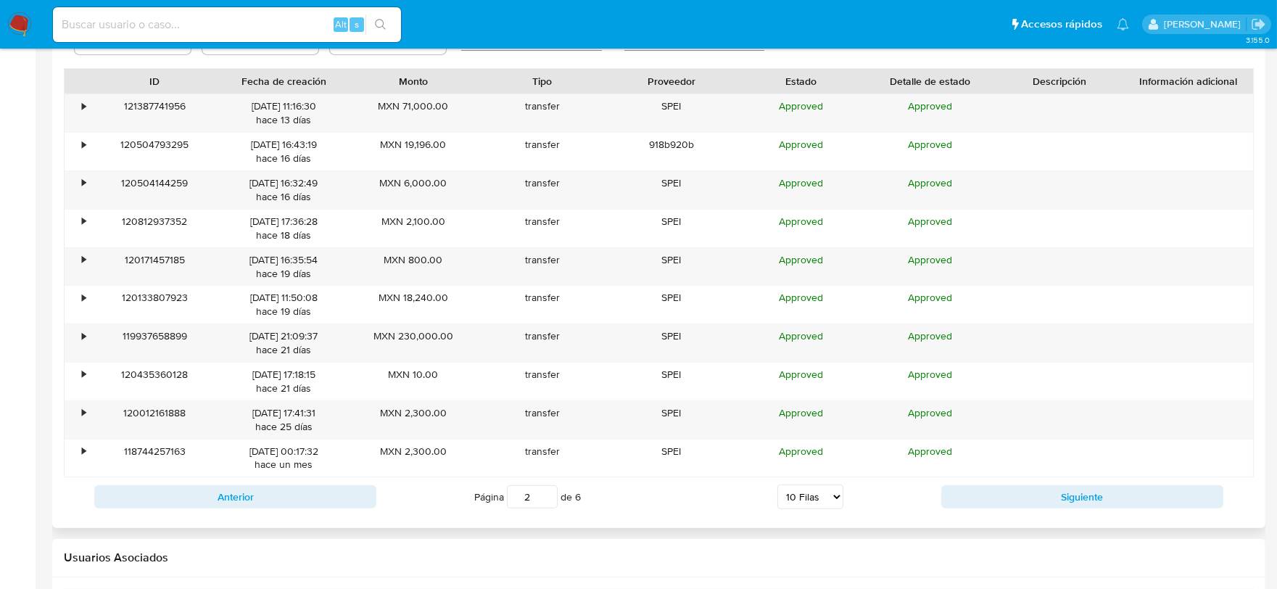
click at [1003, 511] on div "Anterior Página 2 de 6 5 Filas 10 Filas 20 Filas 25 Filas 50 Filas 100 Filas Si…" at bounding box center [659, 496] width 1190 height 39
click at [995, 497] on button "Siguiente" at bounding box center [1083, 496] width 282 height 23
click at [82, 102] on div "•" at bounding box center [84, 106] width 4 height 14
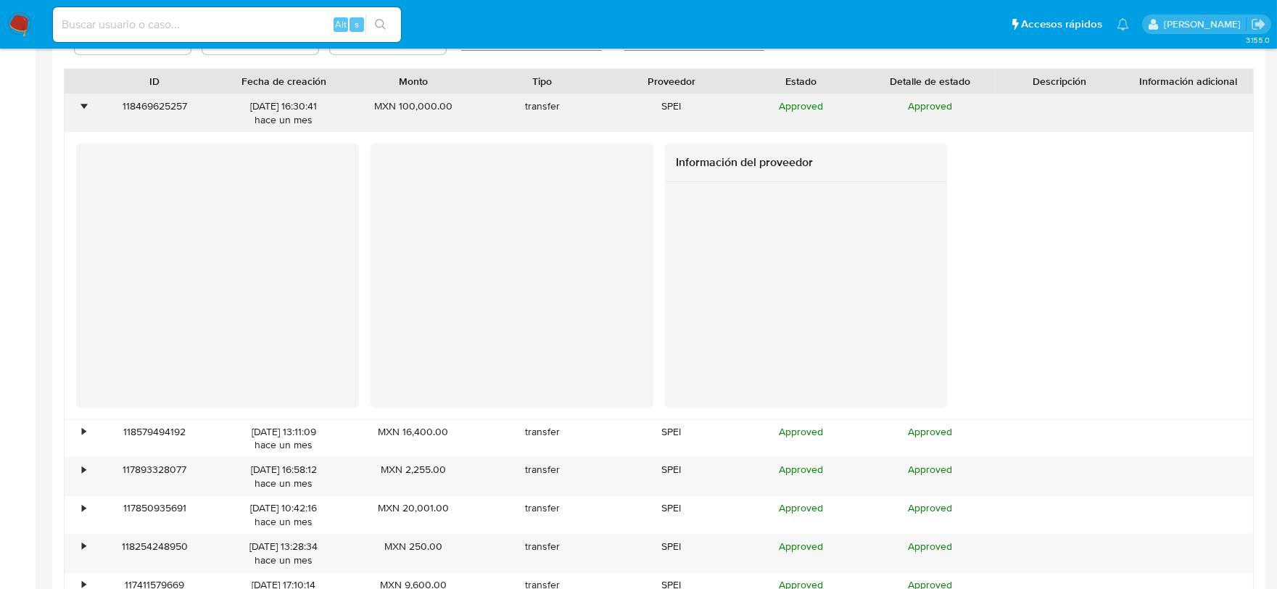
click at [82, 102] on div "•" at bounding box center [84, 106] width 4 height 14
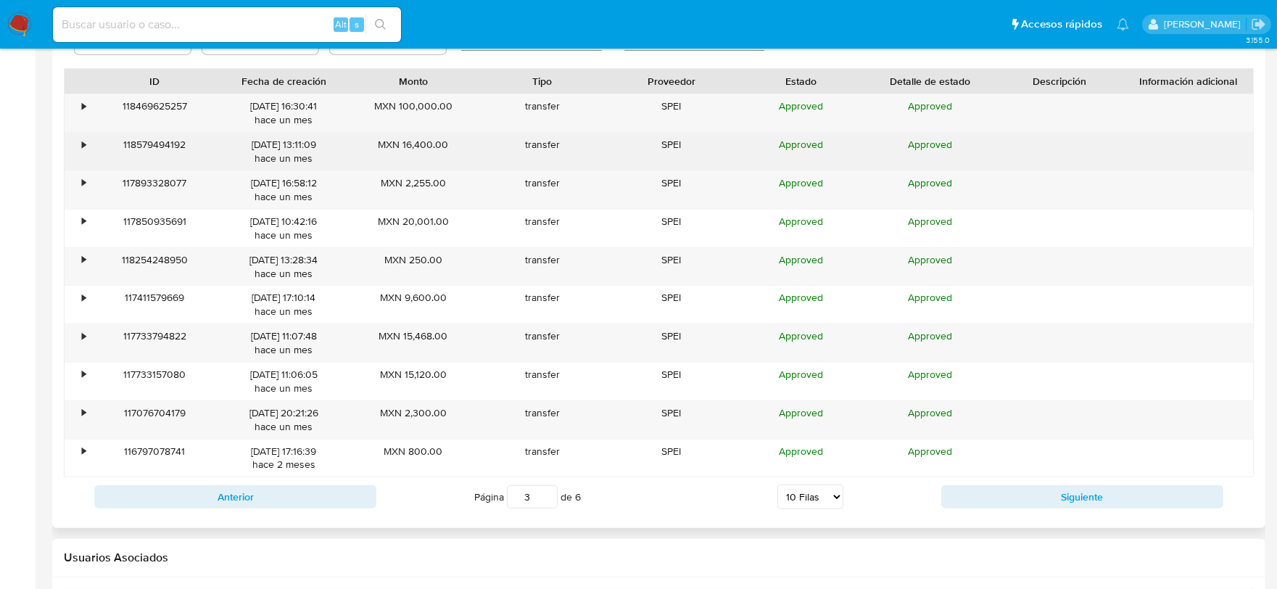
click at [85, 148] on div "•" at bounding box center [84, 145] width 4 height 14
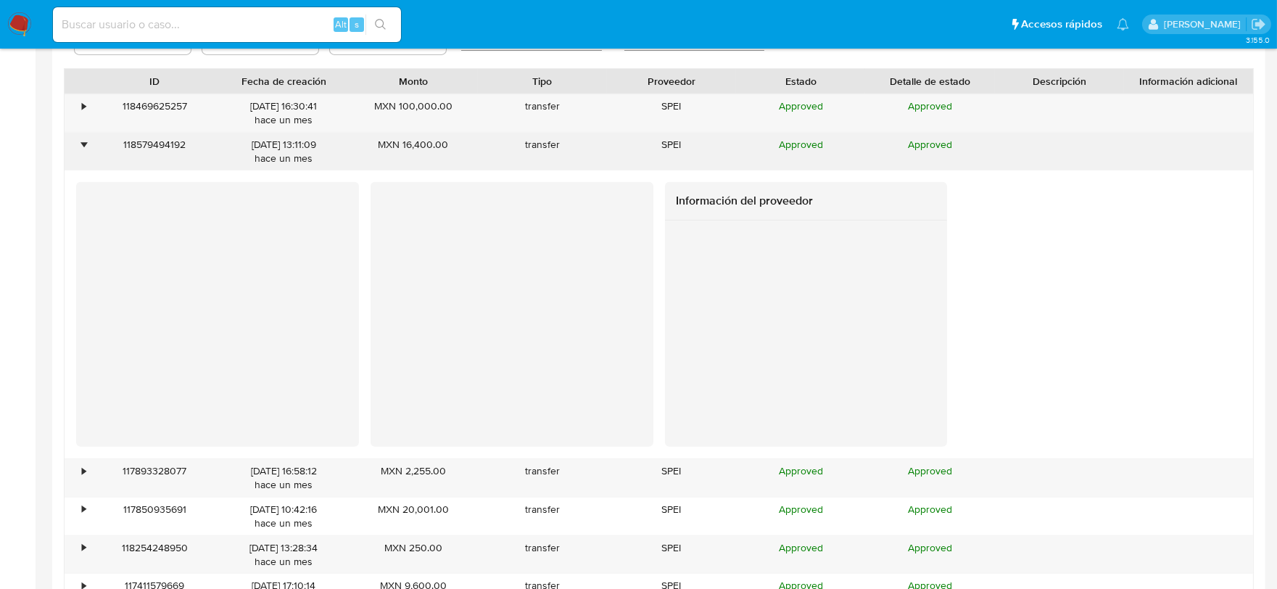
click at [85, 147] on div "•" at bounding box center [84, 145] width 4 height 14
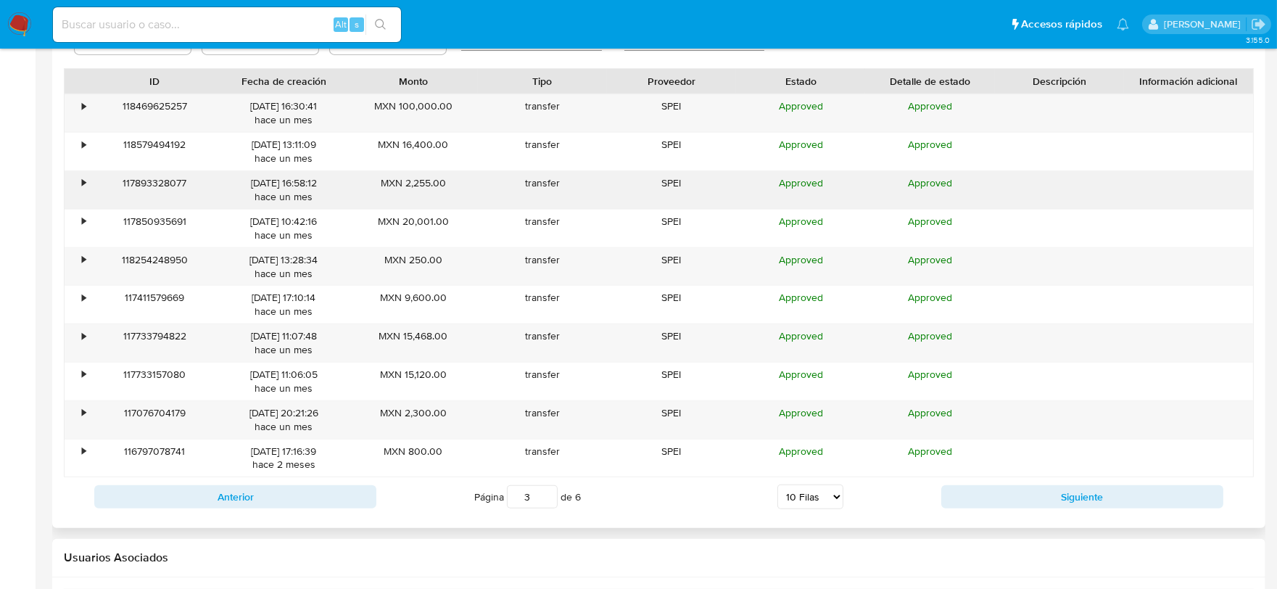
click at [83, 183] on div "•" at bounding box center [84, 183] width 4 height 14
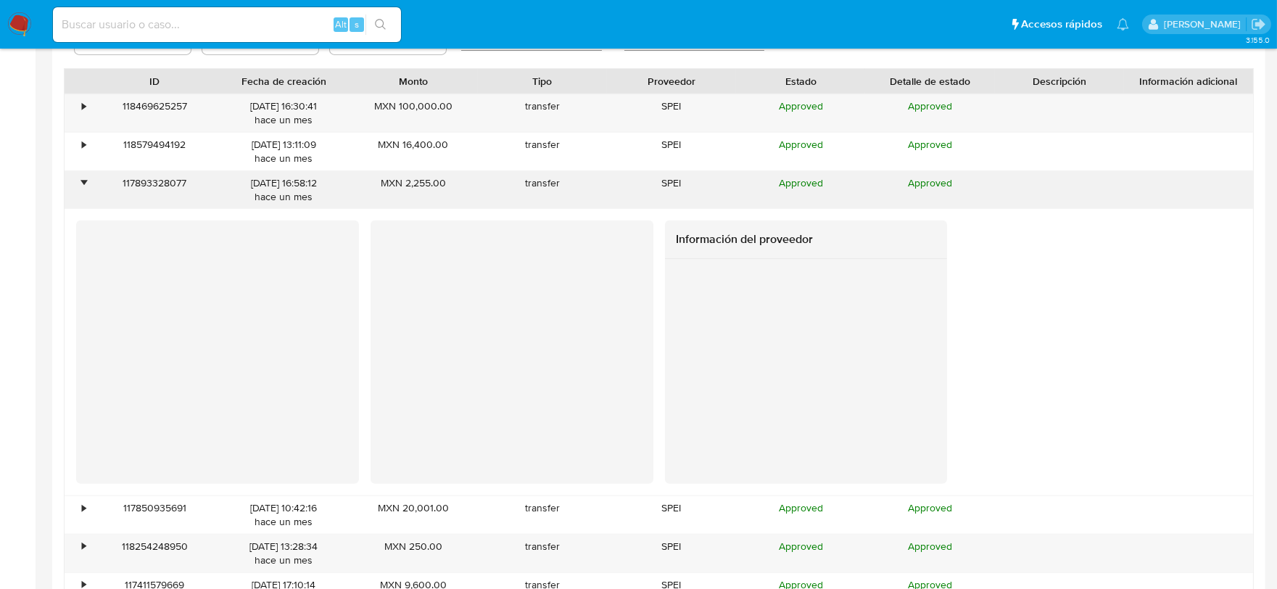
click at [83, 183] on div "•" at bounding box center [84, 183] width 4 height 14
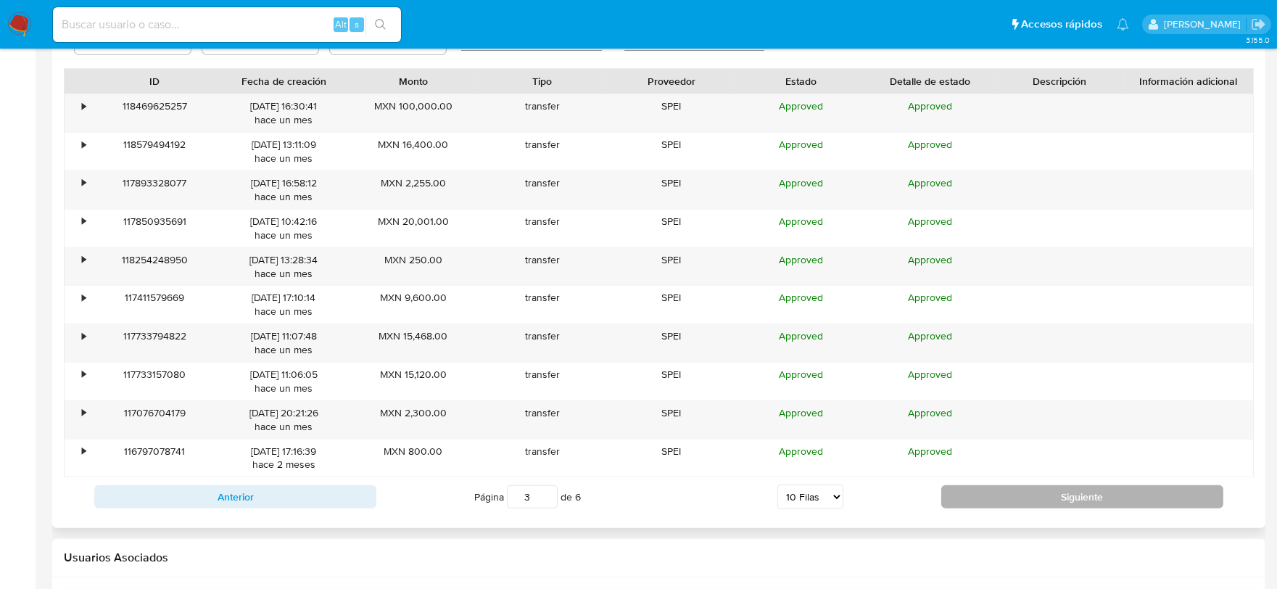
click at [1067, 496] on button "Siguiente" at bounding box center [1083, 496] width 282 height 23
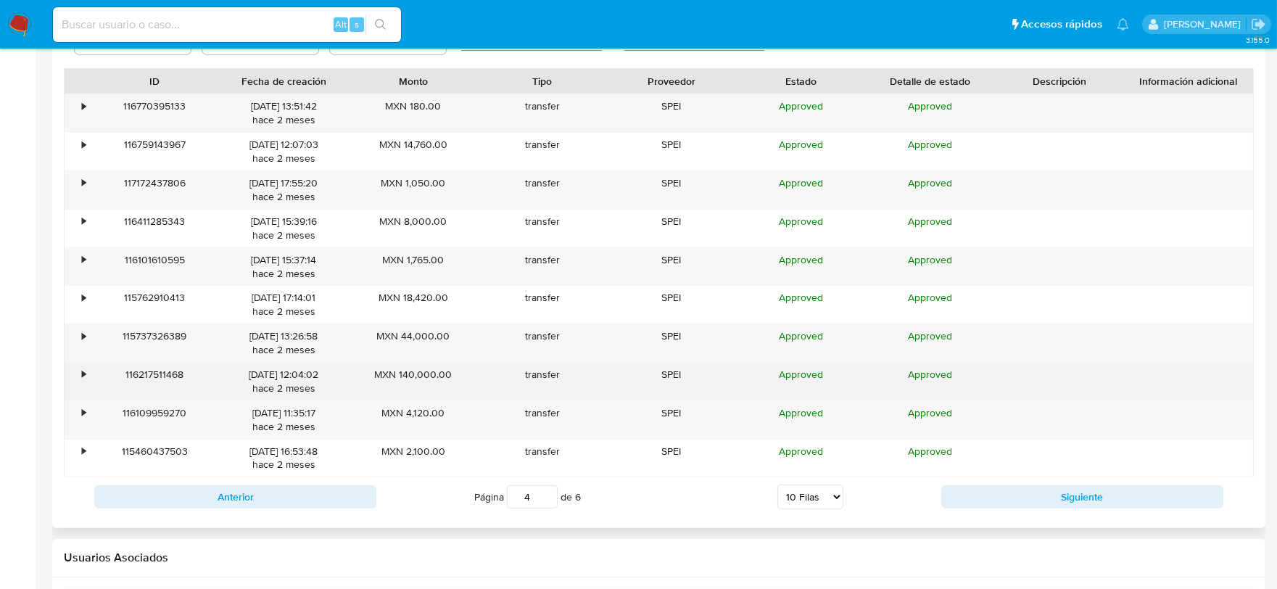
click at [80, 377] on div "•" at bounding box center [77, 382] width 25 height 38
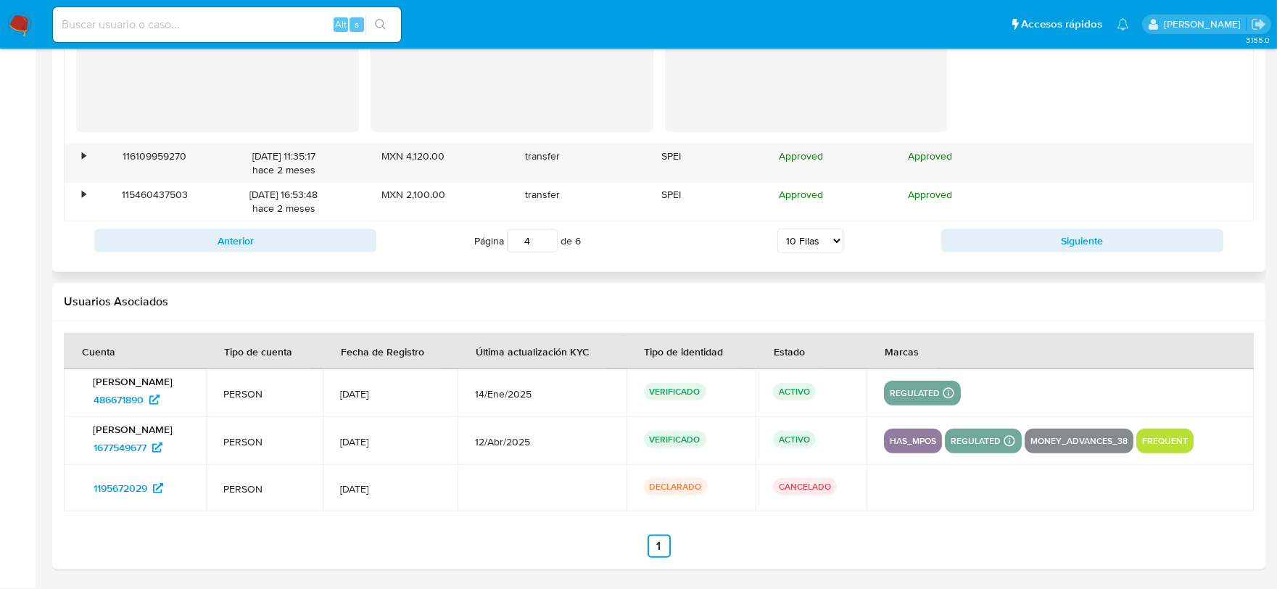
scroll to position [1673, 0]
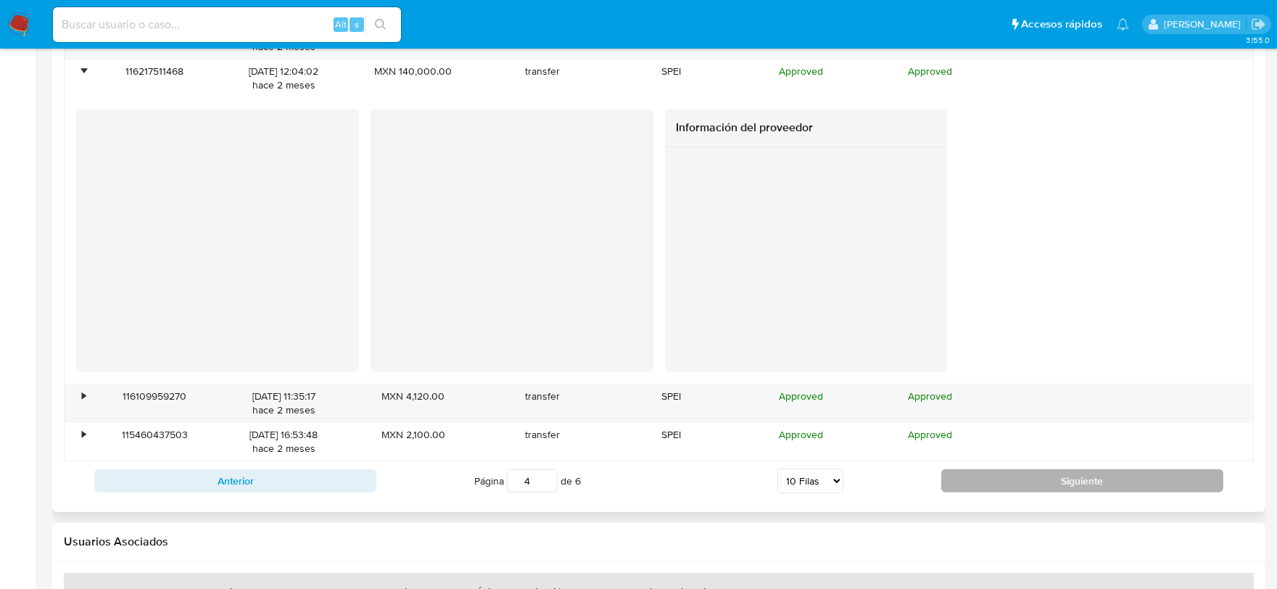
click at [1009, 485] on button "Siguiente" at bounding box center [1083, 480] width 282 height 23
type input "5"
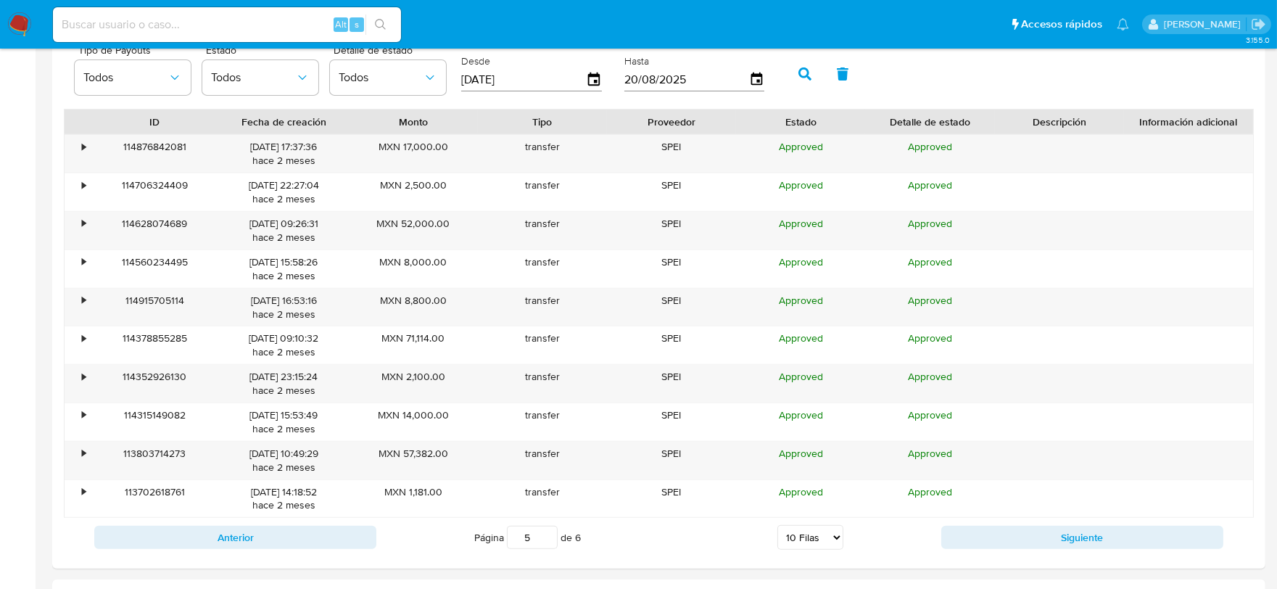
scroll to position [1306, 0]
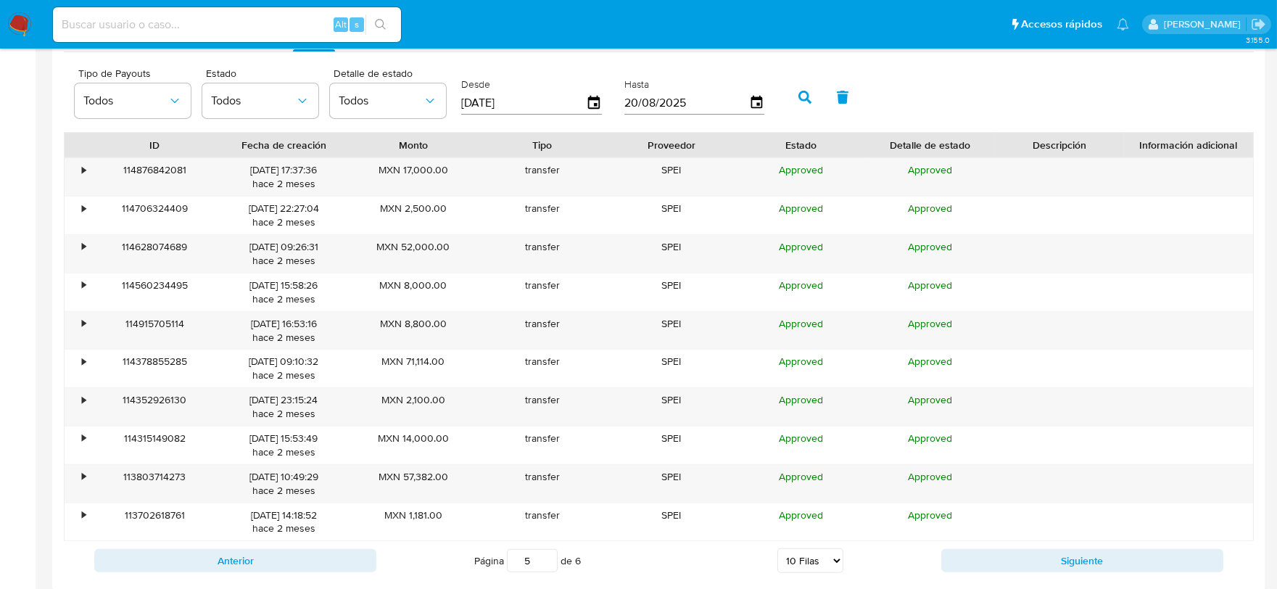
click at [249, 24] on input at bounding box center [227, 24] width 348 height 19
paste input "705918776"
type input "705918776"
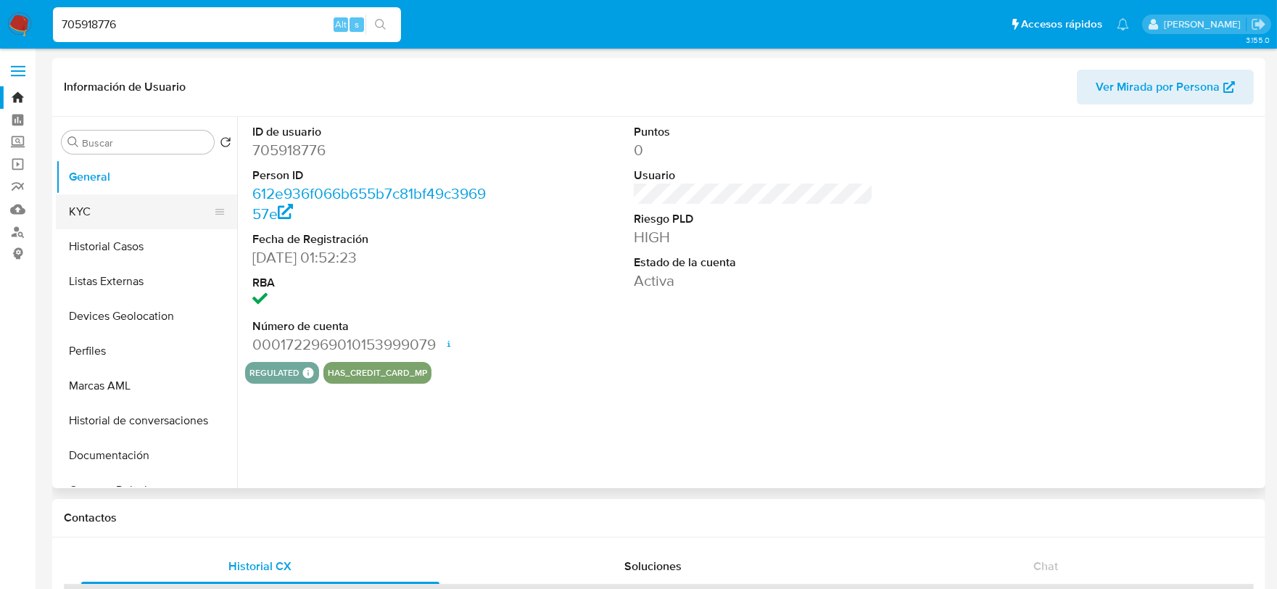
select select "10"
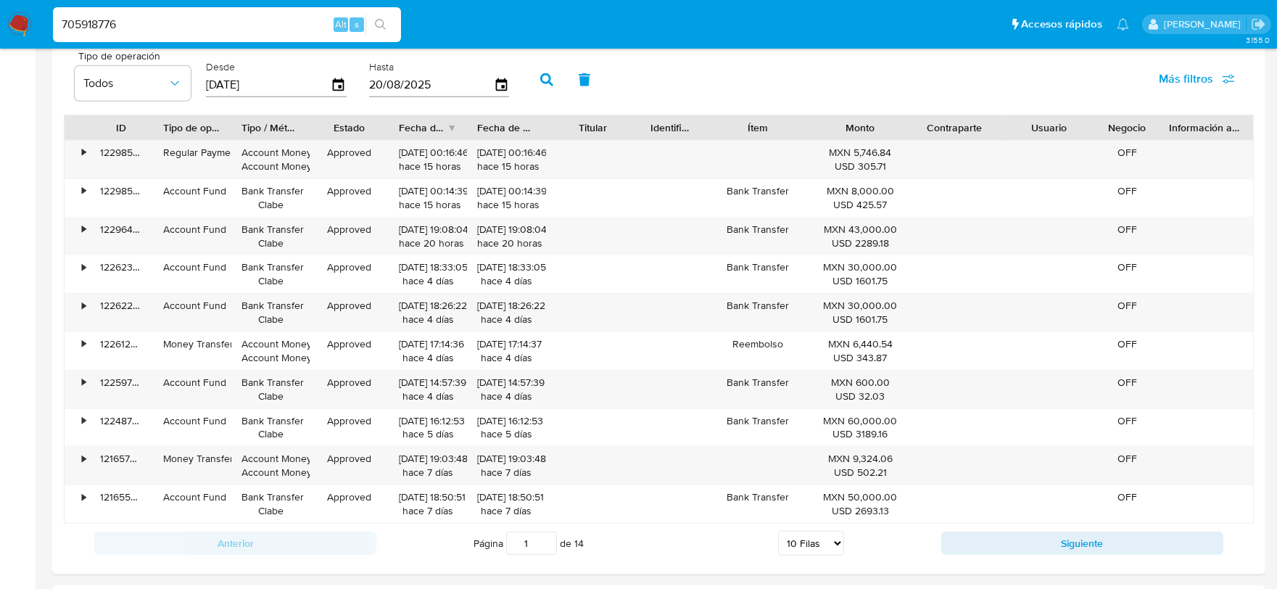
scroll to position [1358, 0]
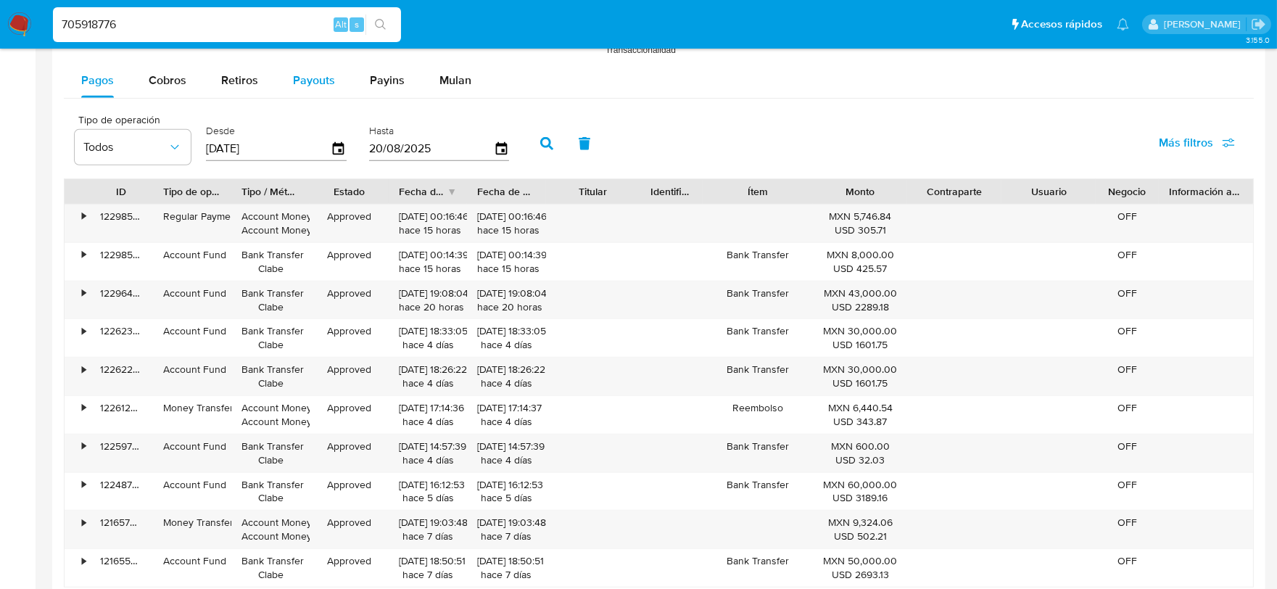
click at [290, 81] on button "Payouts" at bounding box center [314, 80] width 77 height 35
select select "10"
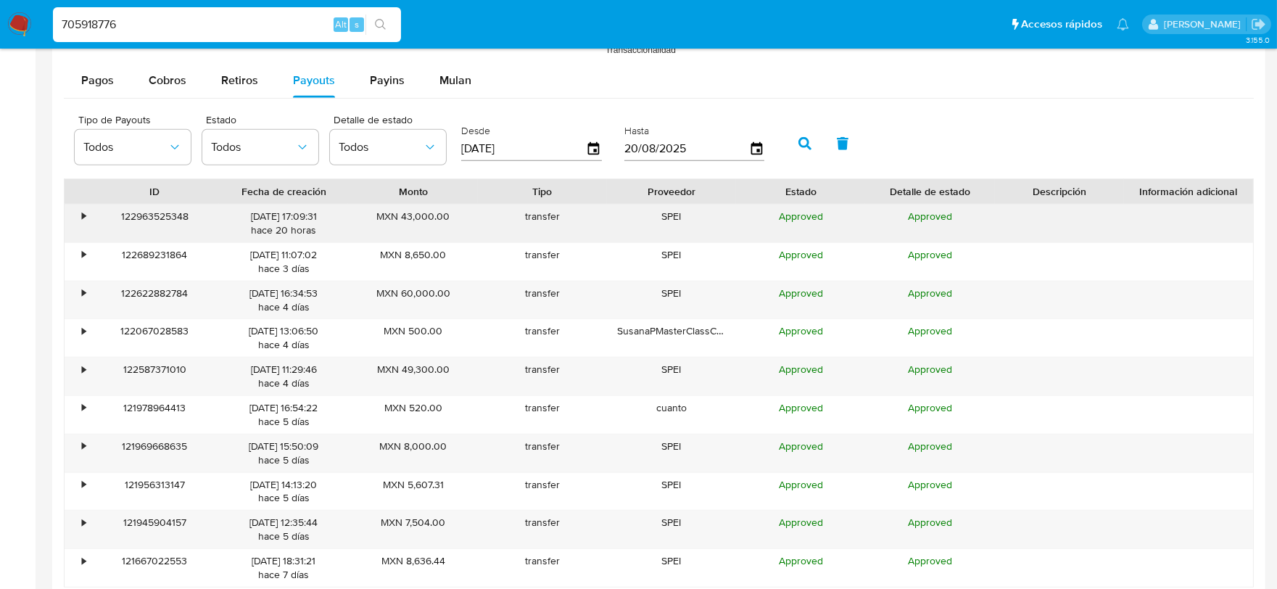
click at [84, 218] on div "•" at bounding box center [84, 217] width 4 height 14
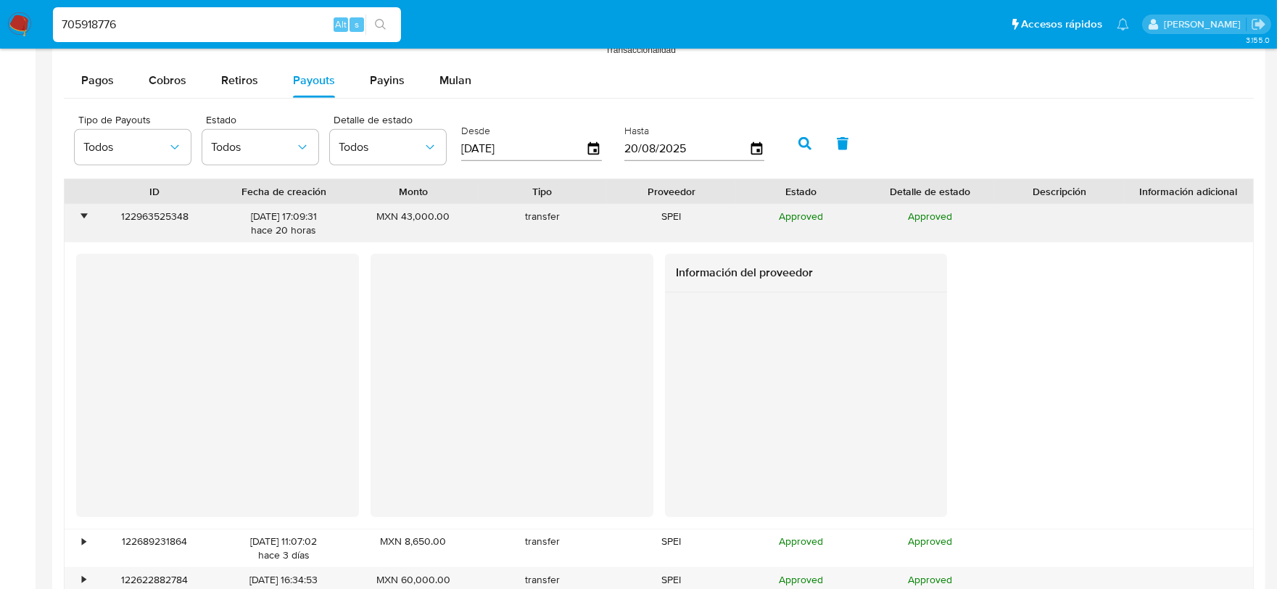
click at [84, 218] on div "•" at bounding box center [84, 217] width 4 height 14
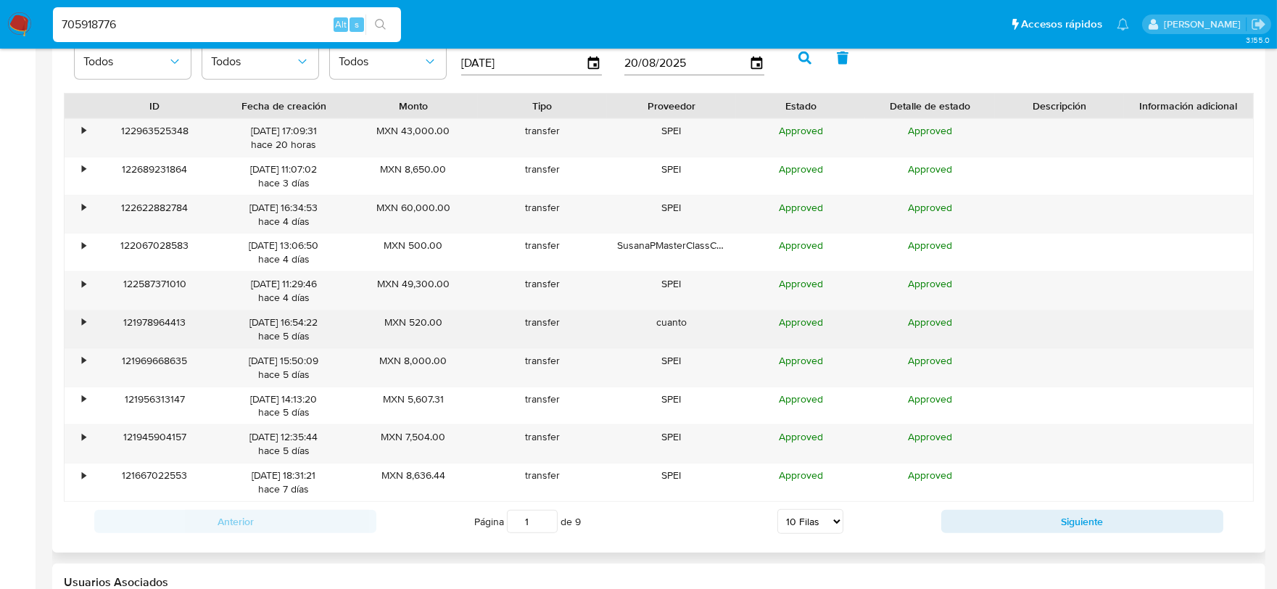
scroll to position [1438, 0]
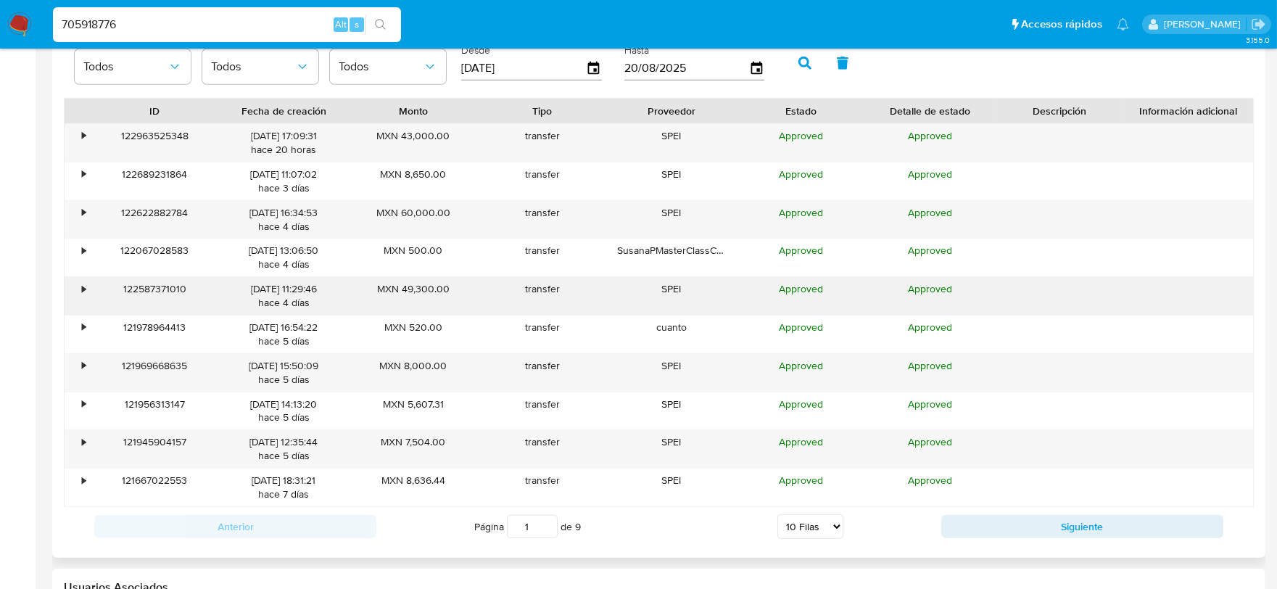
click at [84, 284] on div "•" at bounding box center [84, 289] width 4 height 14
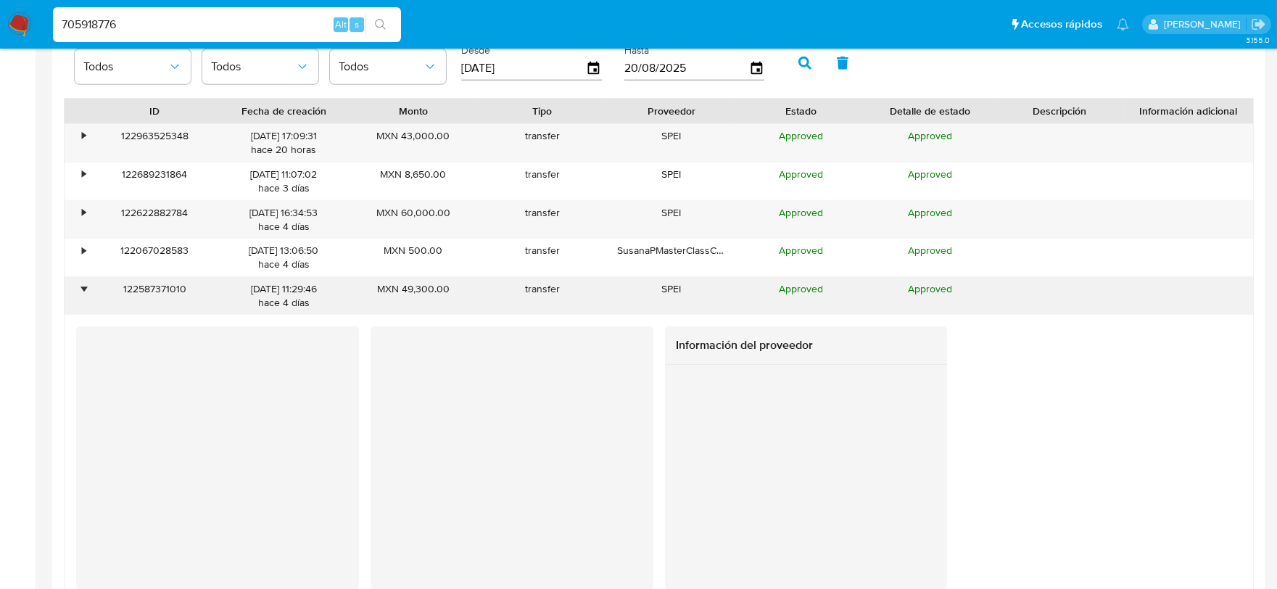
click at [84, 284] on div "•" at bounding box center [84, 289] width 4 height 14
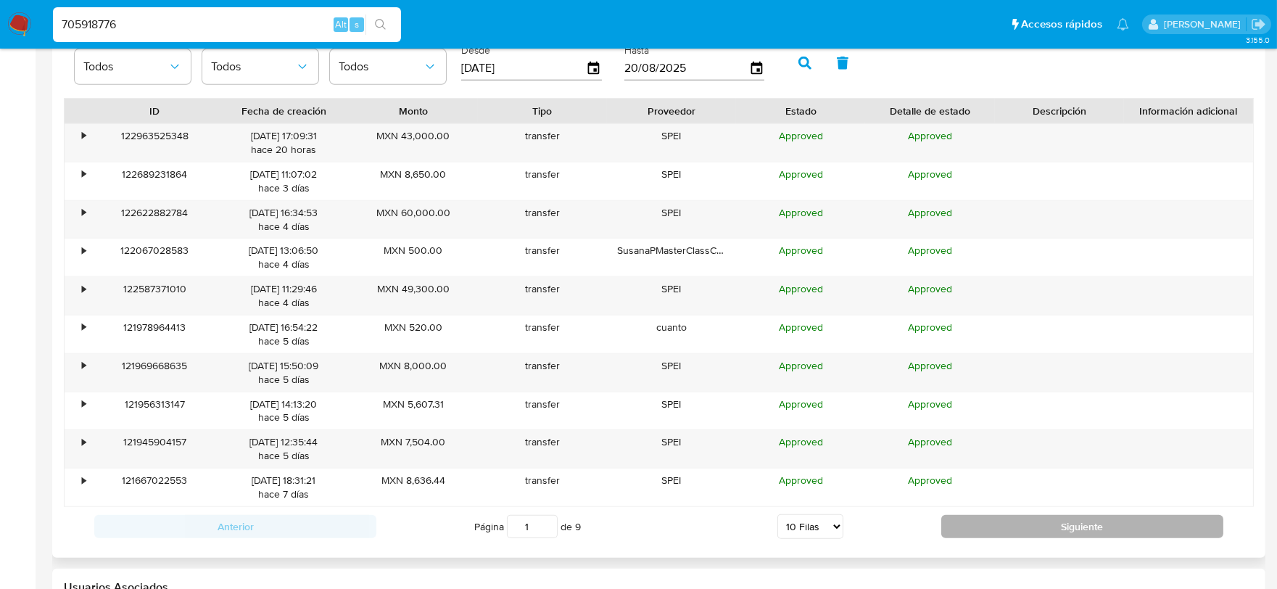
click at [1032, 537] on button "Siguiente" at bounding box center [1083, 526] width 282 height 23
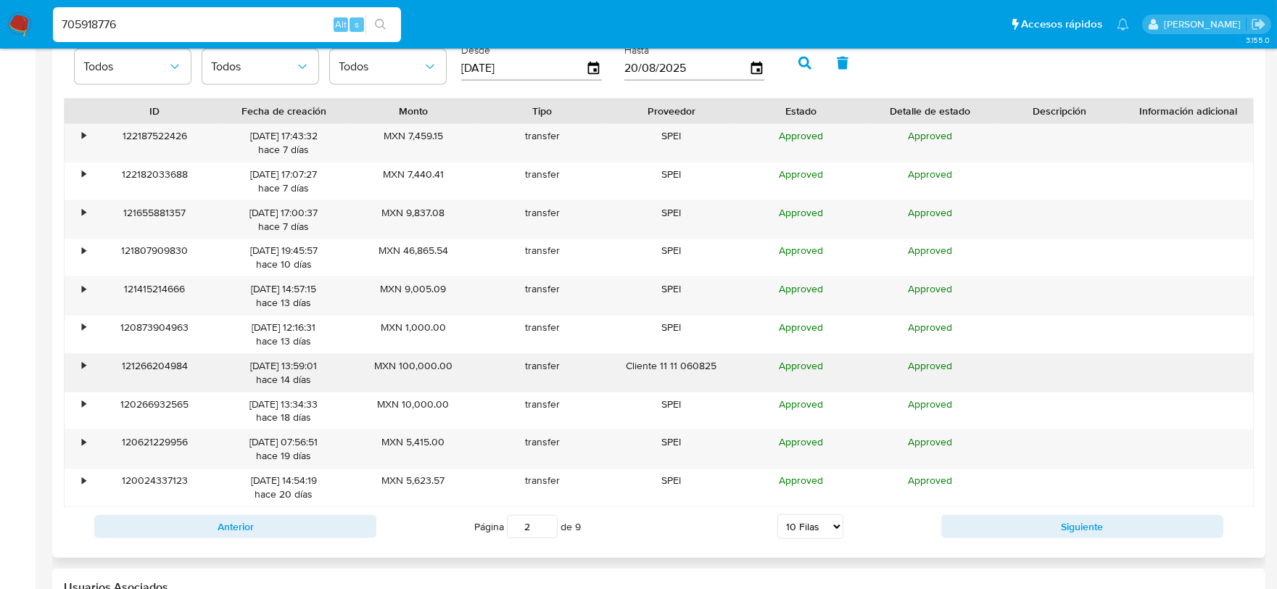
click at [82, 366] on div "•" at bounding box center [84, 366] width 4 height 14
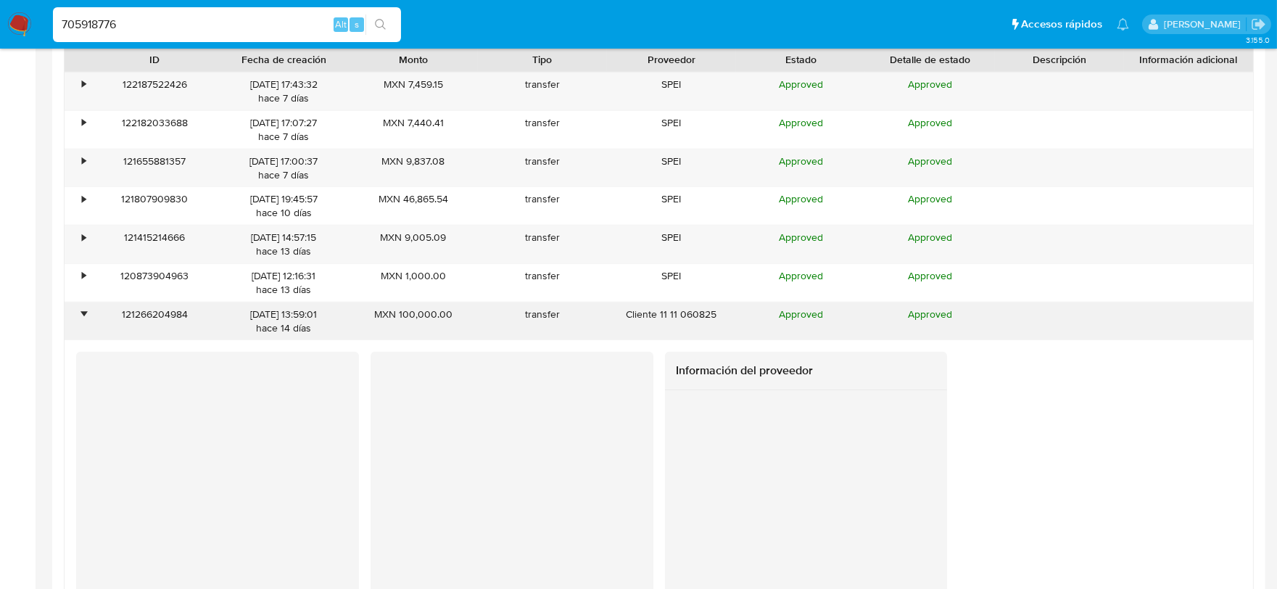
scroll to position [1519, 0]
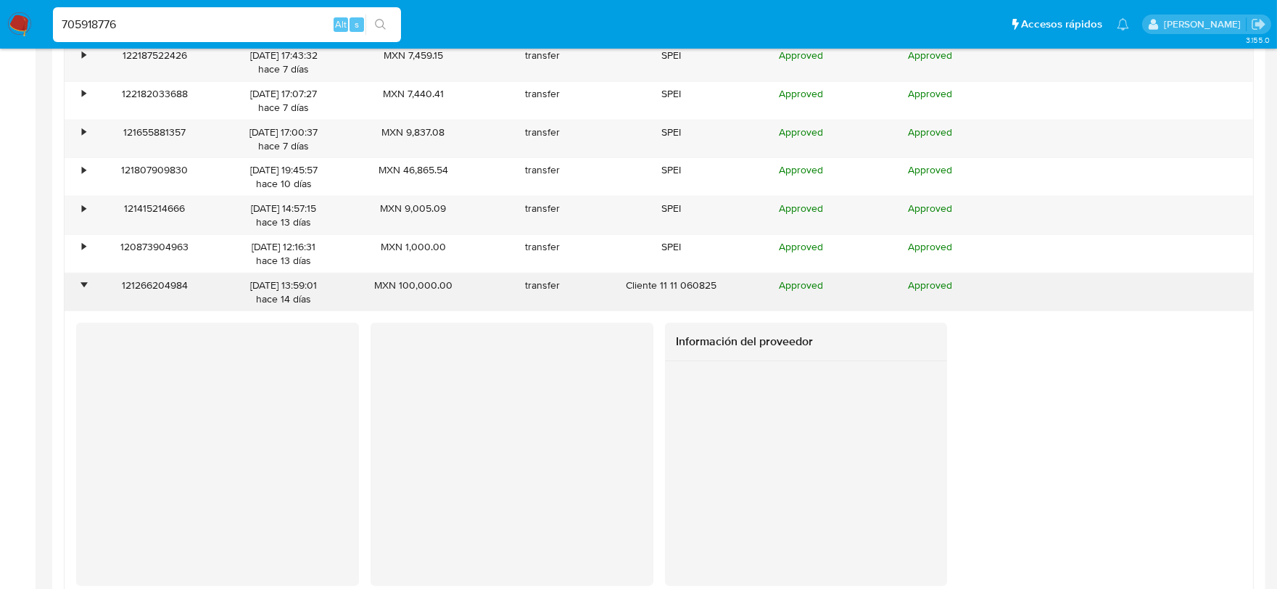
click at [84, 285] on div "•" at bounding box center [84, 286] width 4 height 14
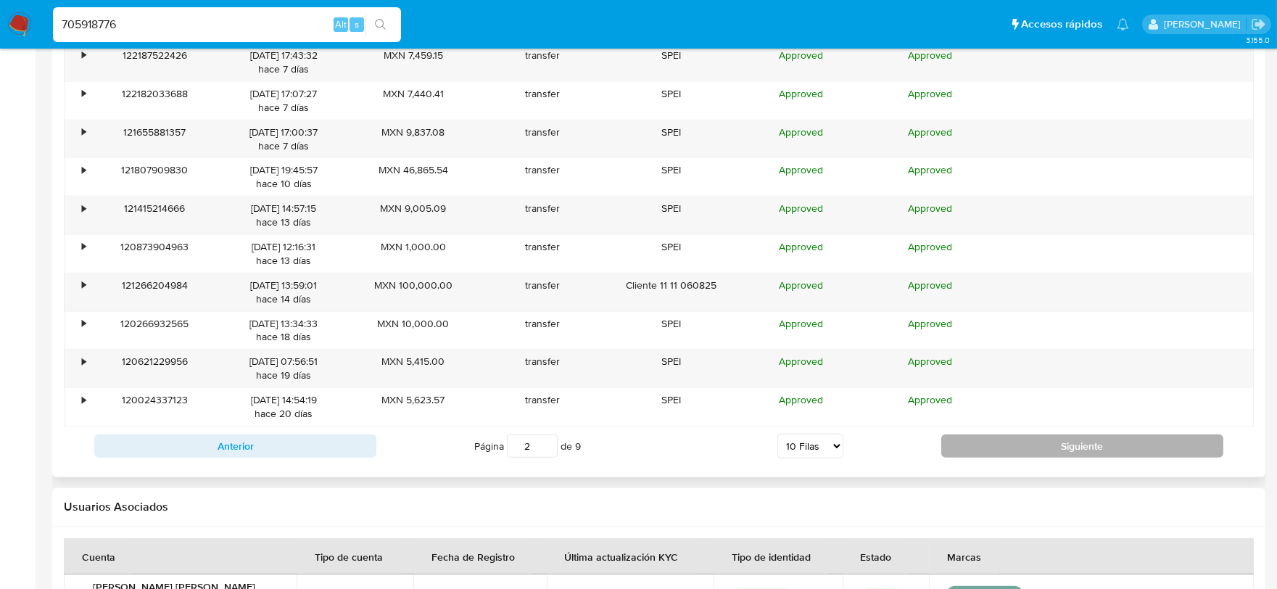
click at [1100, 453] on button "Siguiente" at bounding box center [1083, 446] width 282 height 23
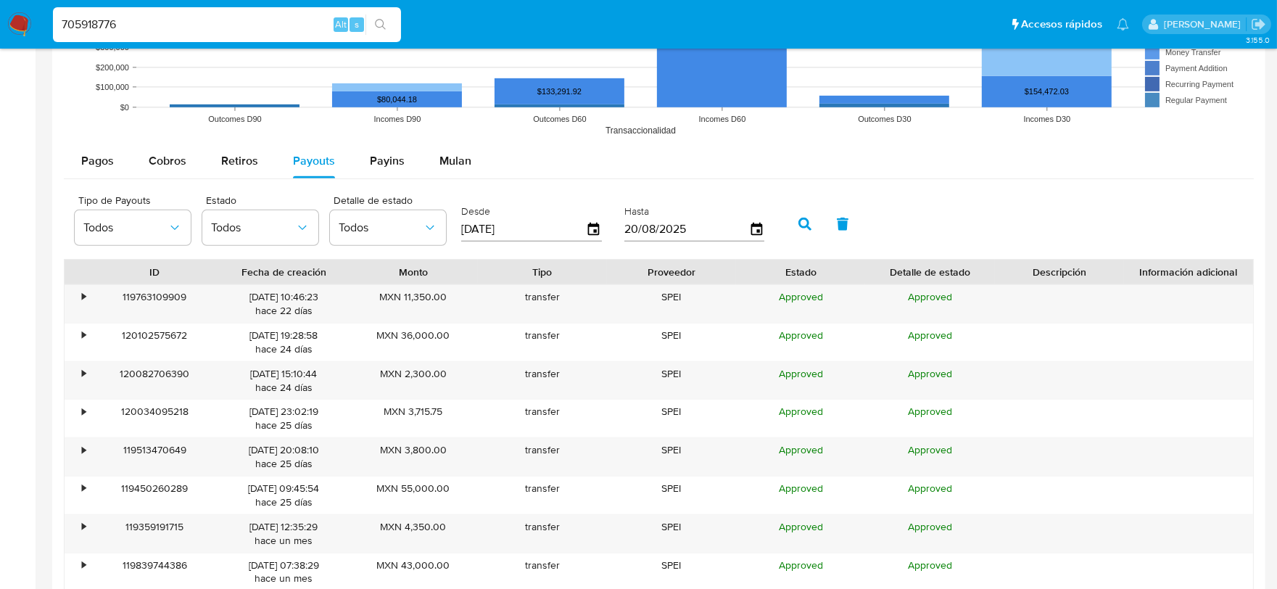
scroll to position [1358, 0]
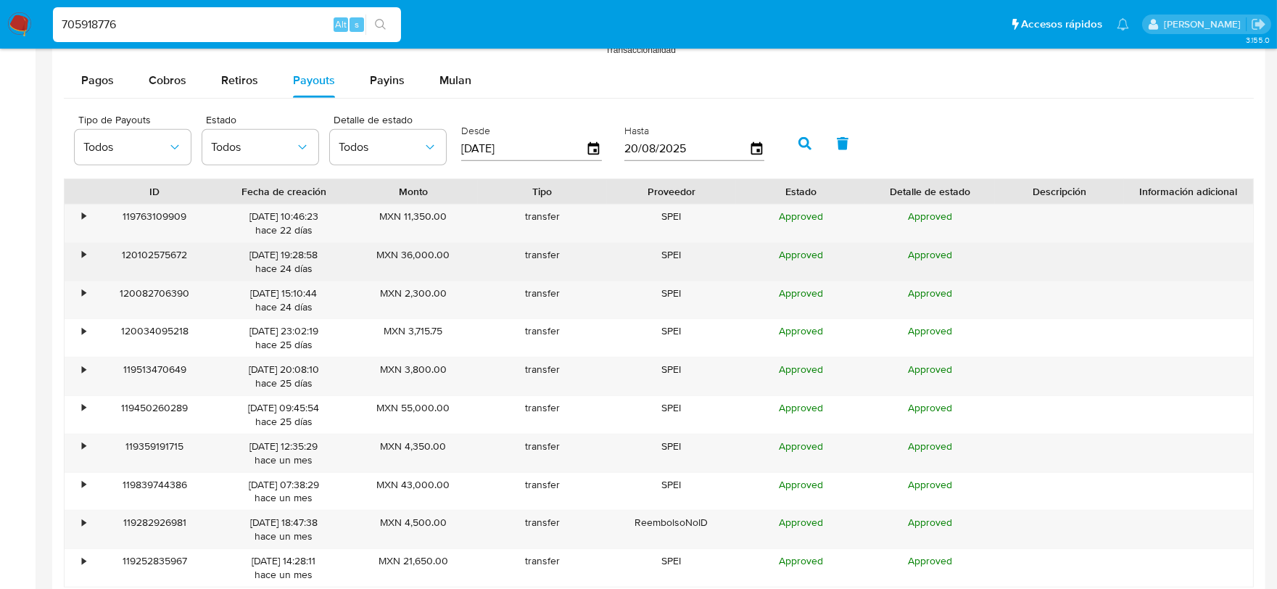
click at [78, 259] on div "•" at bounding box center [77, 262] width 25 height 38
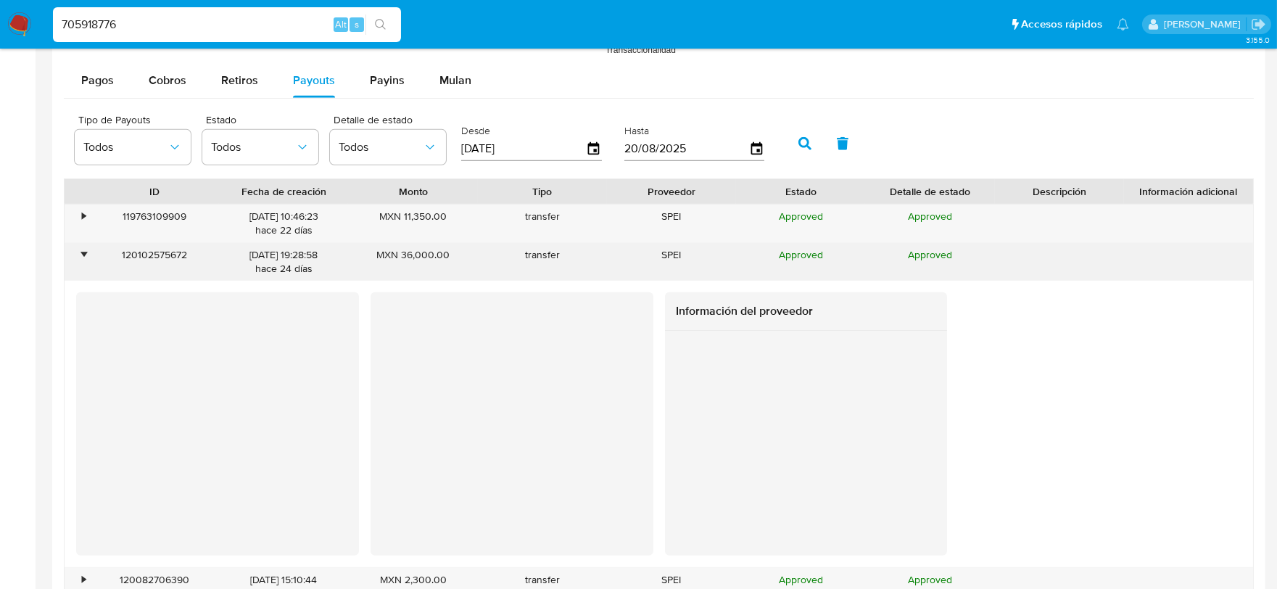
click at [78, 259] on div "•" at bounding box center [77, 262] width 25 height 38
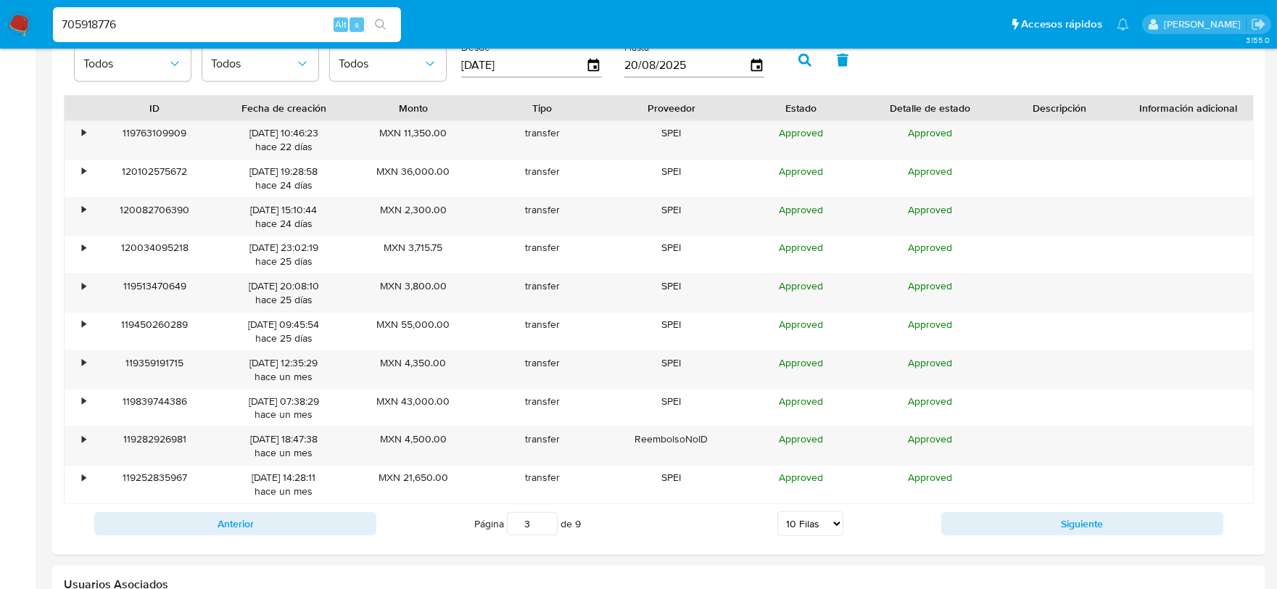
scroll to position [1519, 0]
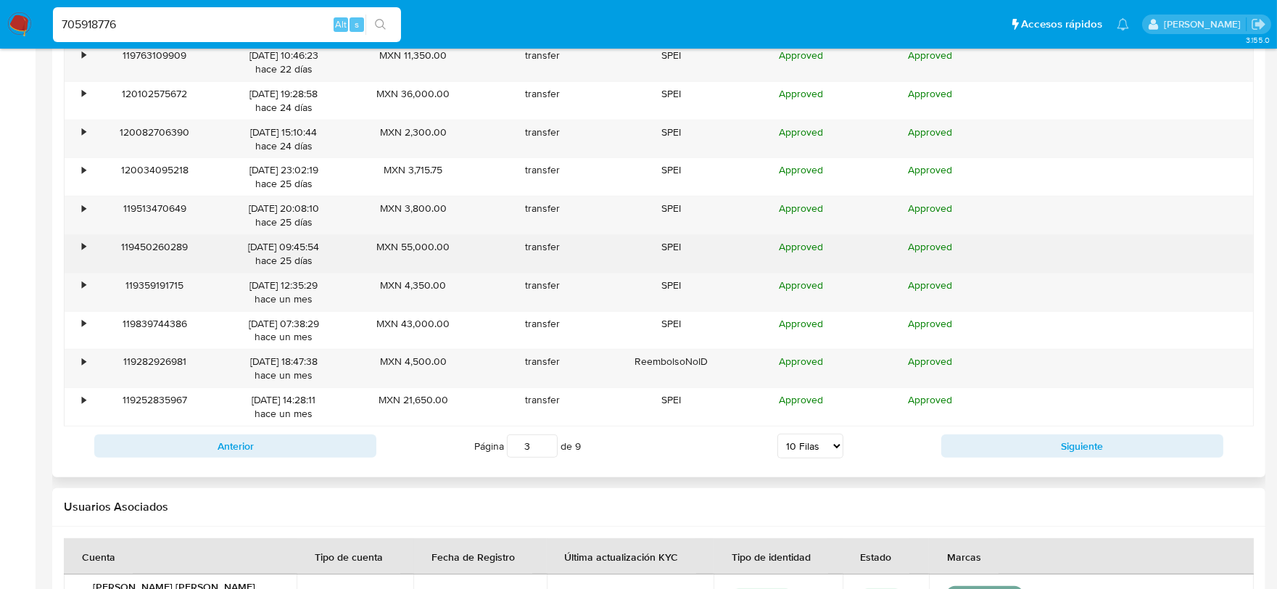
click at [84, 248] on div "•" at bounding box center [84, 247] width 4 height 14
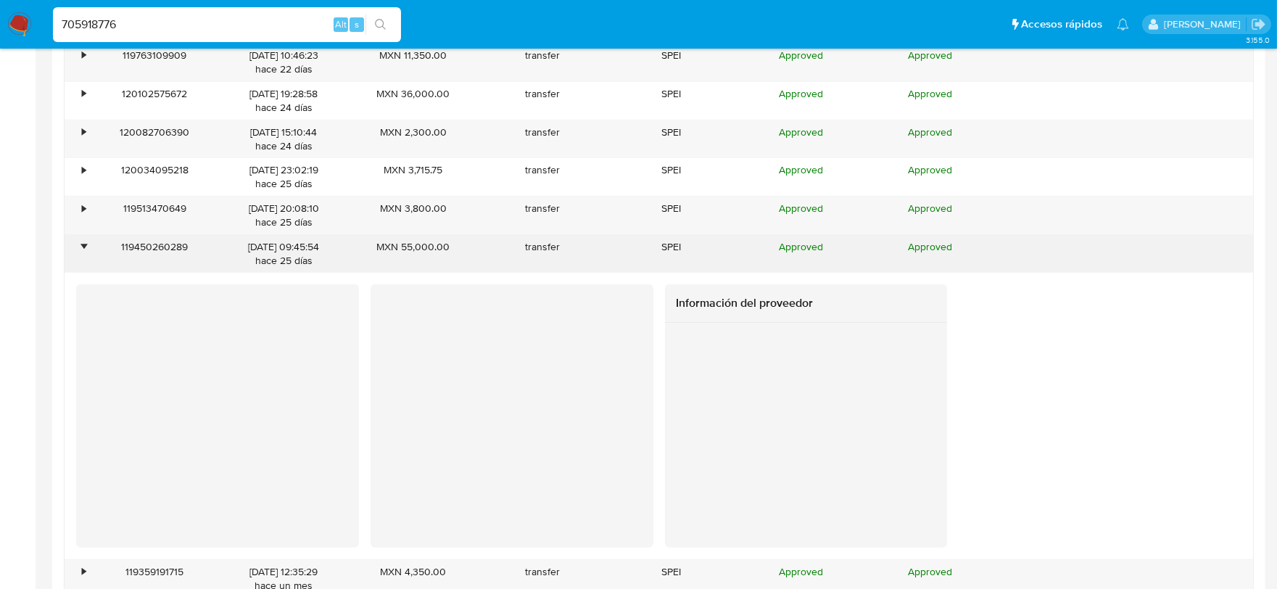
click at [83, 248] on div "•" at bounding box center [84, 247] width 4 height 14
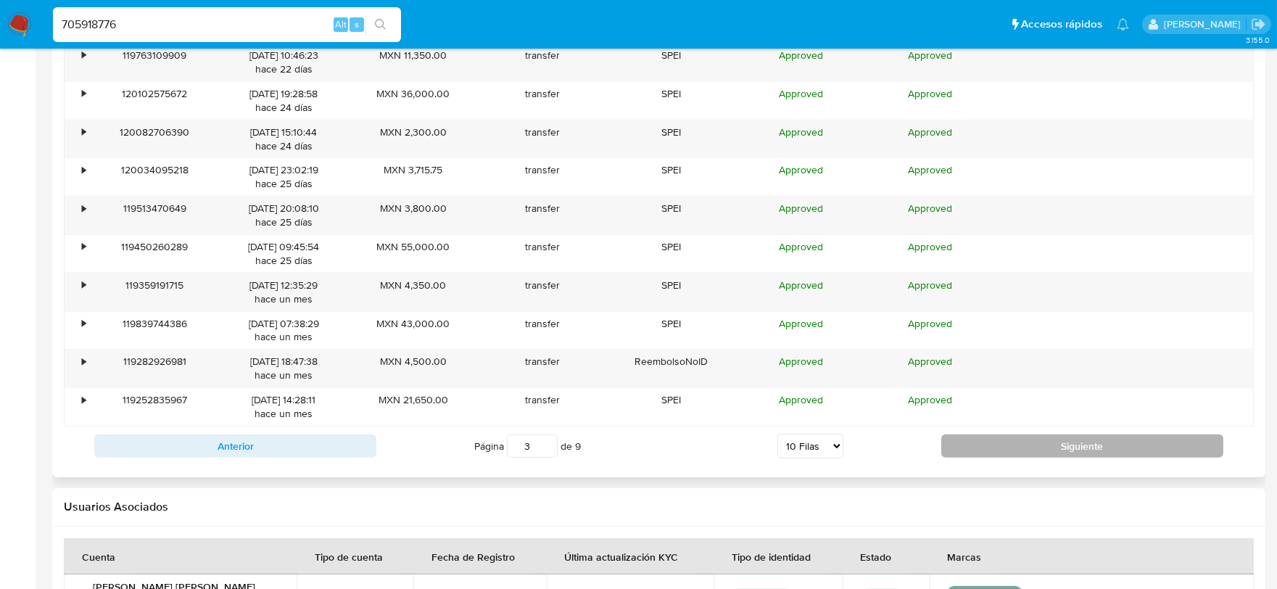
click at [1006, 444] on button "Siguiente" at bounding box center [1083, 446] width 282 height 23
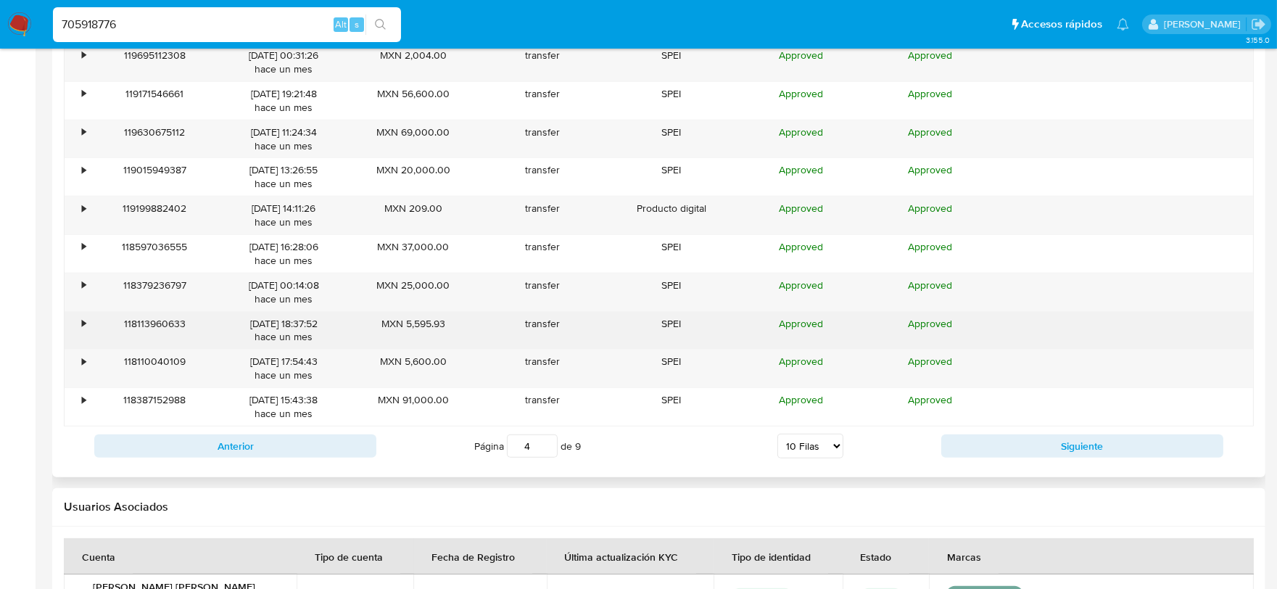
scroll to position [1358, 0]
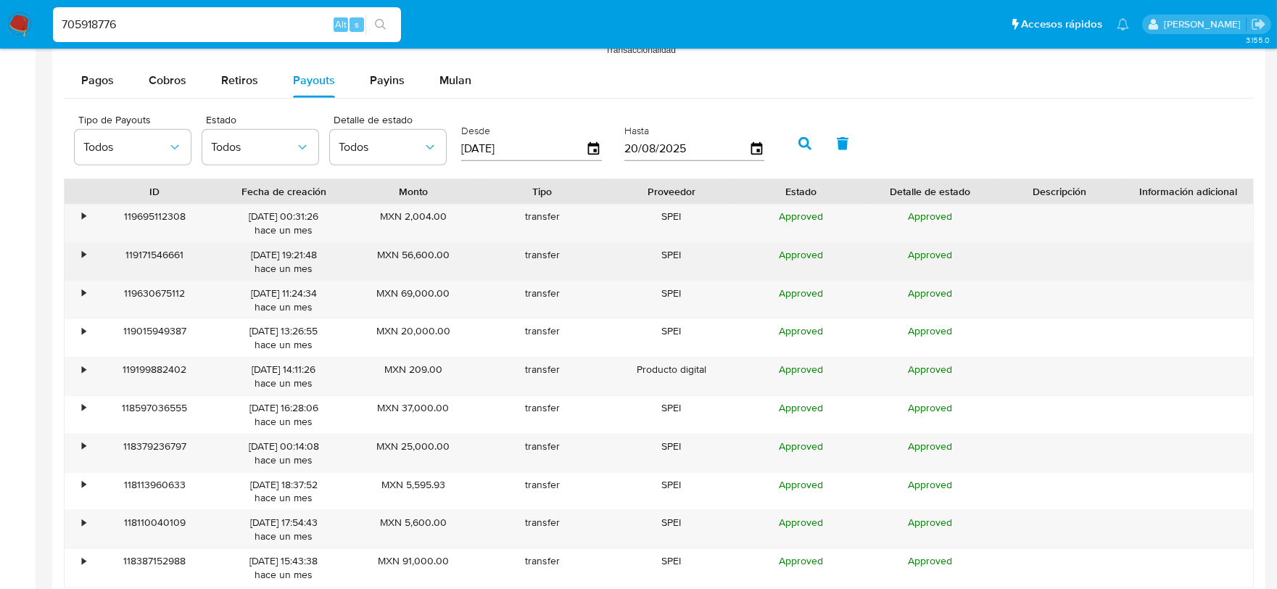
click at [82, 256] on div "•" at bounding box center [84, 255] width 4 height 14
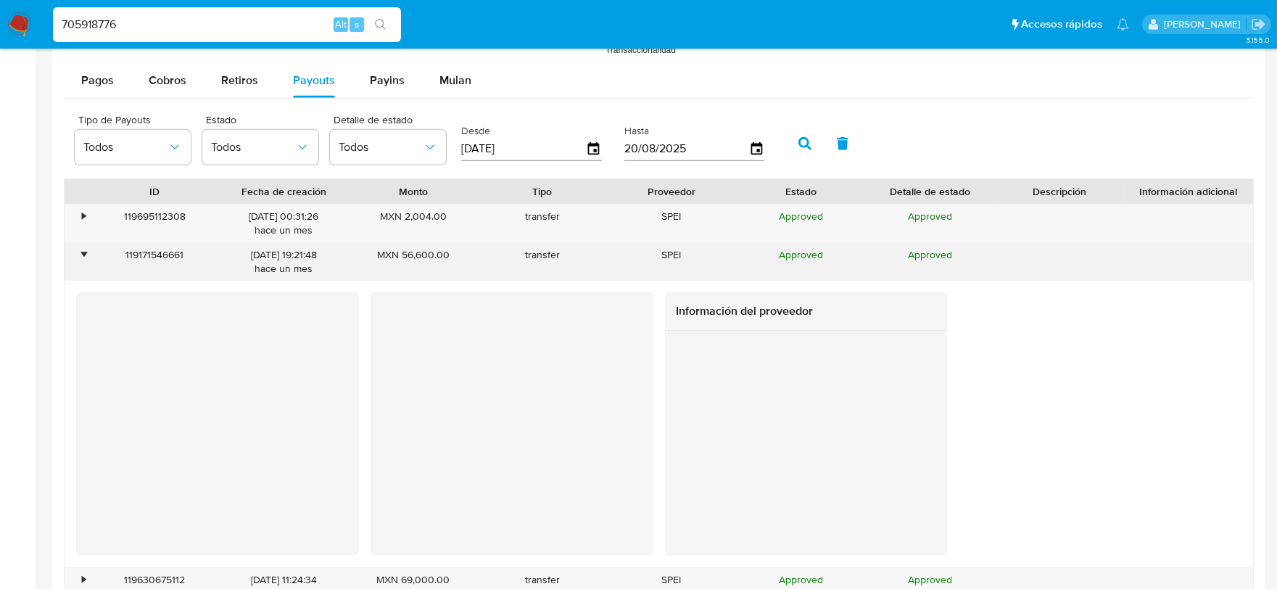
click at [82, 256] on div "•" at bounding box center [84, 255] width 4 height 14
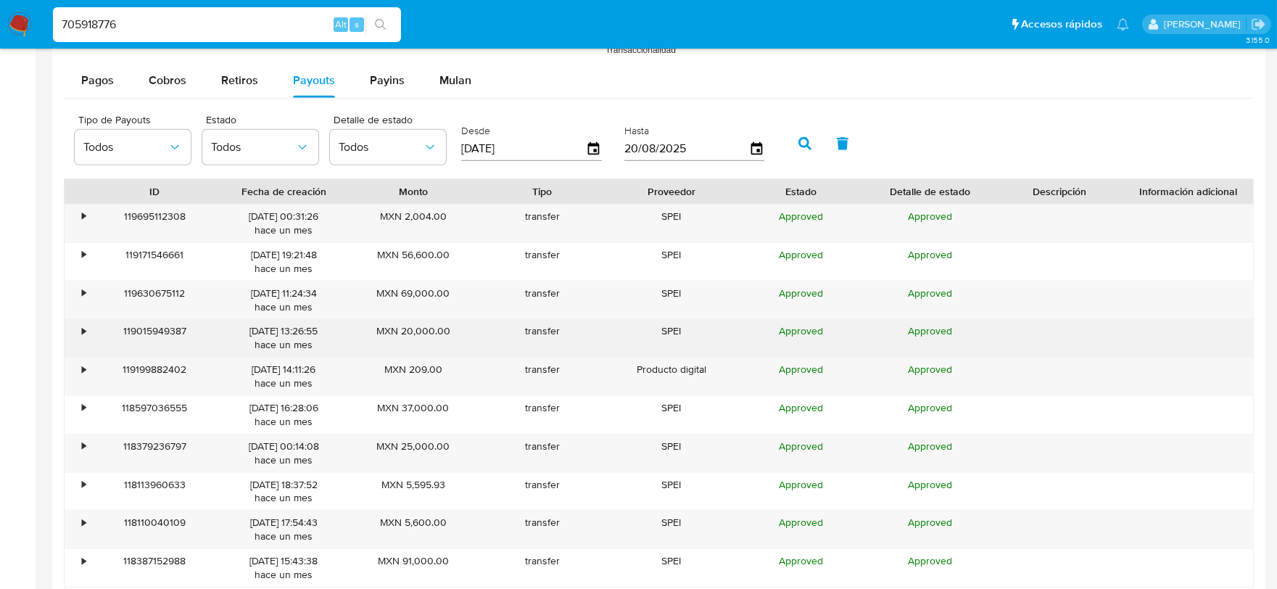
click at [82, 336] on div "•" at bounding box center [84, 331] width 4 height 14
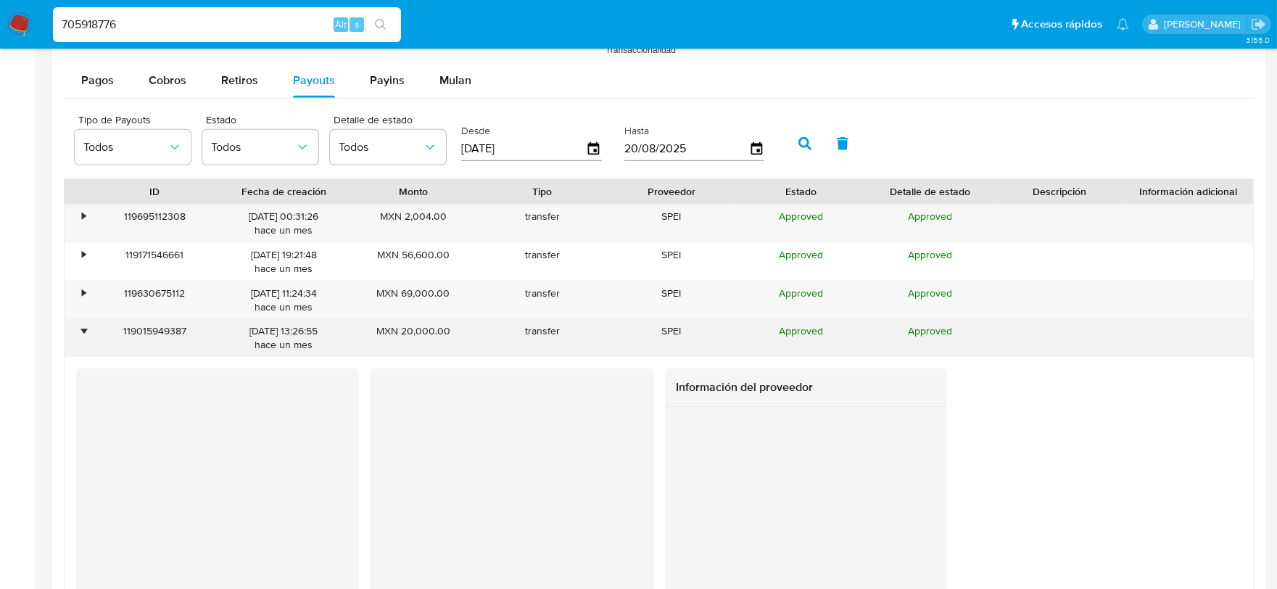
click at [82, 336] on div "•" at bounding box center [84, 331] width 4 height 14
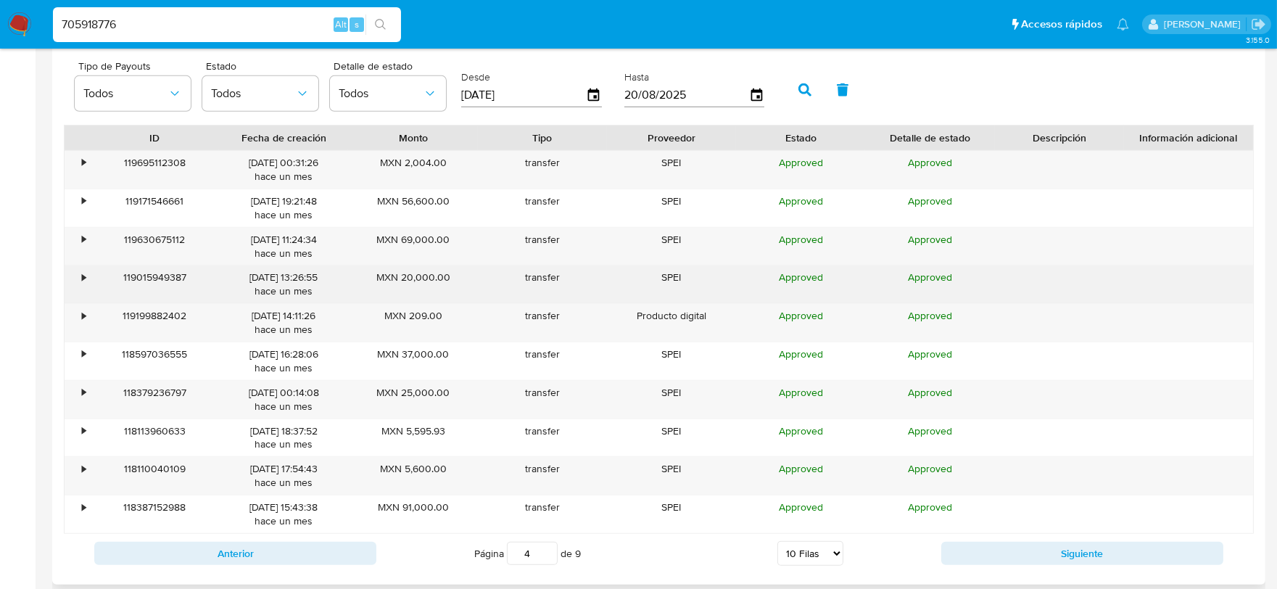
scroll to position [1438, 0]
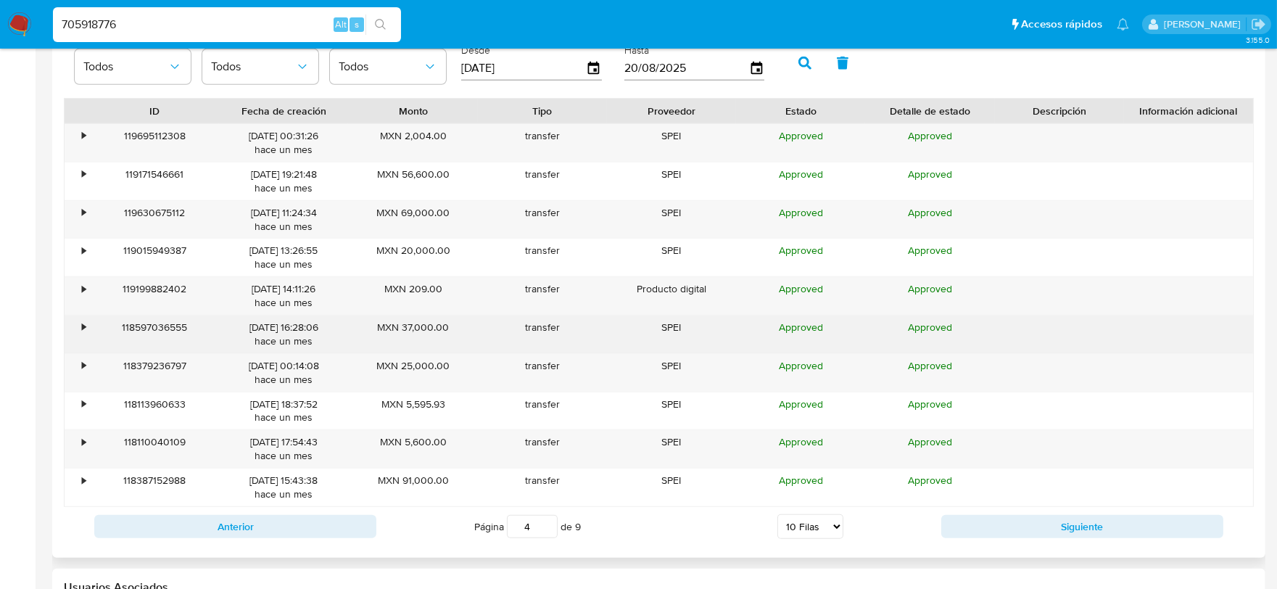
click at [87, 329] on div "•" at bounding box center [77, 335] width 25 height 38
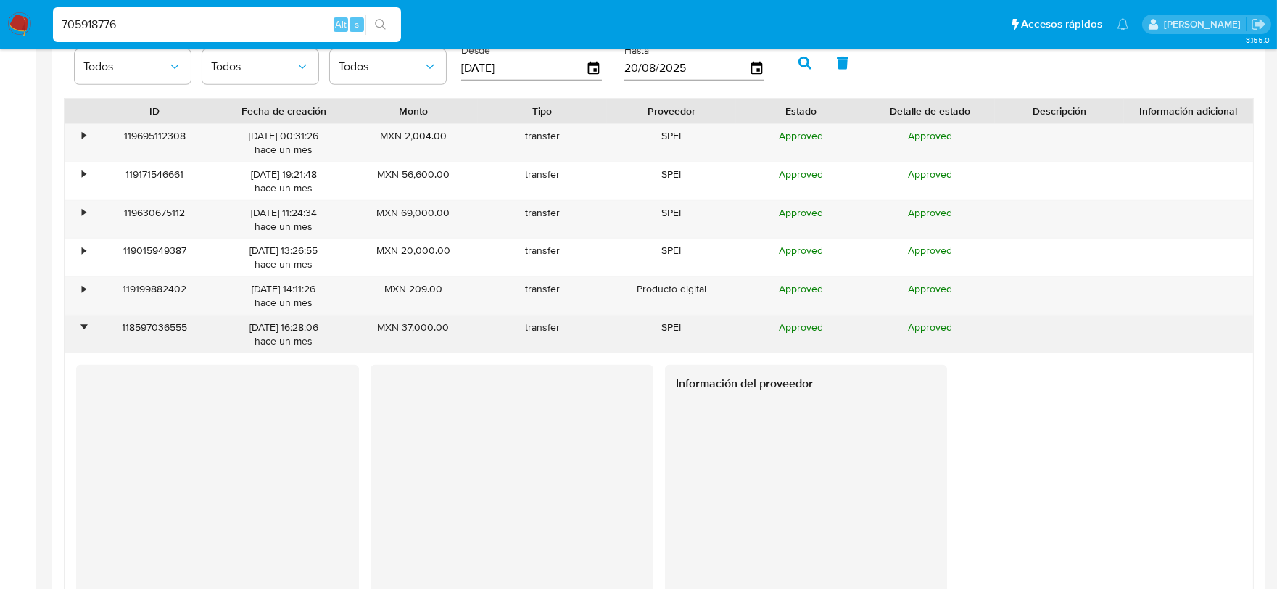
click at [85, 329] on div "•" at bounding box center [84, 328] width 4 height 14
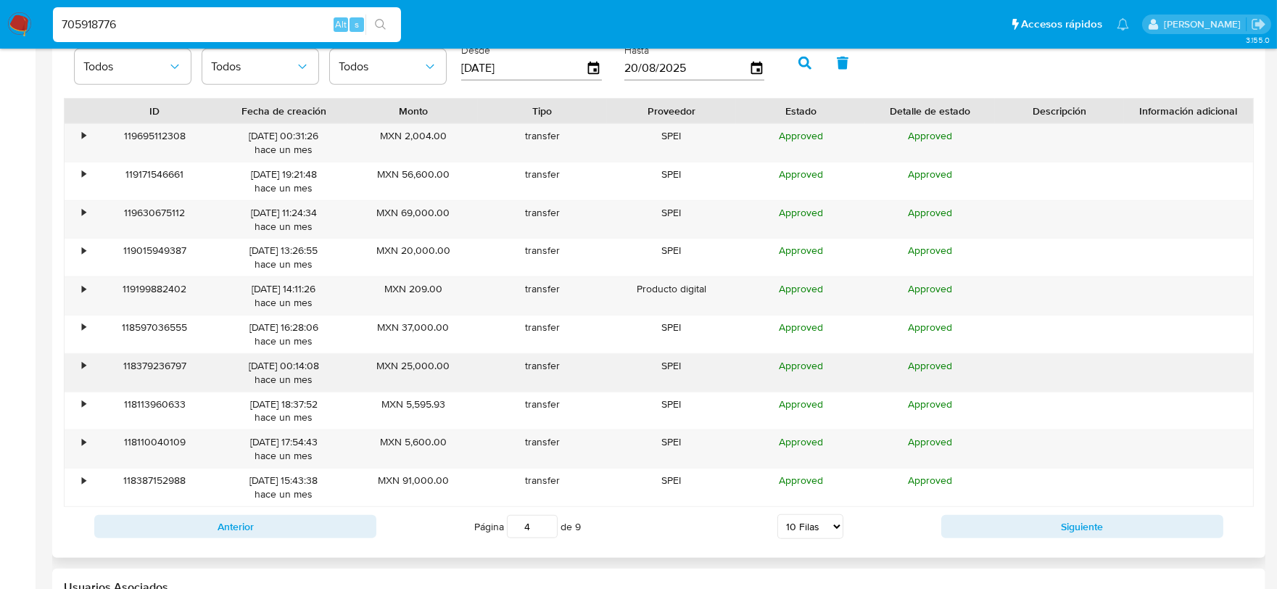
click at [83, 361] on div "•" at bounding box center [84, 366] width 4 height 14
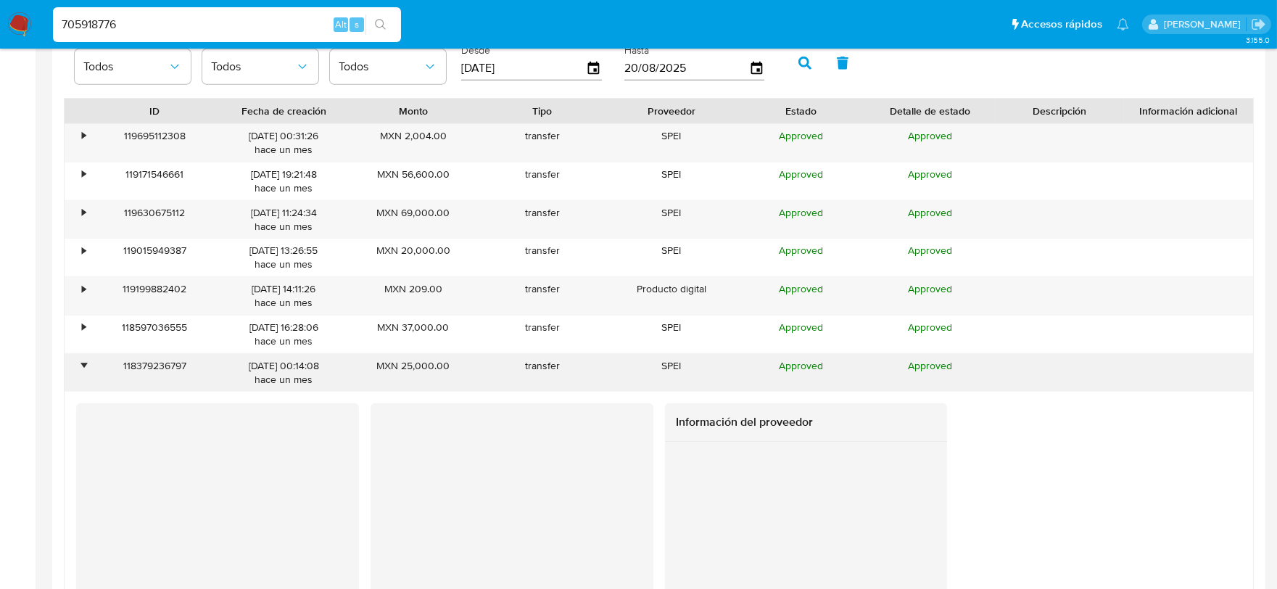
click at [83, 361] on div "•" at bounding box center [84, 366] width 4 height 14
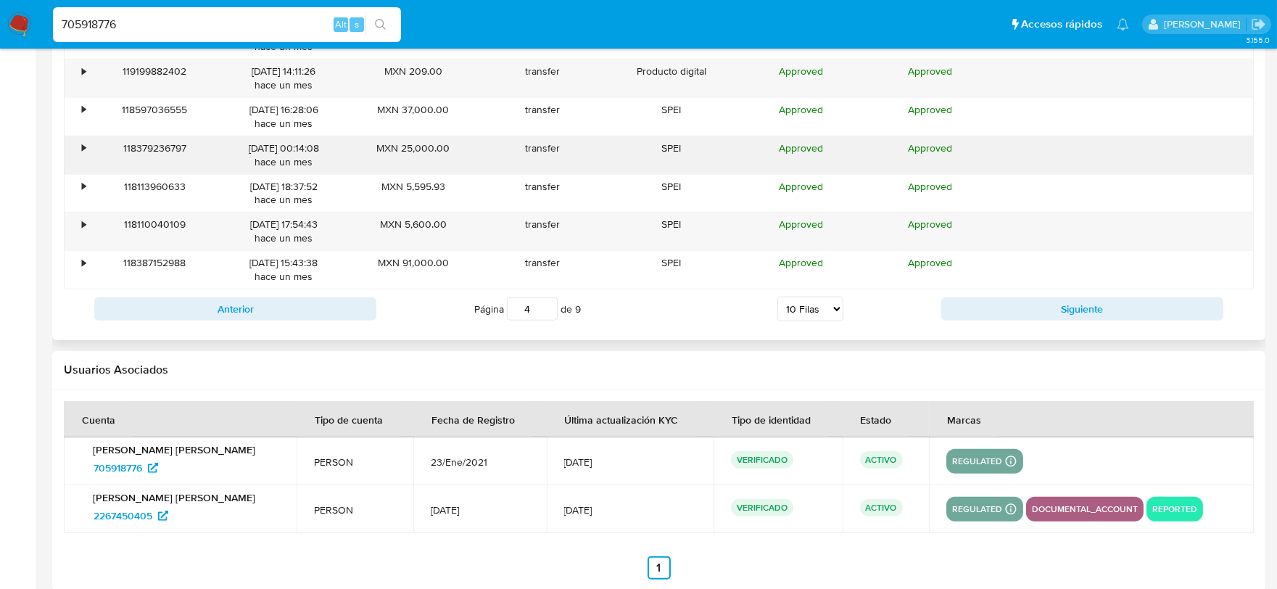
scroll to position [1680, 0]
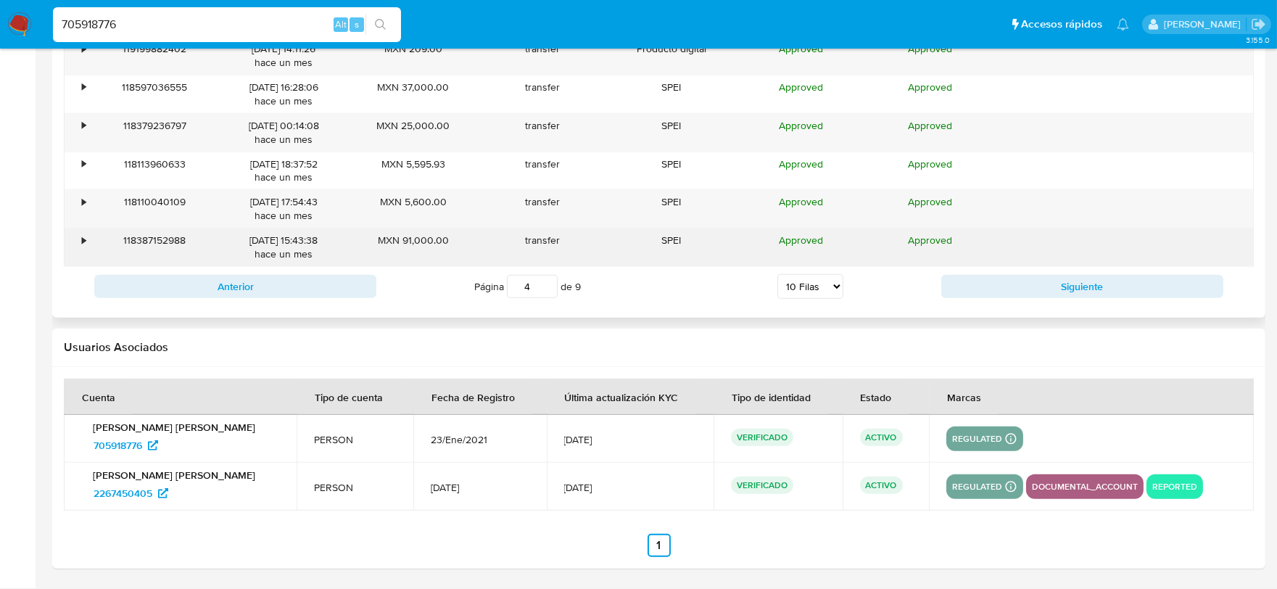
click at [82, 236] on div "•" at bounding box center [84, 241] width 4 height 14
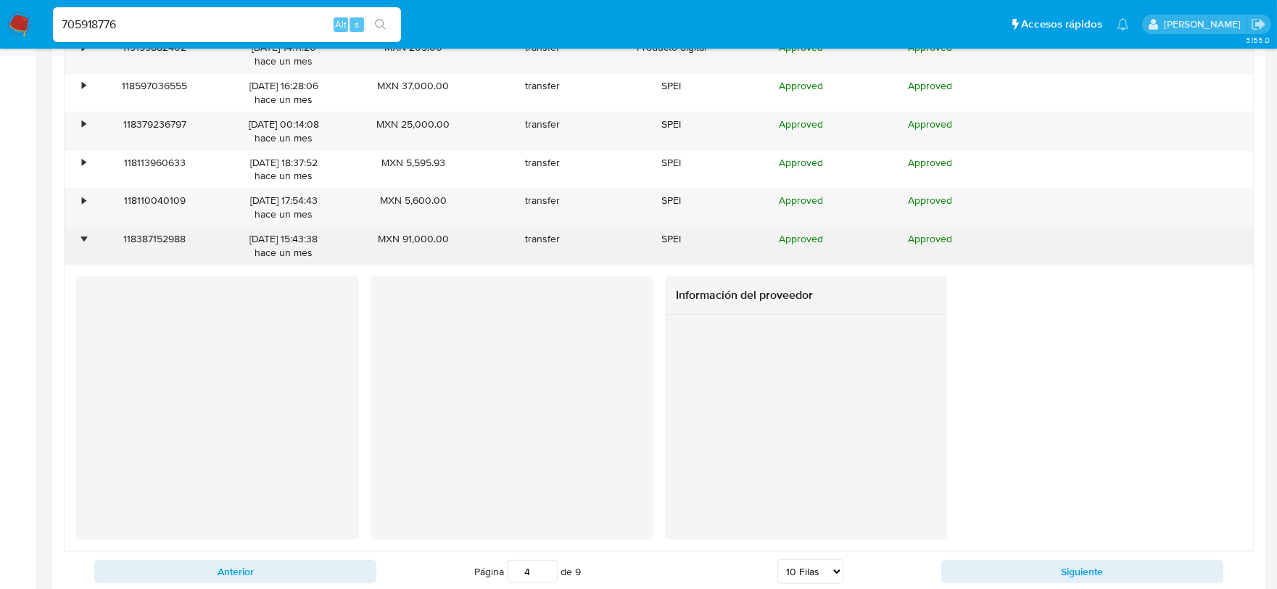
click at [82, 236] on div "•" at bounding box center [84, 239] width 4 height 14
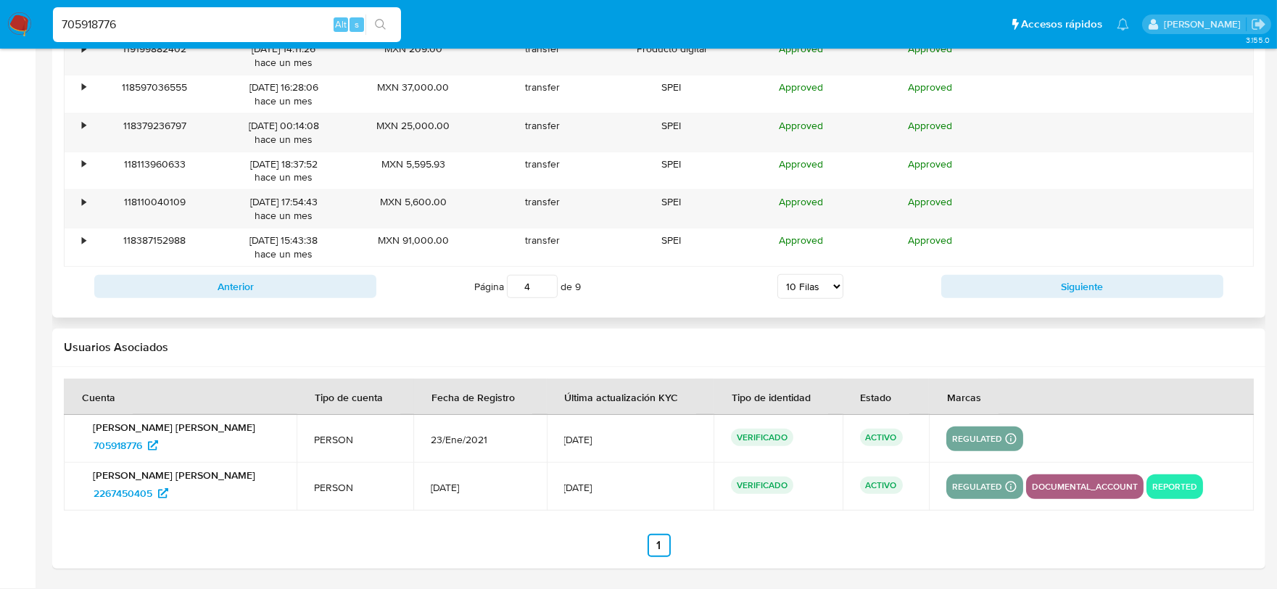
click at [1068, 273] on div "Anterior Página 4 de 9 5 Filas 10 Filas 20 Filas 25 Filas 50 Filas 100 Filas Si…" at bounding box center [659, 286] width 1190 height 39
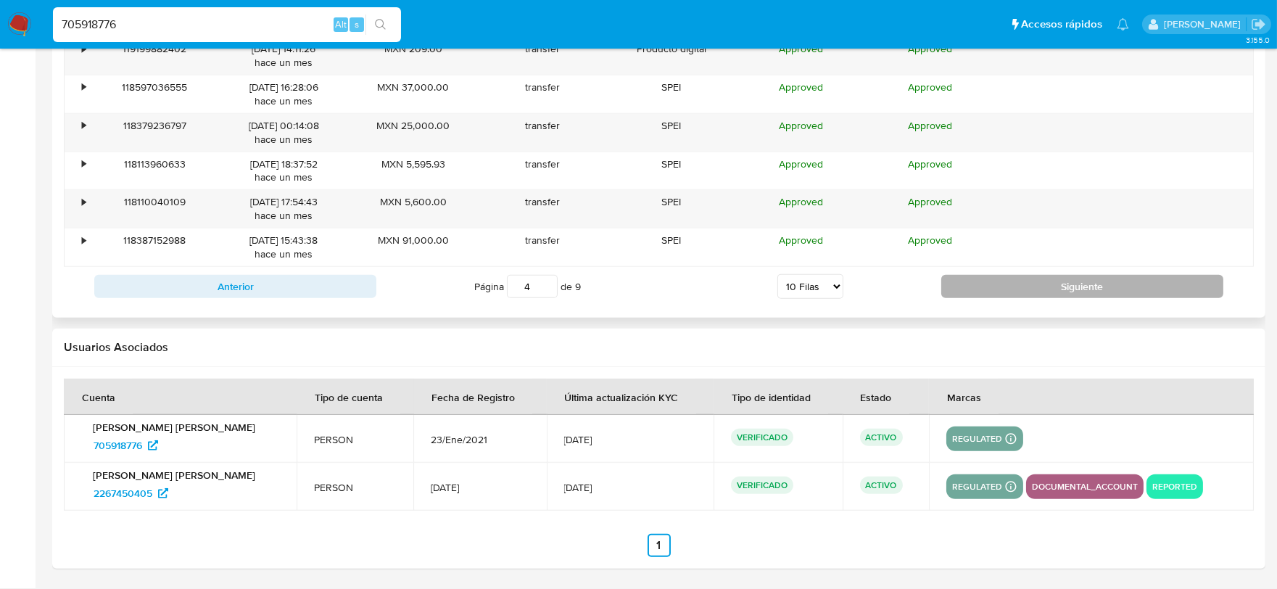
click at [1067, 281] on button "Siguiente" at bounding box center [1083, 286] width 282 height 23
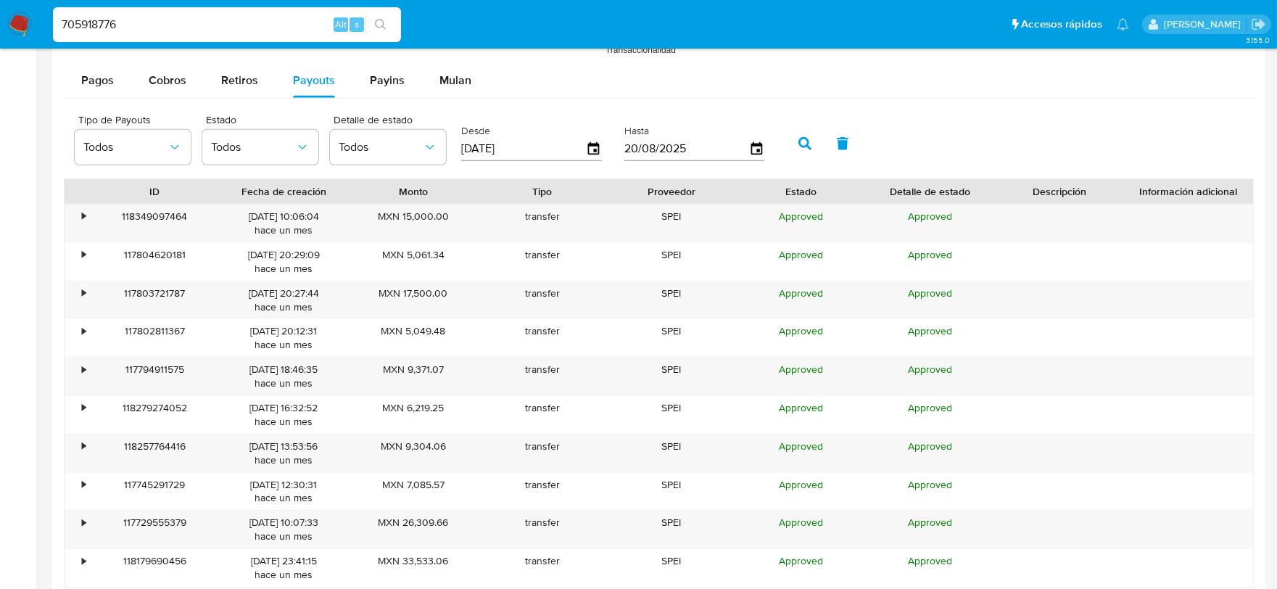
scroll to position [1600, 0]
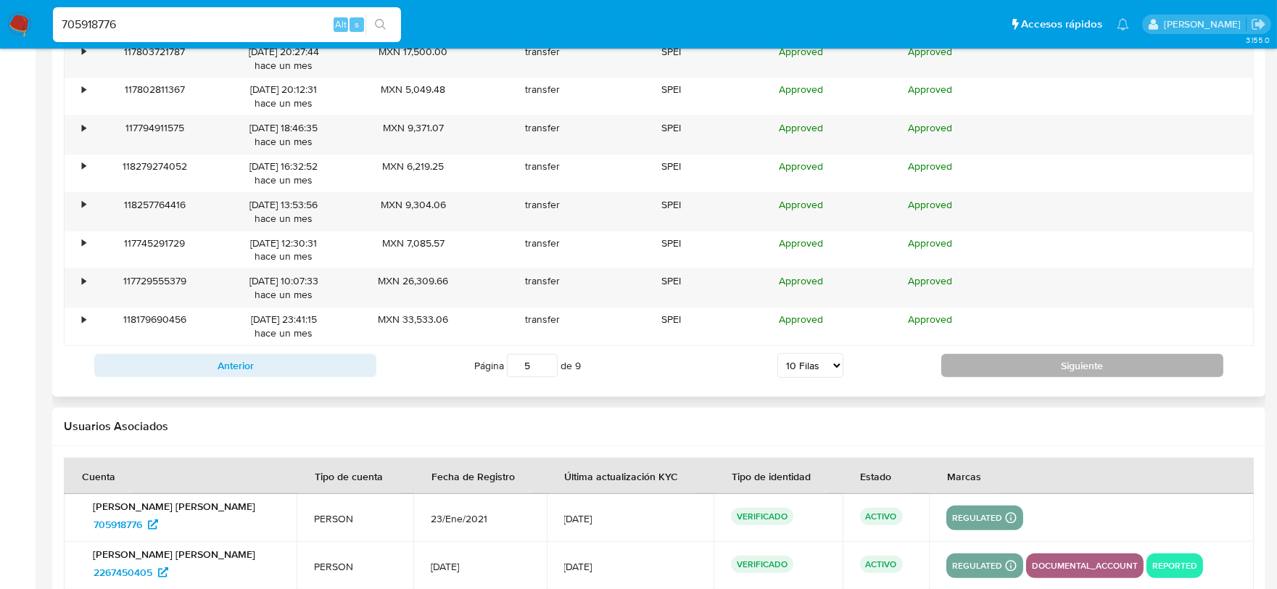
click at [1057, 366] on button "Siguiente" at bounding box center [1083, 365] width 282 height 23
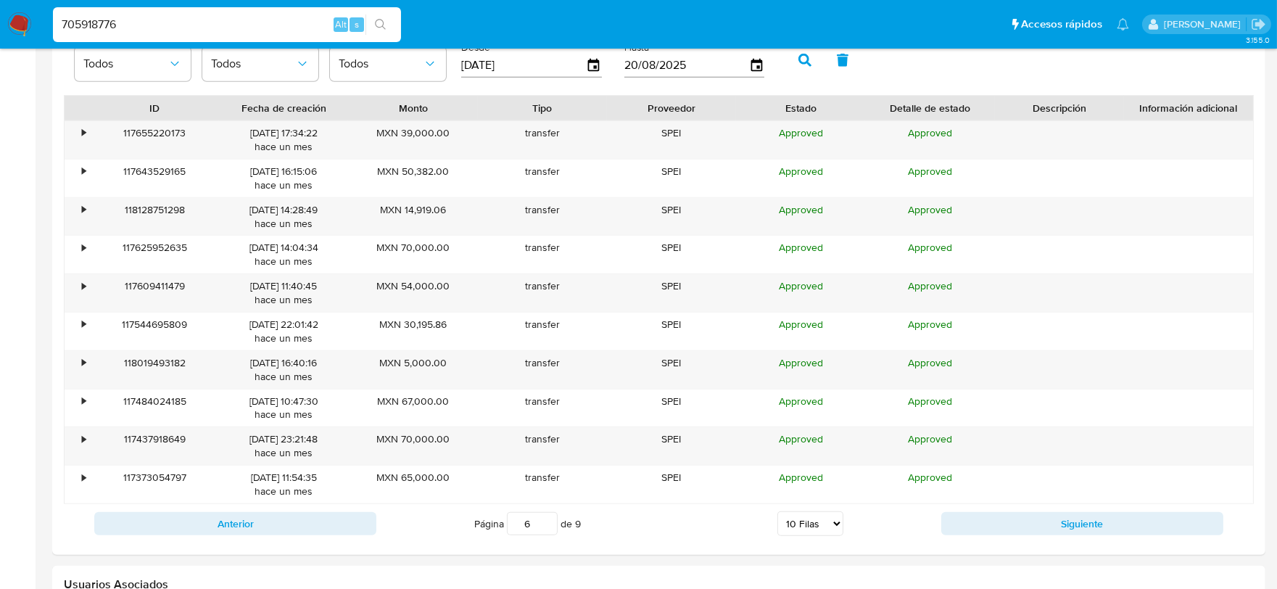
scroll to position [1438, 0]
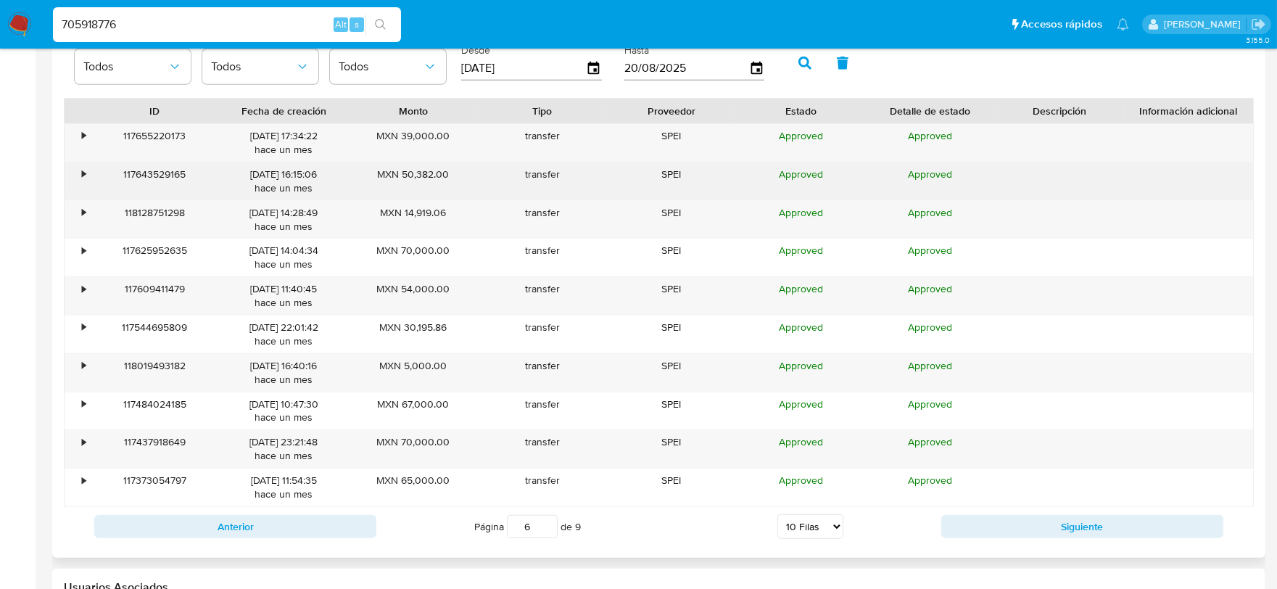
click at [77, 172] on div "•" at bounding box center [77, 181] width 25 height 38
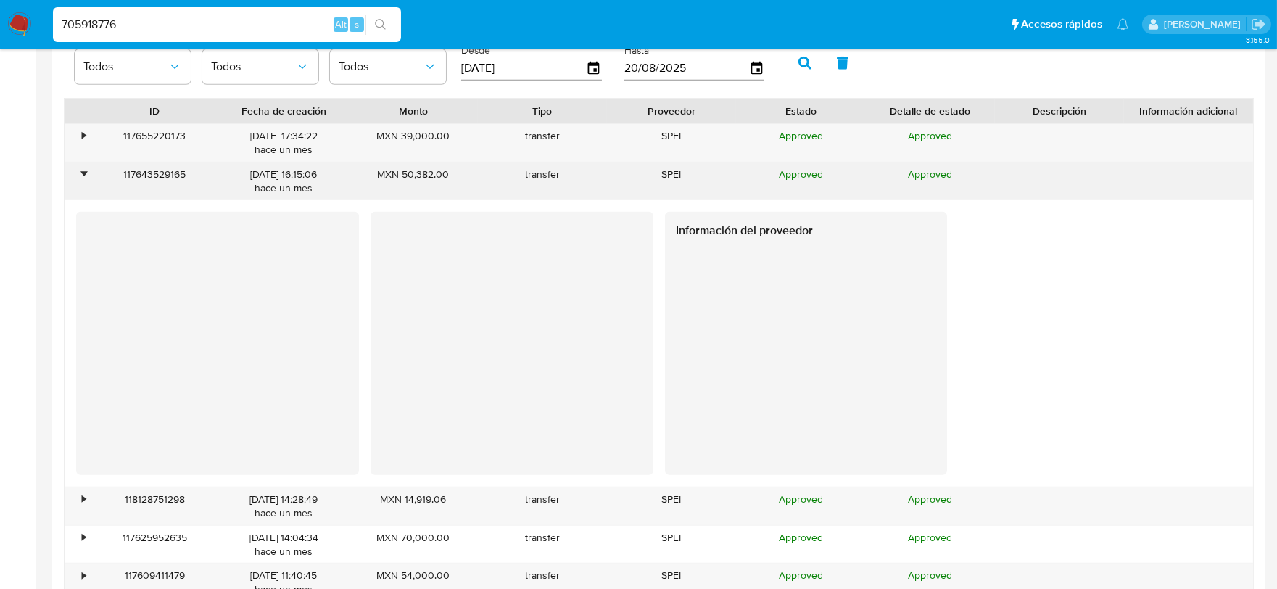
click at [77, 172] on div "•" at bounding box center [77, 181] width 25 height 38
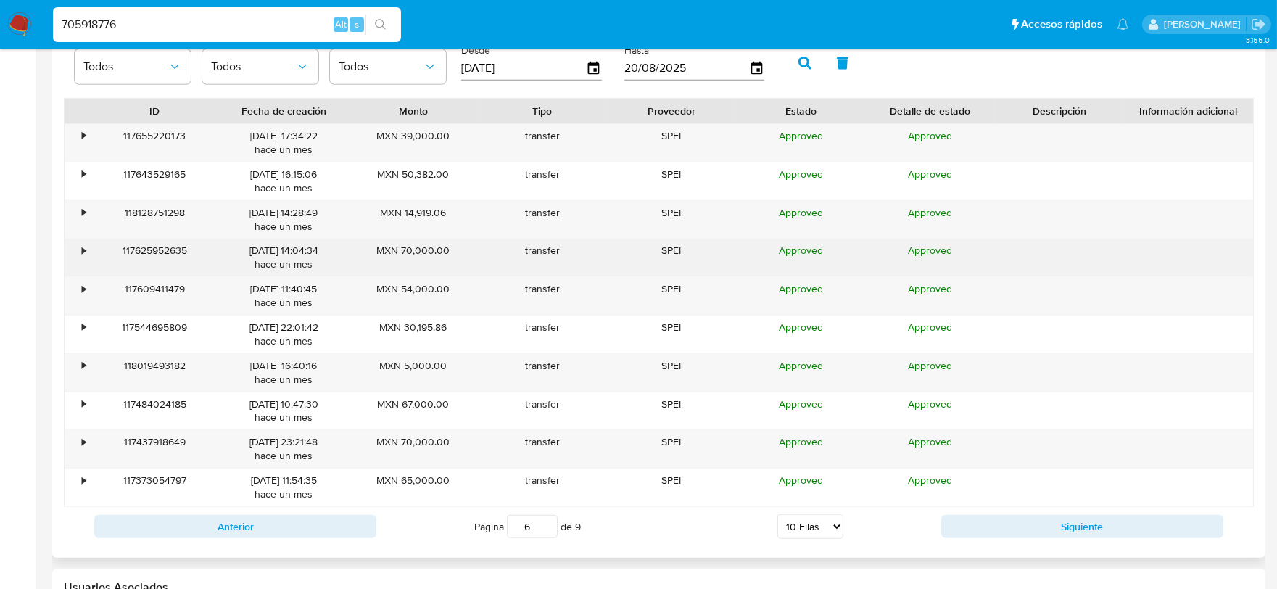
click at [81, 248] on div "•" at bounding box center [77, 258] width 25 height 38
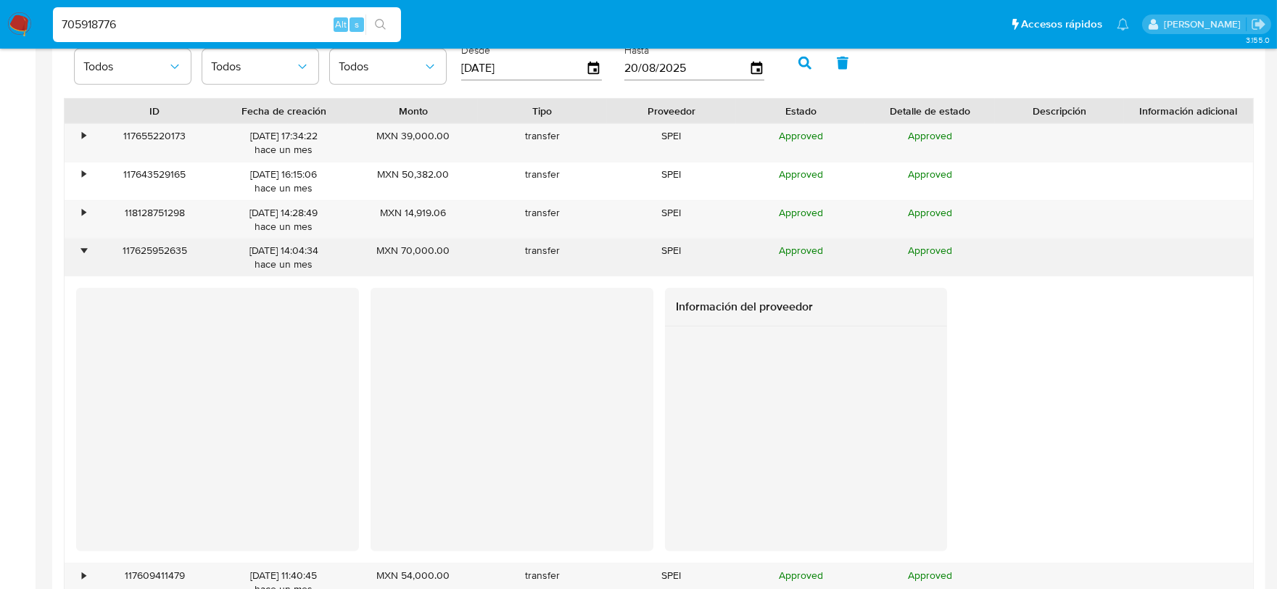
click at [81, 248] on div "•" at bounding box center [77, 258] width 25 height 38
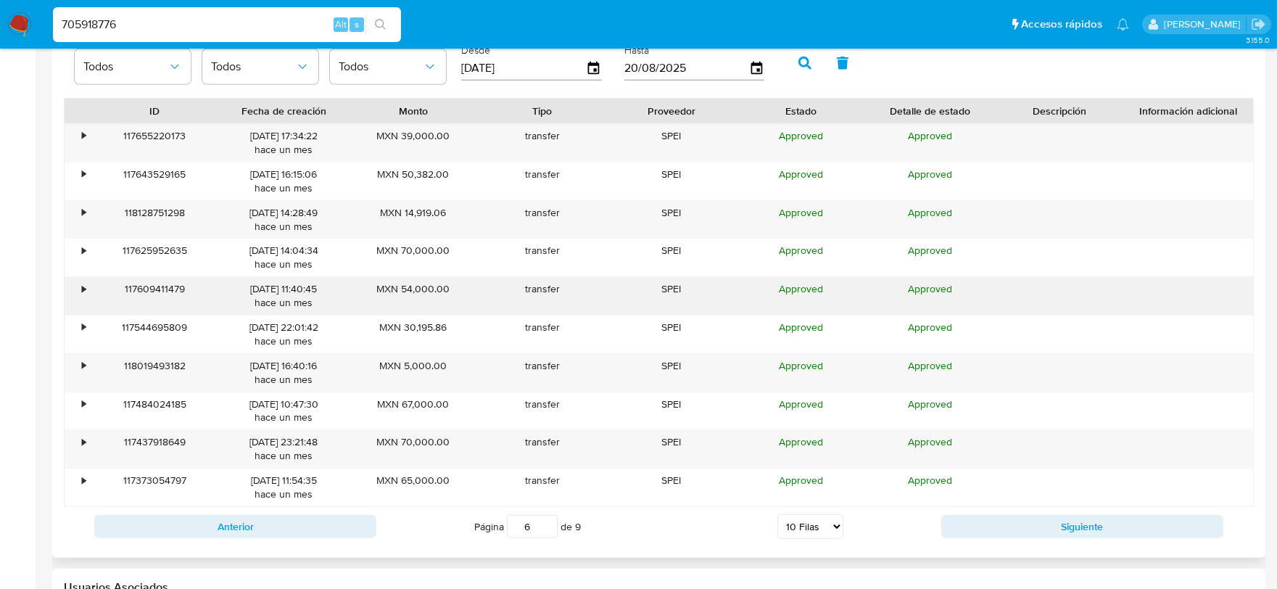
click at [84, 290] on div "•" at bounding box center [84, 289] width 4 height 14
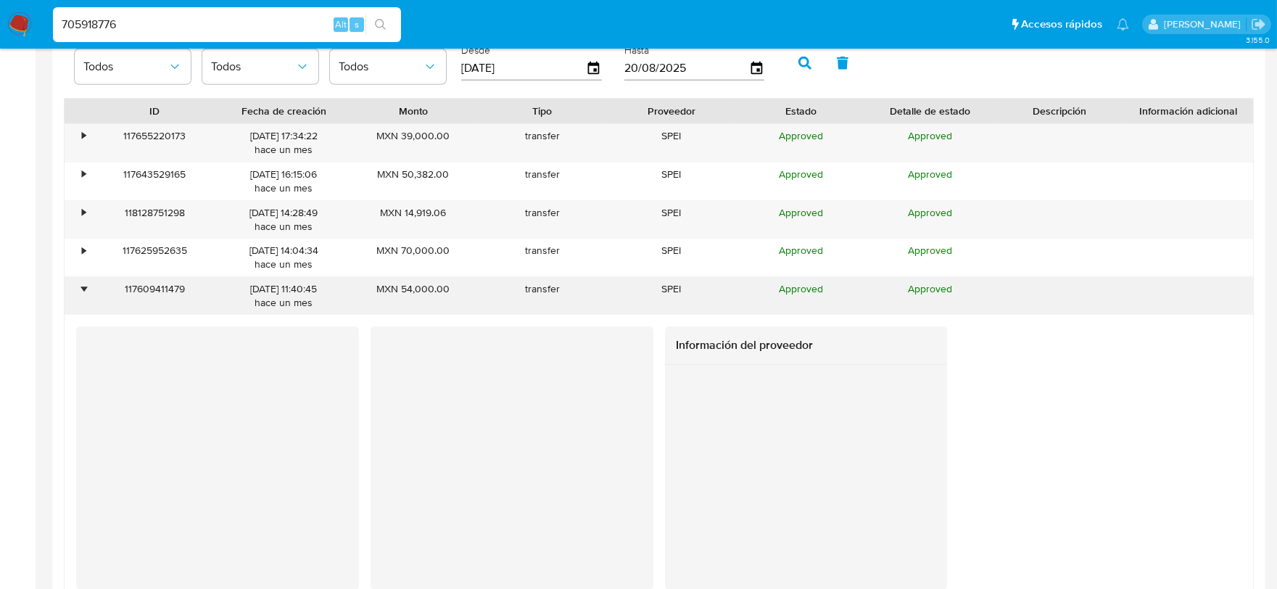
click at [75, 287] on div "•" at bounding box center [77, 296] width 25 height 38
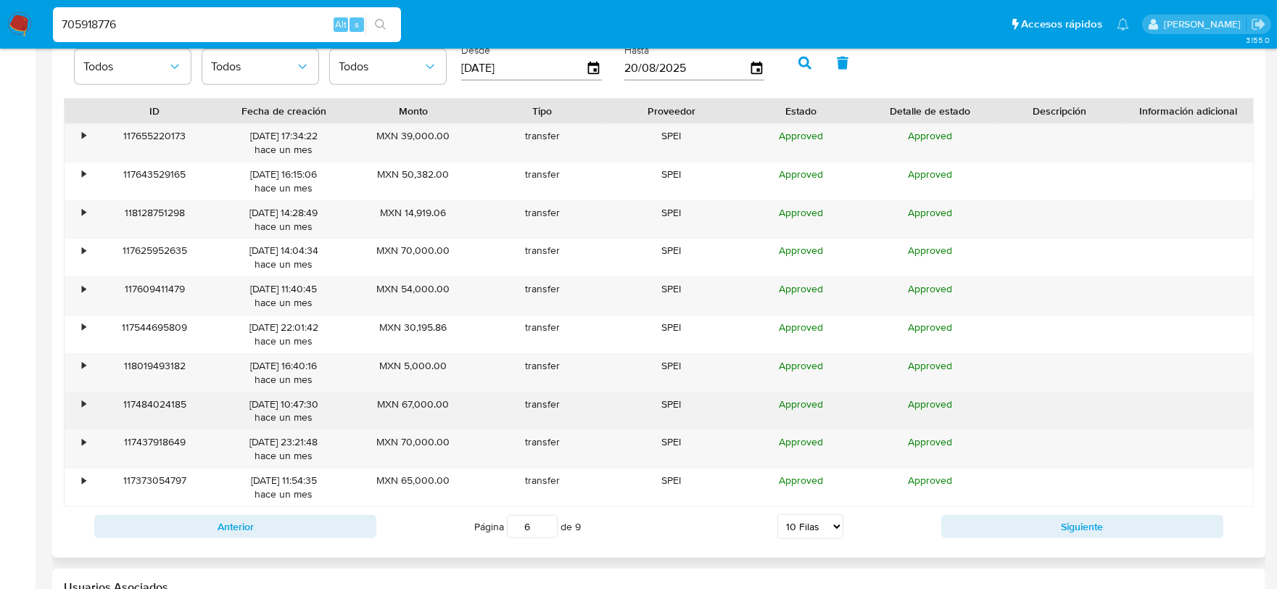
click at [80, 399] on div "•" at bounding box center [77, 411] width 25 height 38
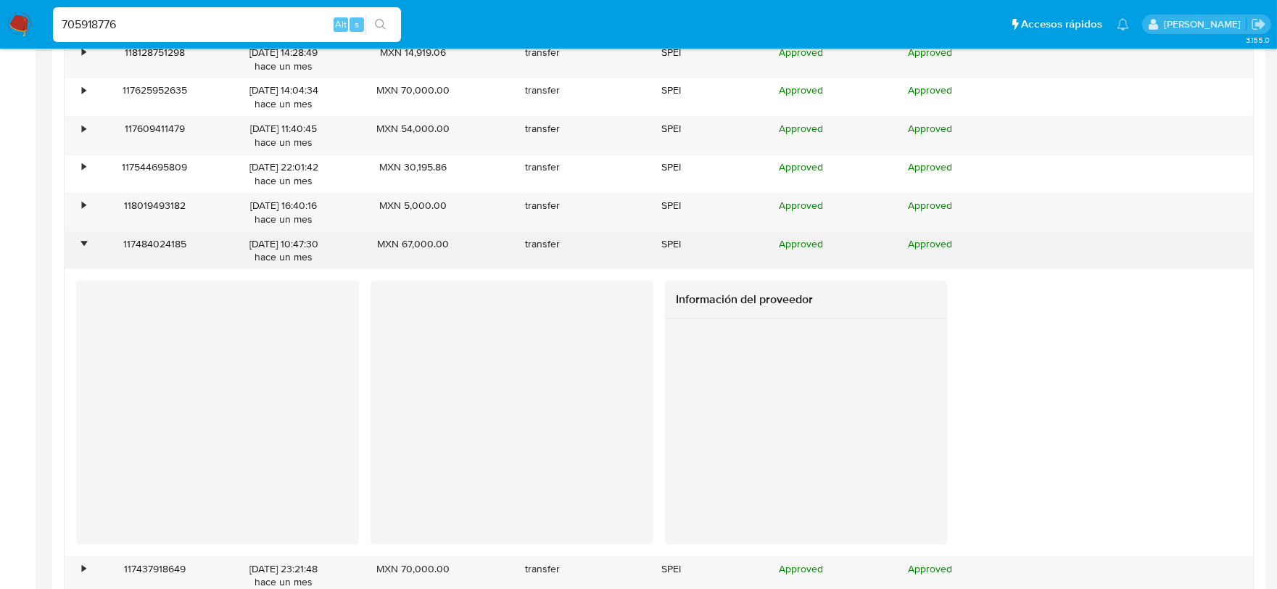
scroll to position [1600, 0]
click at [81, 243] on div "•" at bounding box center [77, 250] width 25 height 38
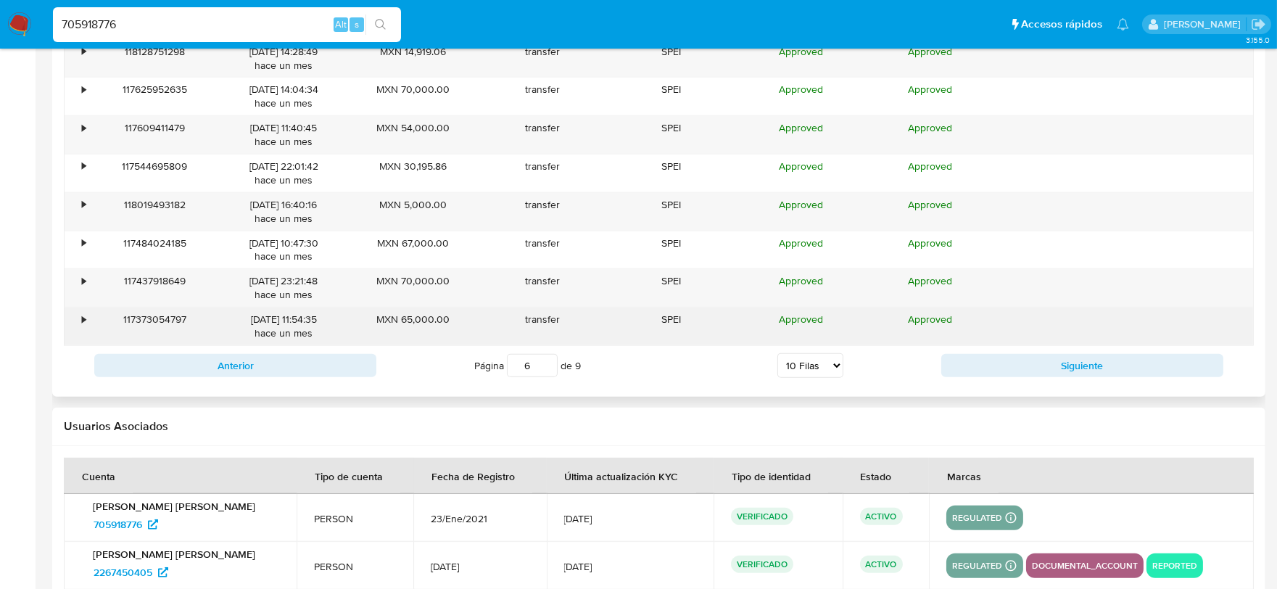
click at [83, 320] on div "•" at bounding box center [84, 320] width 4 height 14
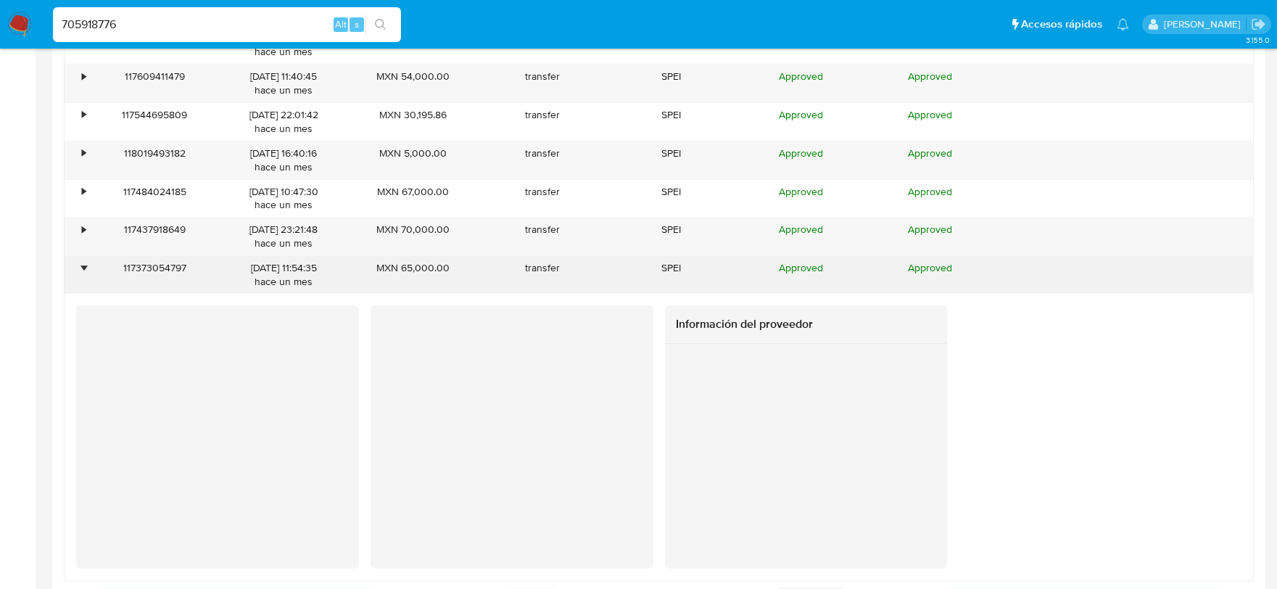
scroll to position [1680, 0]
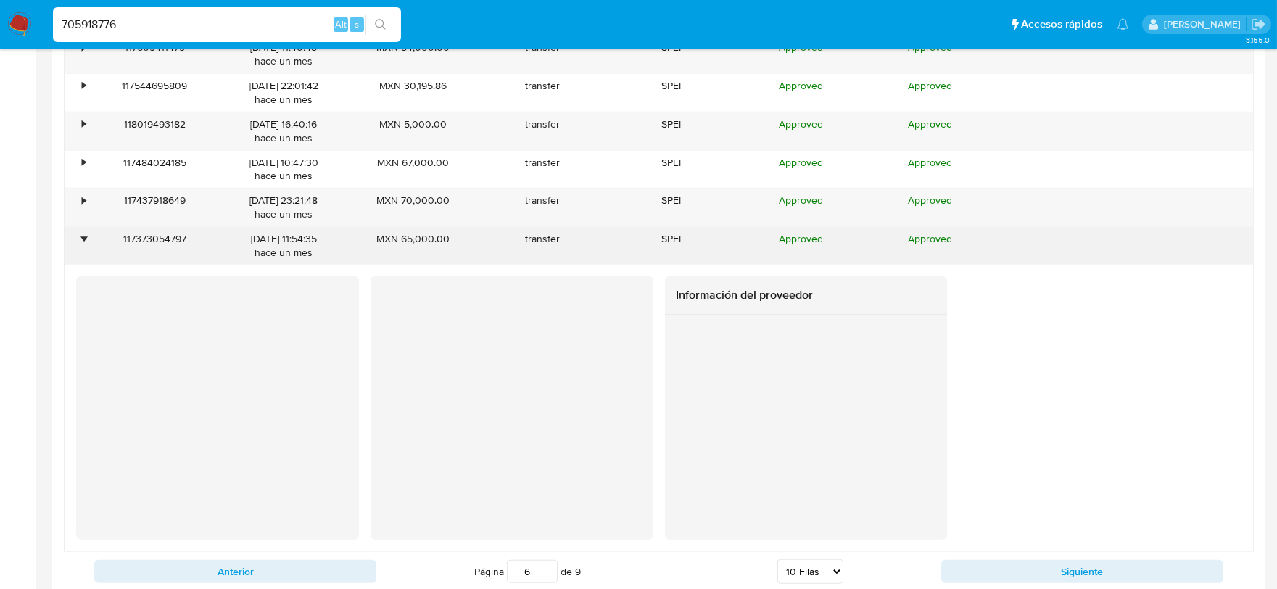
click at [85, 242] on div "•" at bounding box center [84, 239] width 4 height 14
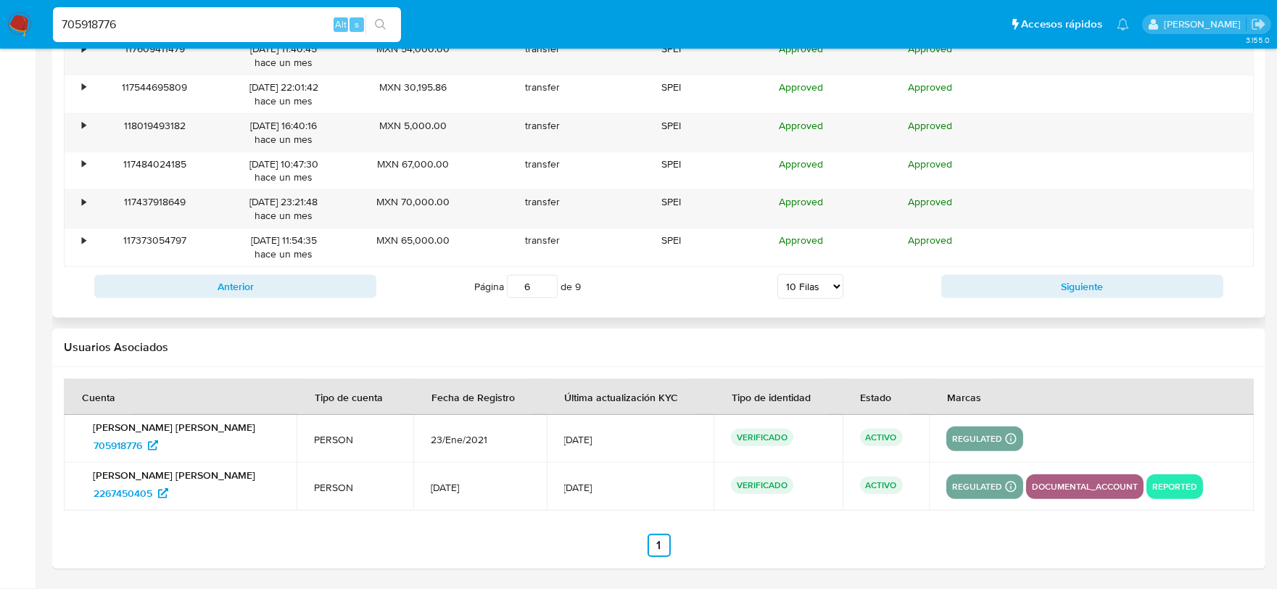
click at [1048, 300] on div "Anterior Página 6 de 9 5 Filas 10 Filas 20 Filas 25 Filas 50 Filas 100 Filas Si…" at bounding box center [659, 286] width 1190 height 39
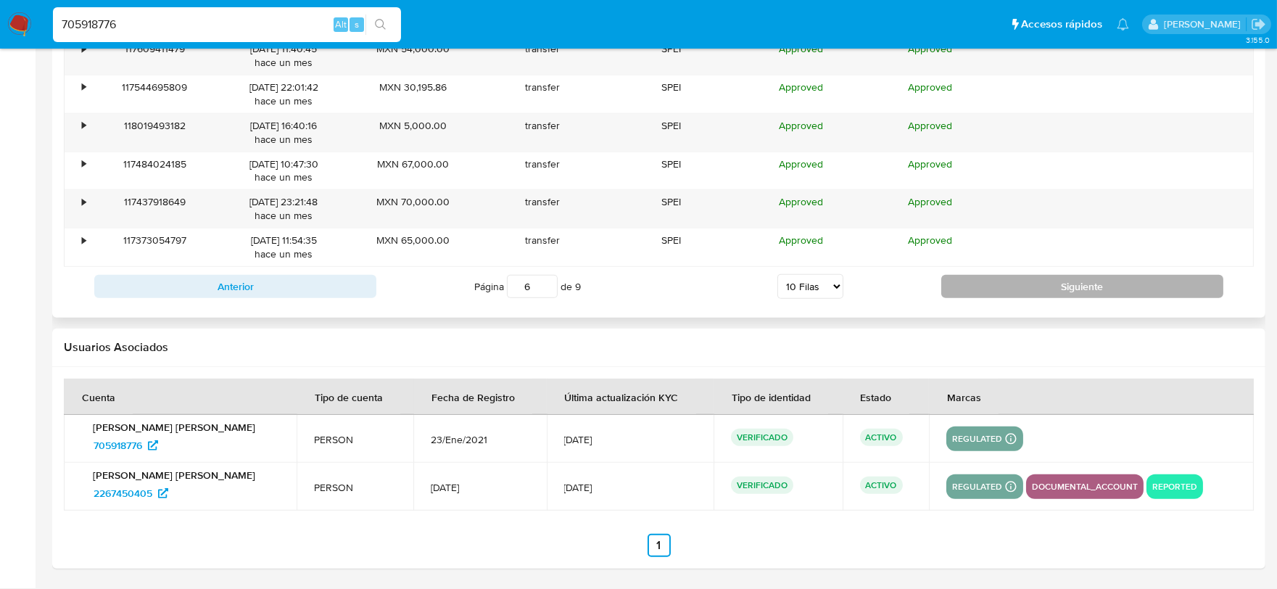
click at [1045, 292] on button "Siguiente" at bounding box center [1083, 286] width 282 height 23
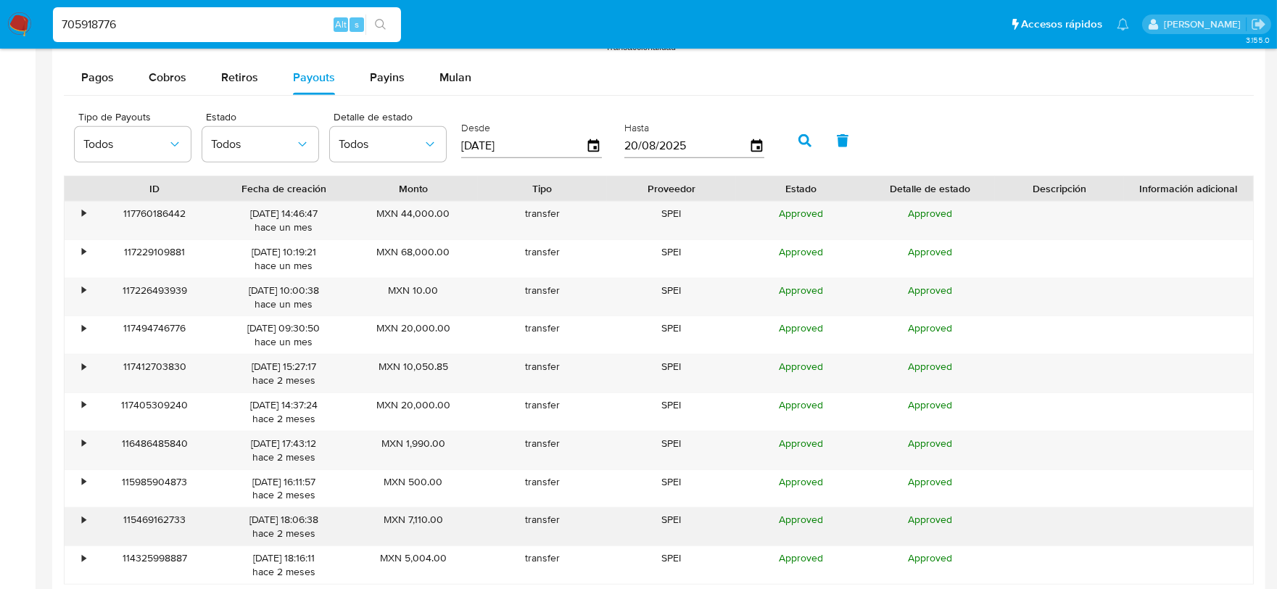
scroll to position [1358, 0]
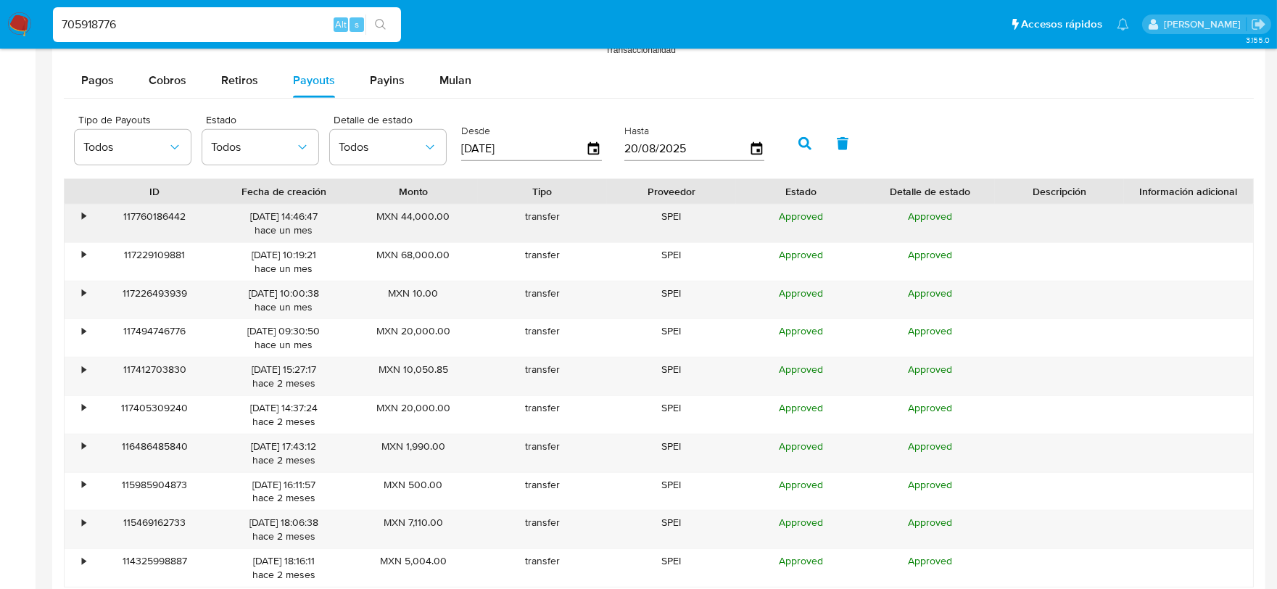
click at [82, 219] on div "•" at bounding box center [84, 217] width 4 height 14
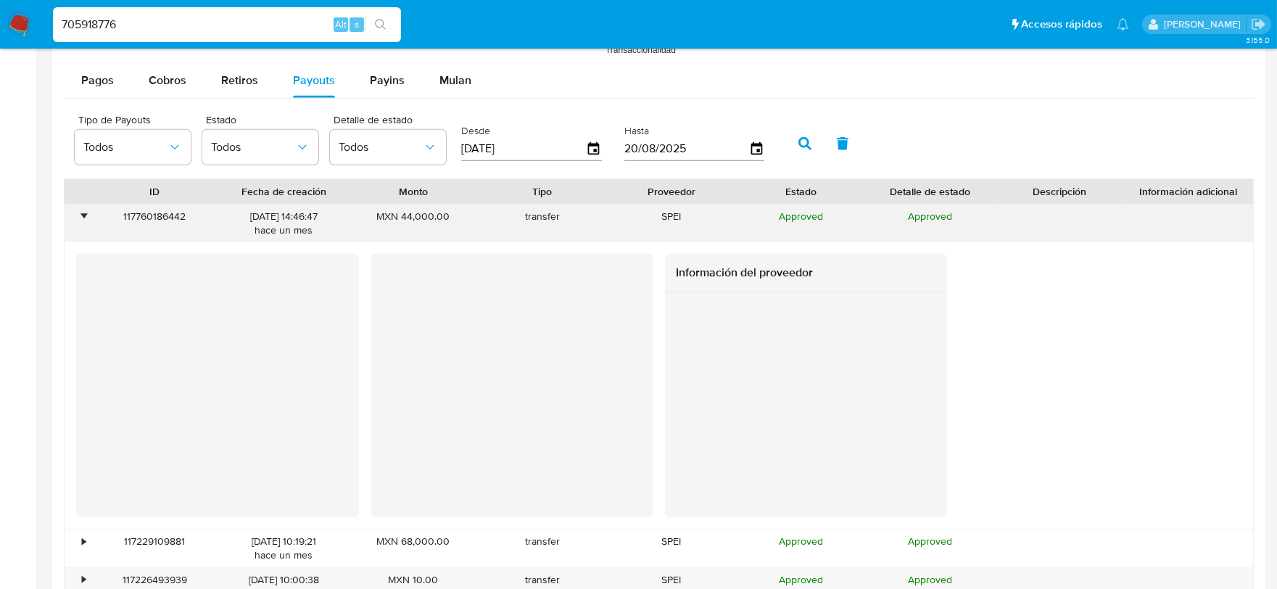
click at [82, 219] on div "•" at bounding box center [84, 217] width 4 height 14
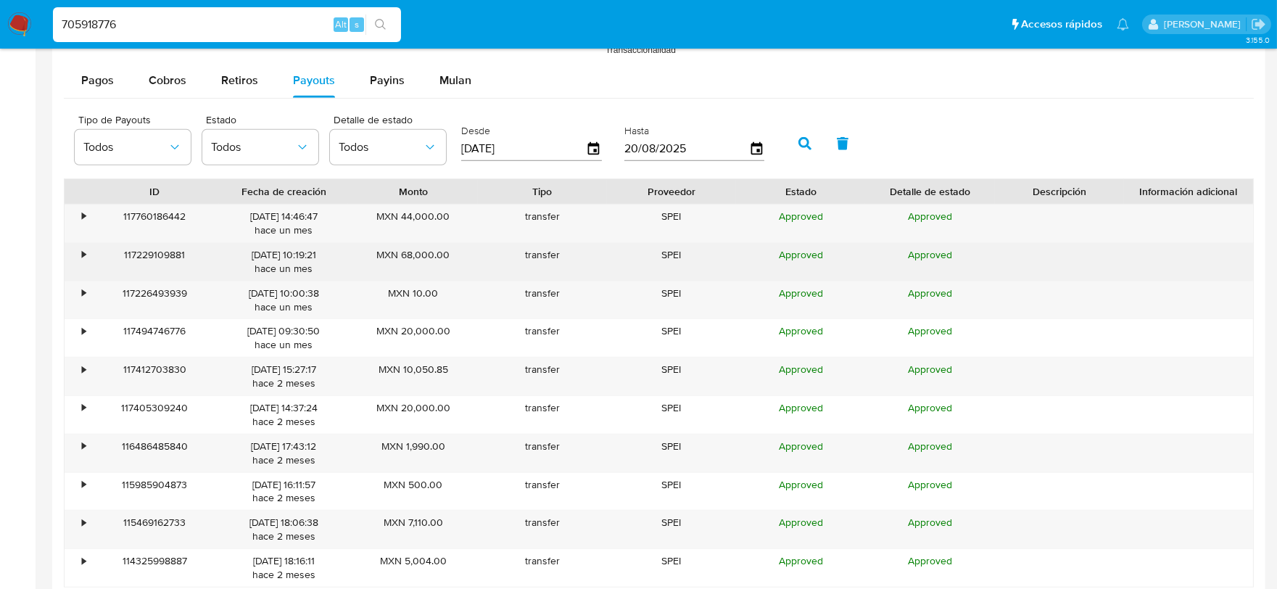
click at [81, 250] on div "•" at bounding box center [77, 262] width 25 height 38
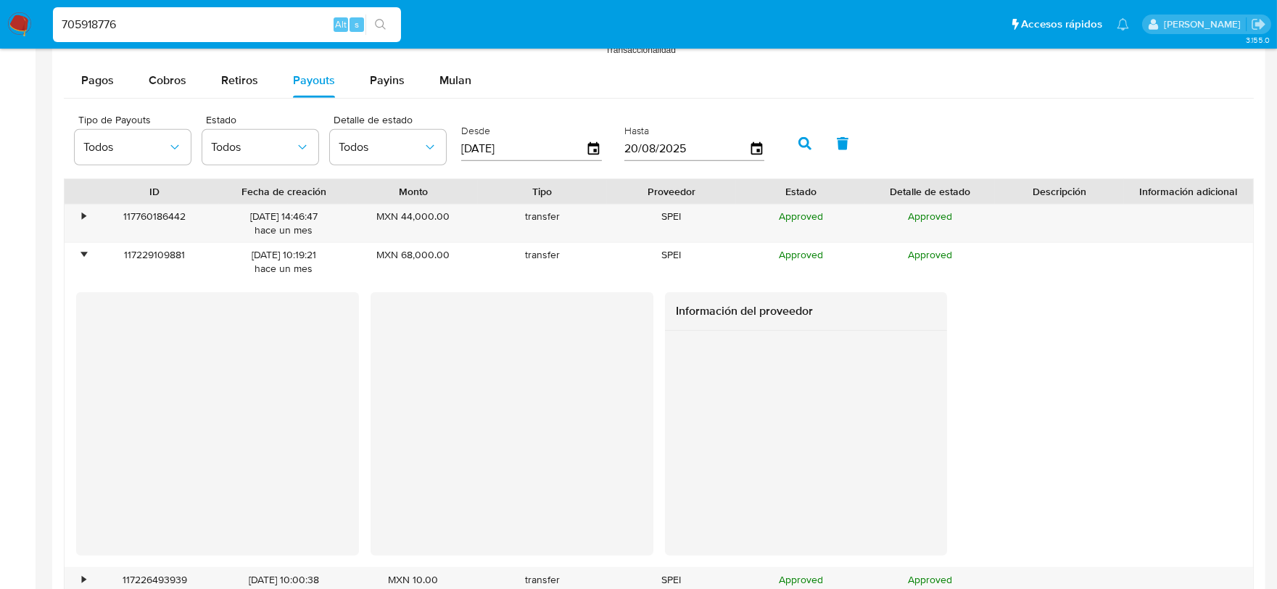
click at [655, 479] on div "Información del proveedor" at bounding box center [659, 423] width 1166 height 263
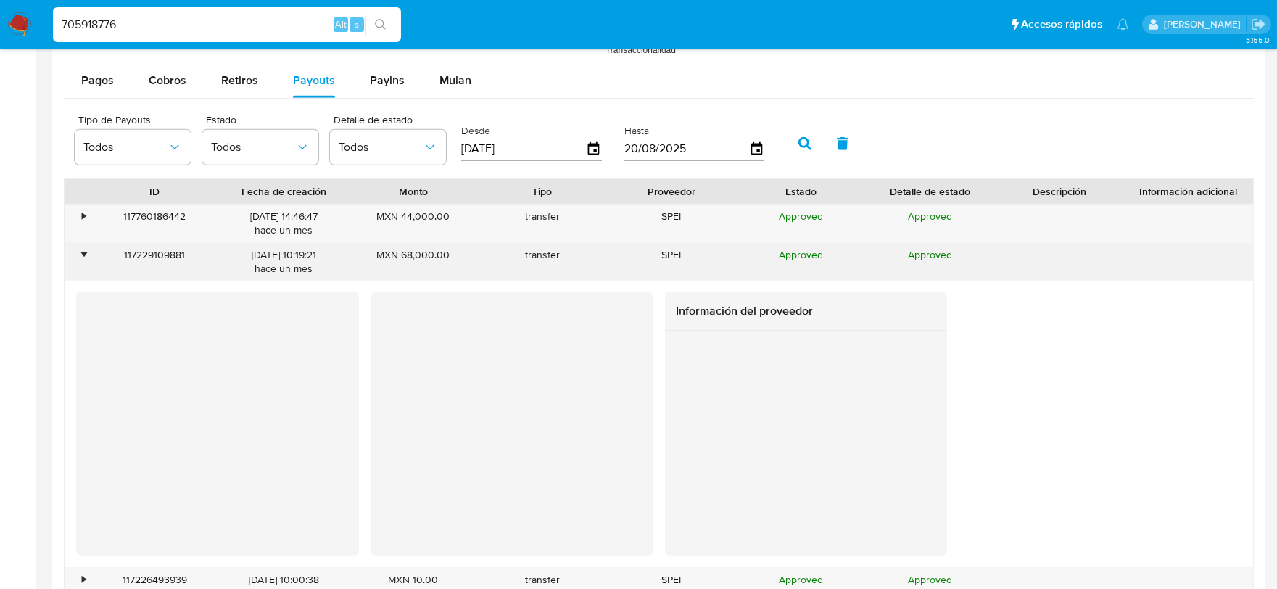
click at [77, 252] on div "•" at bounding box center [77, 262] width 25 height 38
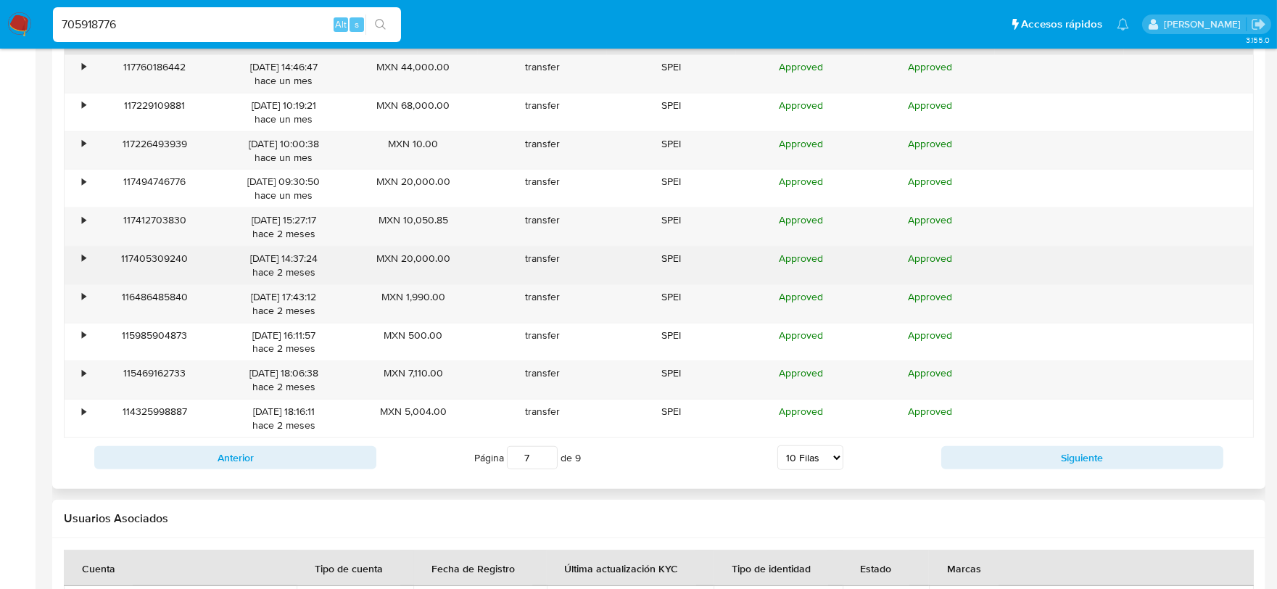
scroll to position [1600, 0]
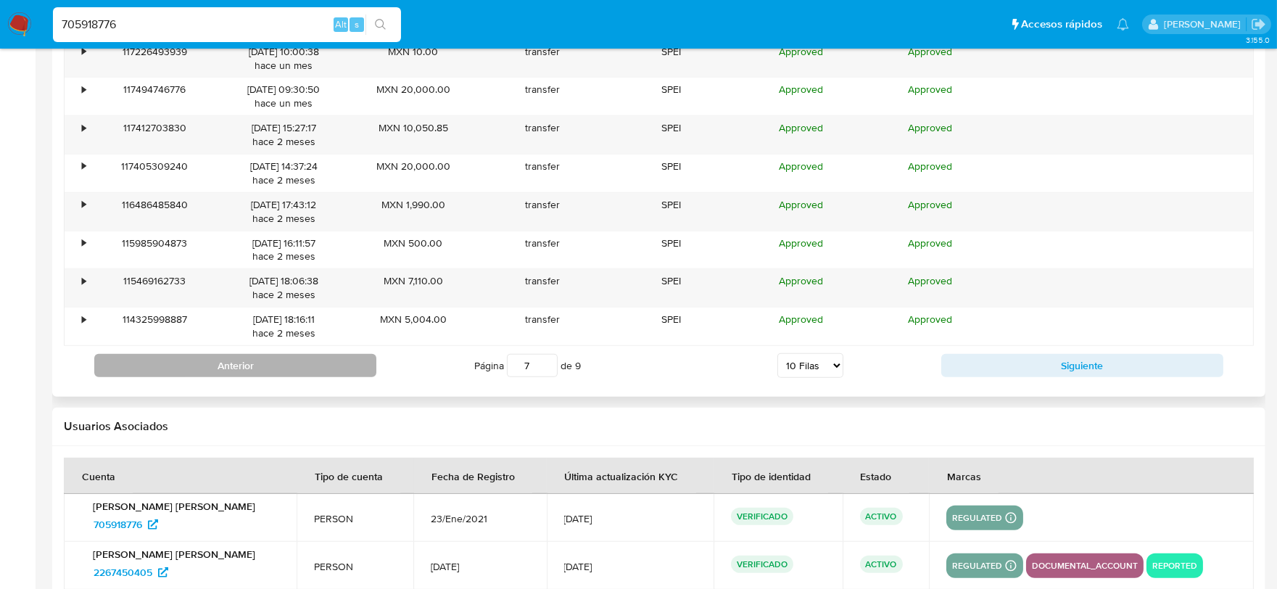
click at [330, 366] on button "Anterior" at bounding box center [235, 365] width 282 height 23
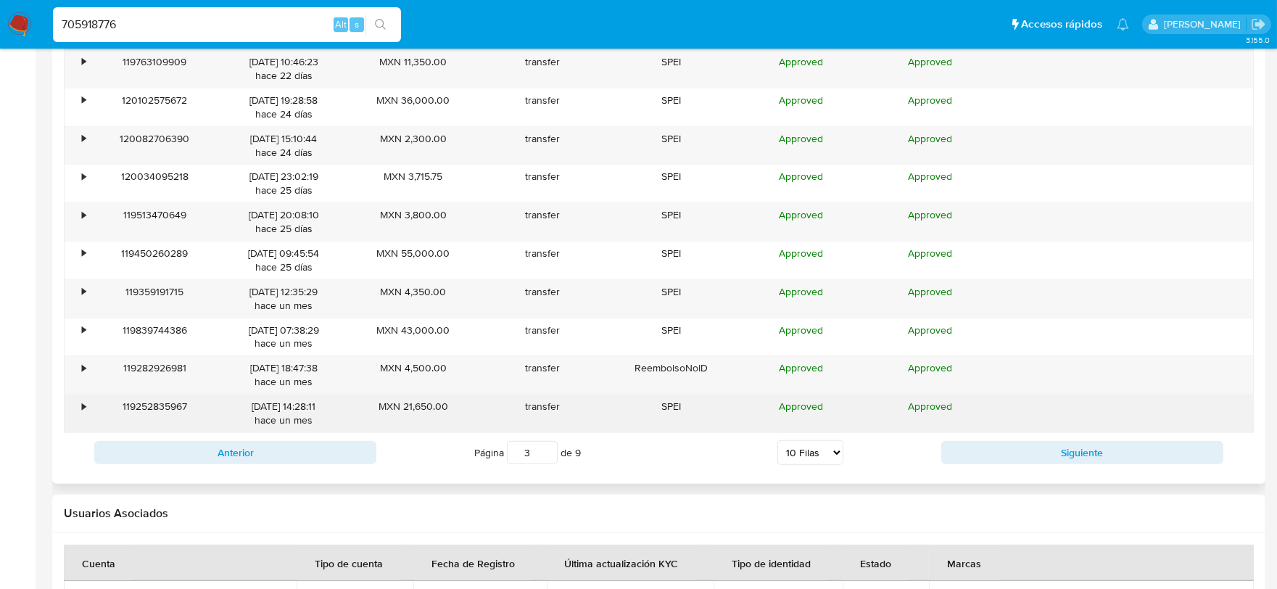
scroll to position [1519, 0]
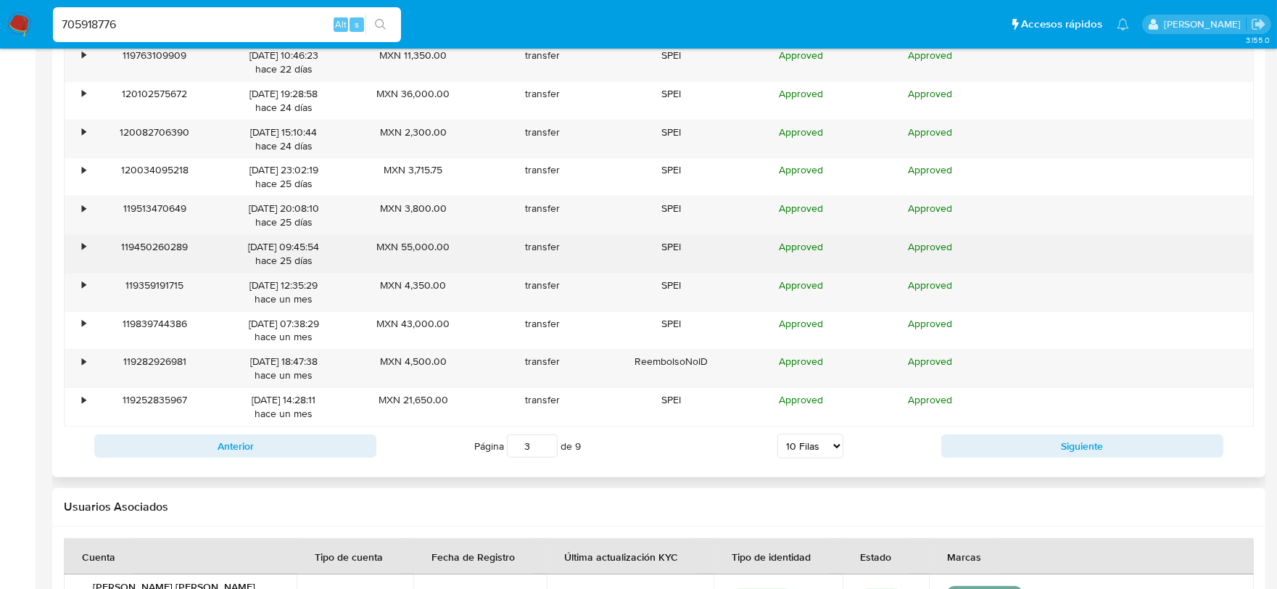
click at [81, 247] on div "•" at bounding box center [77, 254] width 25 height 38
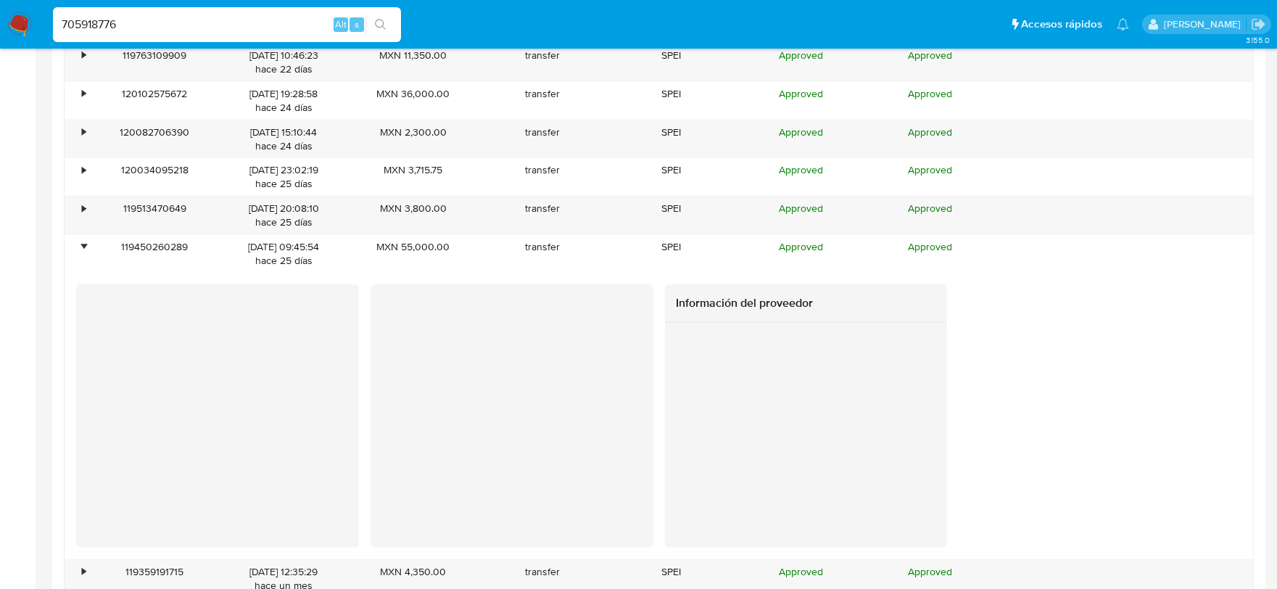
click at [675, 468] on div at bounding box center [806, 427] width 283 height 209
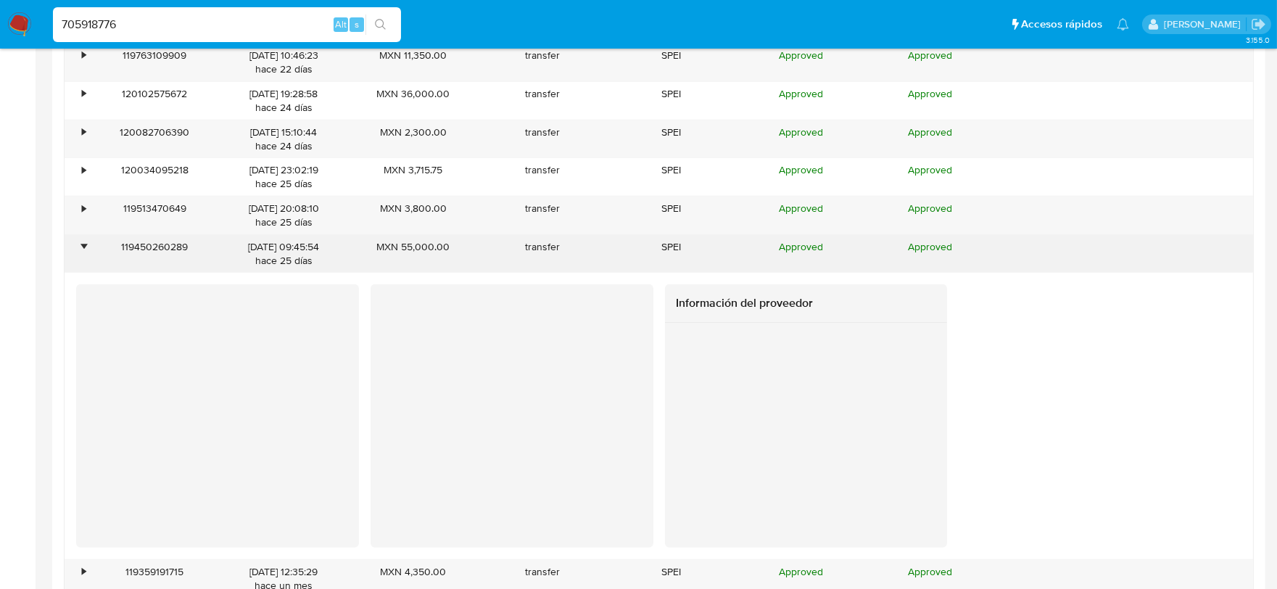
click at [84, 245] on div "•" at bounding box center [84, 247] width 4 height 14
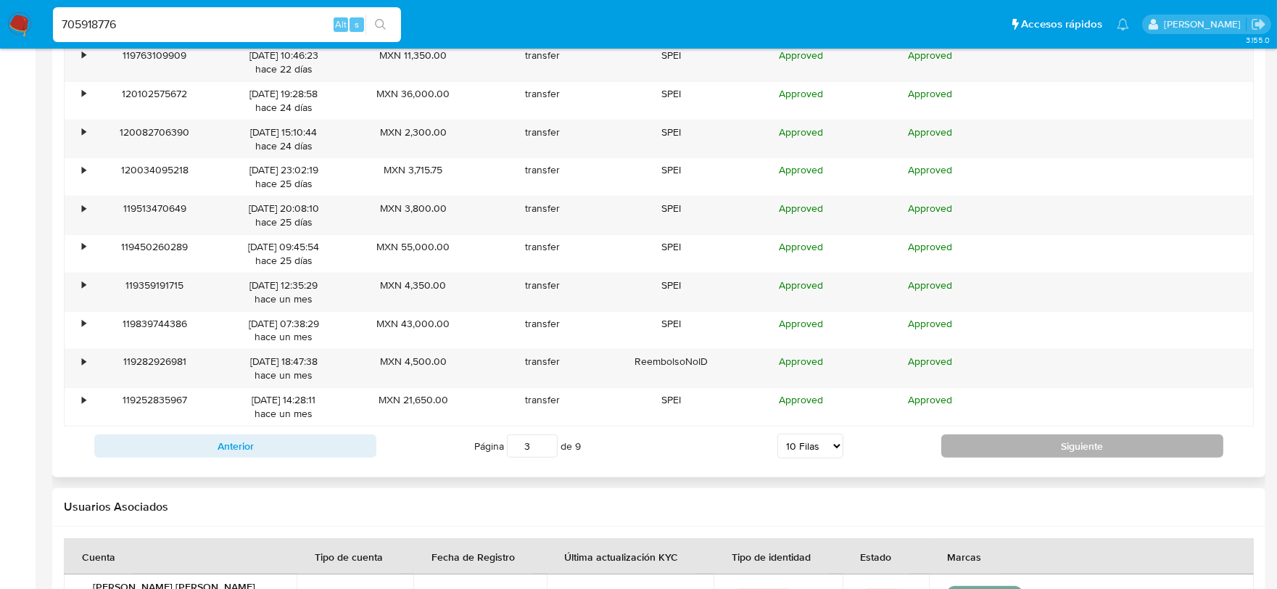
click at [989, 450] on button "Siguiente" at bounding box center [1083, 446] width 282 height 23
type input "4"
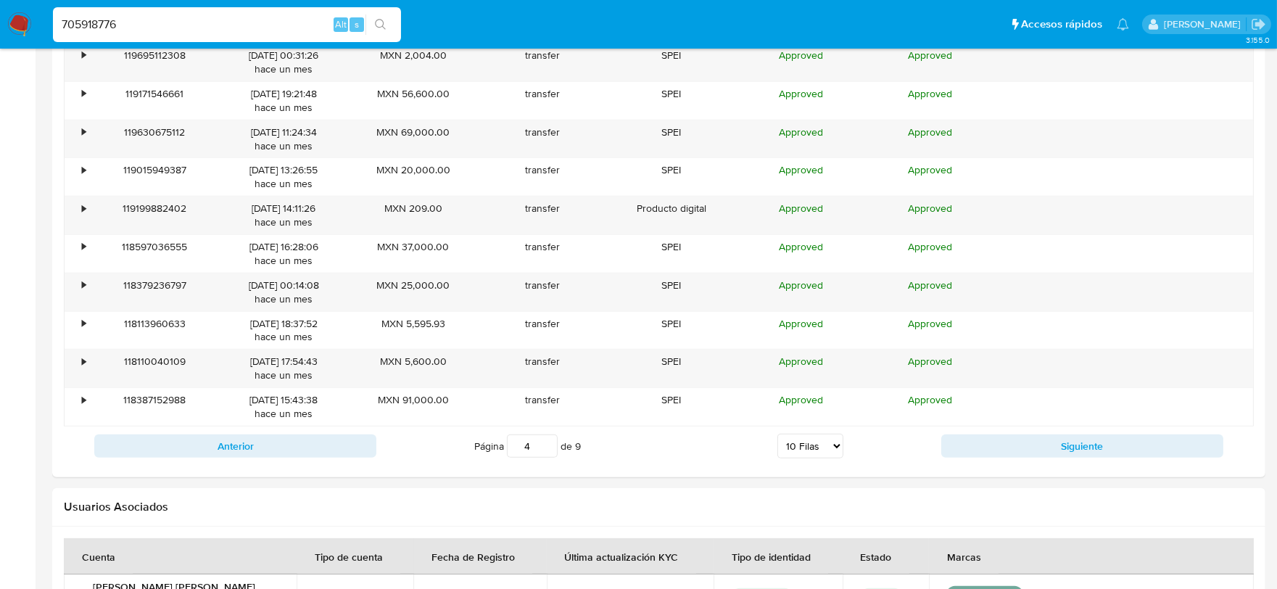
click at [81, 17] on input "705918776" at bounding box center [227, 24] width 348 height 19
paste input "9929193"
type input "79929193"
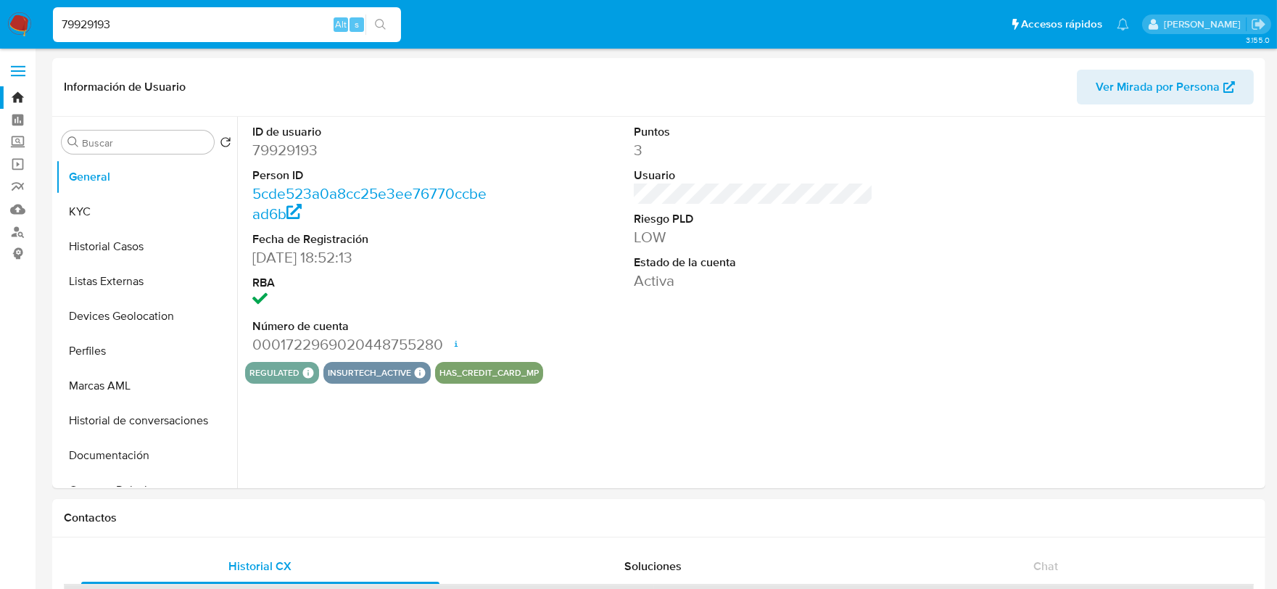
select select "10"
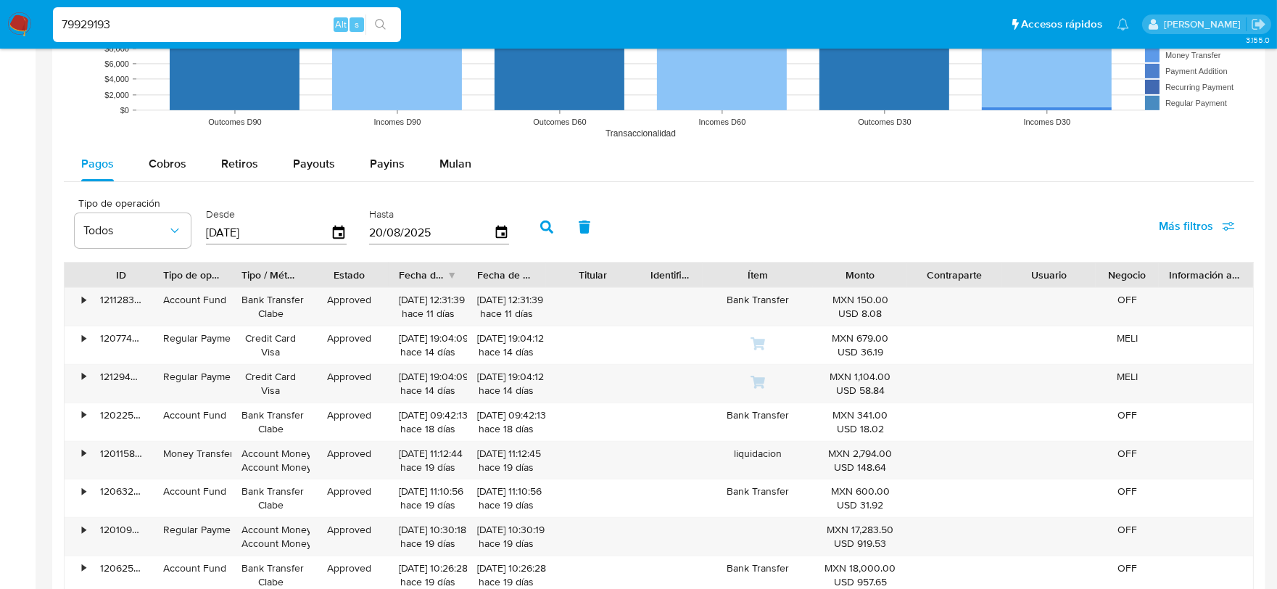
scroll to position [1209, 0]
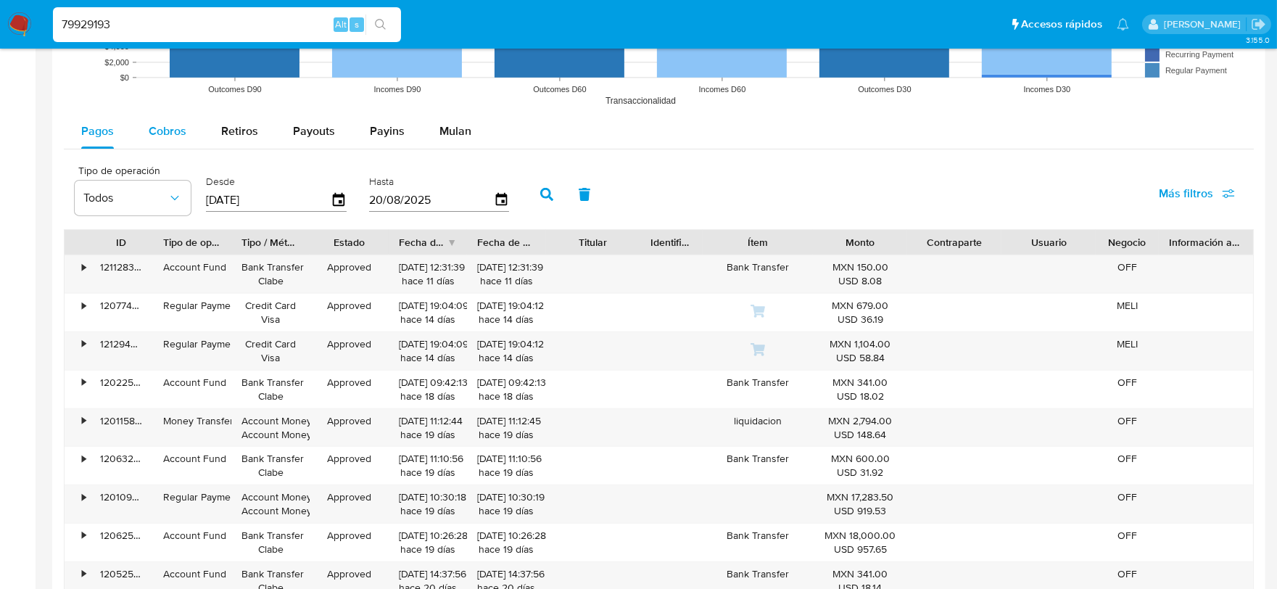
click at [162, 132] on span "Cobros" at bounding box center [168, 131] width 38 height 17
select select "10"
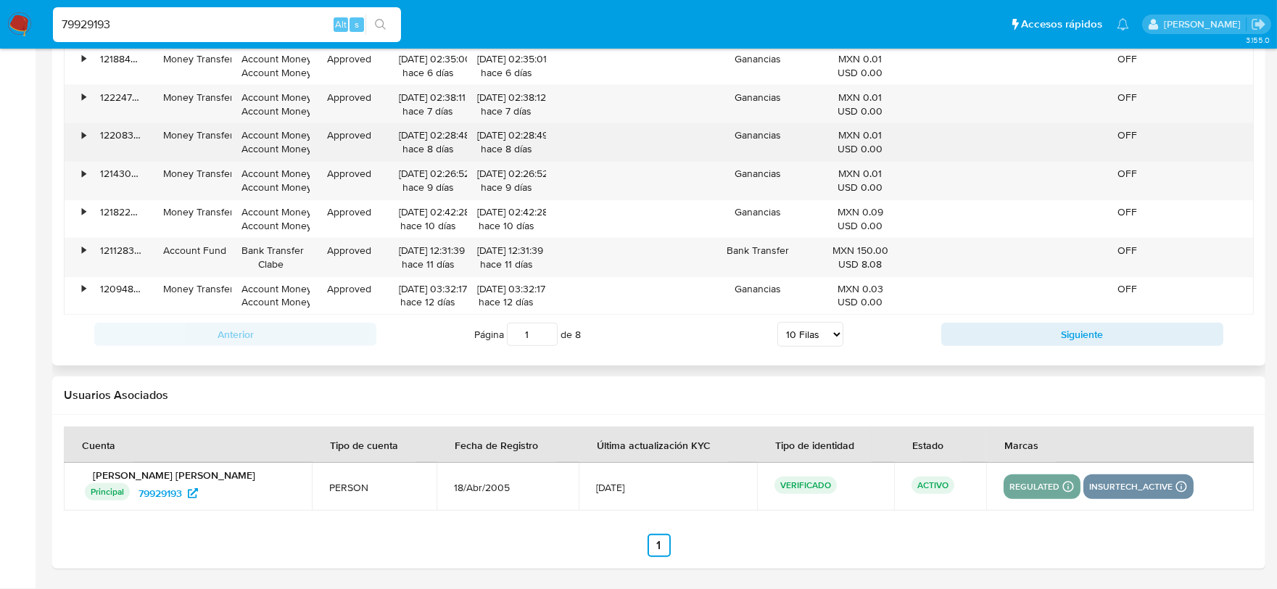
scroll to position [1372, 0]
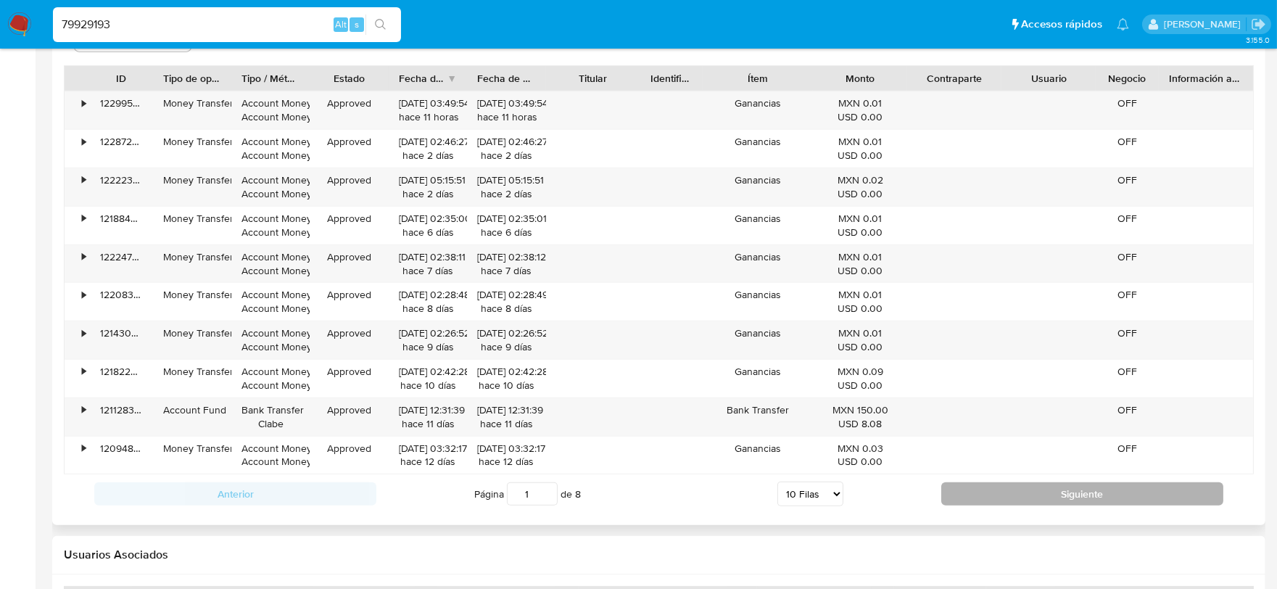
click at [1001, 489] on button "Siguiente" at bounding box center [1083, 493] width 282 height 23
type input "2"
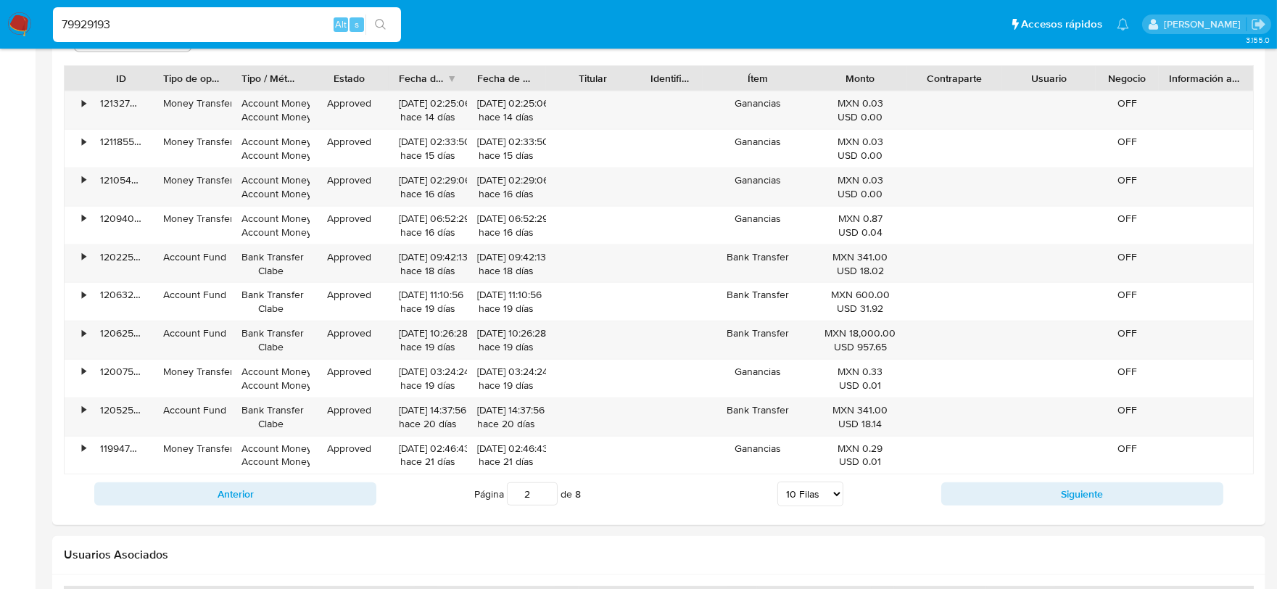
click at [170, 17] on input "79929193" at bounding box center [227, 24] width 348 height 19
paste input "13252380"
type input "132523803"
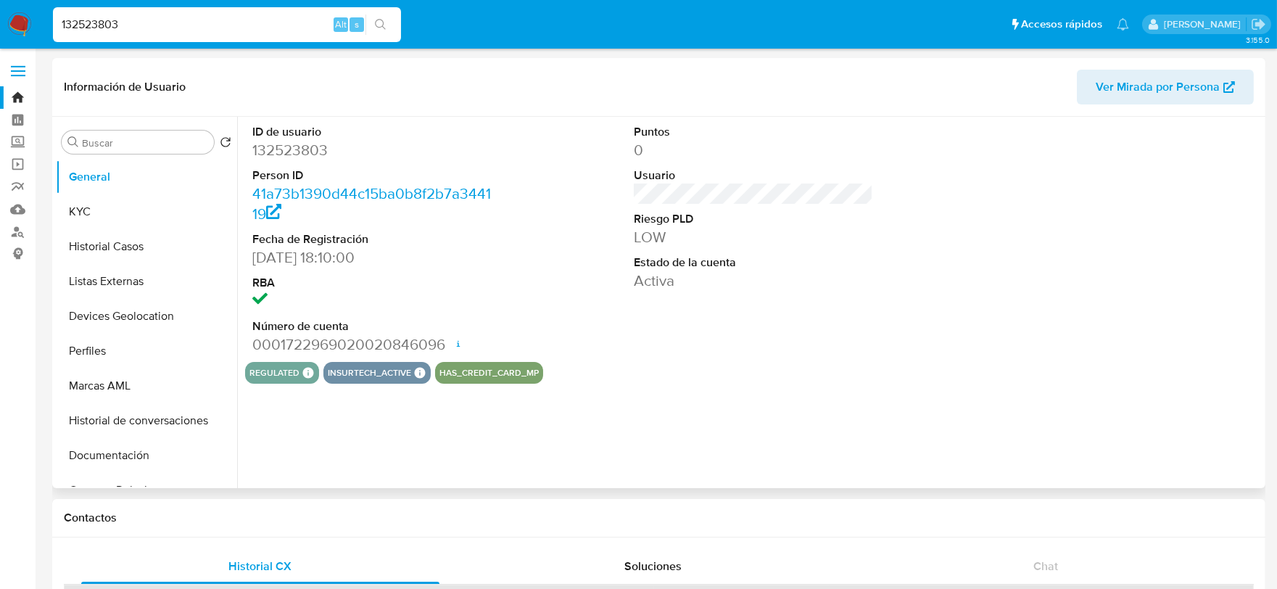
select select "10"
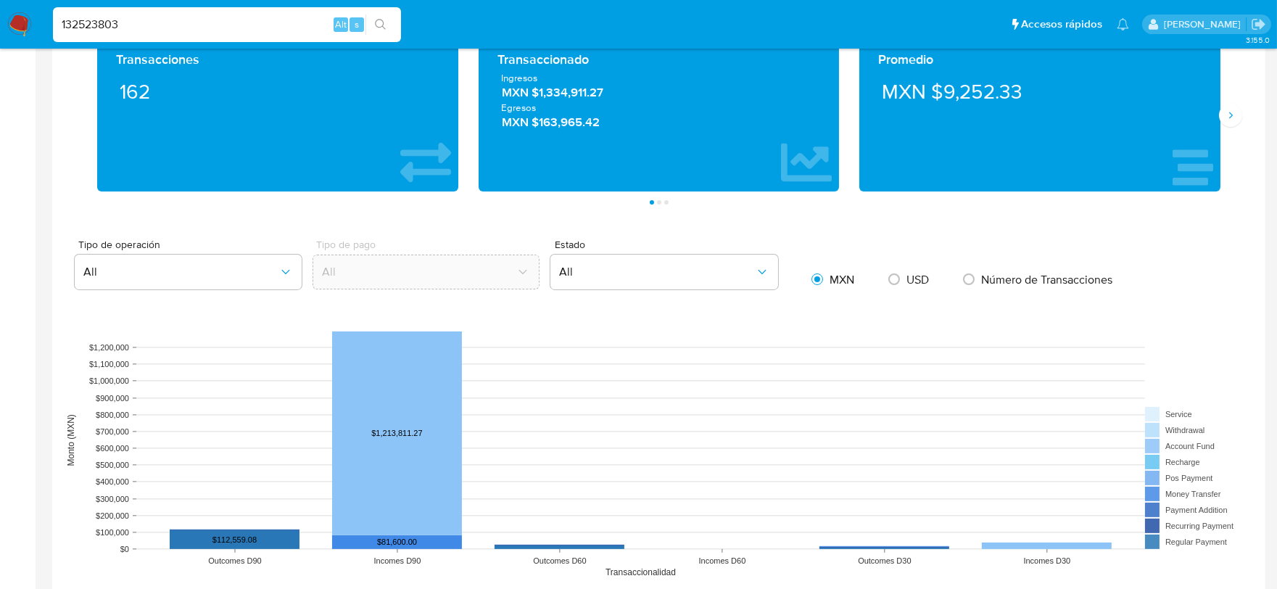
scroll to position [1128, 0]
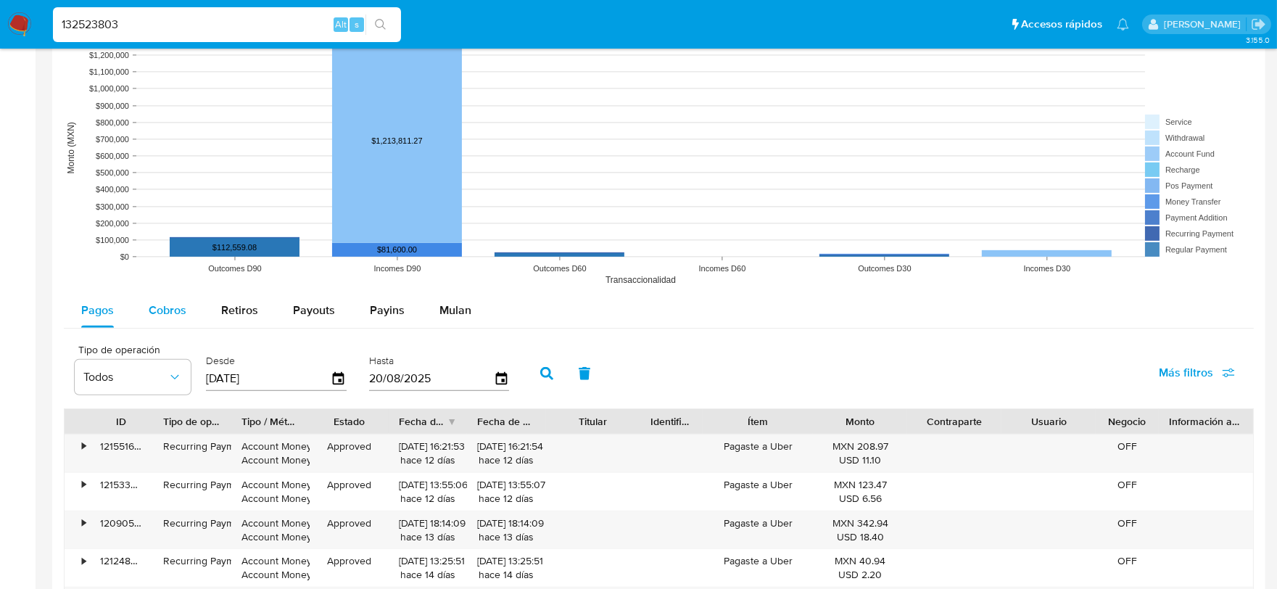
click at [142, 308] on button "Cobros" at bounding box center [167, 310] width 73 height 35
select select "10"
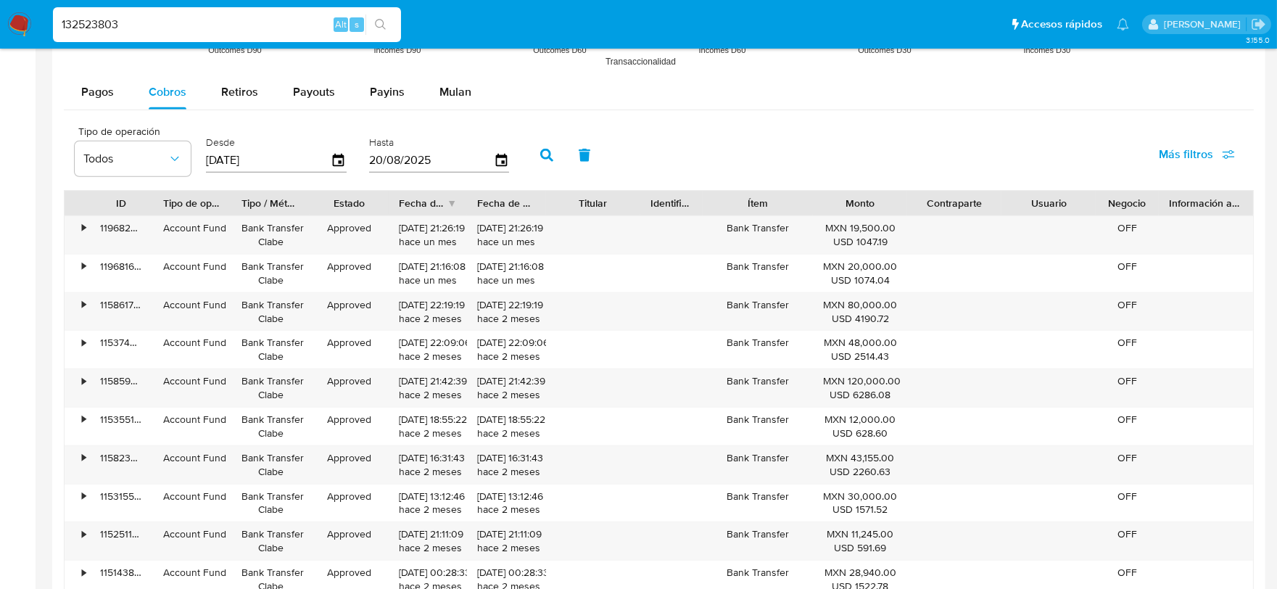
scroll to position [1370, 0]
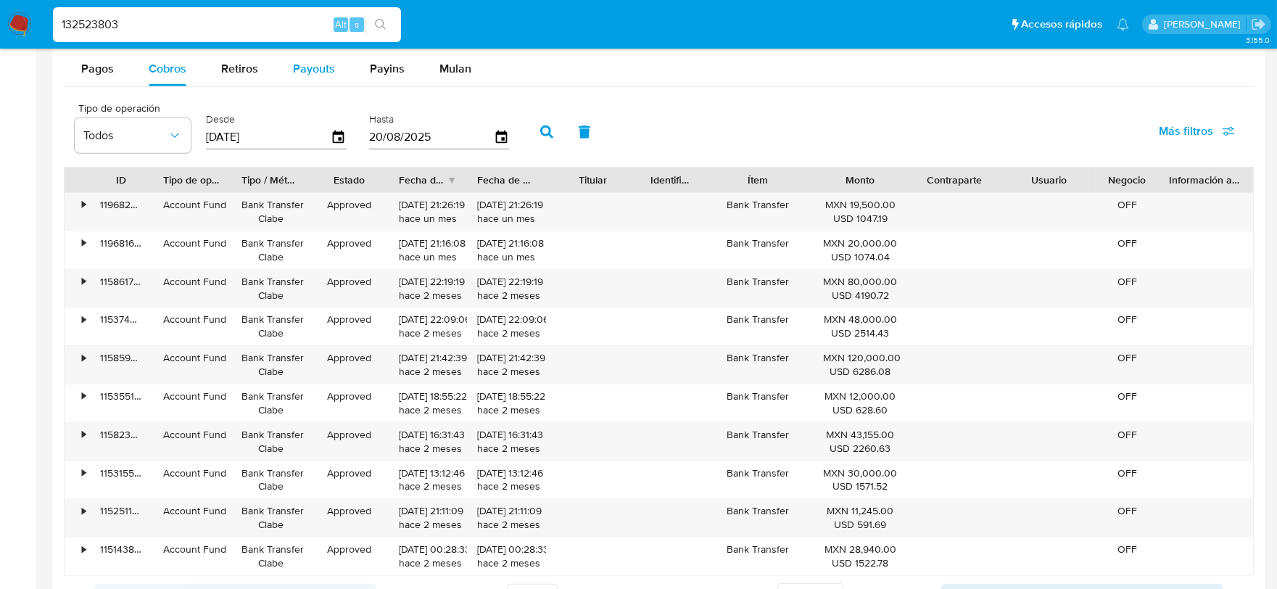
click at [308, 75] on span "Payouts" at bounding box center [314, 68] width 42 height 17
select select "10"
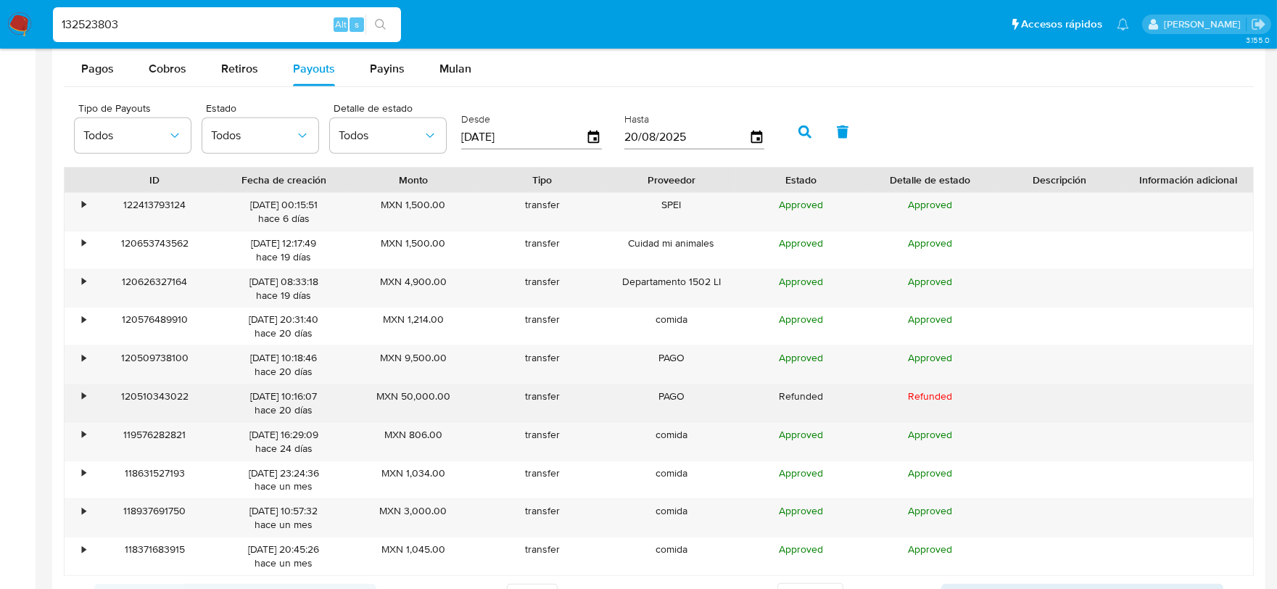
click at [82, 398] on div "•" at bounding box center [84, 397] width 4 height 14
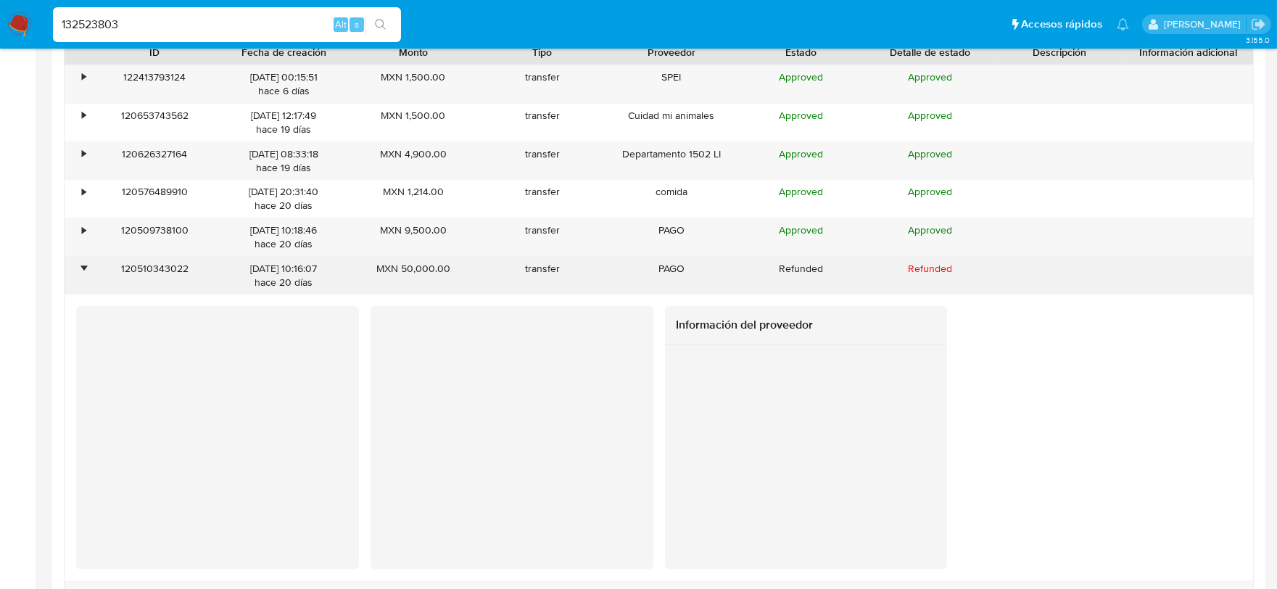
scroll to position [1531, 0]
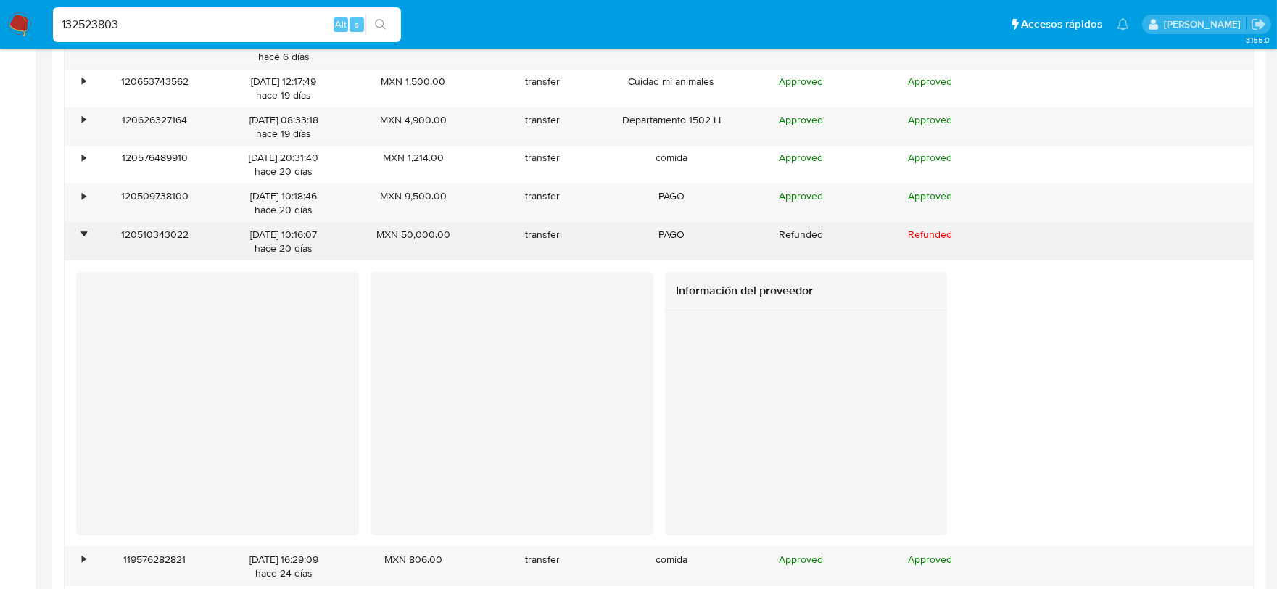
click at [82, 236] on div "•" at bounding box center [84, 235] width 4 height 14
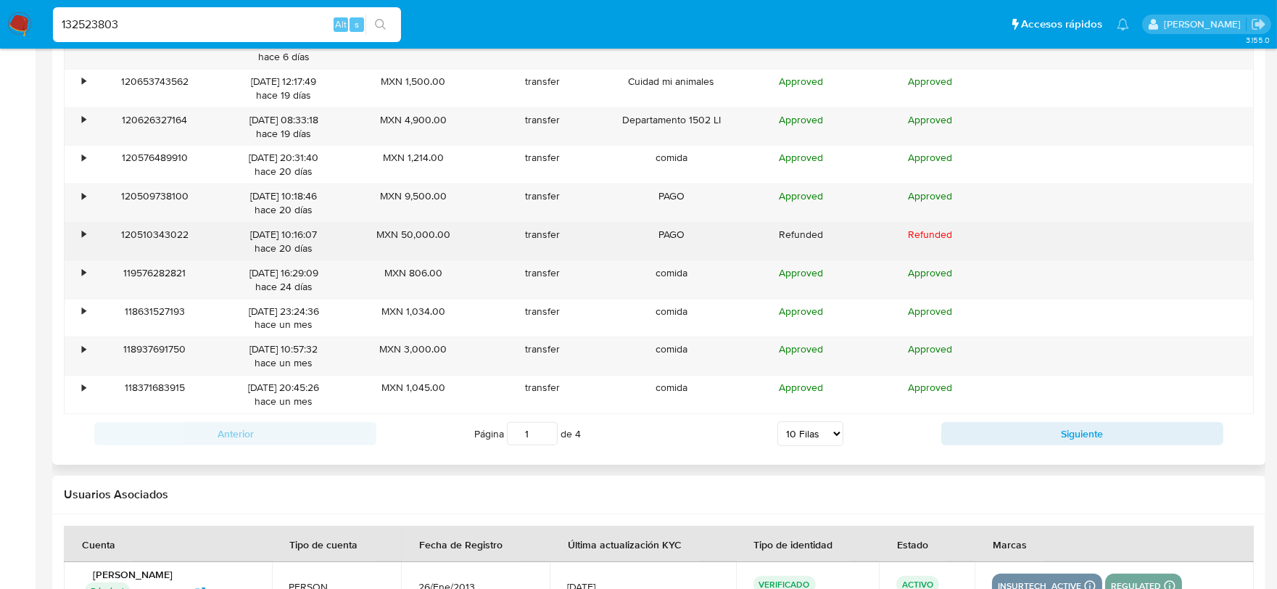
click at [84, 229] on div "•" at bounding box center [84, 235] width 4 height 14
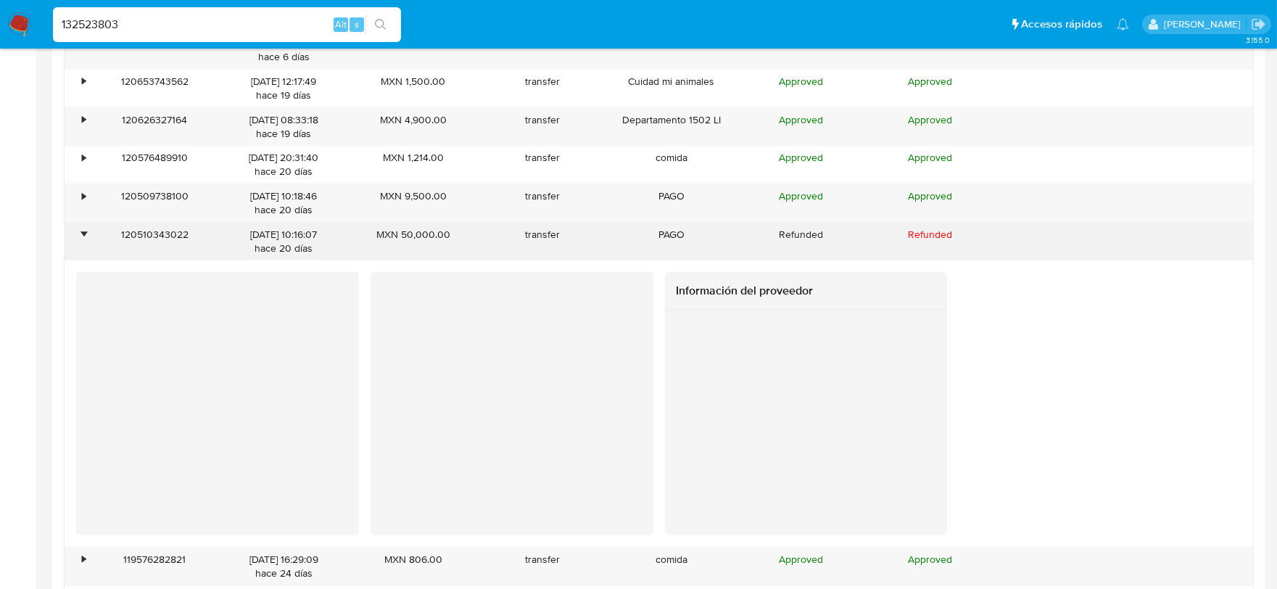
click at [84, 229] on div "•" at bounding box center [84, 235] width 4 height 14
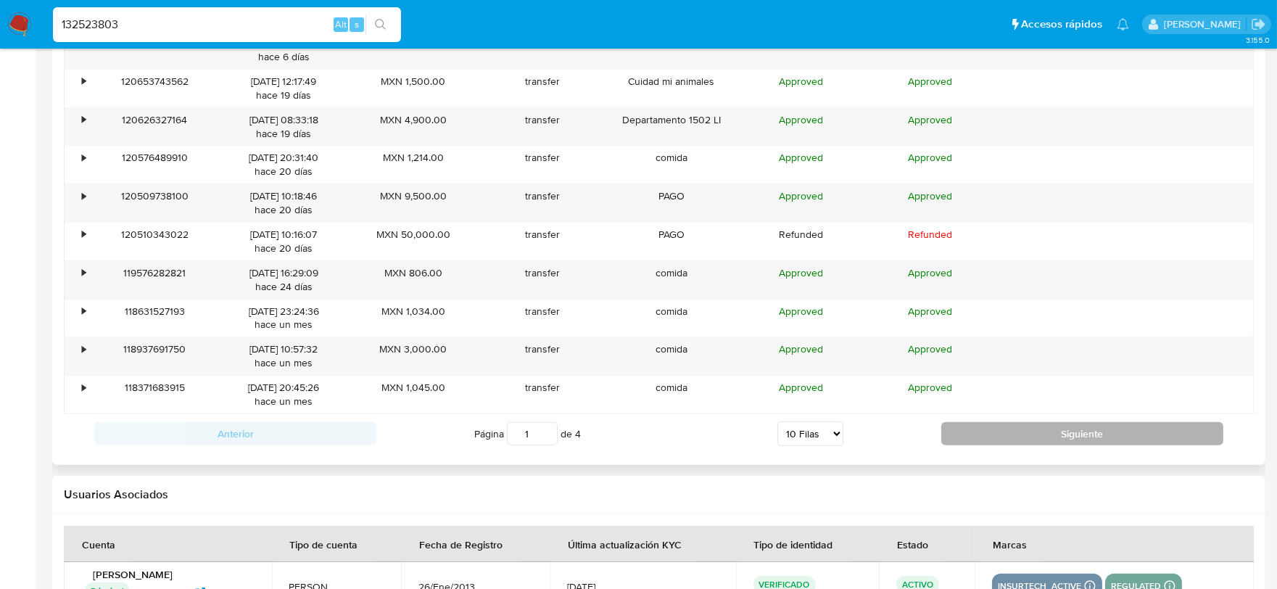
click at [1057, 434] on button "Siguiente" at bounding box center [1083, 433] width 282 height 23
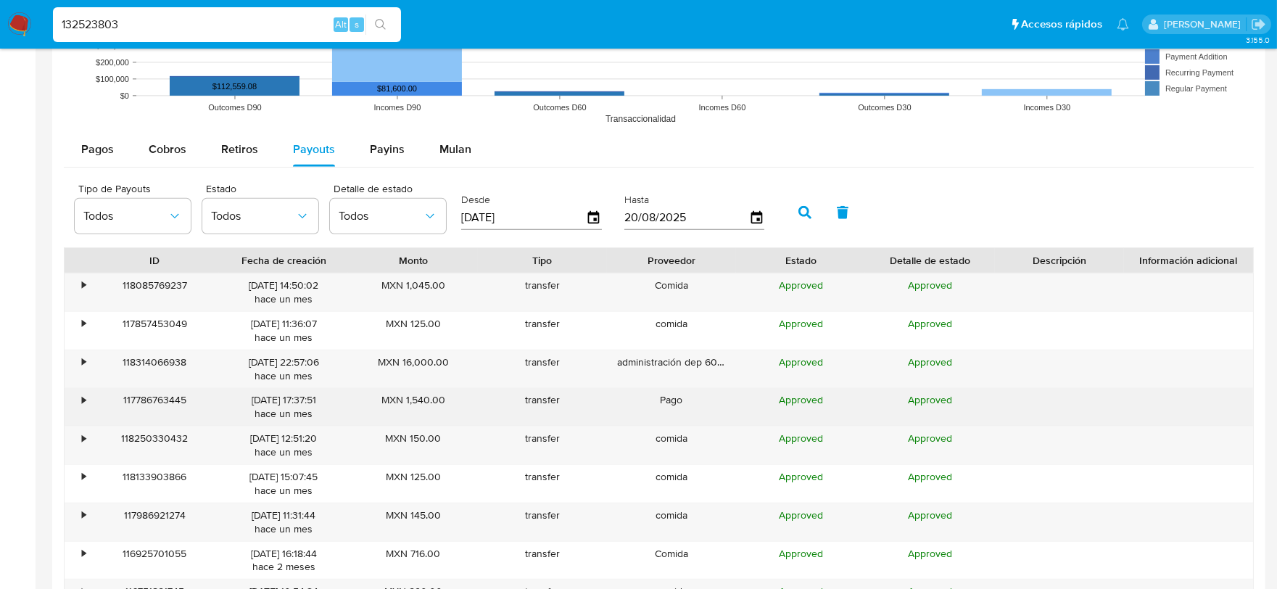
scroll to position [1370, 0]
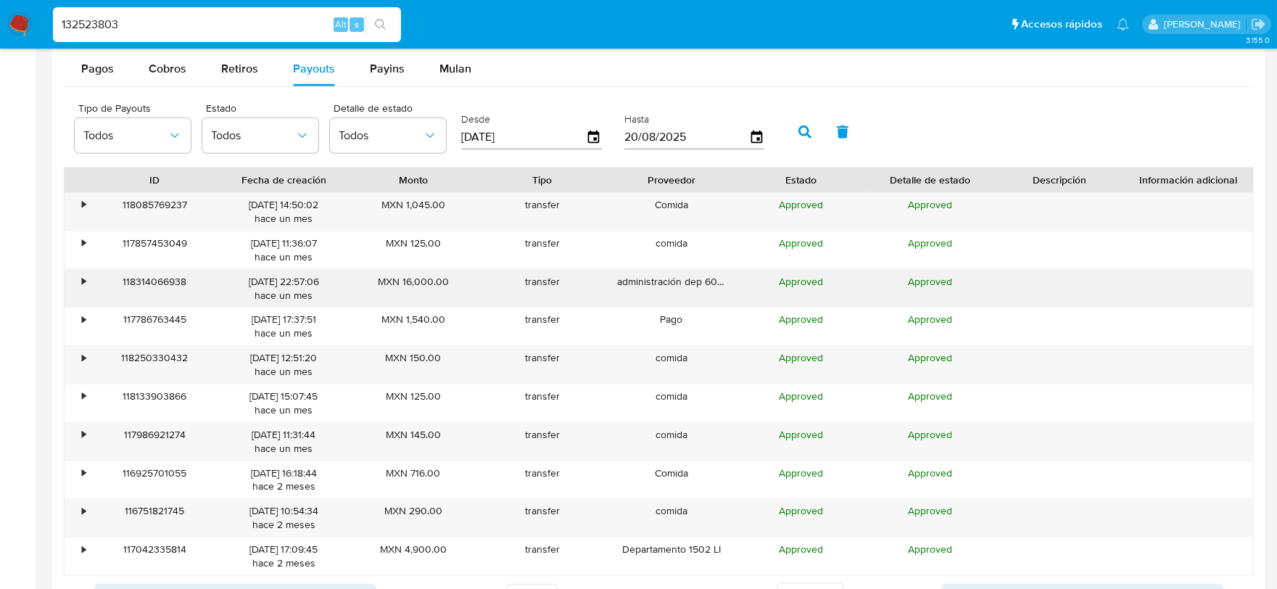
click at [77, 280] on div "•" at bounding box center [77, 289] width 25 height 38
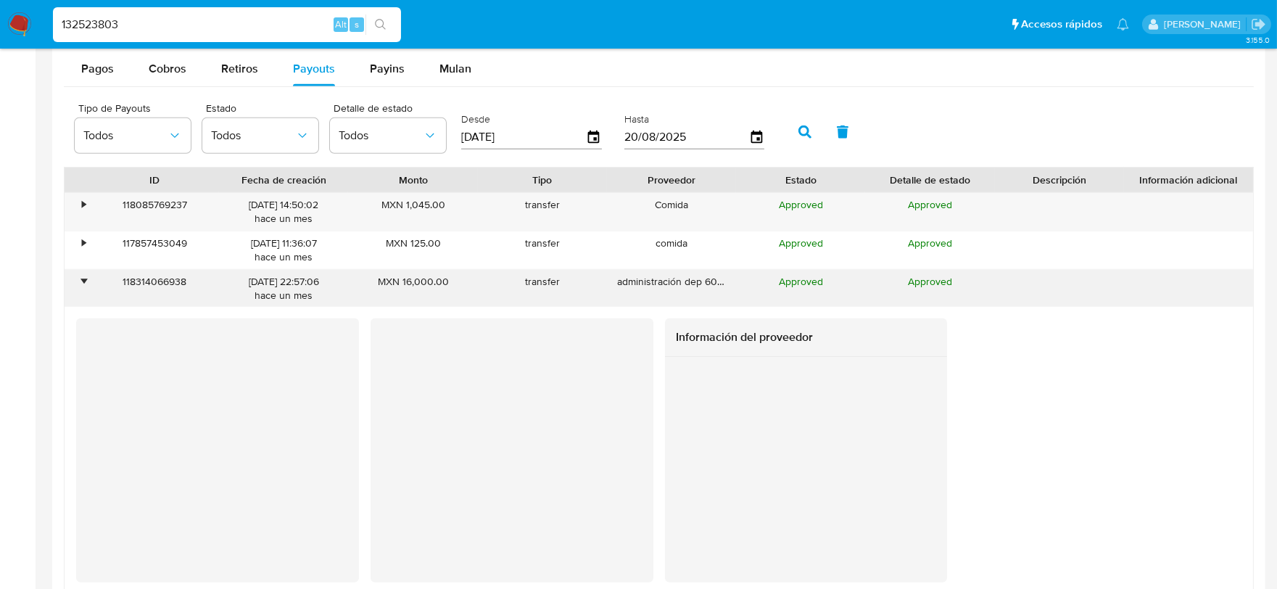
click at [77, 280] on div "•" at bounding box center [77, 289] width 25 height 38
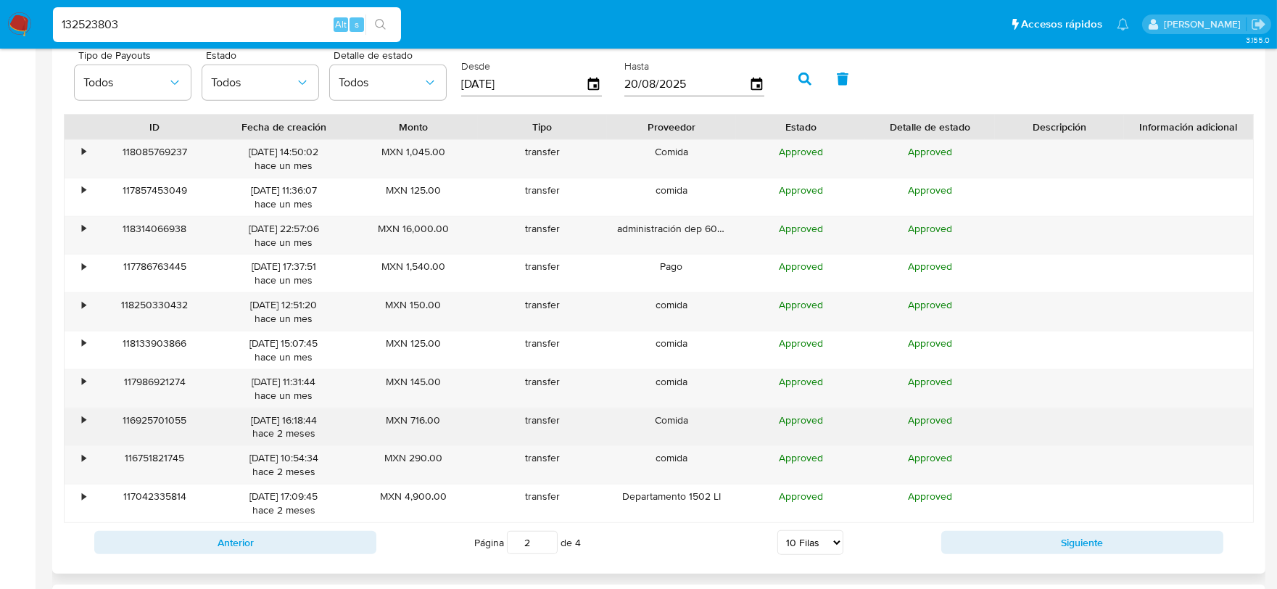
scroll to position [1451, 0]
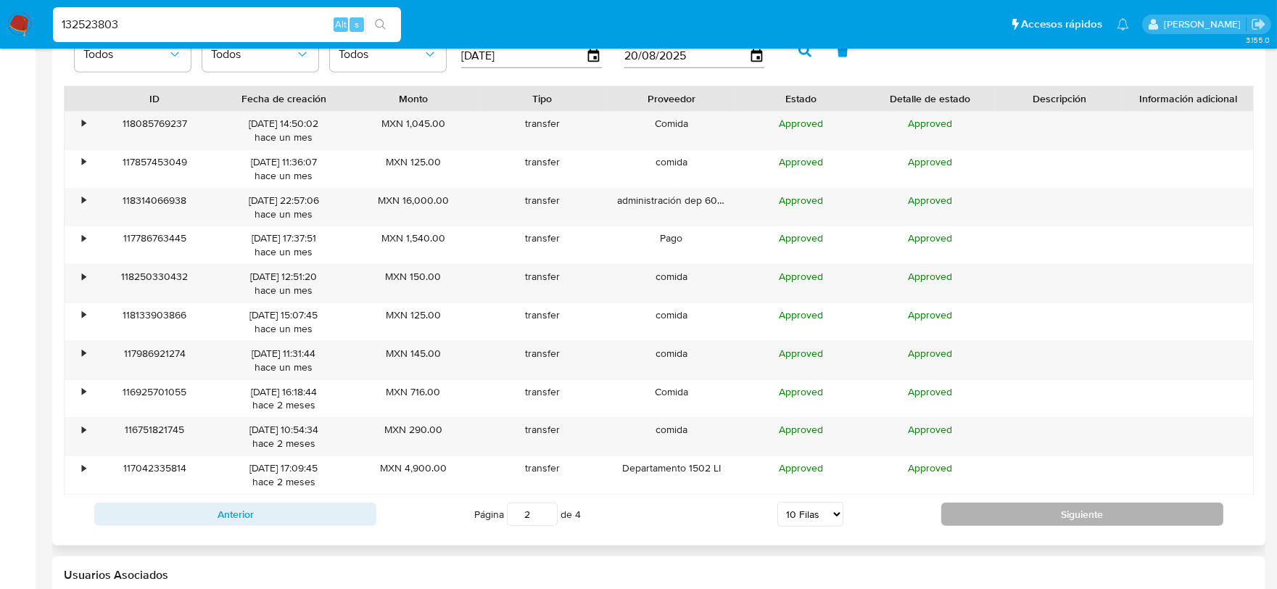
click at [1149, 506] on button "Siguiente" at bounding box center [1083, 514] width 282 height 23
type input "3"
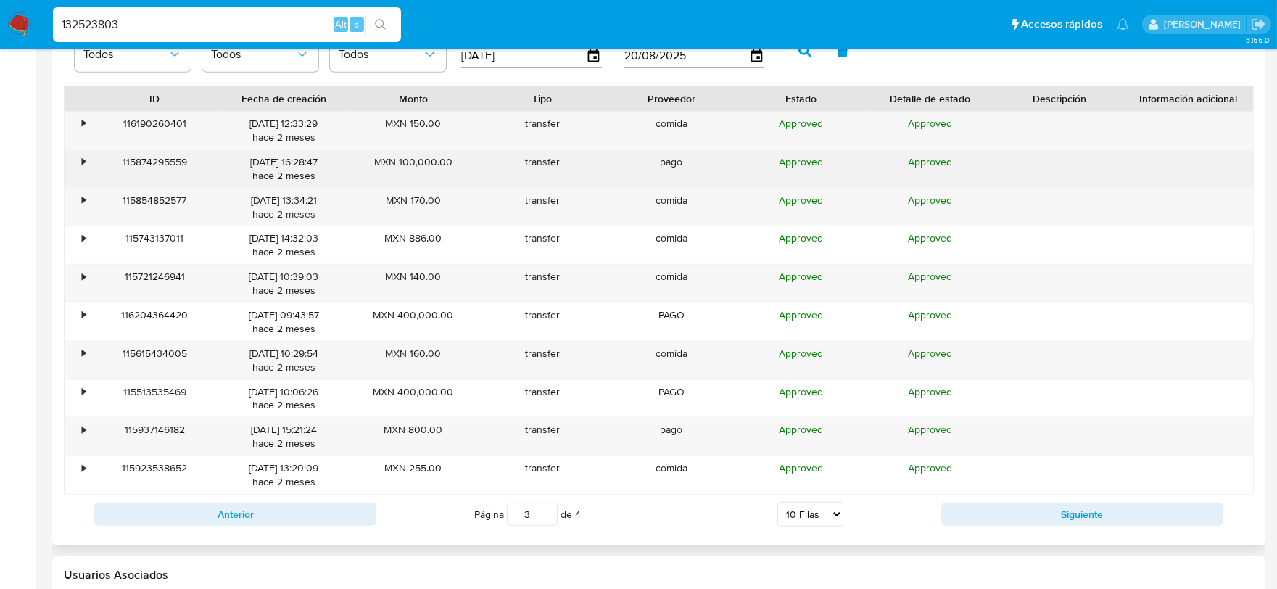
click at [83, 167] on div "•" at bounding box center [84, 162] width 4 height 14
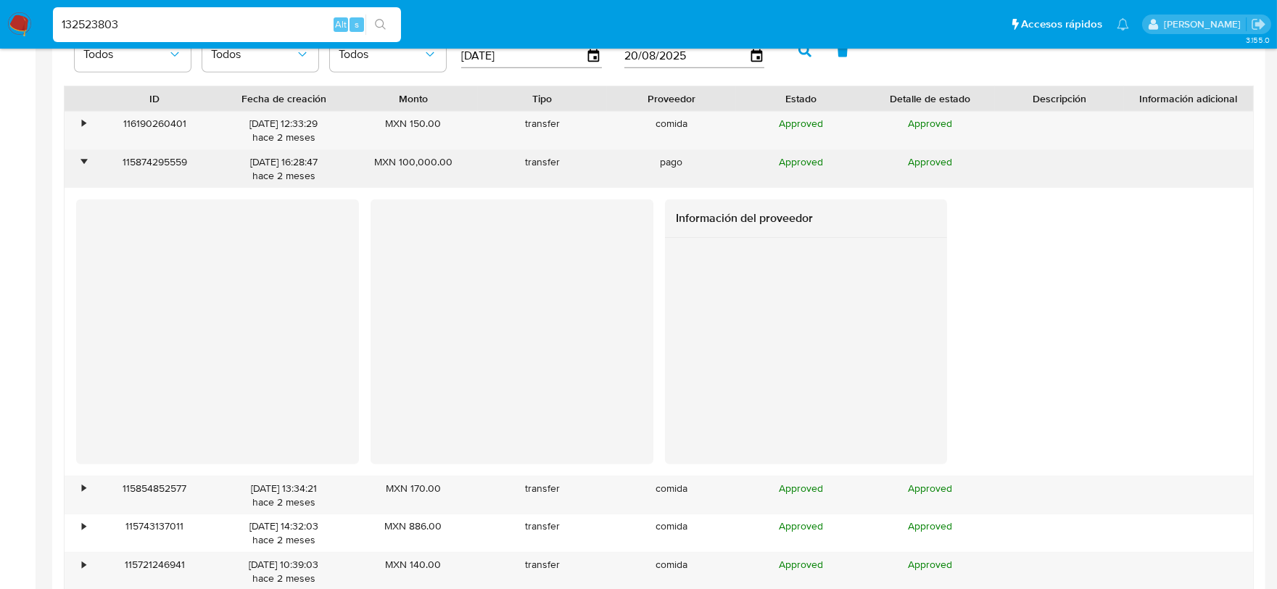
click at [83, 167] on div "•" at bounding box center [84, 162] width 4 height 14
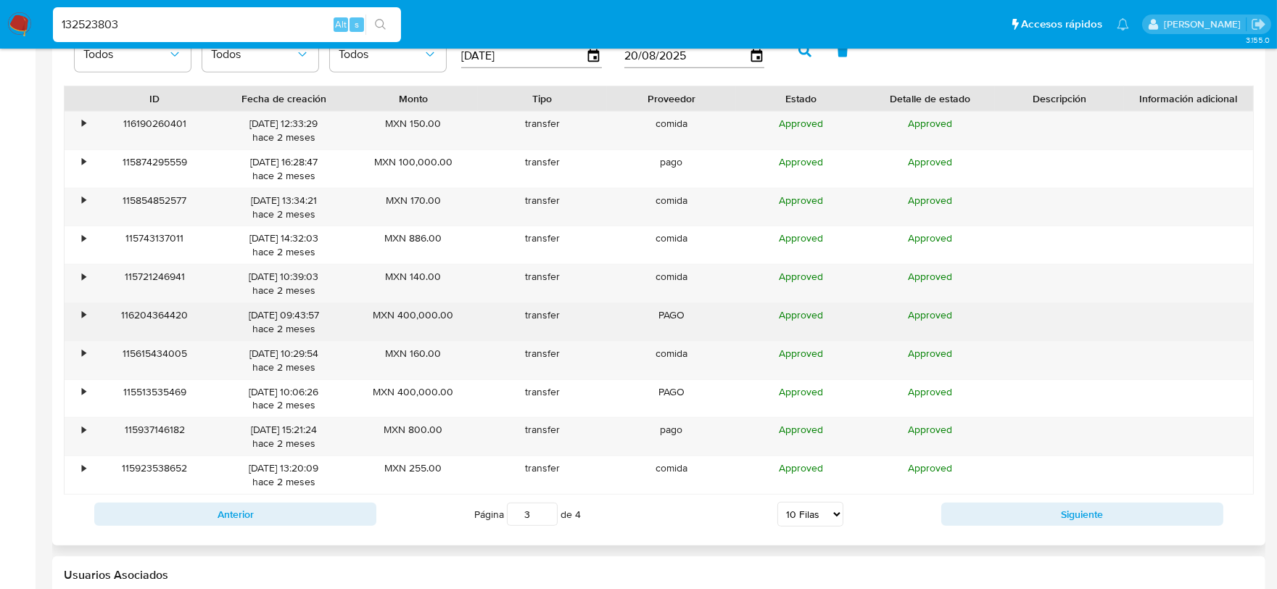
click at [81, 307] on div "•" at bounding box center [77, 322] width 25 height 38
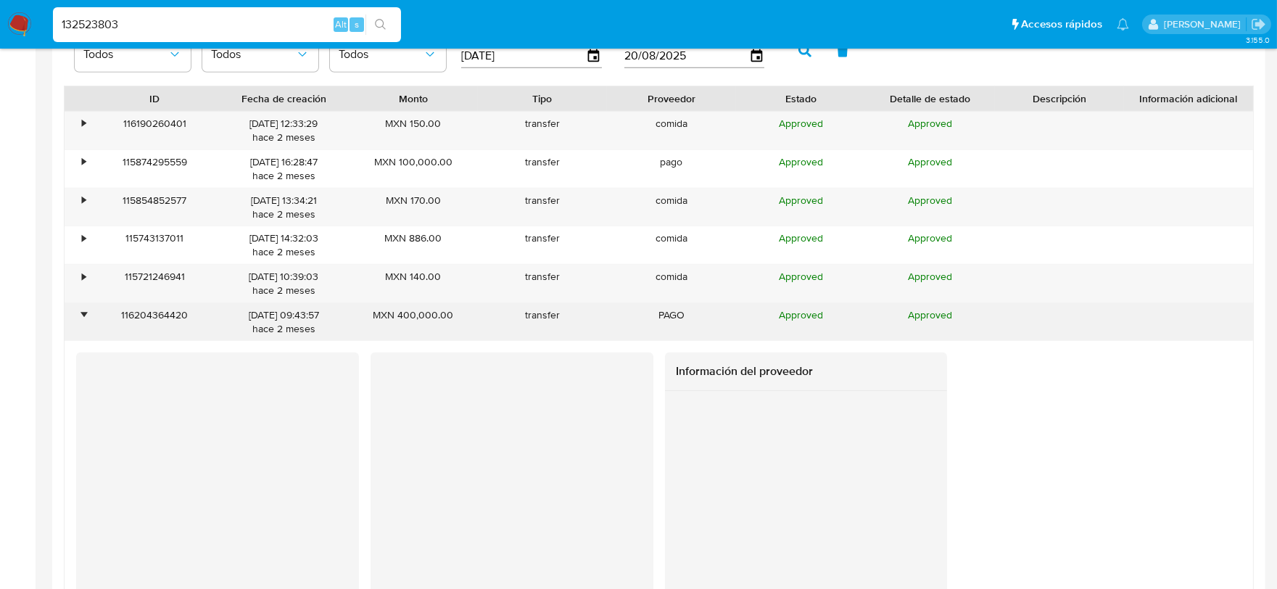
click at [81, 307] on div "•" at bounding box center [77, 322] width 25 height 38
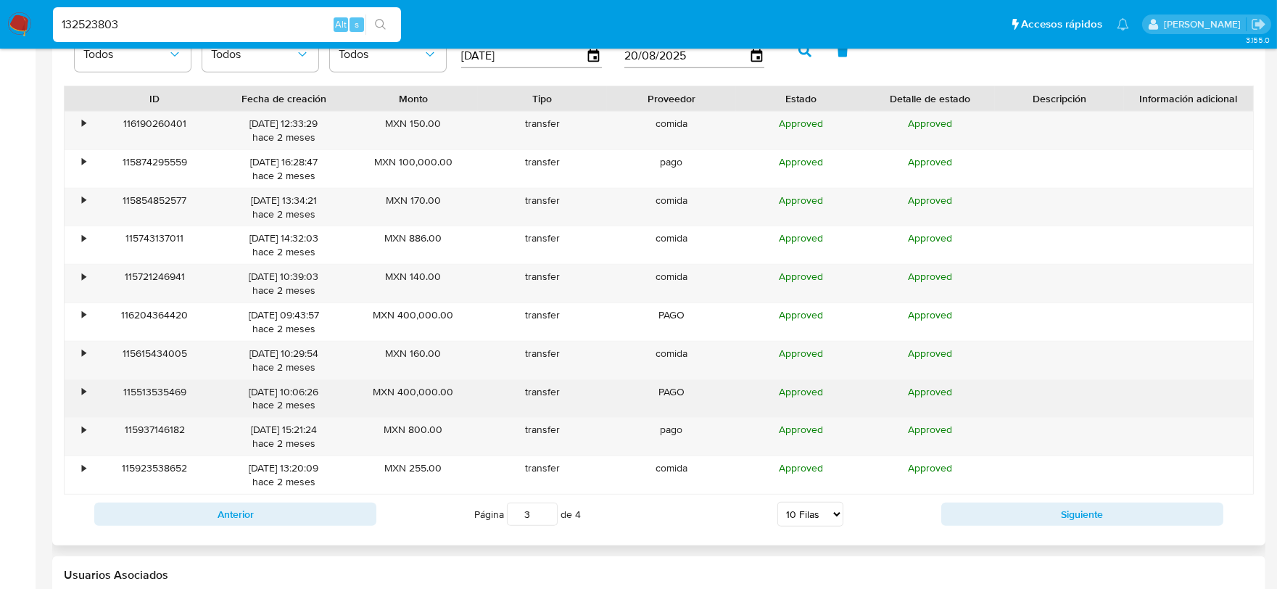
click at [82, 389] on div "•" at bounding box center [84, 392] width 4 height 14
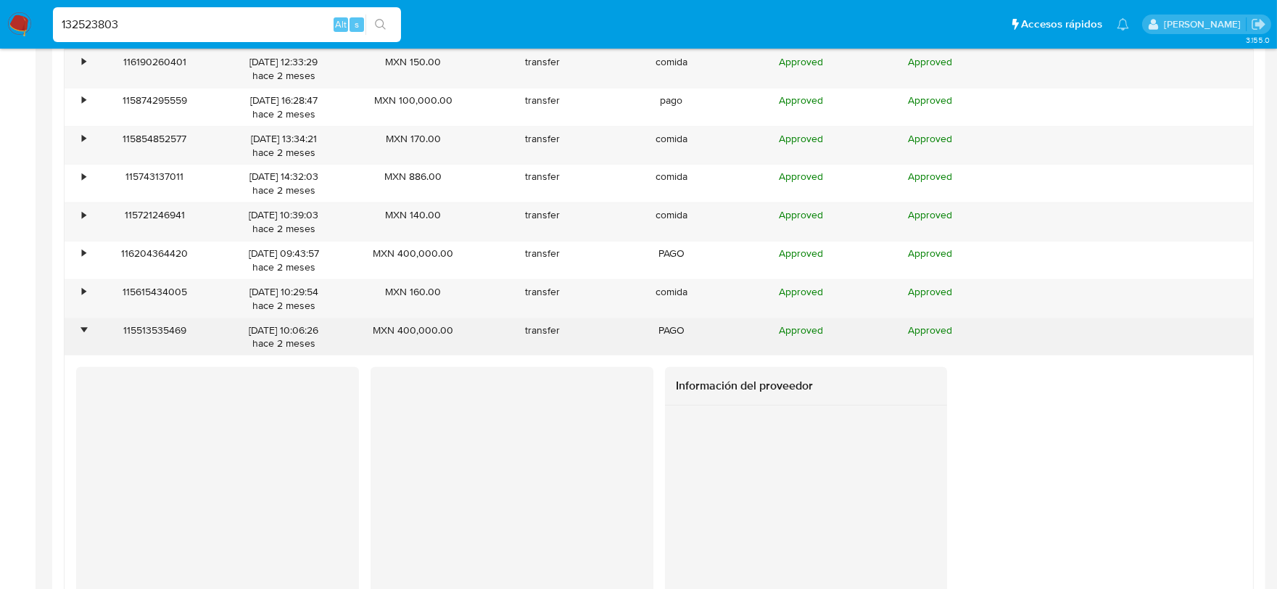
scroll to position [1531, 0]
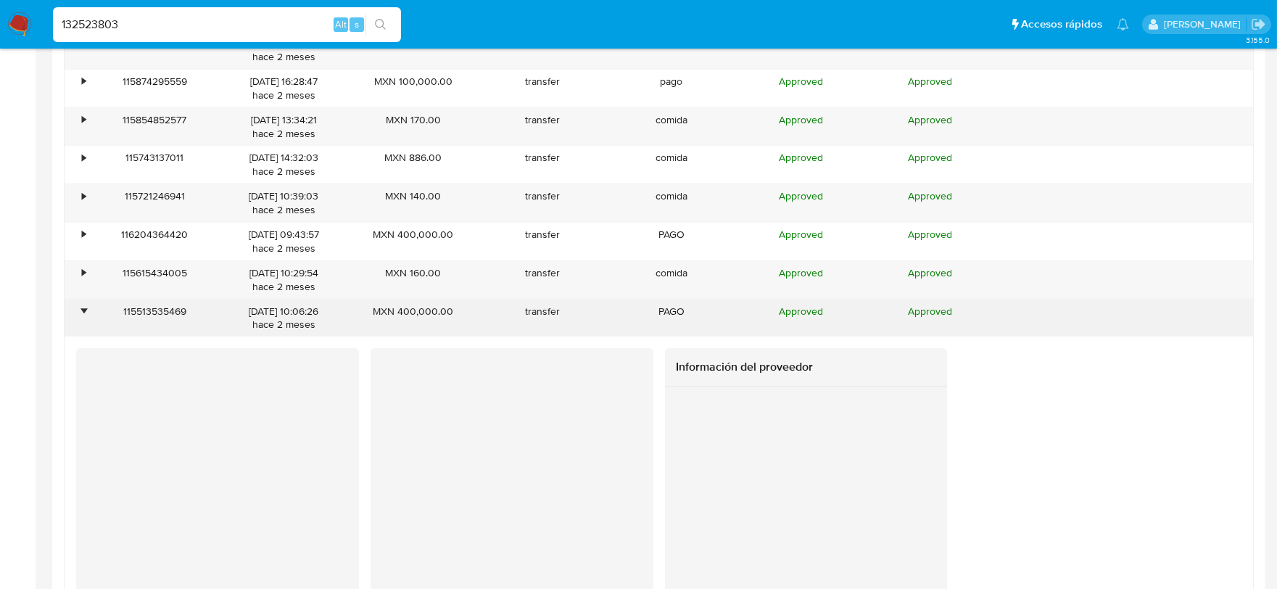
click at [84, 313] on div "•" at bounding box center [84, 312] width 4 height 14
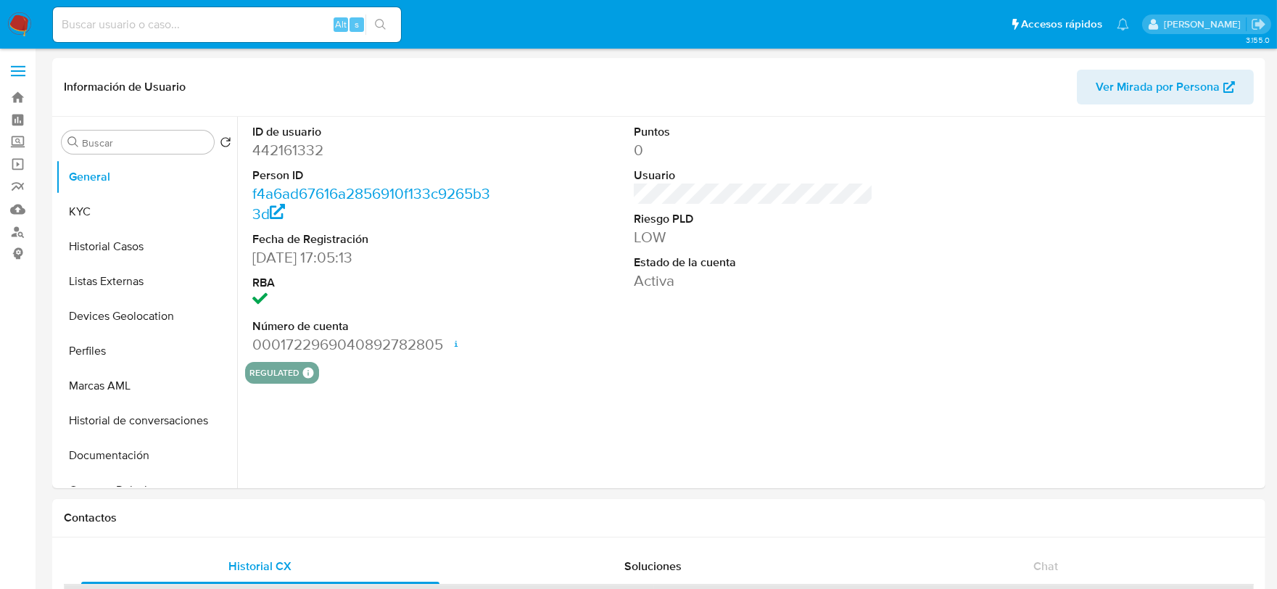
select select "10"
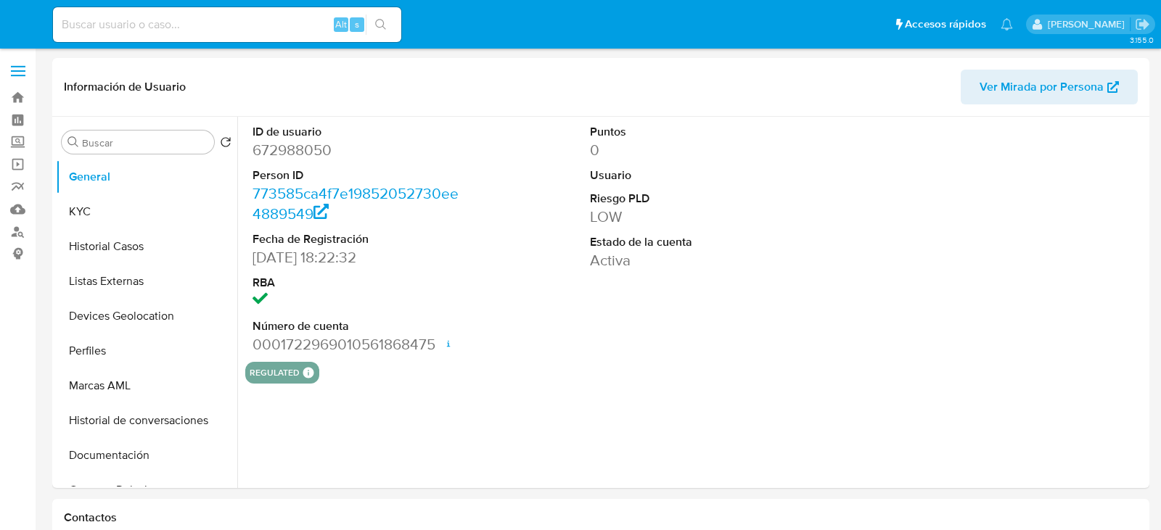
select select "10"
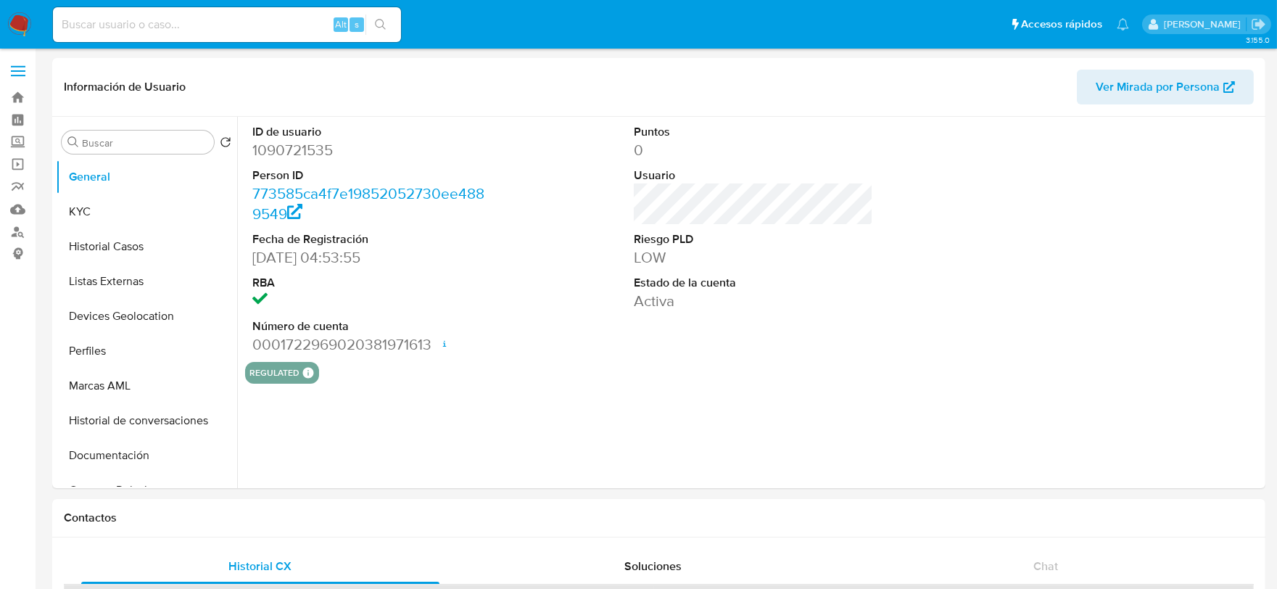
select select "10"
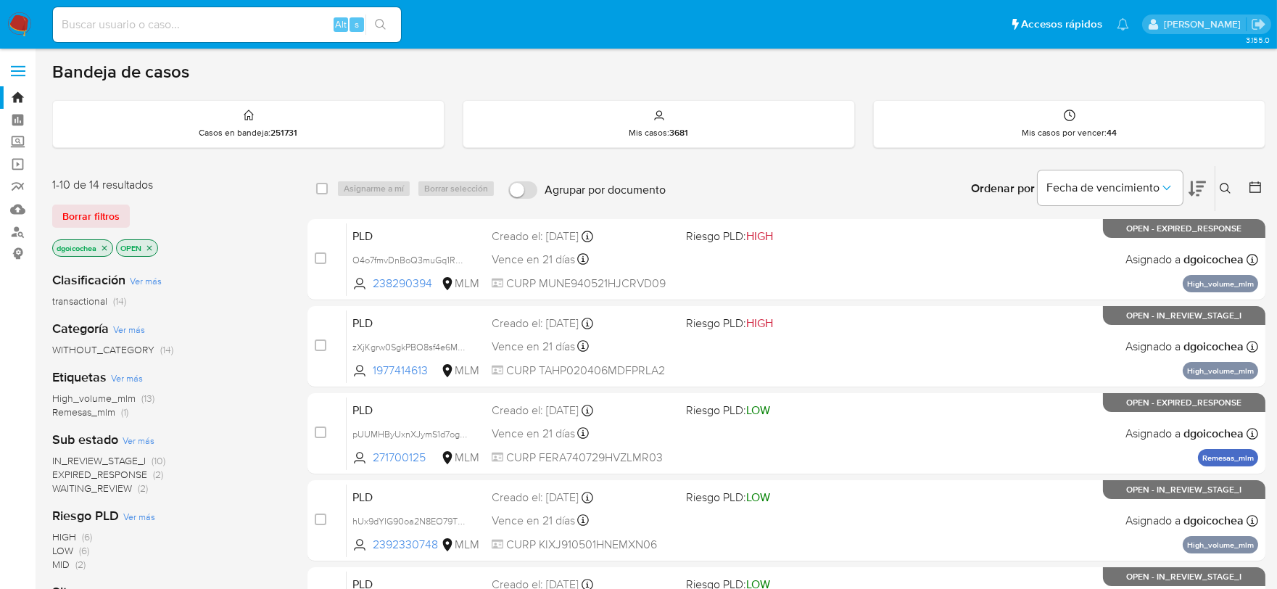
click at [133, 457] on span "IN_REVIEW_STAGE_I" at bounding box center [99, 460] width 94 height 15
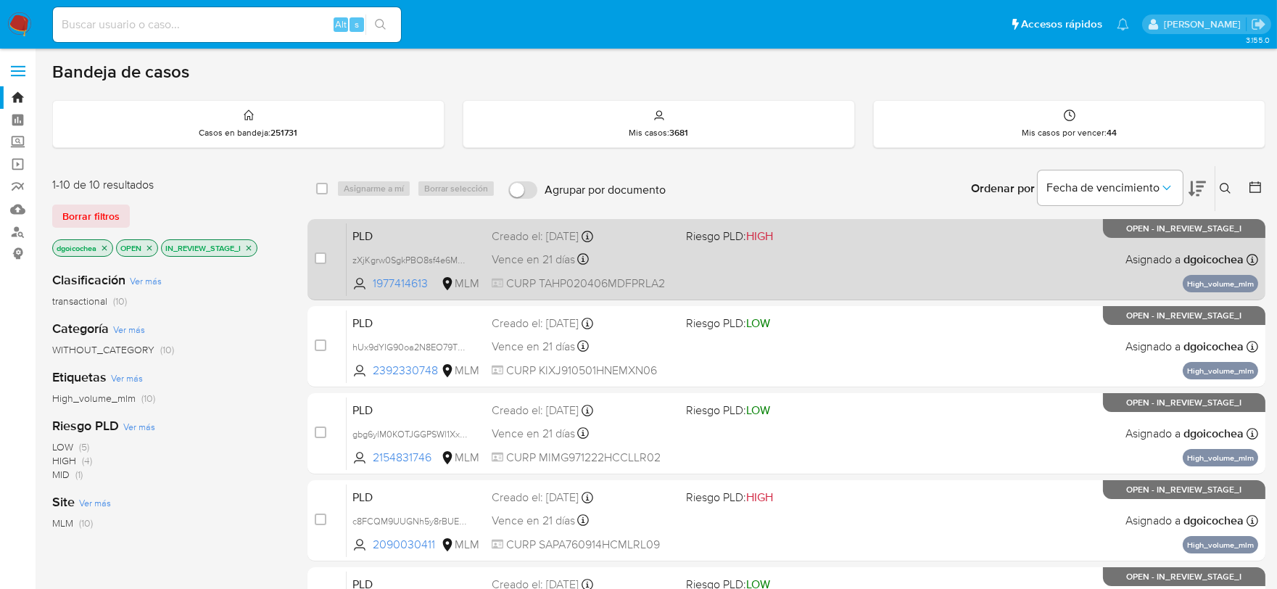
click at [371, 236] on span "PLD" at bounding box center [417, 235] width 128 height 19
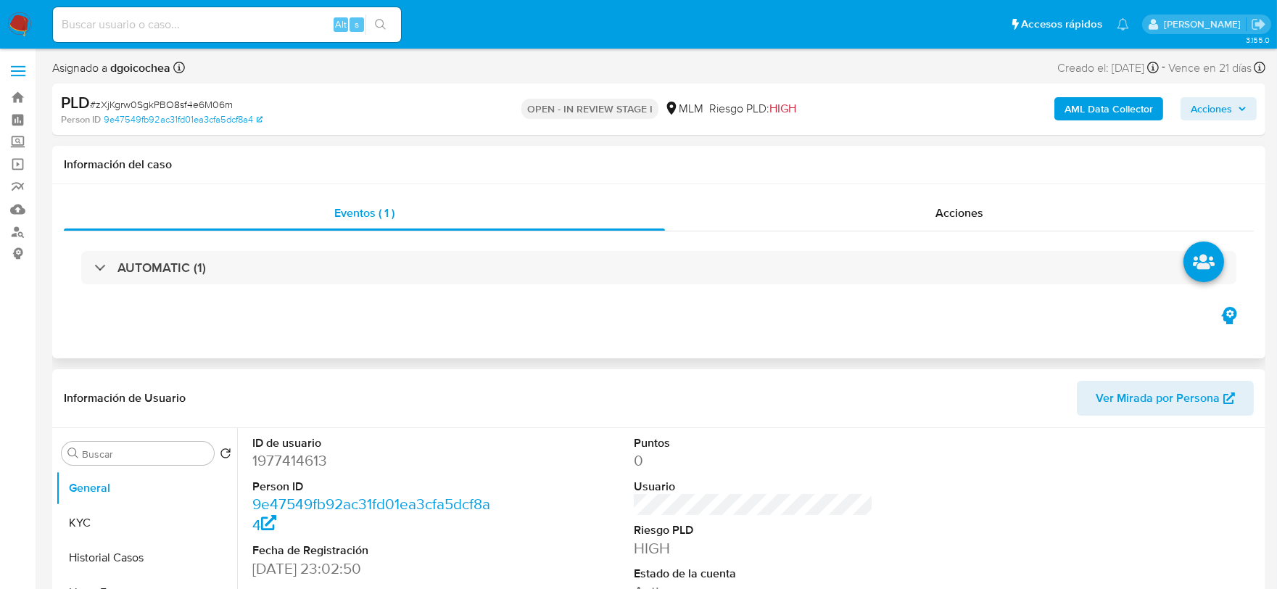
select select "10"
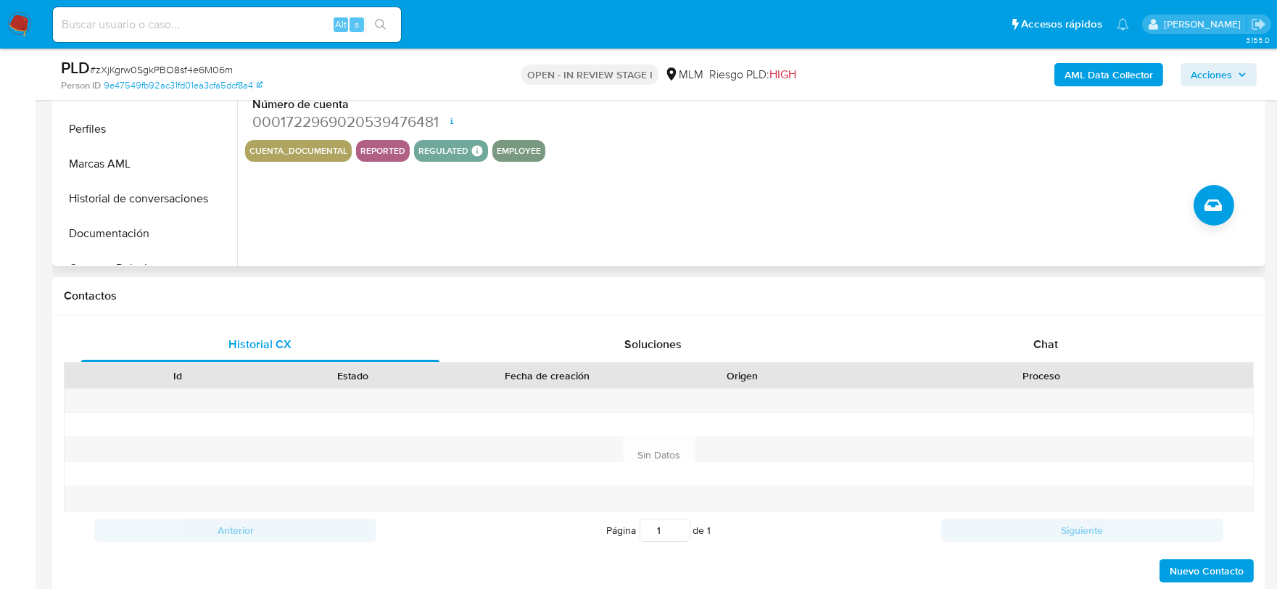
scroll to position [483, 0]
click at [1052, 337] on span "Chat" at bounding box center [1046, 342] width 25 height 17
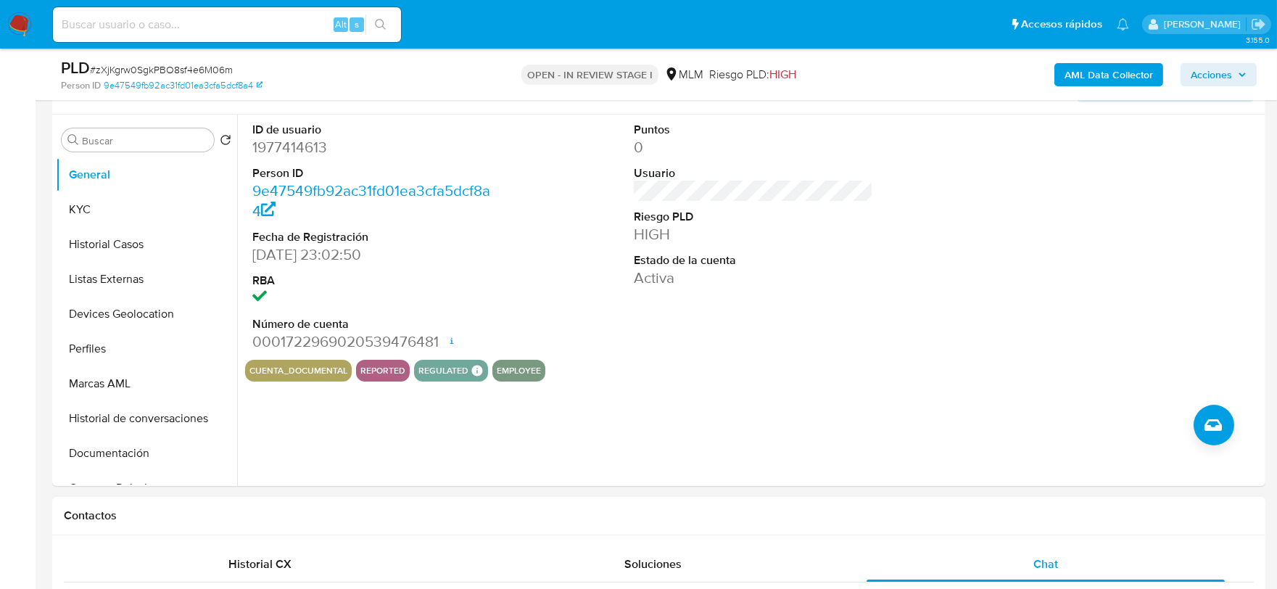
scroll to position [242, 0]
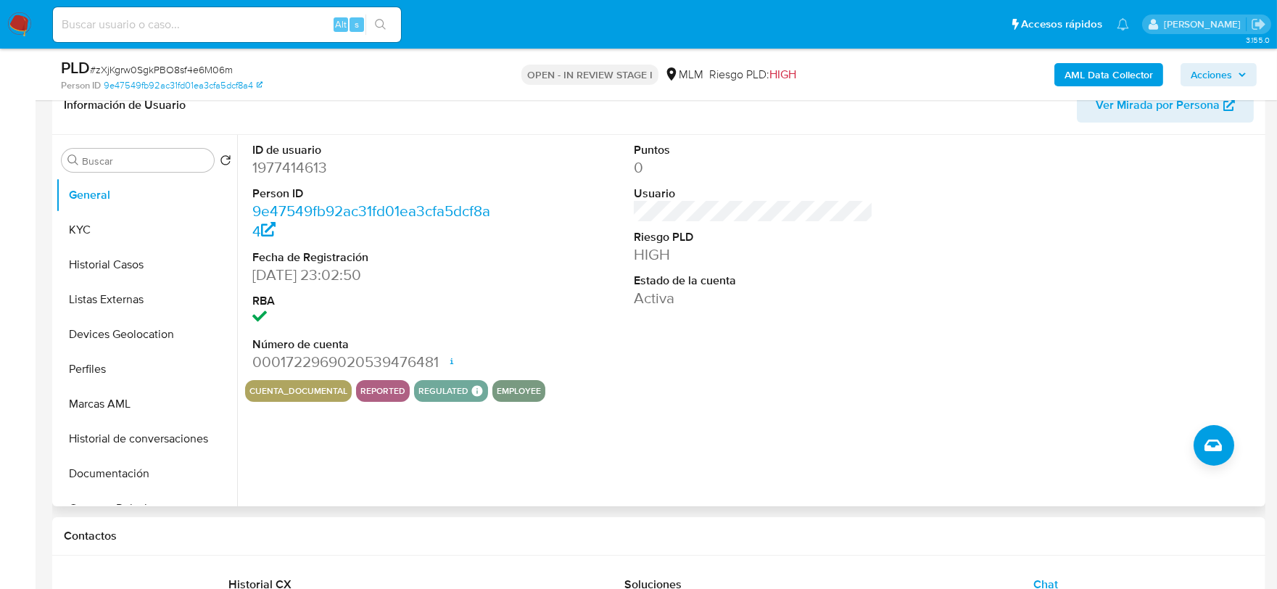
click at [523, 390] on button "employee" at bounding box center [519, 391] width 44 height 6
click at [519, 390] on button "employee" at bounding box center [519, 391] width 44 height 6
click at [589, 464] on div "ID de usuario 1977414613 Person ID 9e47549fb92ac31fd01ea3cfa5dcf8a4 Fecha de Re…" at bounding box center [749, 320] width 1025 height 371
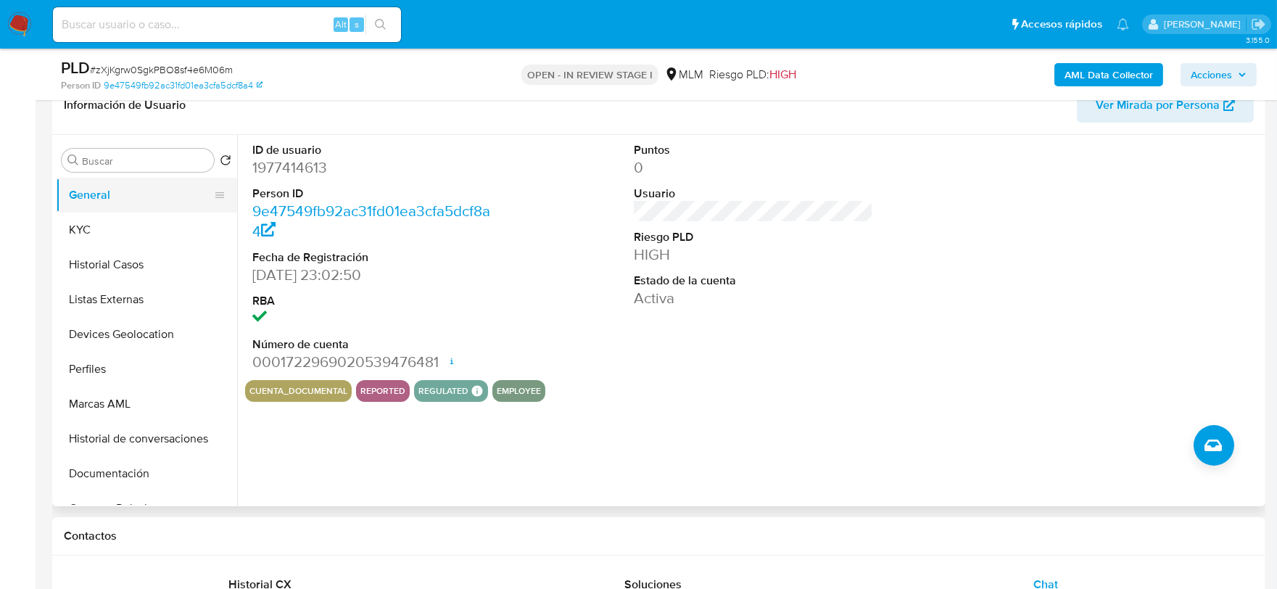
click at [128, 211] on button "General" at bounding box center [141, 195] width 170 height 35
click at [151, 227] on button "KYC" at bounding box center [141, 230] width 170 height 35
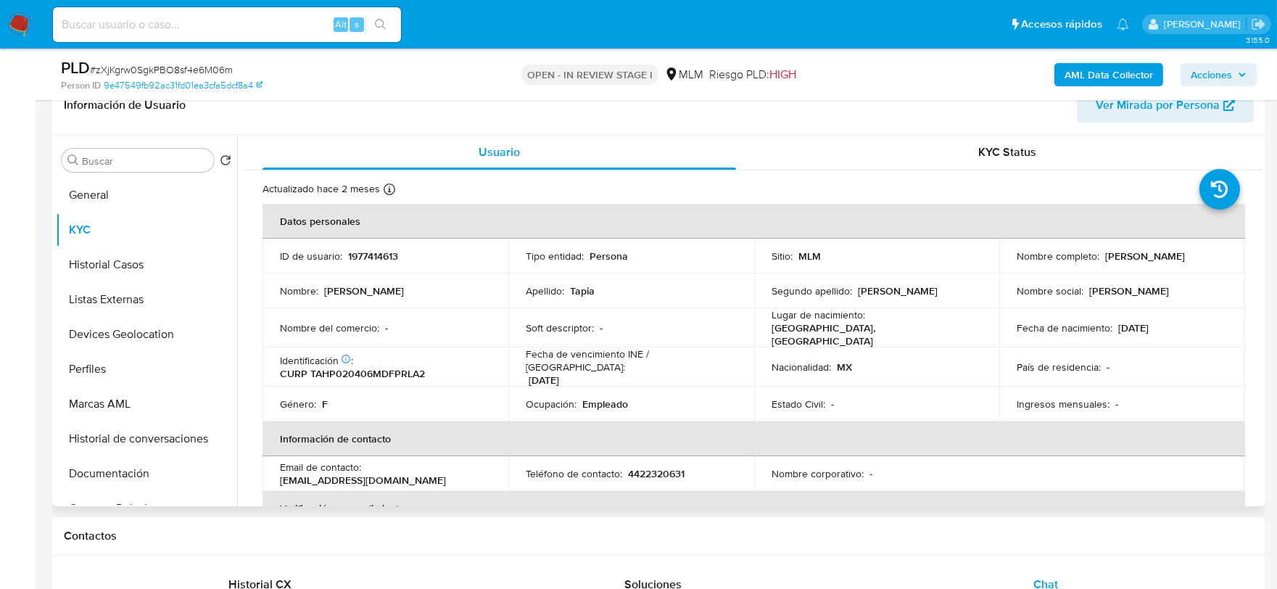
drag, startPoint x: 1136, startPoint y: 263, endPoint x: 1013, endPoint y: 263, distance: 122.6
click at [1017, 263] on div "Nombre completo : Paola Janeth Tapia Herrera" at bounding box center [1122, 256] width 211 height 13
copy p "Paola Janeth Tapia Herrera"
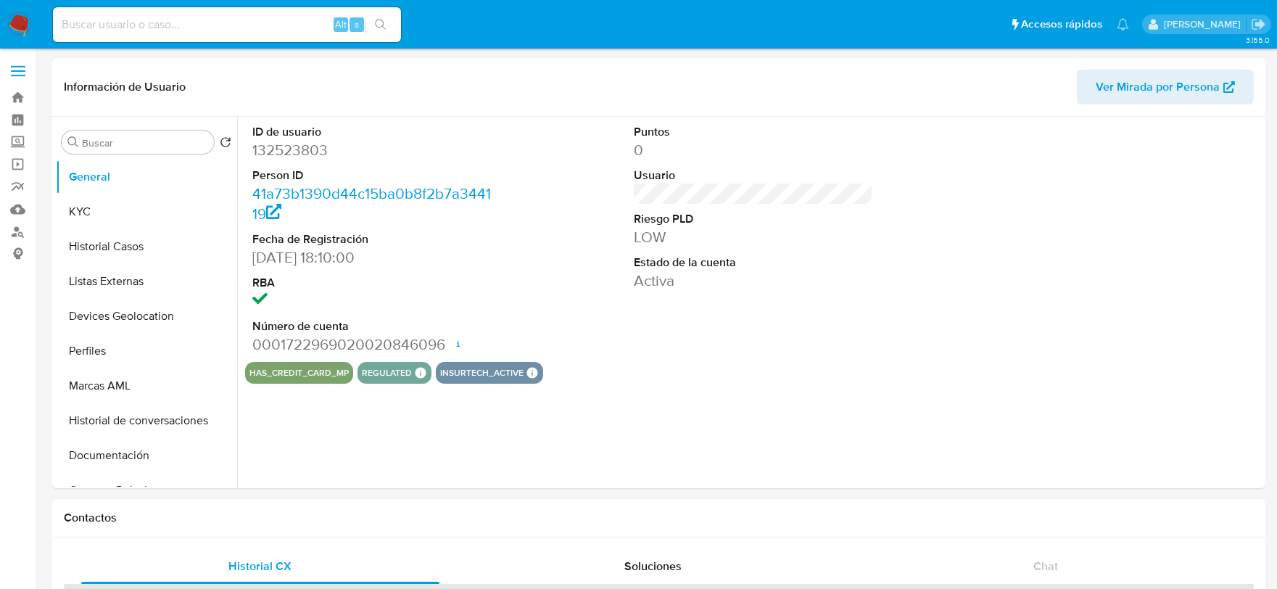
select select "10"
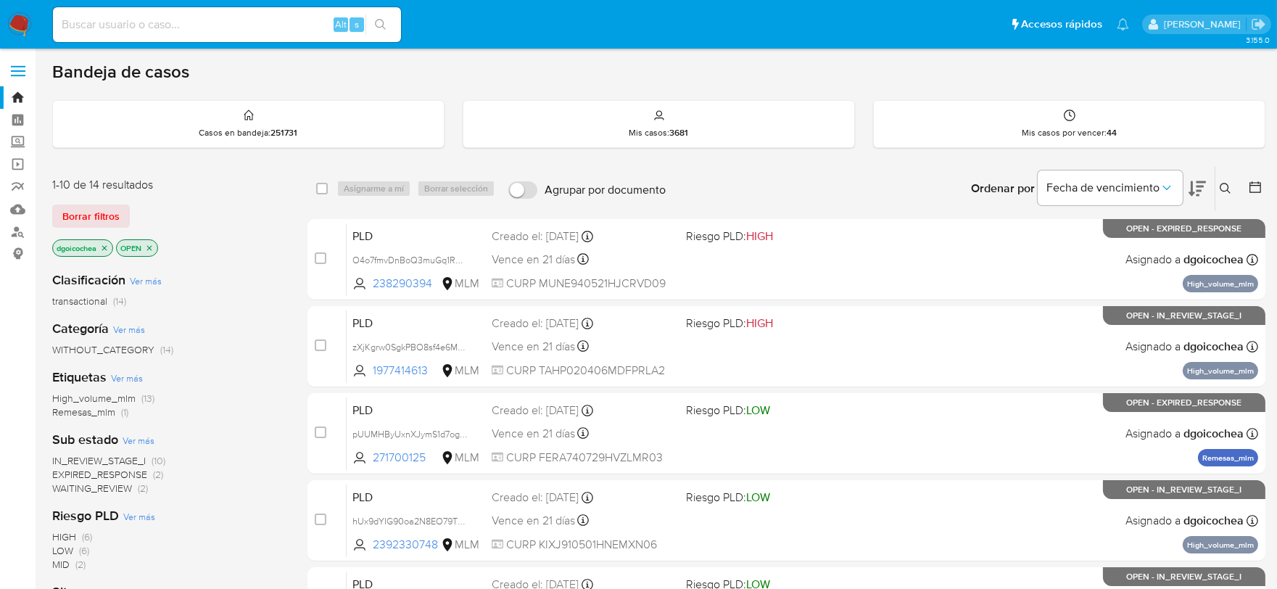
click at [112, 467] on span "EXPIRED_RESPONSE" at bounding box center [99, 474] width 95 height 15
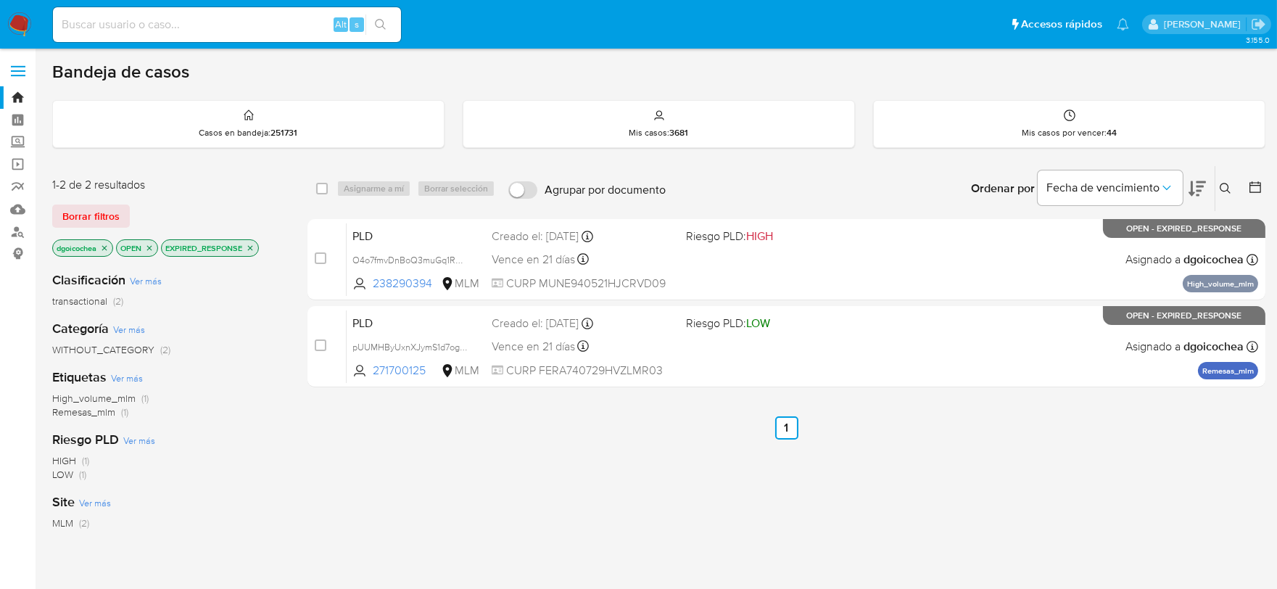
click at [250, 252] on p "EXPIRED_RESPONSE" at bounding box center [210, 248] width 96 height 16
click at [258, 247] on p "EXPIRED_RESPONSE" at bounding box center [210, 248] width 96 height 16
click at [255, 244] on icon "close-filter" at bounding box center [250, 248] width 9 height 9
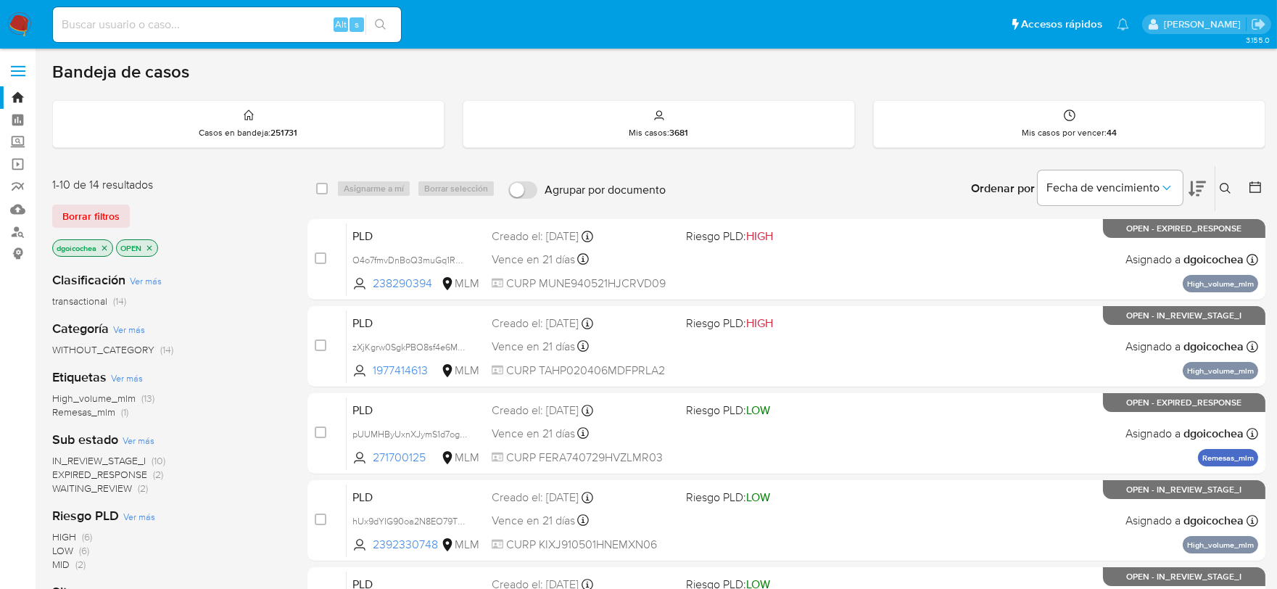
click at [100, 453] on span "IN_REVIEW_STAGE_I" at bounding box center [99, 460] width 94 height 15
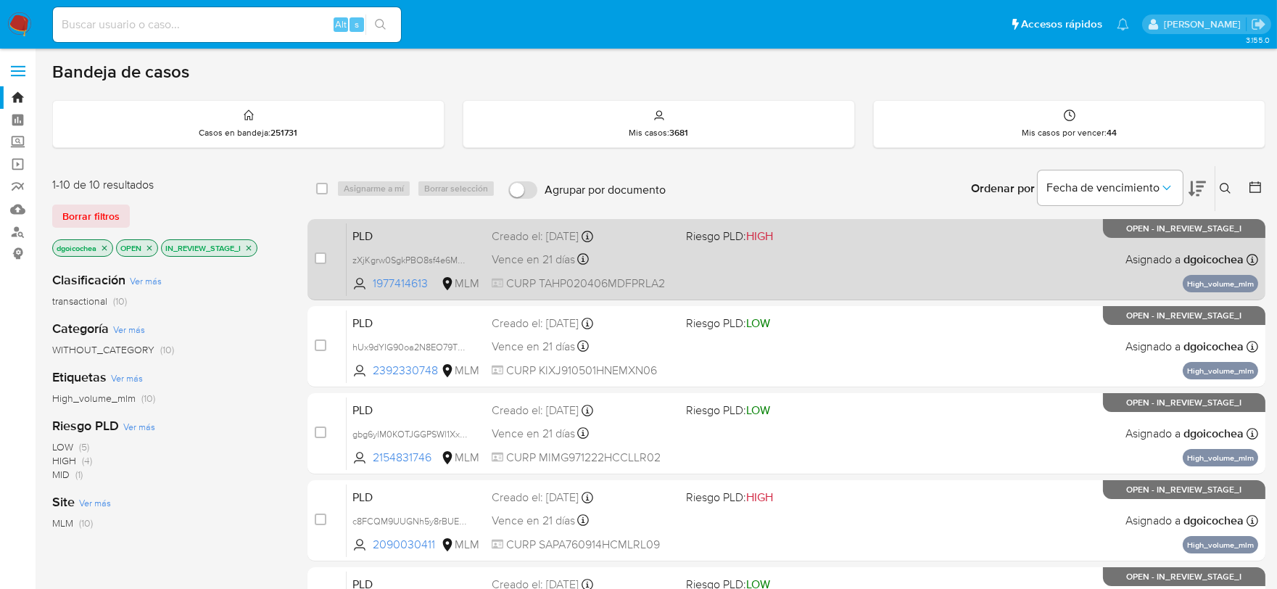
click at [364, 232] on span "PLD" at bounding box center [417, 235] width 128 height 19
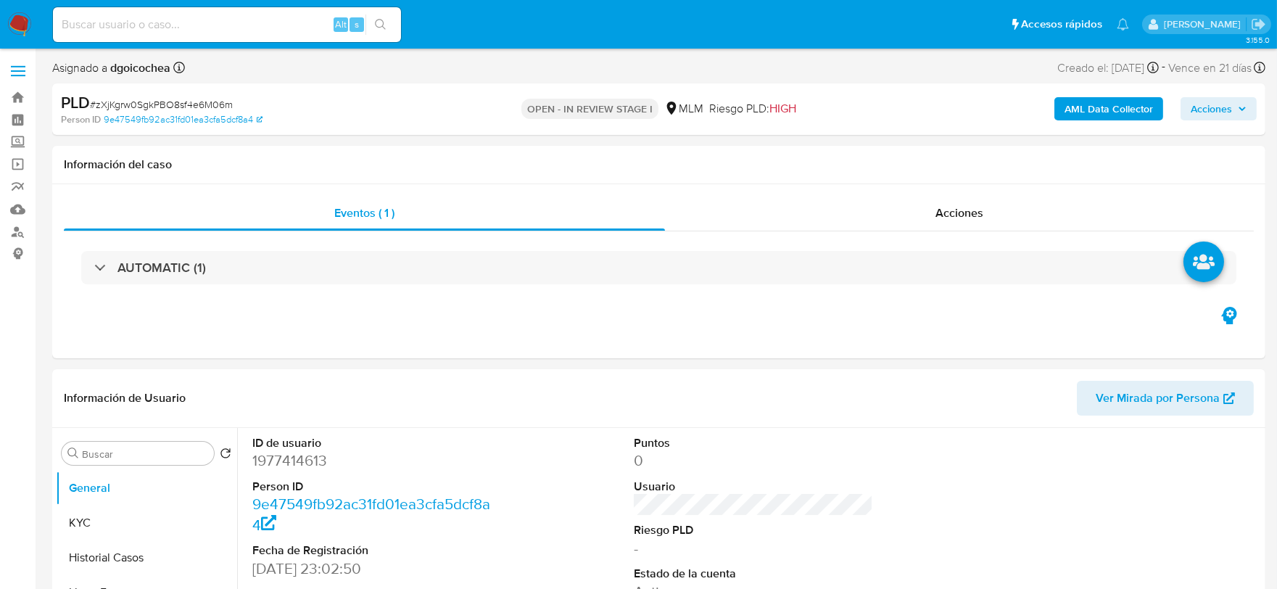
select select "10"
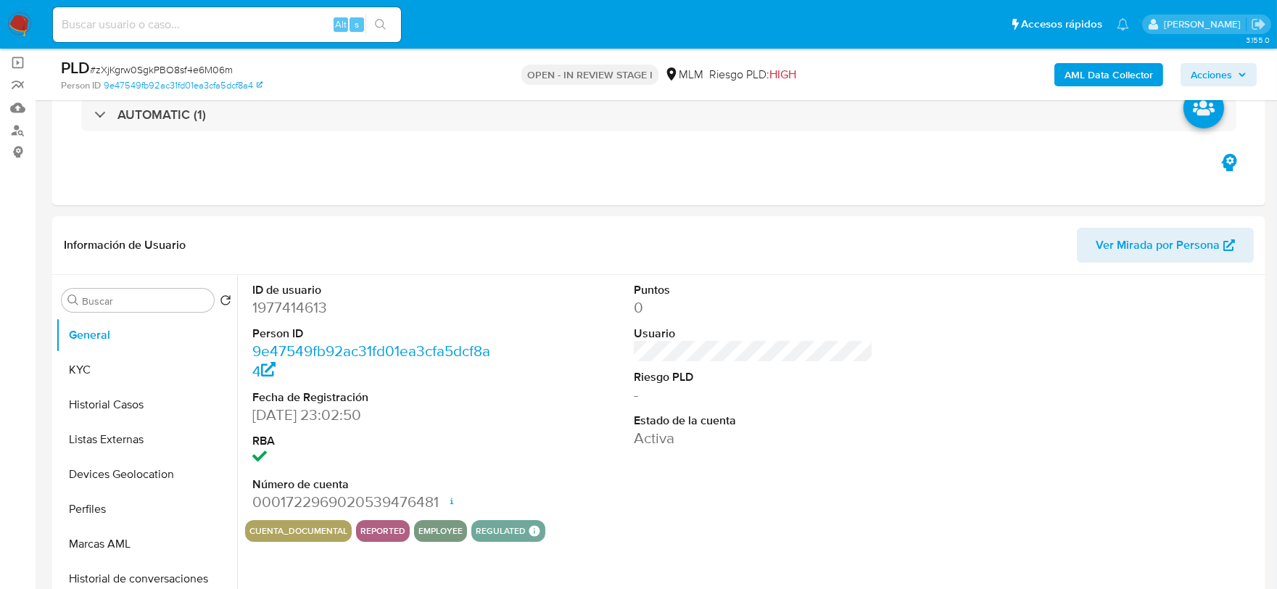
scroll to position [242, 0]
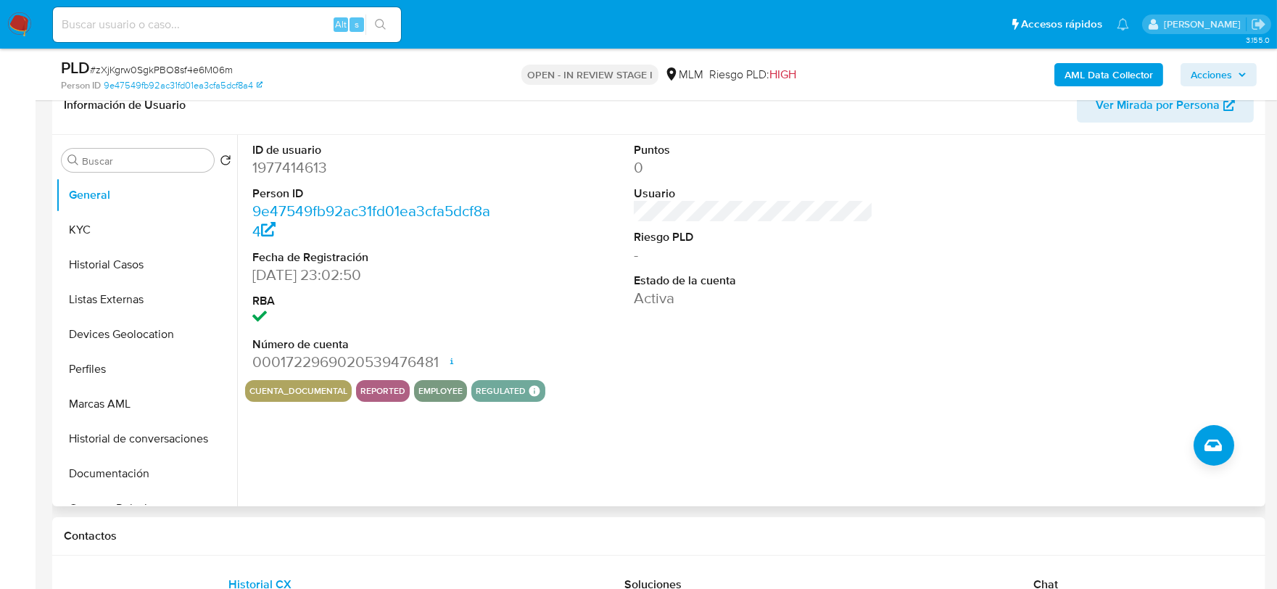
click at [735, 447] on div "ID de usuario 1977414613 Person ID 9e47549fb92ac31fd01ea3cfa5dcf8a4 Fecha de Re…" at bounding box center [749, 320] width 1025 height 371
